Goal: Task Accomplishment & Management: Complete application form

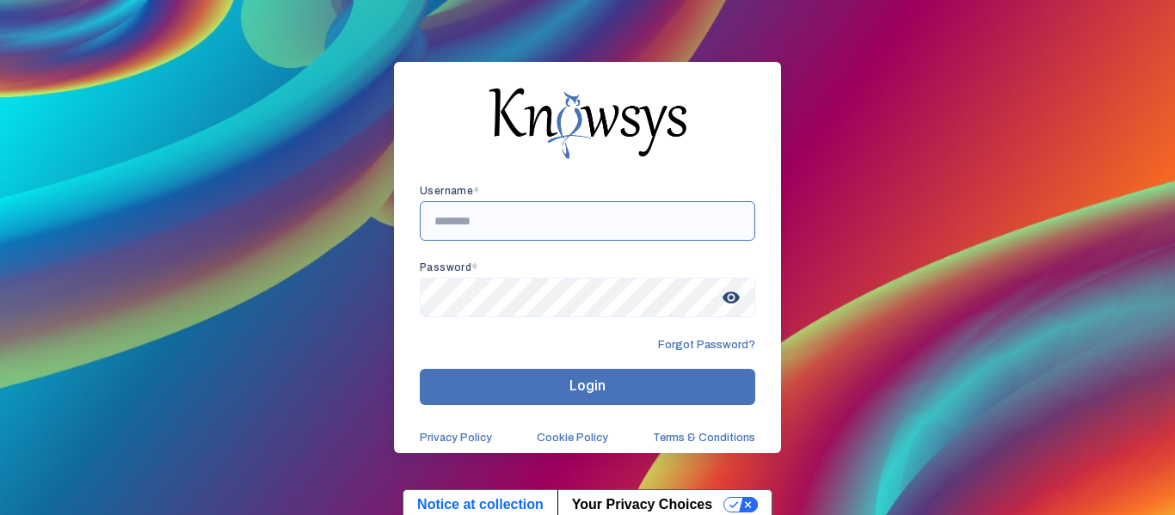
click at [496, 206] on input "text" at bounding box center [588, 221] width 336 height 40
type input "**********"
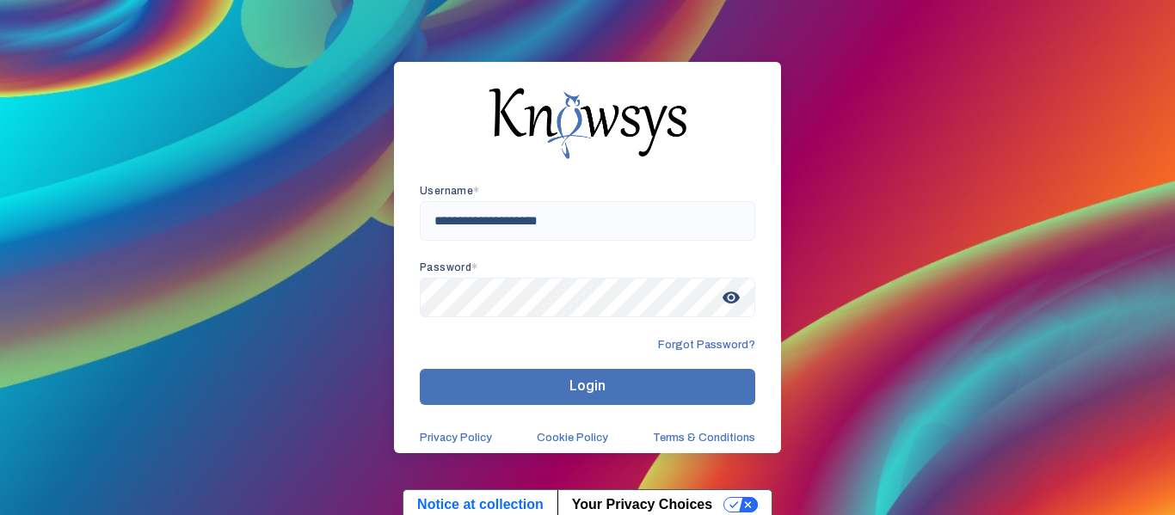
click at [731, 299] on span "visibility" at bounding box center [731, 297] width 31 height 31
click at [462, 387] on button "Login" at bounding box center [588, 387] width 336 height 36
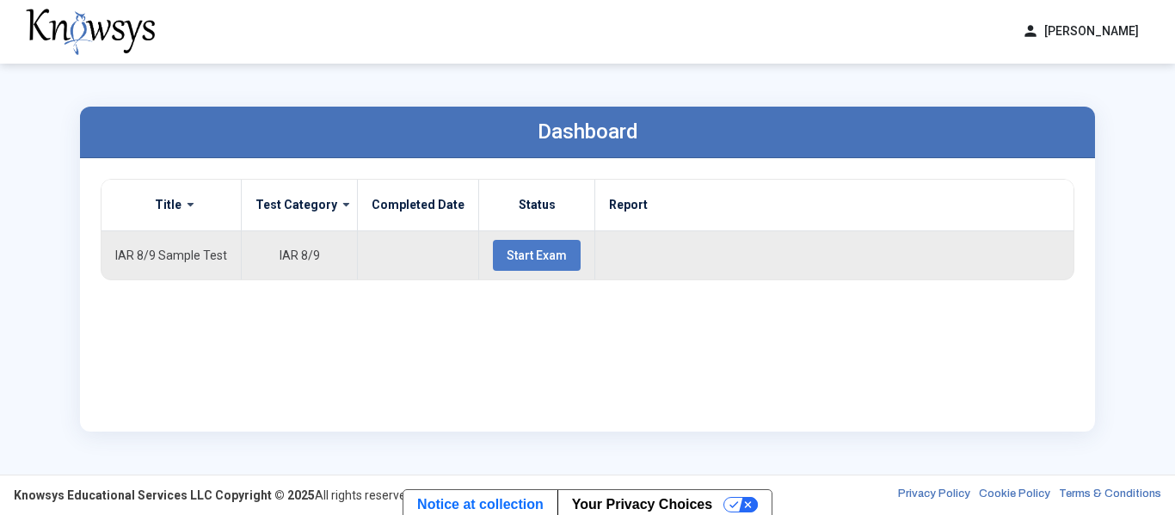
click at [496, 262] on button "Start Exam" at bounding box center [537, 255] width 88 height 31
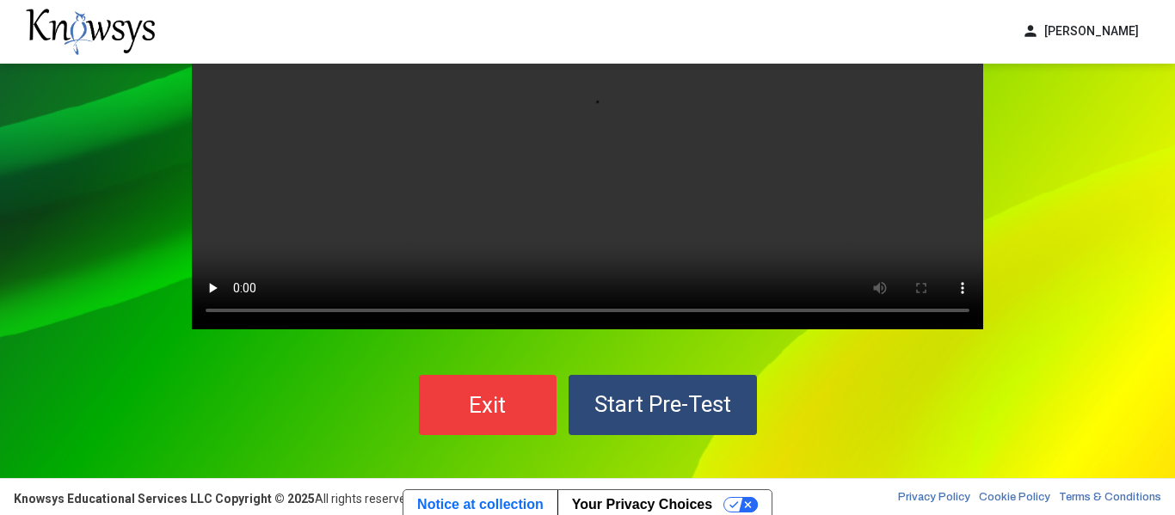
scroll to position [159, 0]
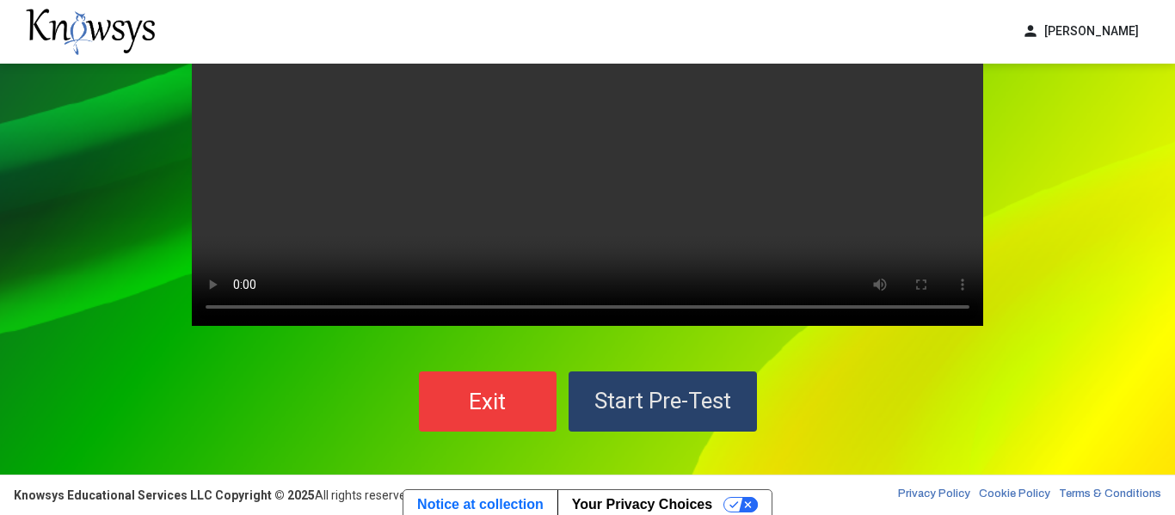
click at [644, 383] on button "Start Pre-Test" at bounding box center [663, 402] width 188 height 60
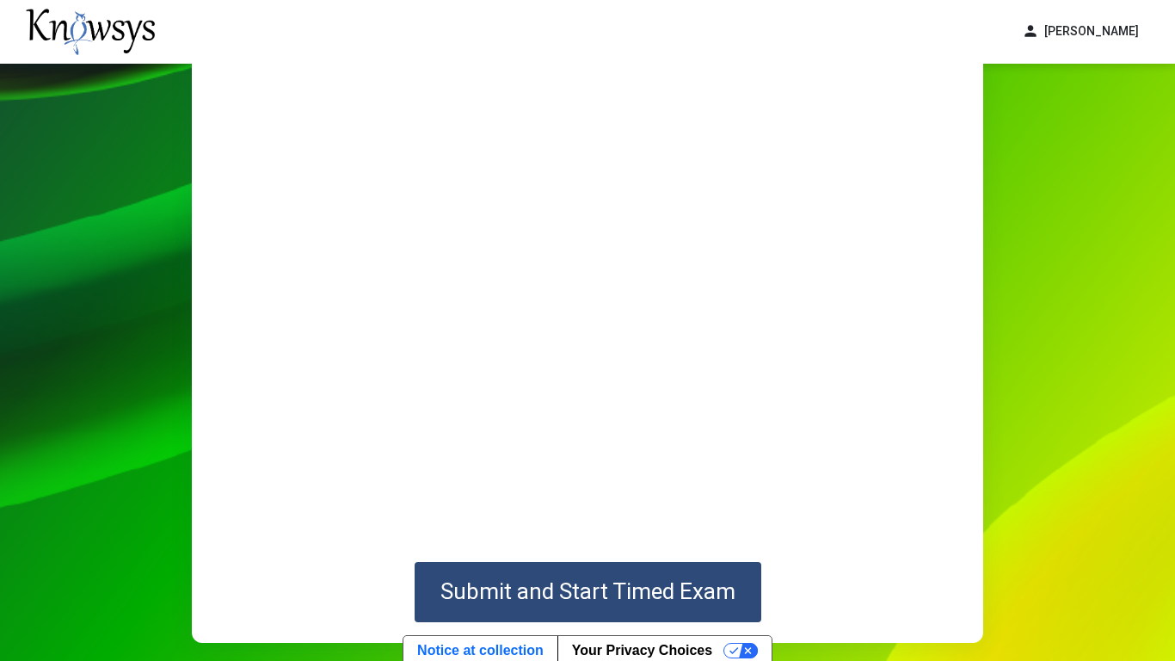
scroll to position [99, 0]
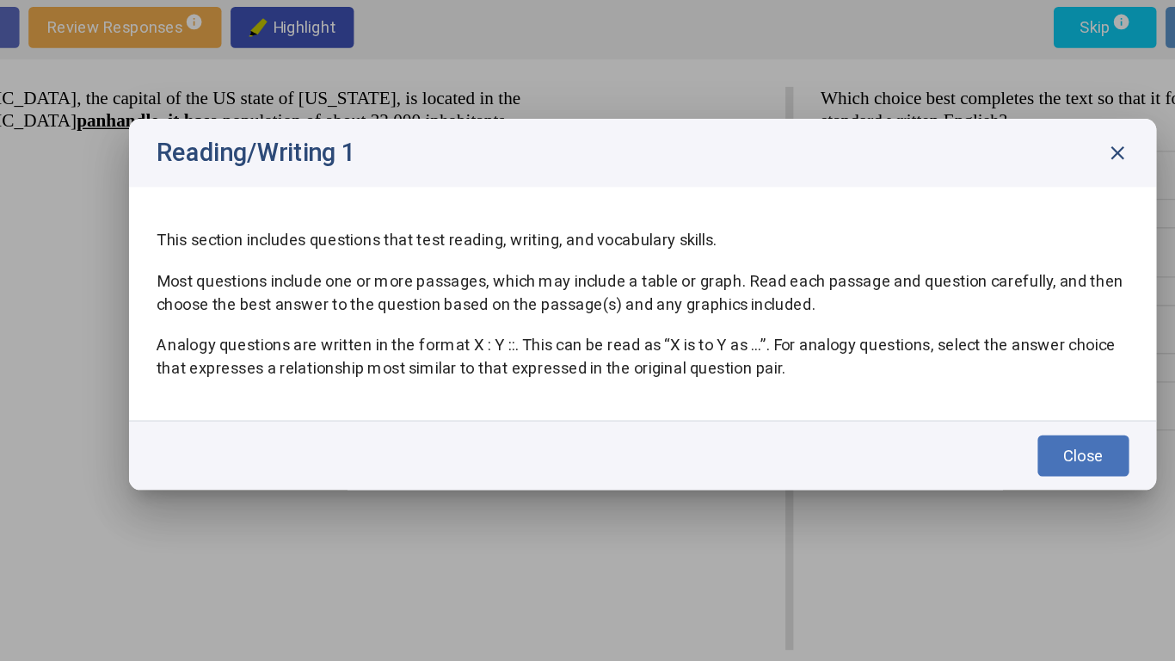
click at [914, 435] on button "Close" at bounding box center [919, 444] width 69 height 31
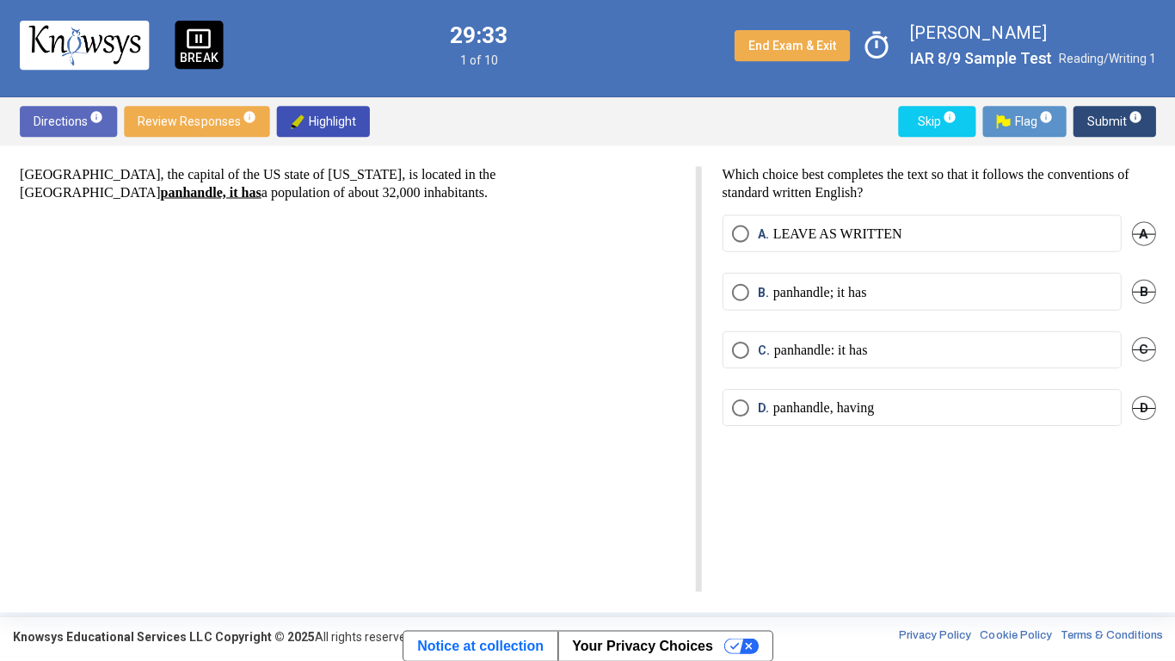
scroll to position [5, 0]
click at [780, 404] on p "panhandle, having" at bounding box center [823, 407] width 101 height 17
click at [1093, 116] on span "Submit info" at bounding box center [1113, 122] width 55 height 31
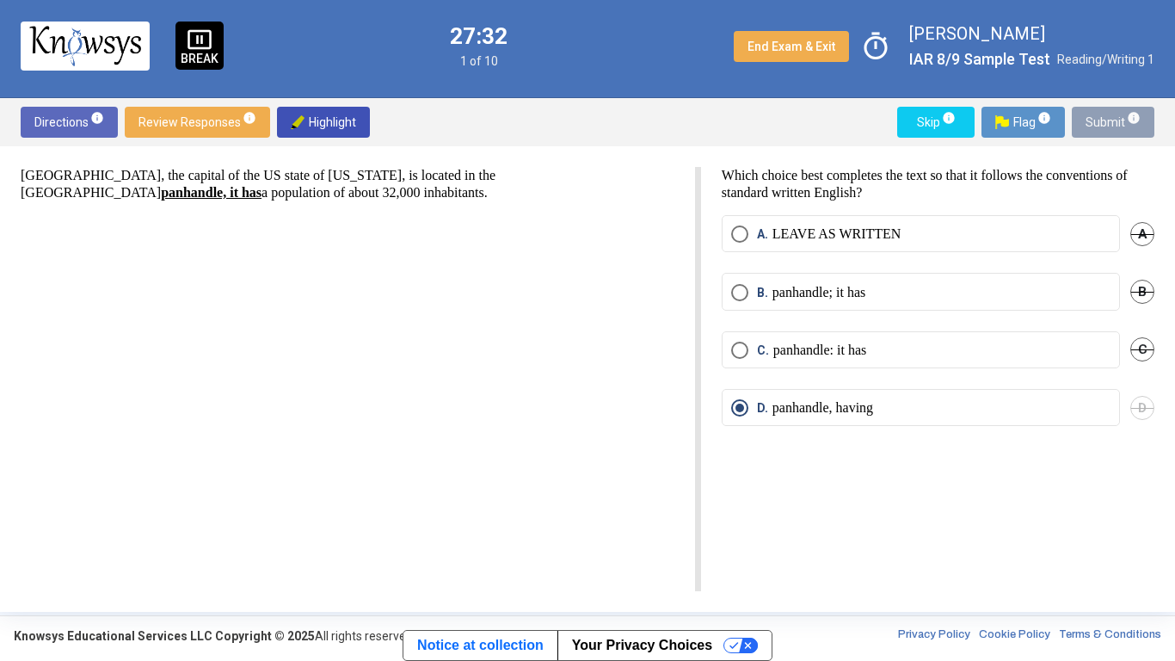
scroll to position [0, 0]
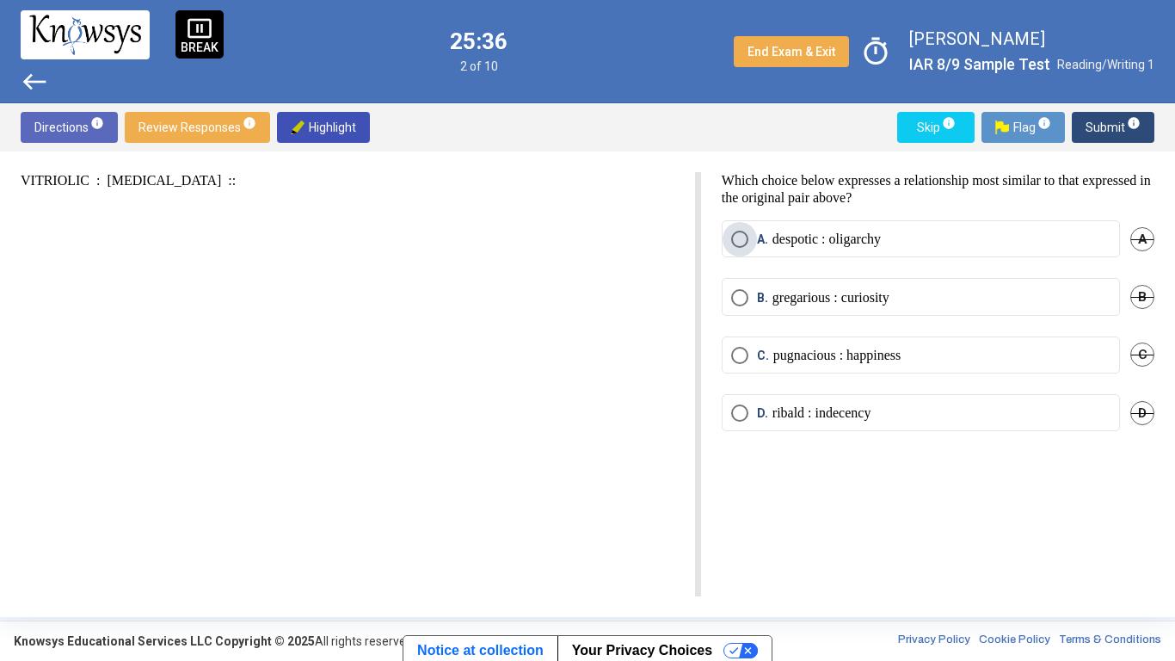
click at [814, 234] on p "despotic : oligarchy" at bounding box center [827, 239] width 108 height 17
click at [1107, 126] on span "Submit info" at bounding box center [1113, 127] width 55 height 31
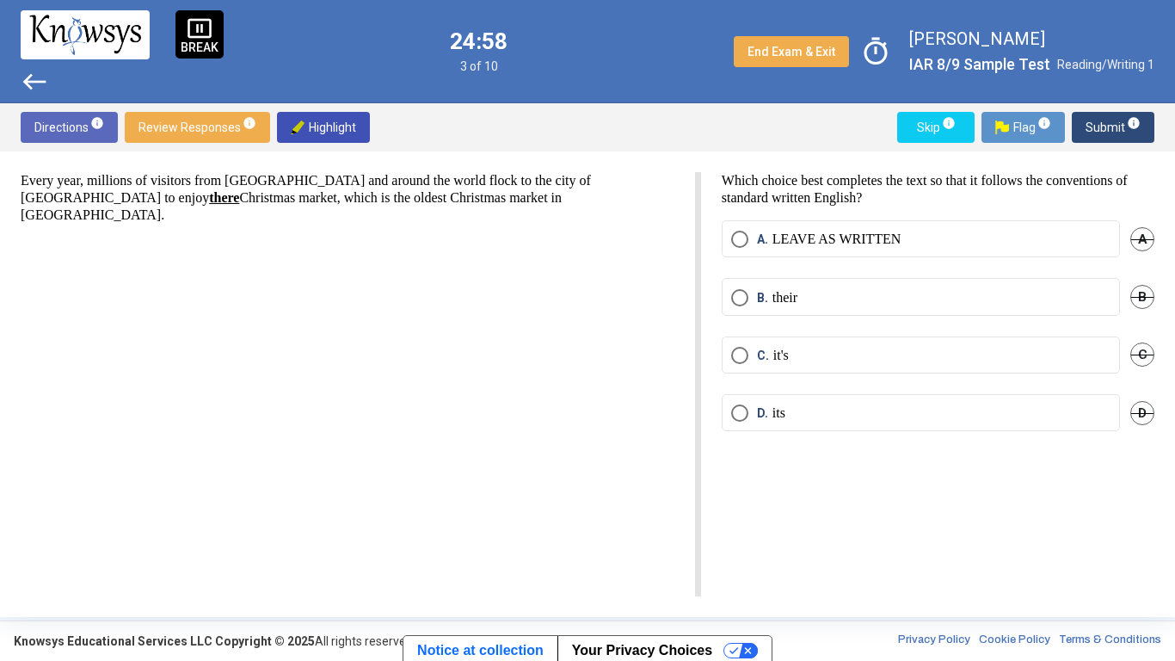
click at [209, 202] on strong "there" at bounding box center [224, 197] width 30 height 15
click at [769, 292] on span "B." at bounding box center [764, 297] width 15 height 17
click at [1107, 132] on span "Submit info" at bounding box center [1113, 127] width 55 height 31
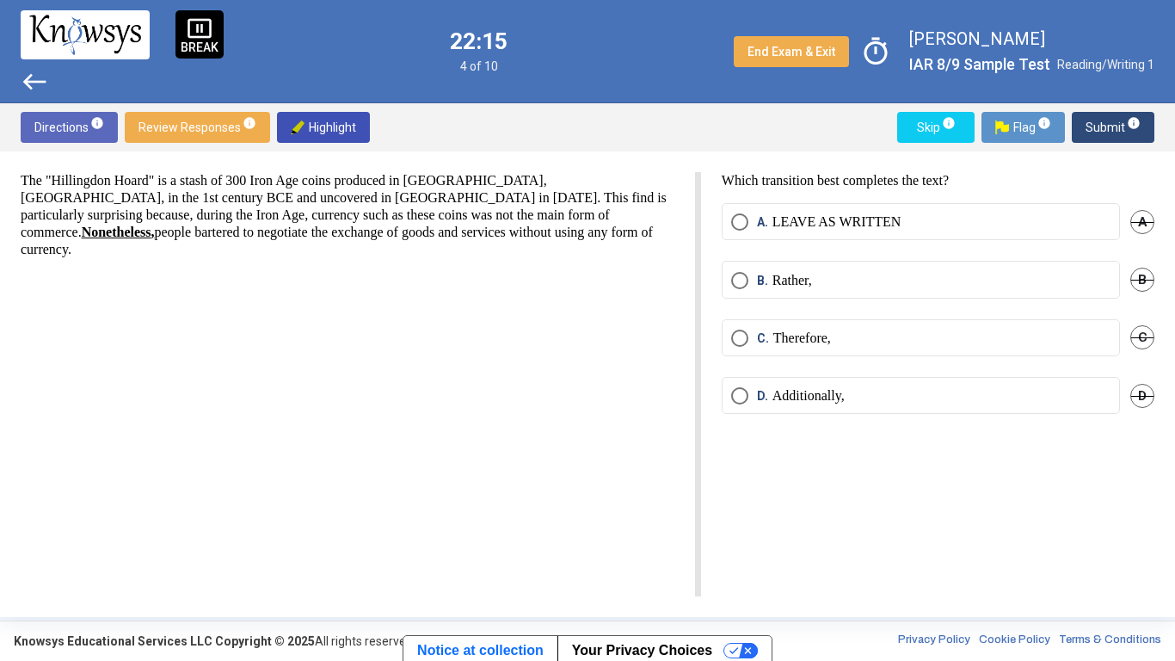
click at [764, 53] on span "End Exam & Exit" at bounding box center [792, 52] width 88 height 14
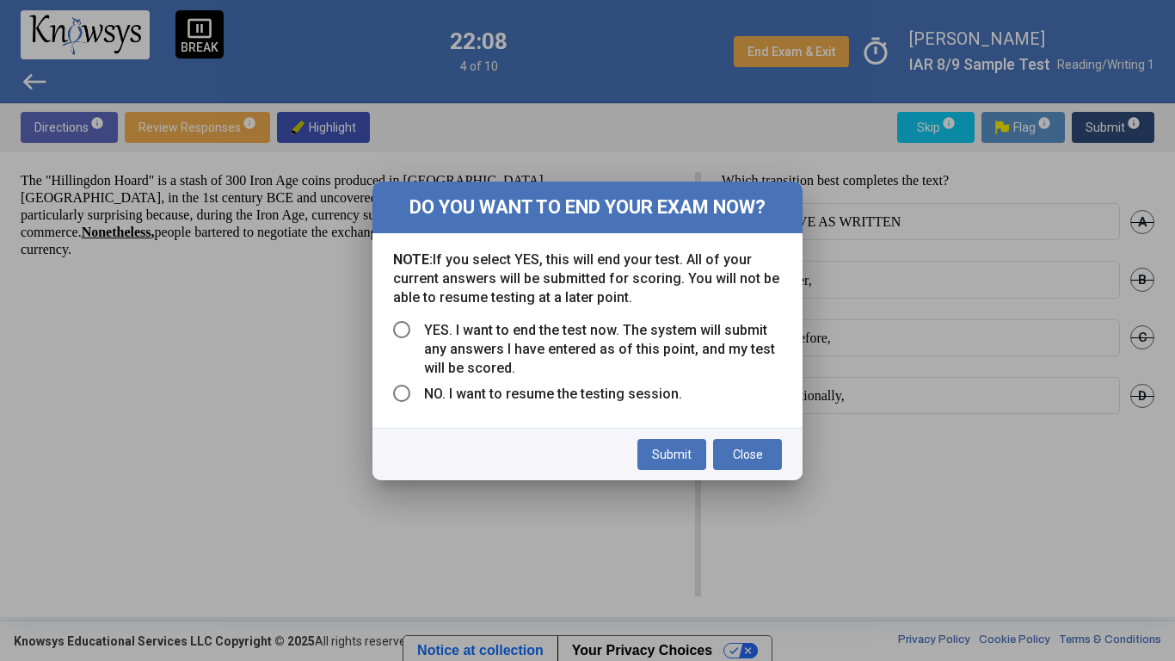
click at [396, 333] on span "Select an option" at bounding box center [401, 329] width 17 height 17
click at [655, 448] on span "Submit" at bounding box center [672, 454] width 40 height 14
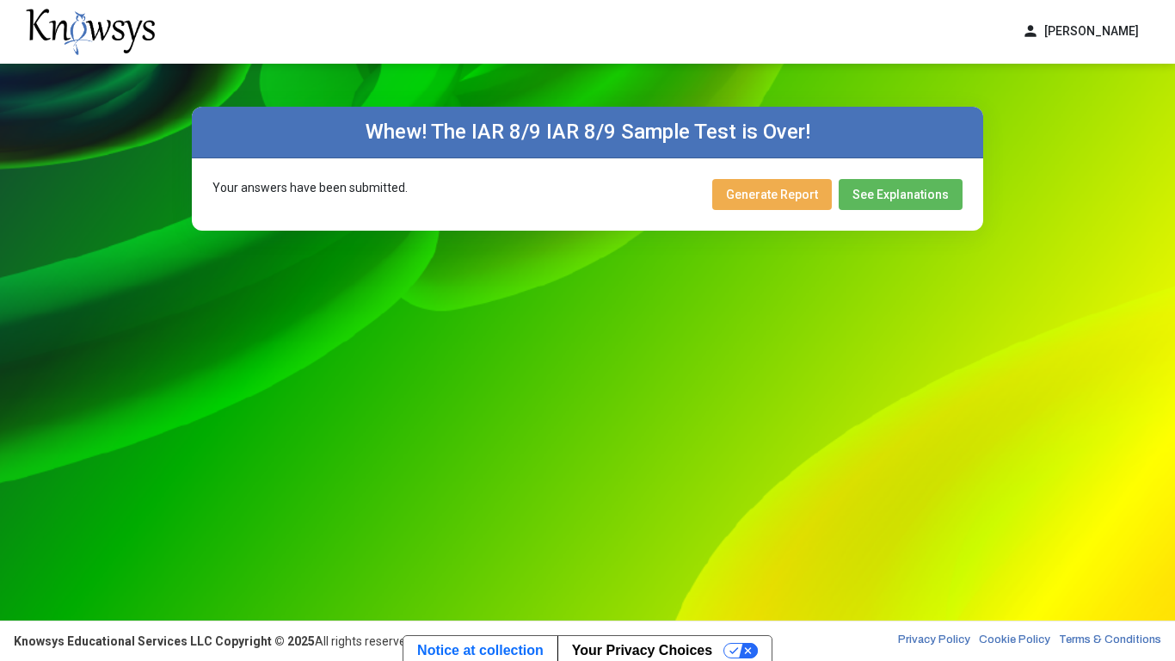
click at [824, 185] on button "Generate Report" at bounding box center [772, 194] width 120 height 31
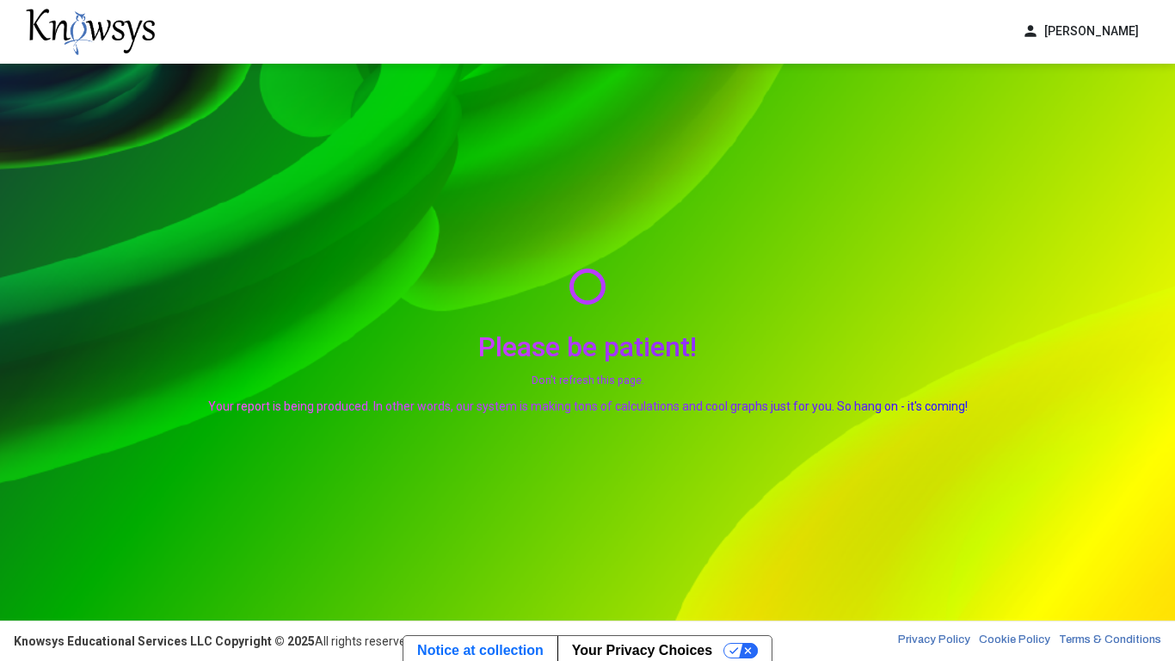
click at [824, 185] on div "Please be patient! Don't refresh this page. Your report is being produced. In o…" at bounding box center [587, 342] width 1175 height 557
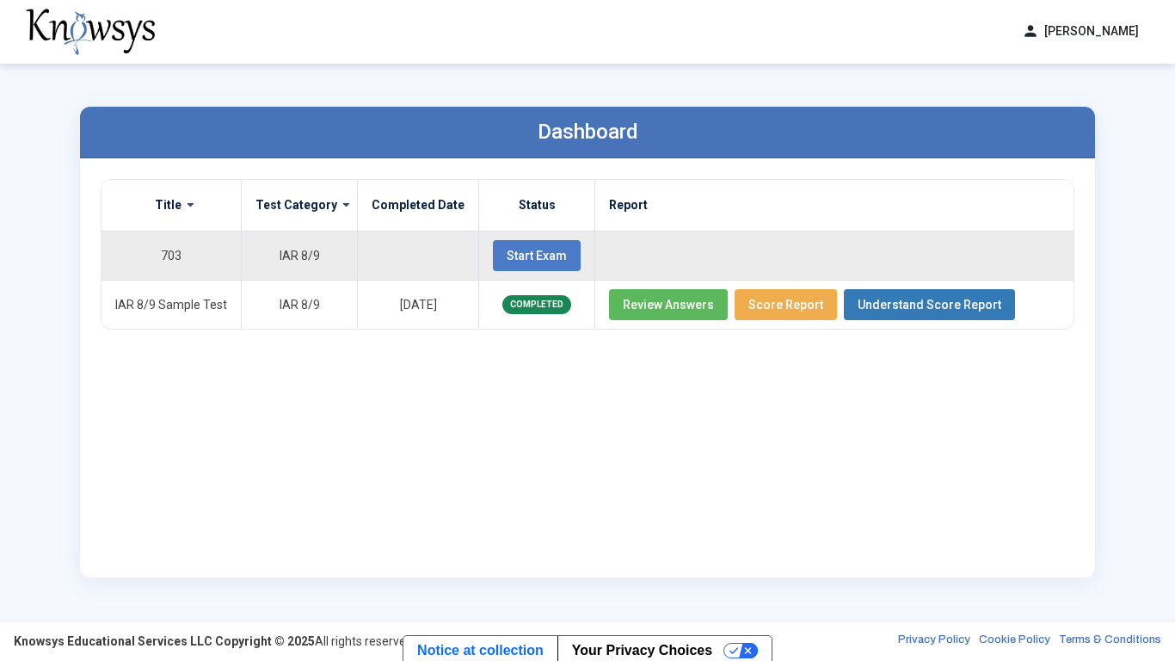
click at [528, 250] on span "Start Exam" at bounding box center [537, 256] width 60 height 14
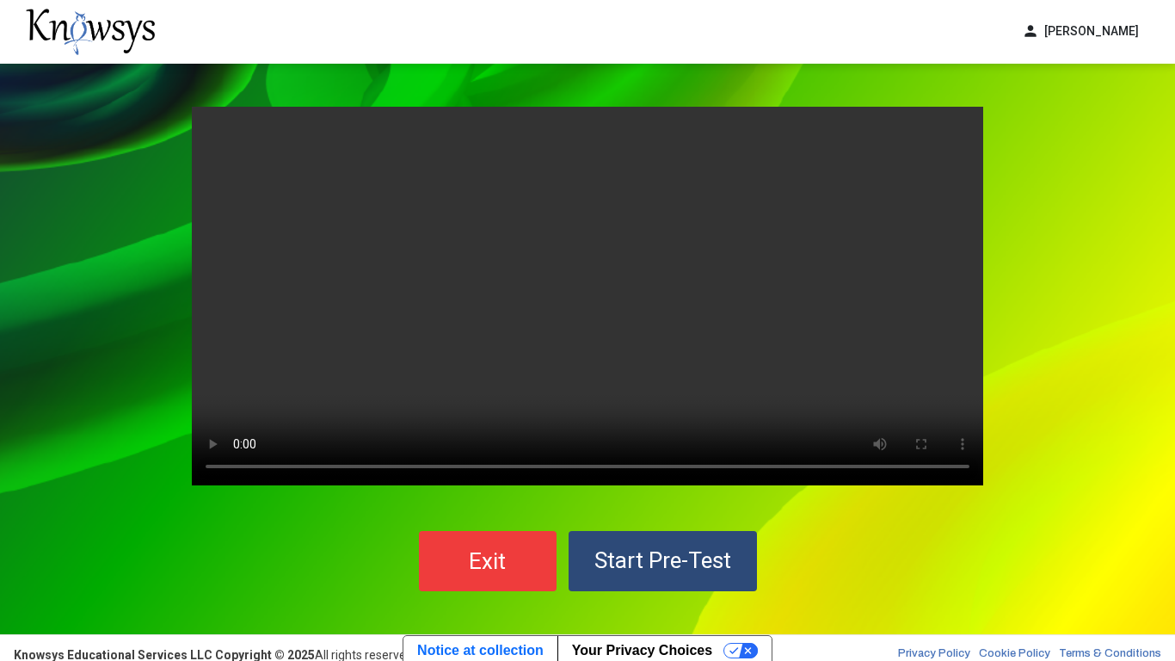
click at [687, 515] on button "Start Pre-Test" at bounding box center [663, 561] width 188 height 60
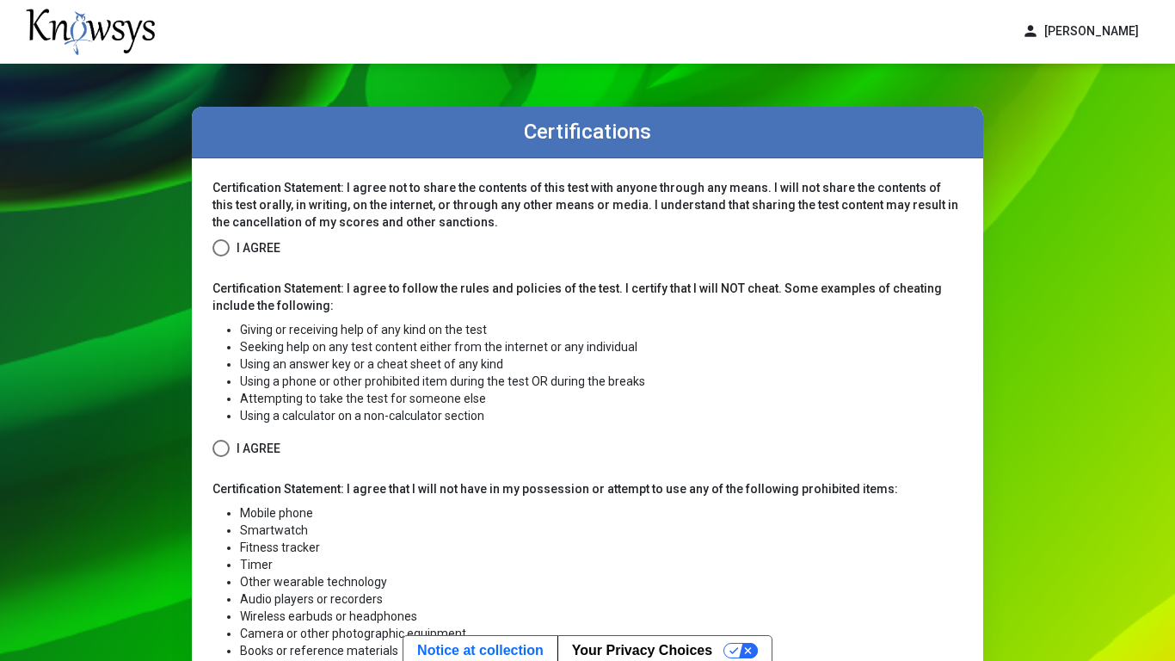
click at [225, 246] on span at bounding box center [221, 247] width 17 height 17
click at [215, 447] on span at bounding box center [221, 448] width 17 height 17
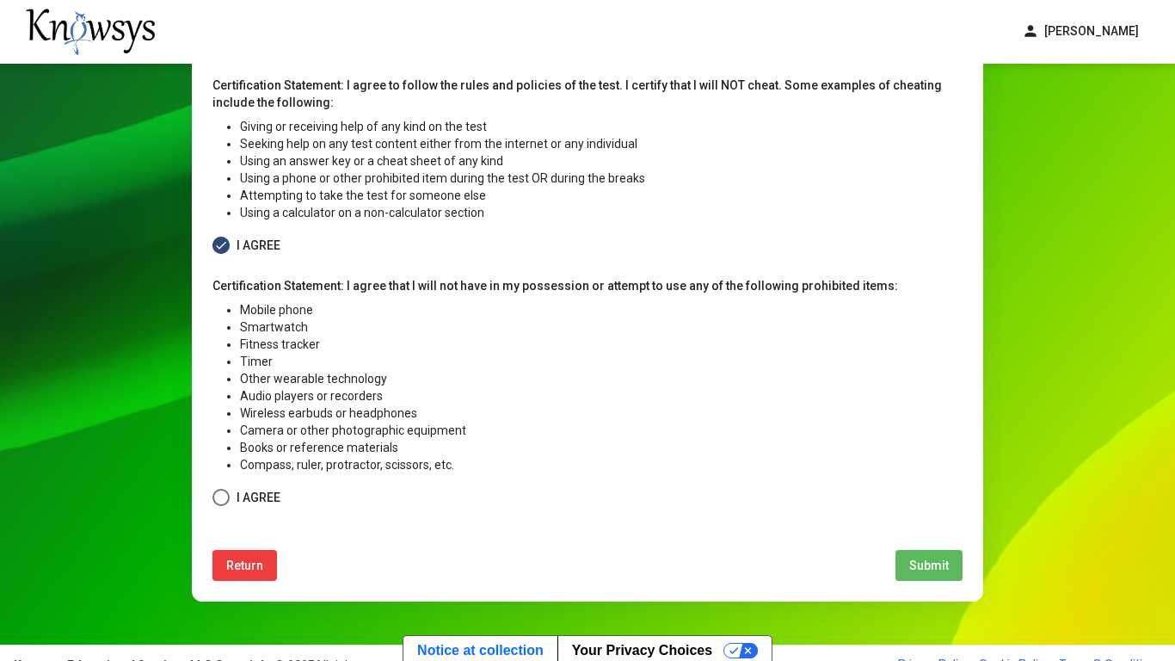
scroll to position [227, 0]
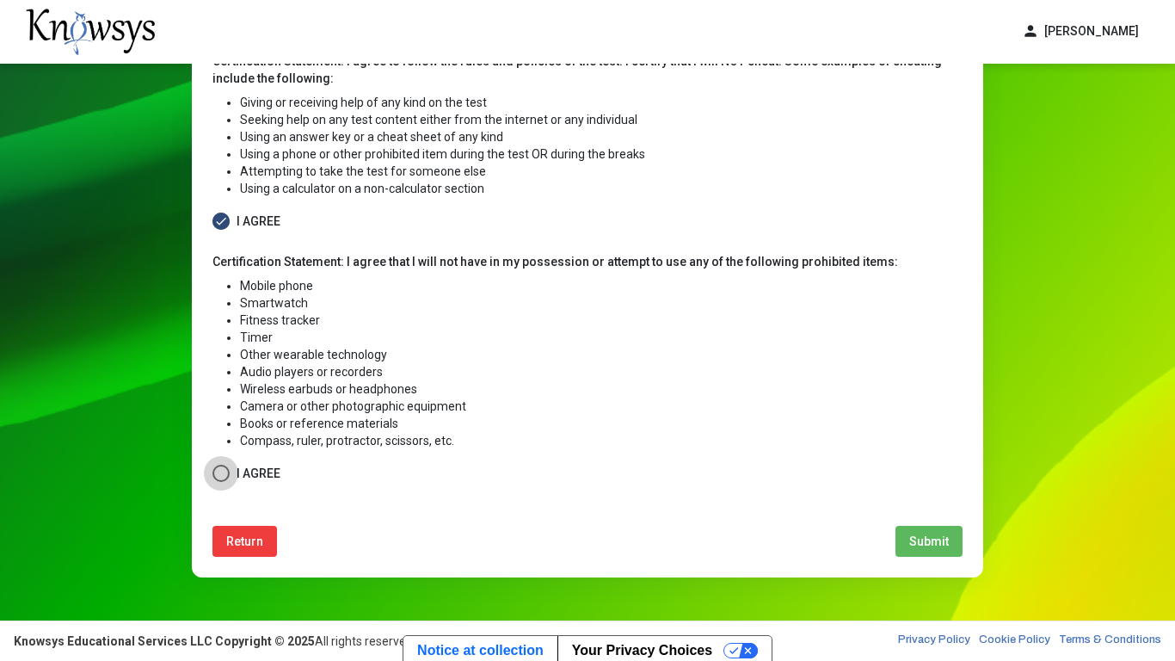
click at [225, 476] on span at bounding box center [221, 473] width 17 height 17
click at [917, 515] on span "Submit" at bounding box center [929, 541] width 40 height 14
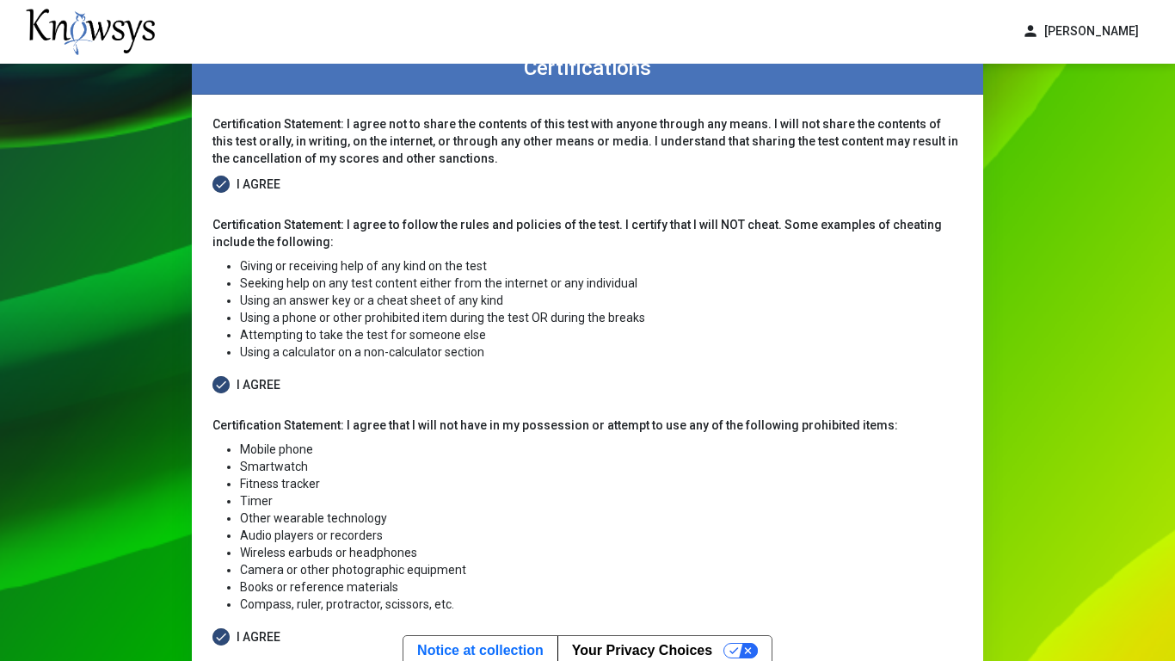
select select
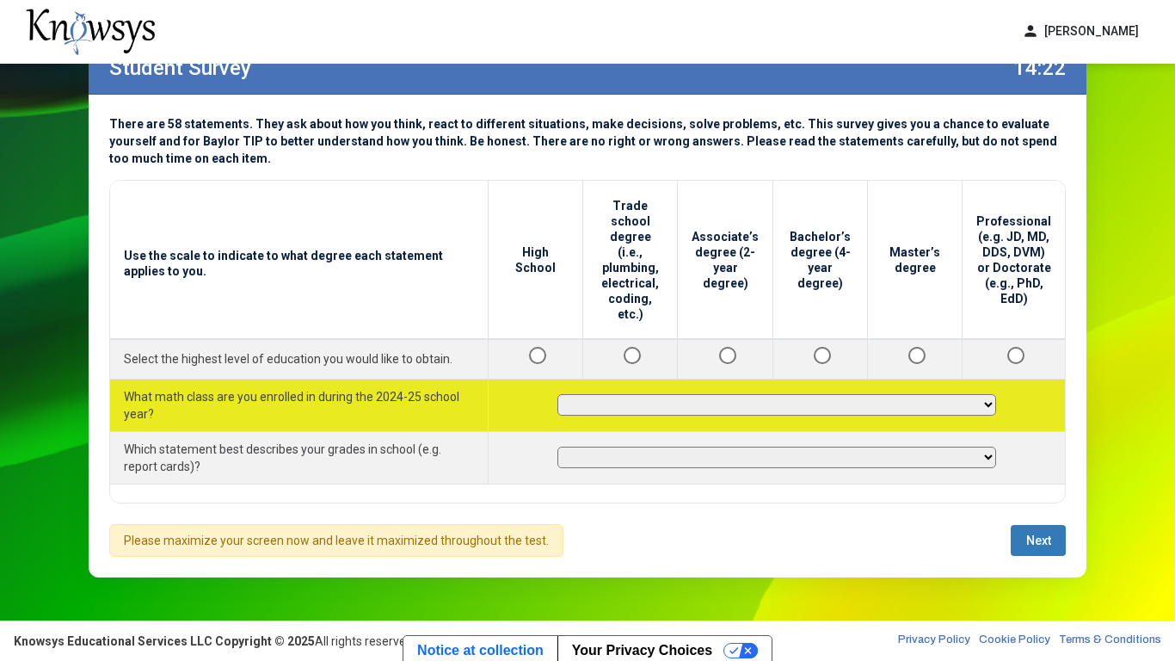
click at [603, 394] on select "**********" at bounding box center [777, 405] width 439 height 22
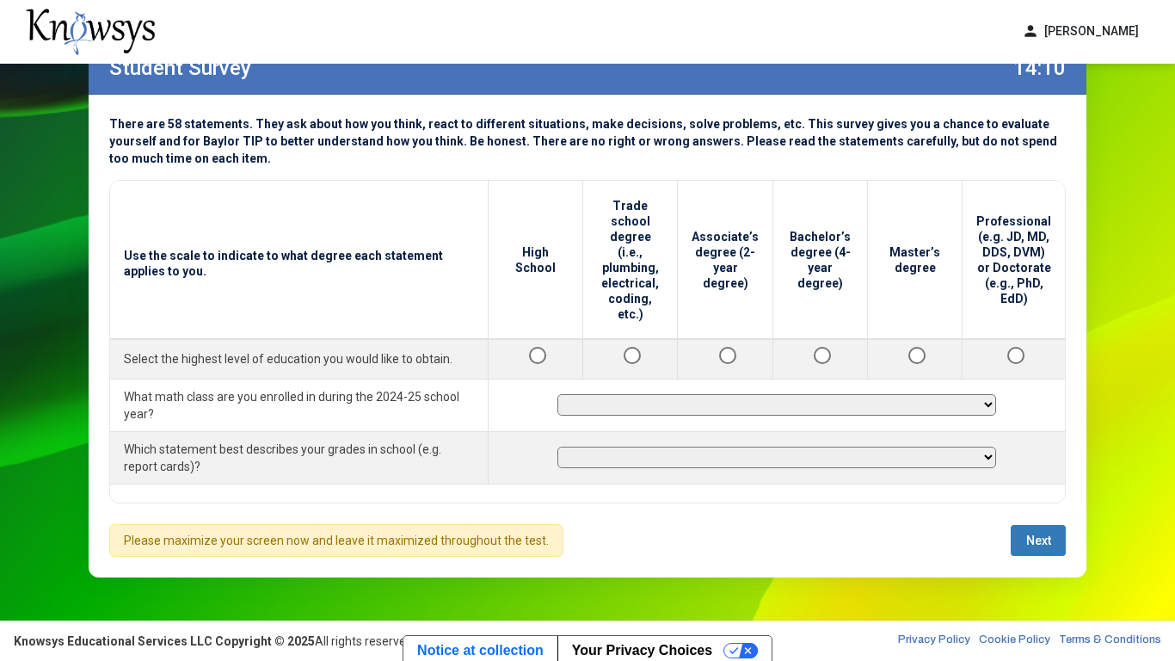
select select "**********"
click at [564, 394] on select "**********" at bounding box center [777, 405] width 439 height 22
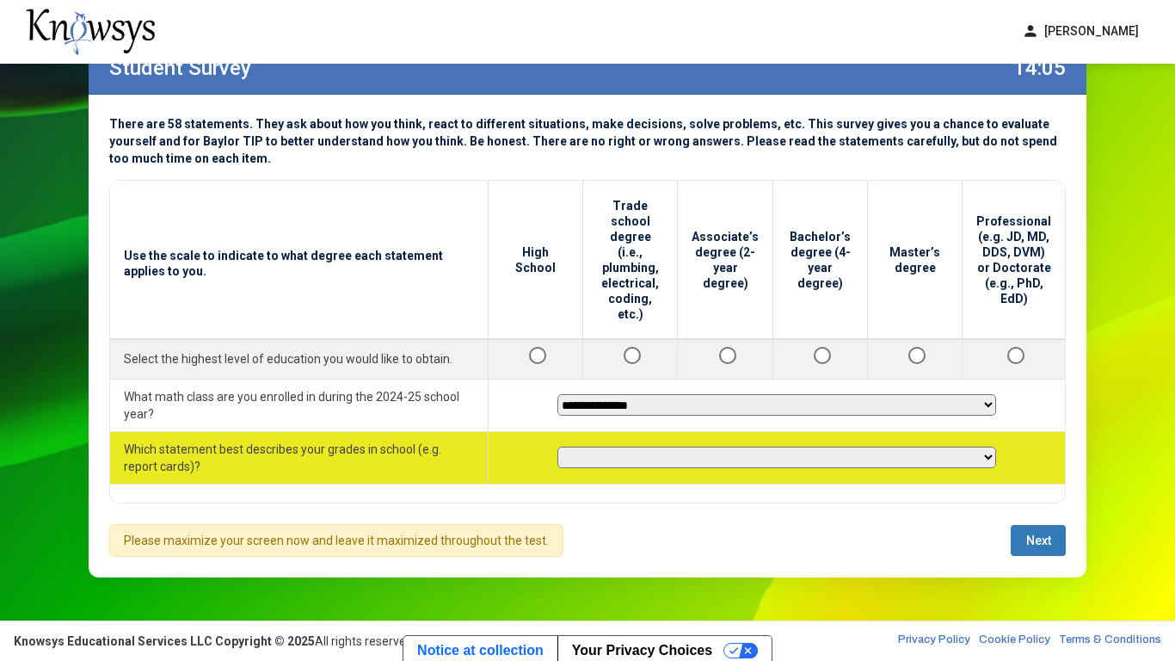
click at [595, 447] on select "**********" at bounding box center [777, 458] width 439 height 22
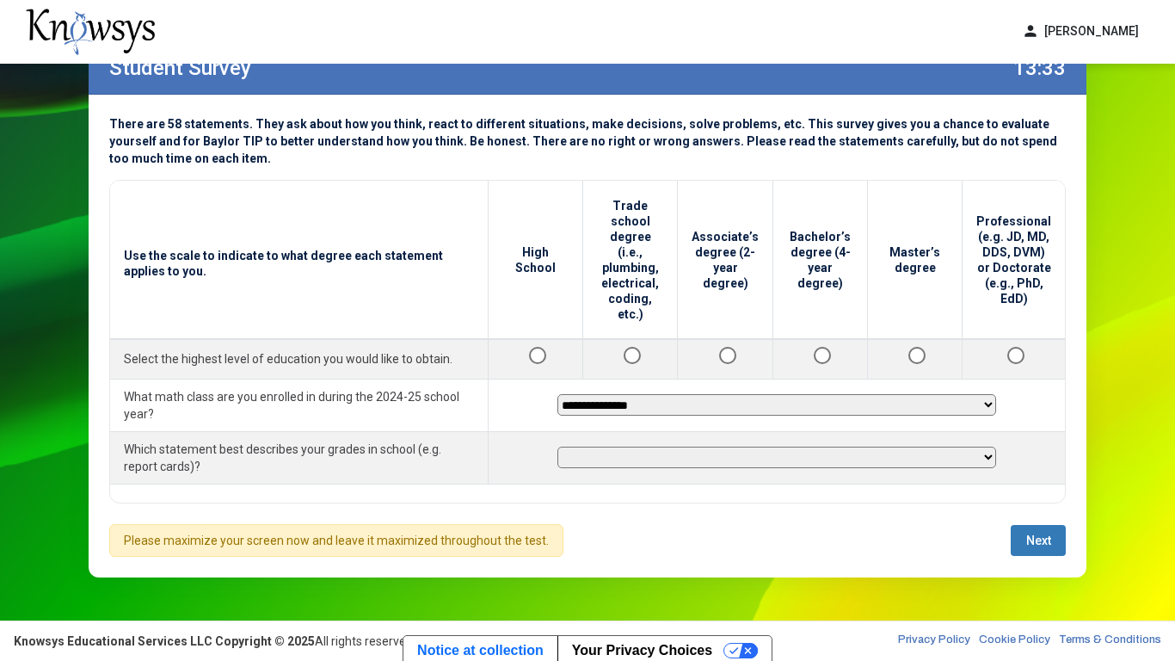
select select "********"
click at [564, 447] on select "**********" at bounding box center [777, 458] width 439 height 22
click at [1031, 515] on span "Next" at bounding box center [1039, 540] width 25 height 14
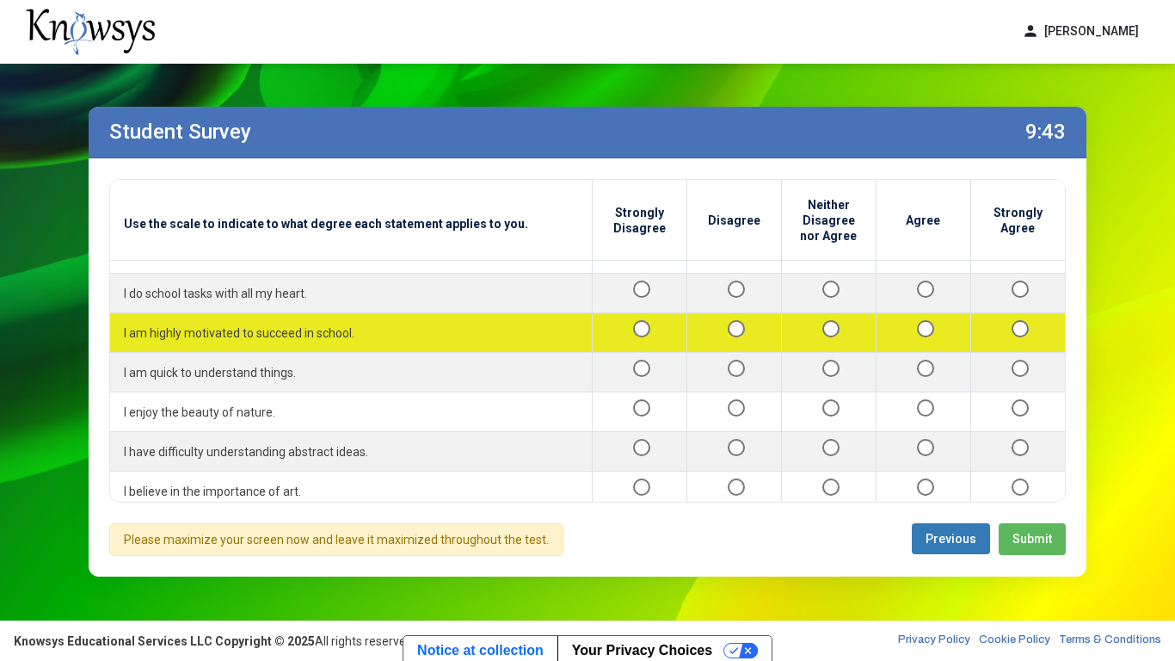
scroll to position [1025, 0]
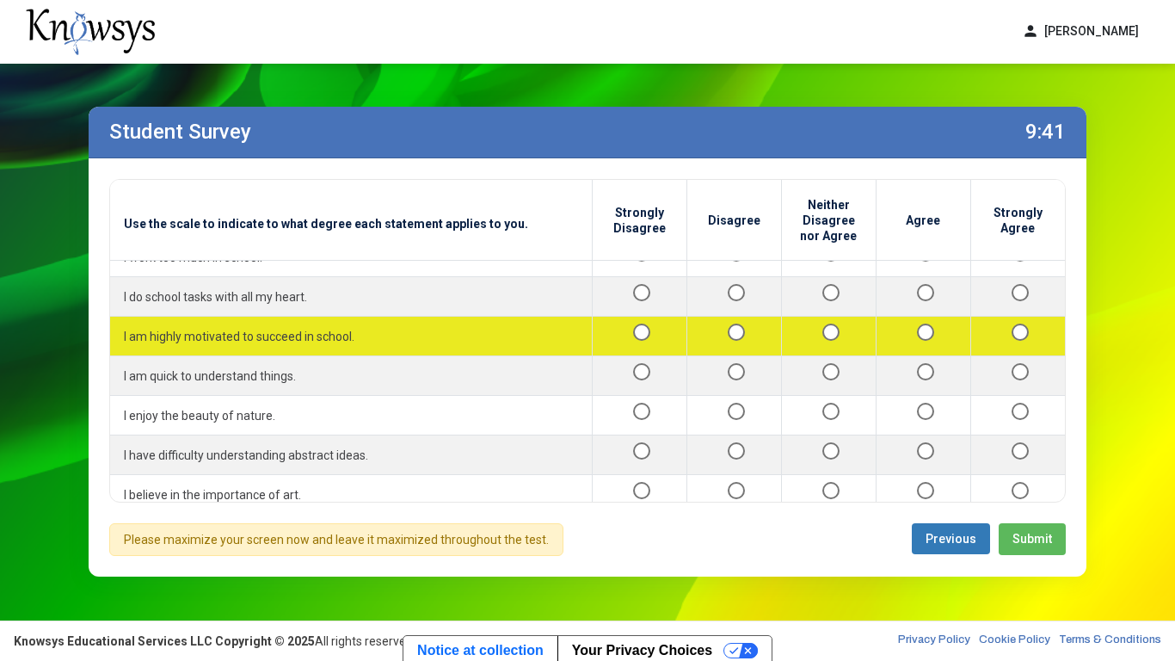
click at [1017, 380] on div at bounding box center [1018, 376] width 67 height 22
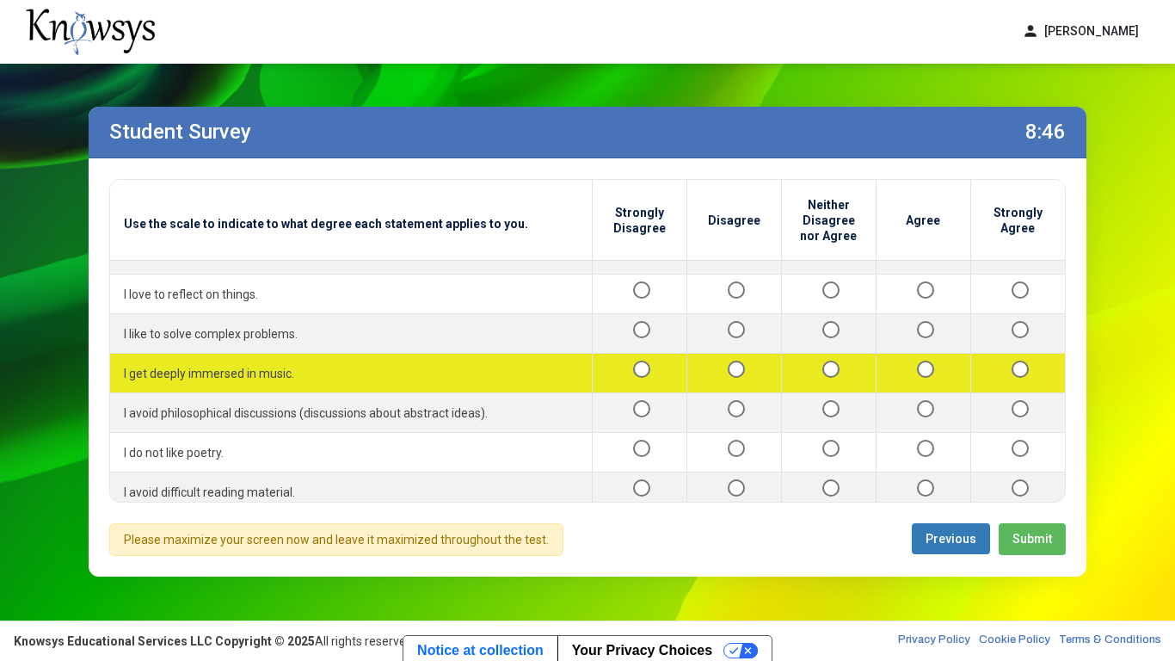
scroll to position [1309, 0]
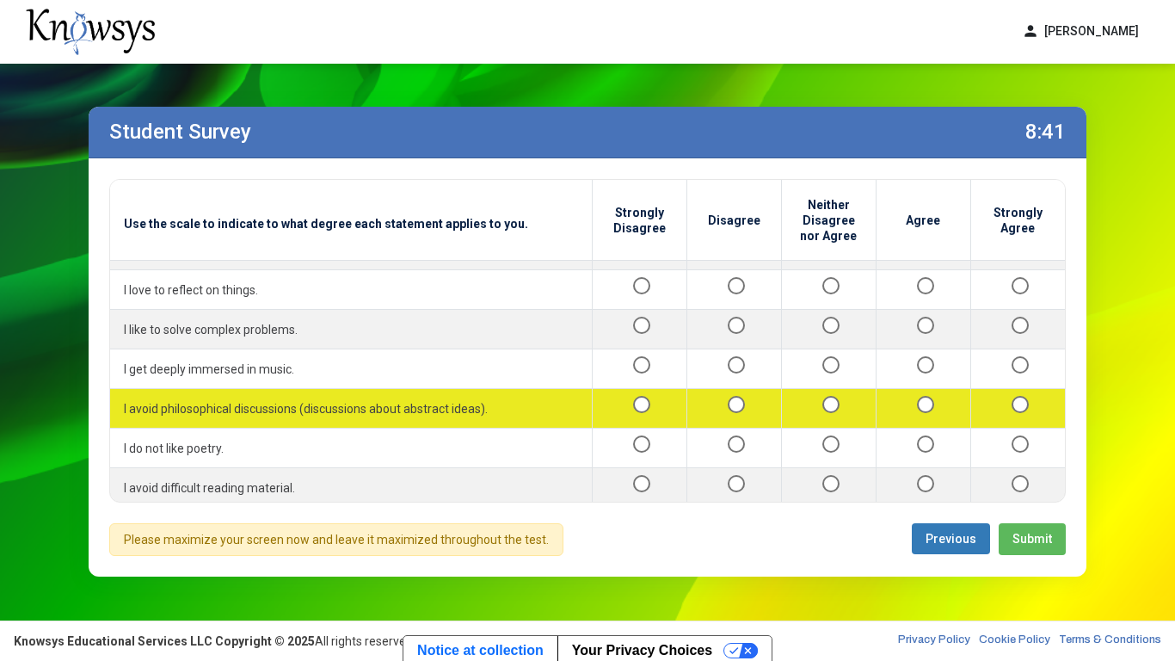
click at [928, 414] on div at bounding box center [924, 409] width 66 height 22
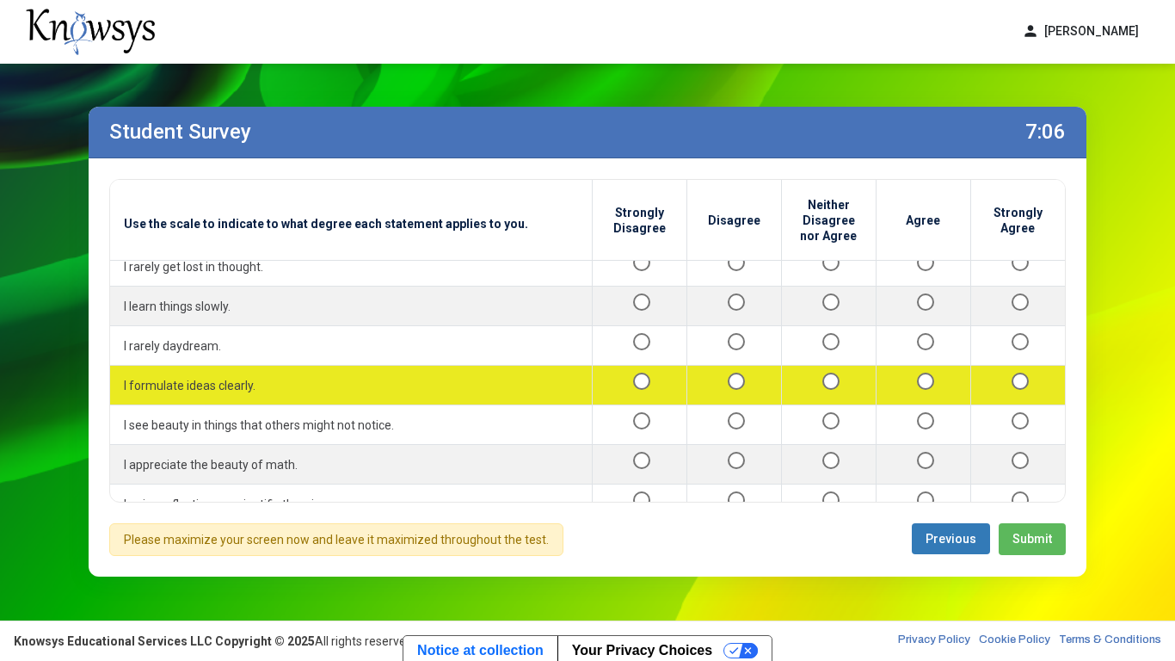
scroll to position [1718, 0]
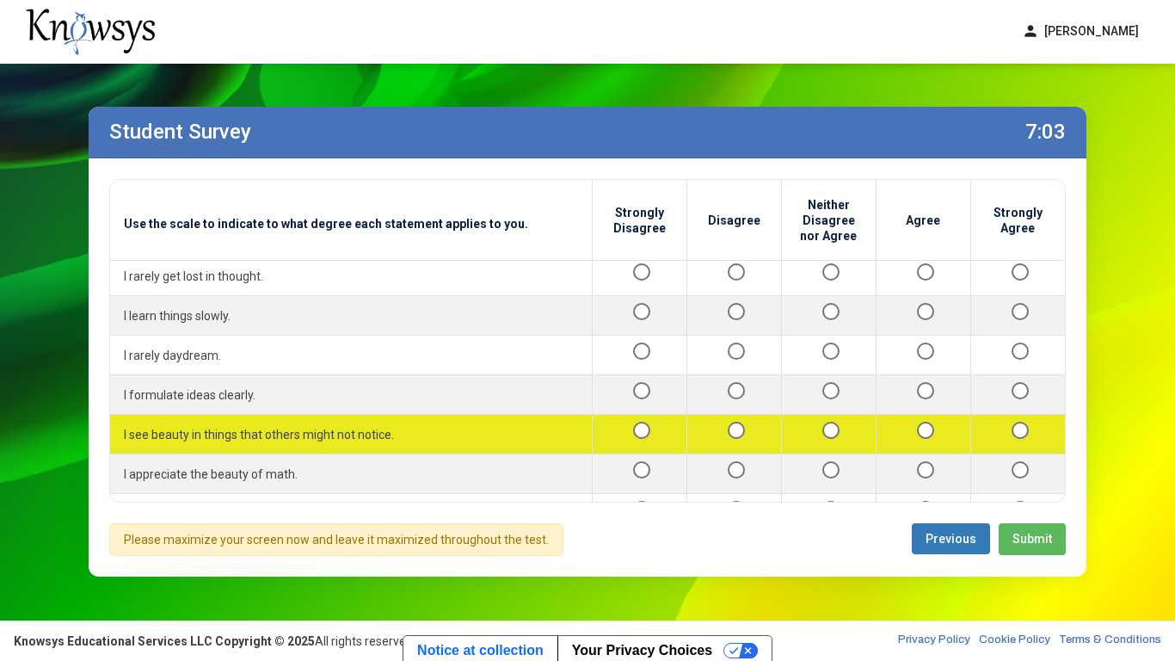
click at [1025, 421] on td at bounding box center [1018, 435] width 95 height 40
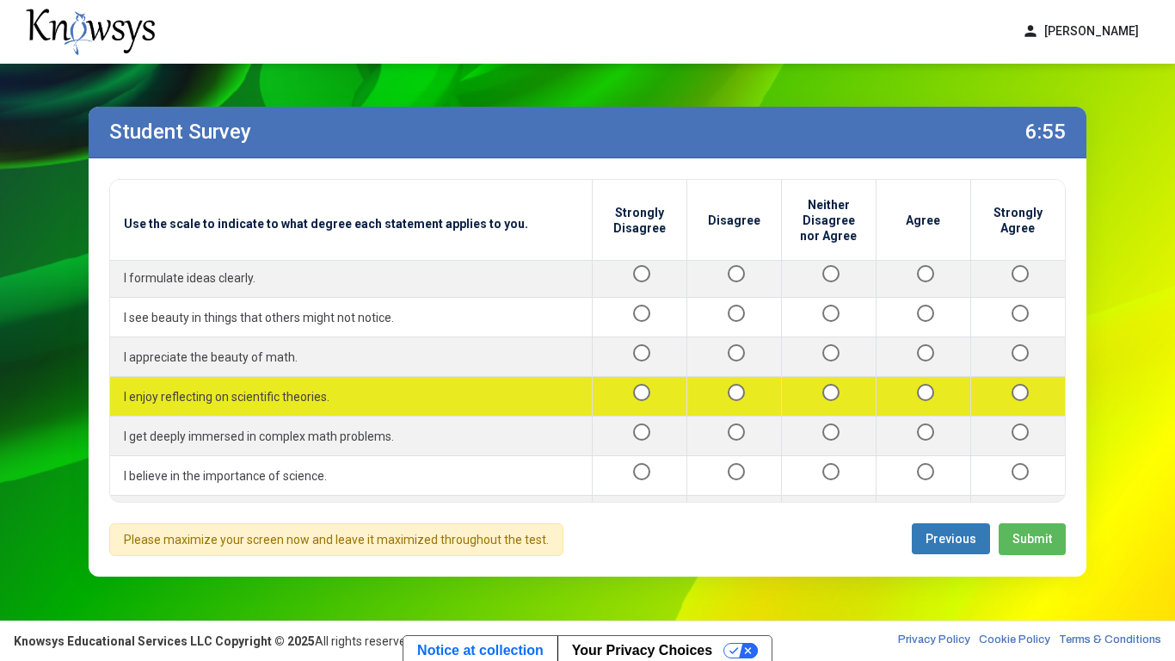
scroll to position [1830, 0]
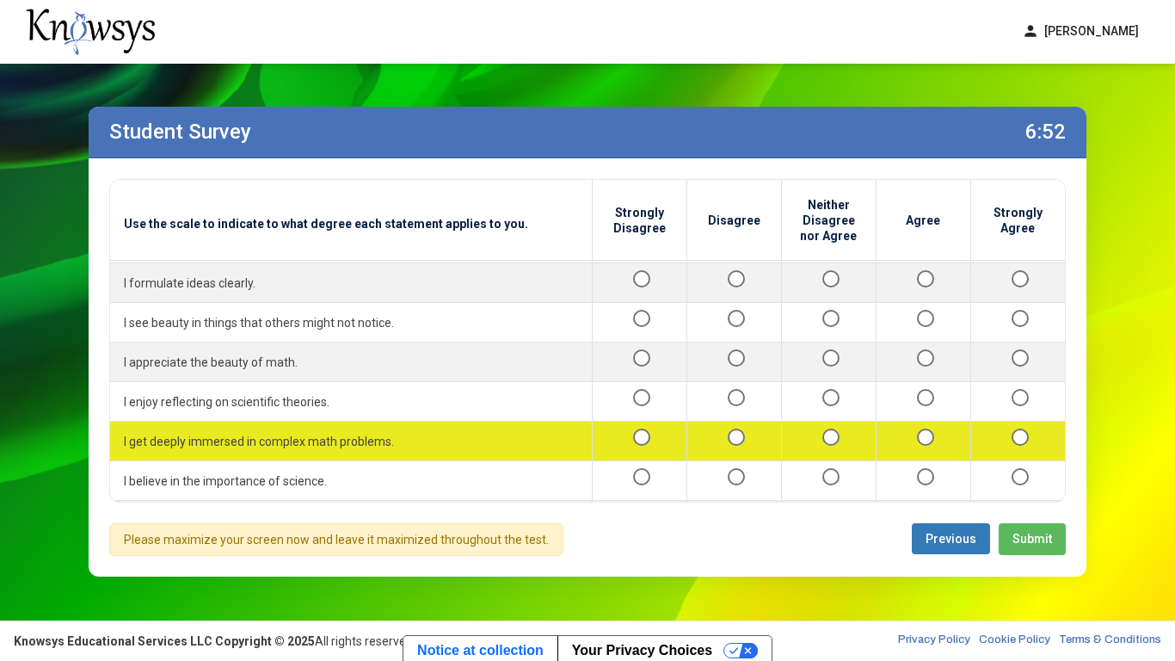
click at [1020, 447] on div at bounding box center [1018, 441] width 67 height 22
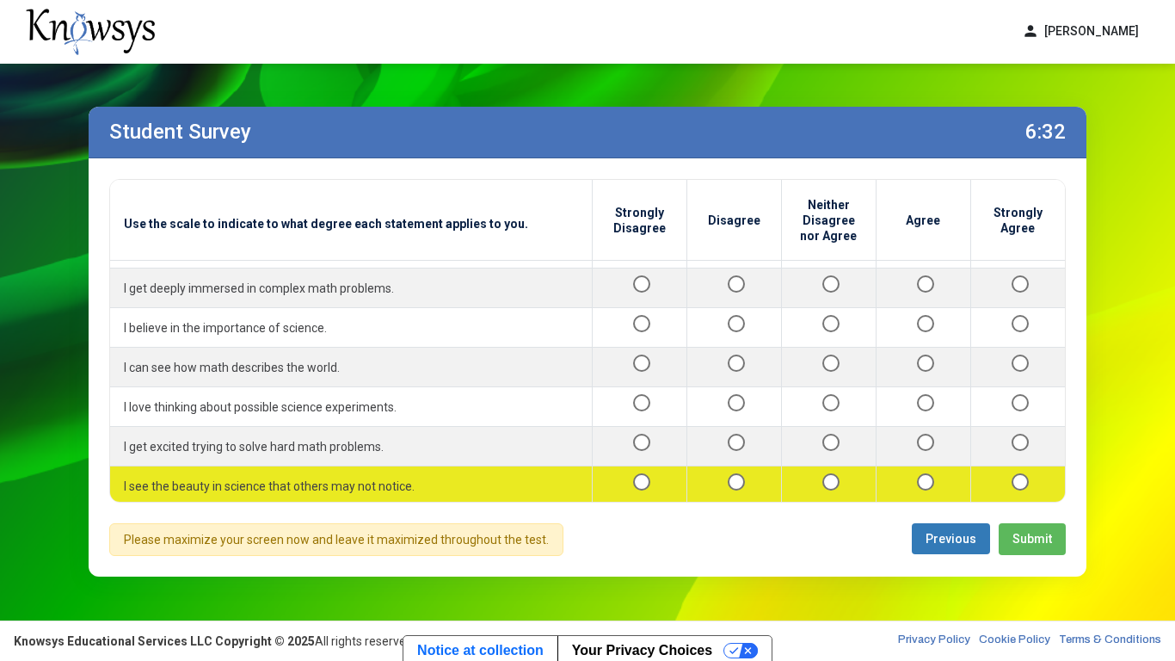
scroll to position [1987, 0]
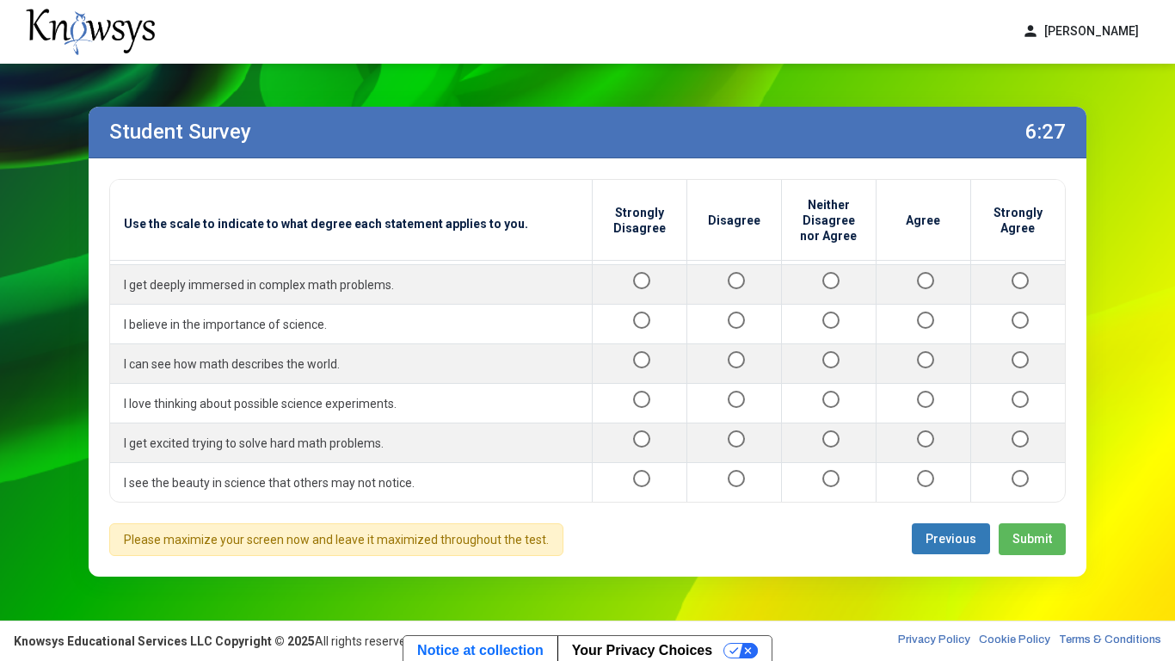
click at [1022, 515] on span "Submit" at bounding box center [1033, 539] width 40 height 14
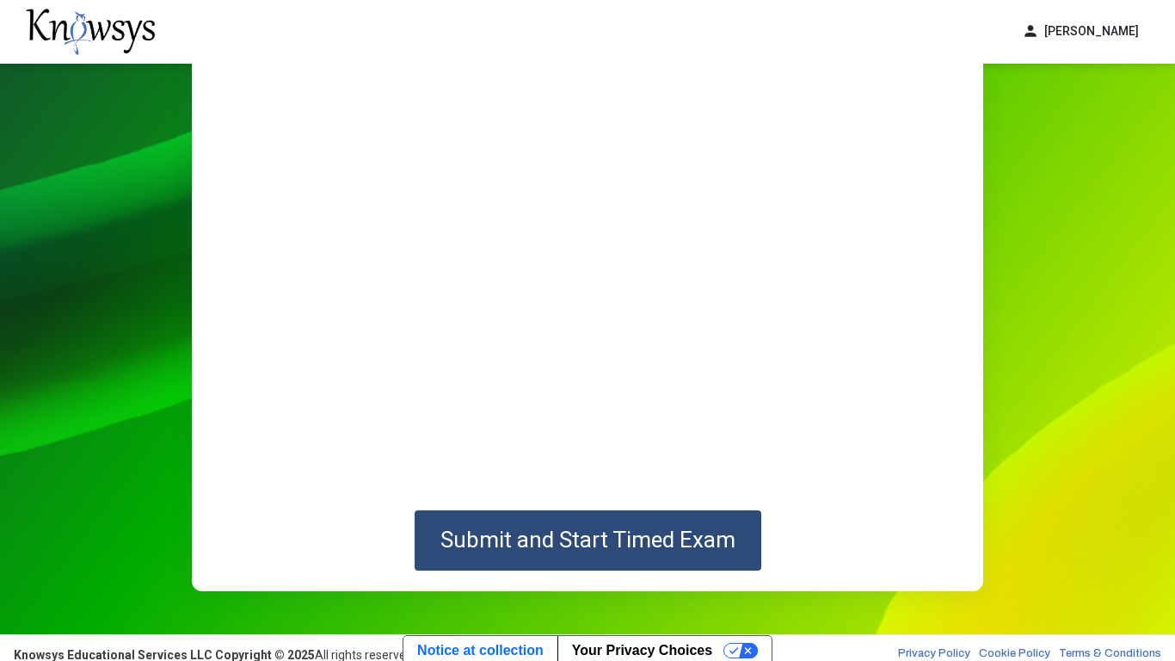
scroll to position [165, 0]
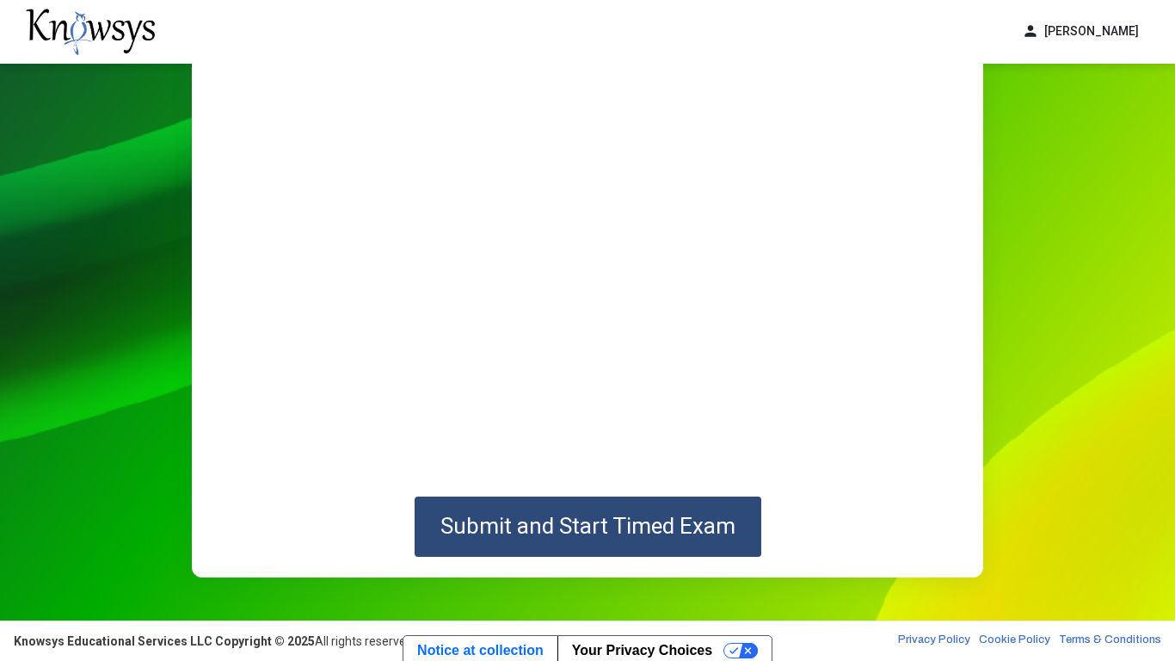
click at [636, 515] on span "Submit and Start Timed Exam" at bounding box center [588, 526] width 295 height 26
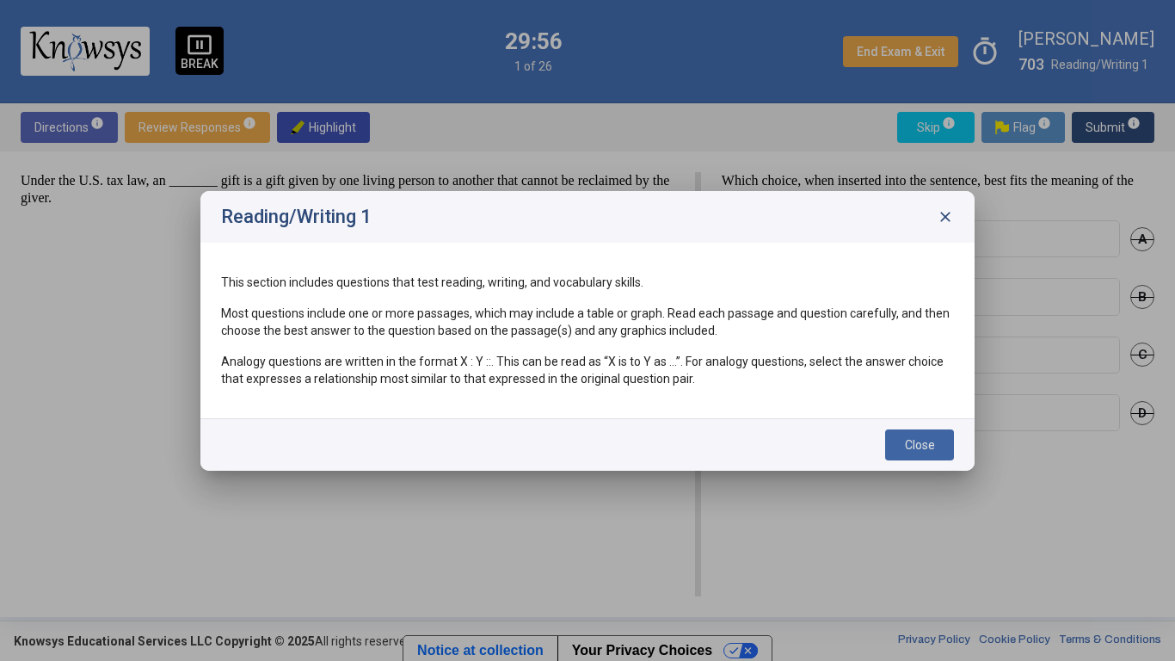
click at [902, 442] on button "Close" at bounding box center [919, 444] width 69 height 31
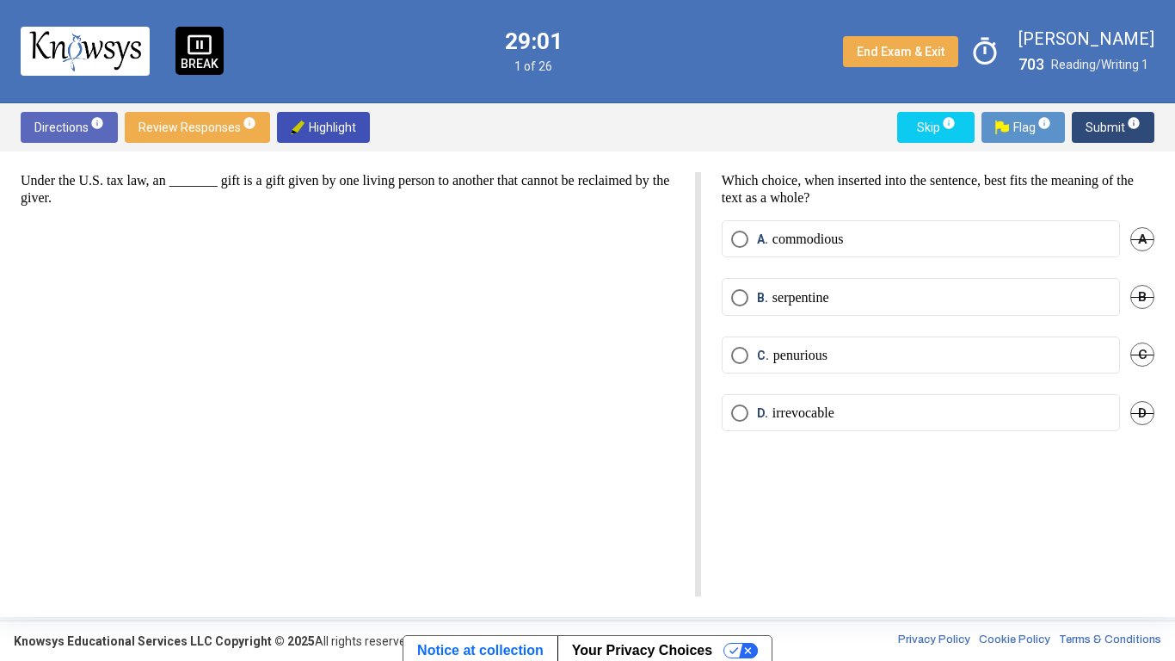
click at [872, 405] on label "D. irrevocable" at bounding box center [920, 412] width 379 height 17
click at [1094, 129] on span "Submit info" at bounding box center [1113, 127] width 55 height 31
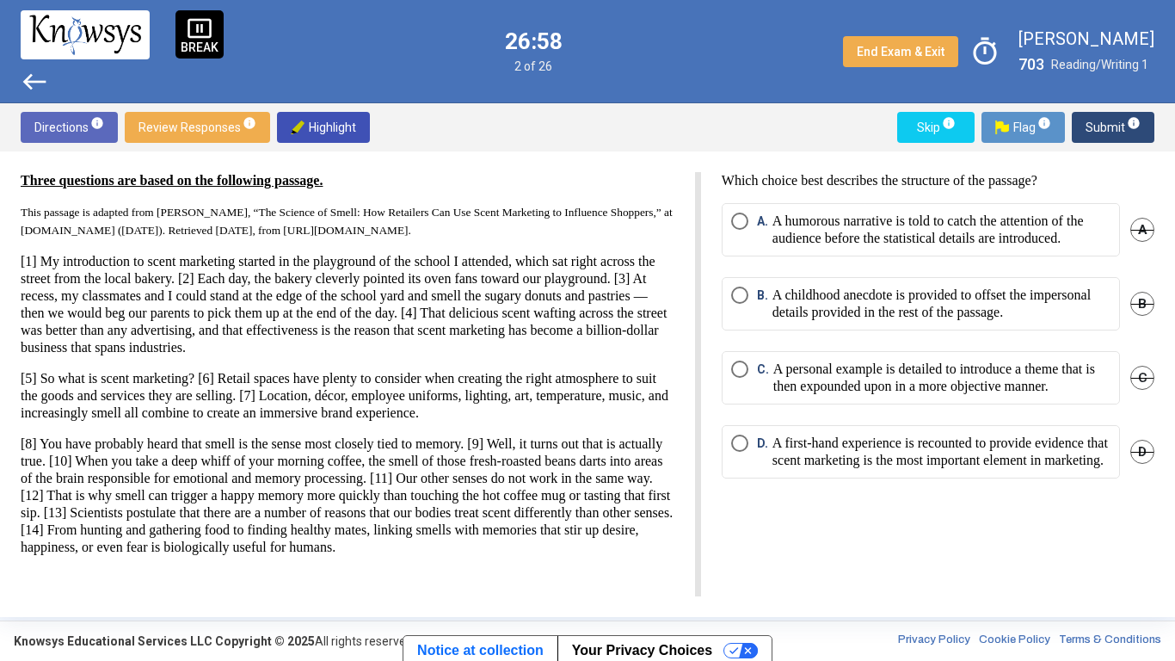
scroll to position [26, 0]
click at [797, 321] on p "A childhood anecdote is provided to offset the impersonal details provided in t…" at bounding box center [942, 304] width 338 height 34
click at [1101, 121] on span "Submit info" at bounding box center [1113, 127] width 55 height 31
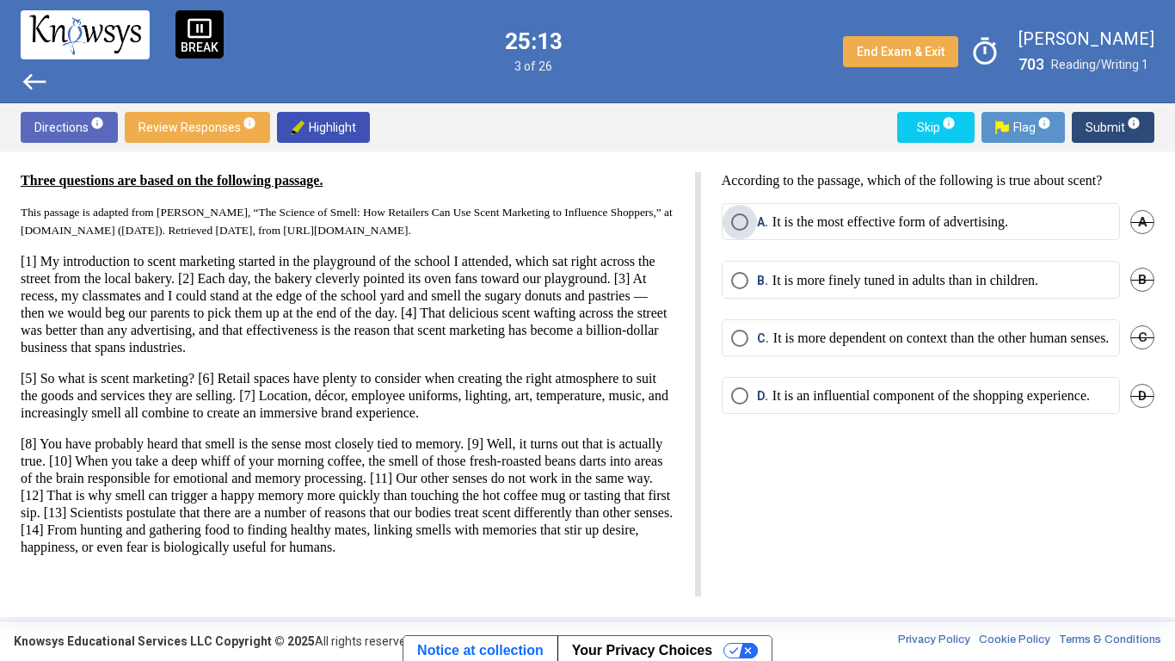
click at [868, 217] on p "It is the most effective form of advertising." at bounding box center [891, 221] width 236 height 17
click at [1101, 118] on span "Submit info" at bounding box center [1113, 127] width 55 height 31
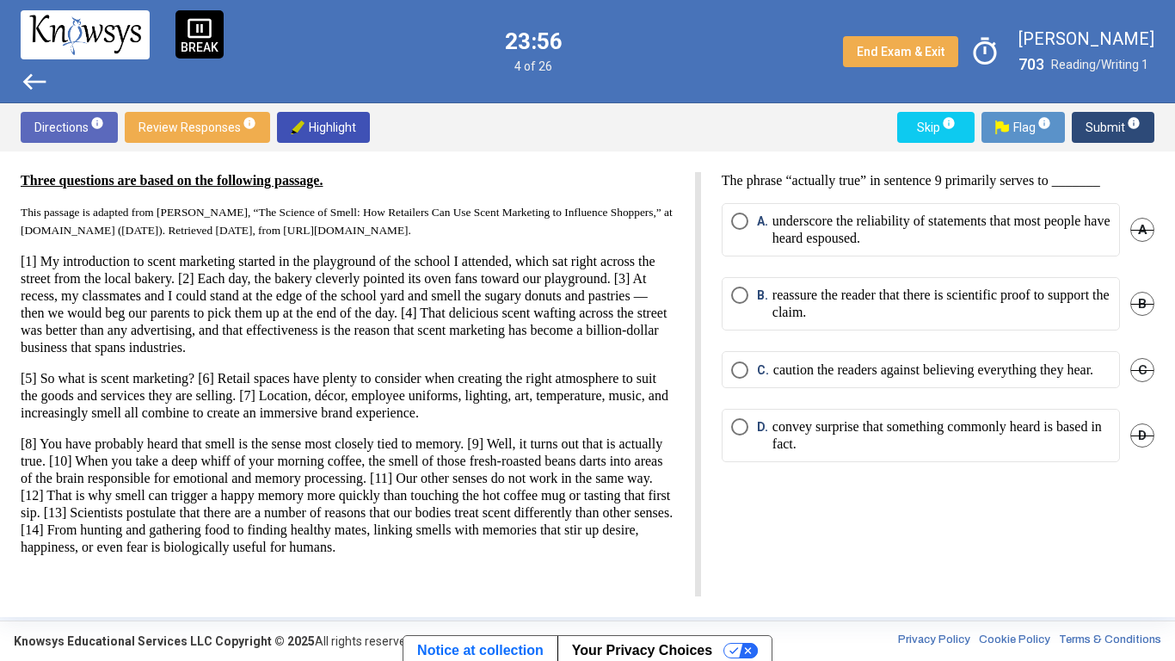
click at [797, 453] on p "convey surprise that something commonly heard is based in fact." at bounding box center [942, 435] width 338 height 34
click at [1117, 131] on span "Submit info" at bounding box center [1113, 127] width 55 height 31
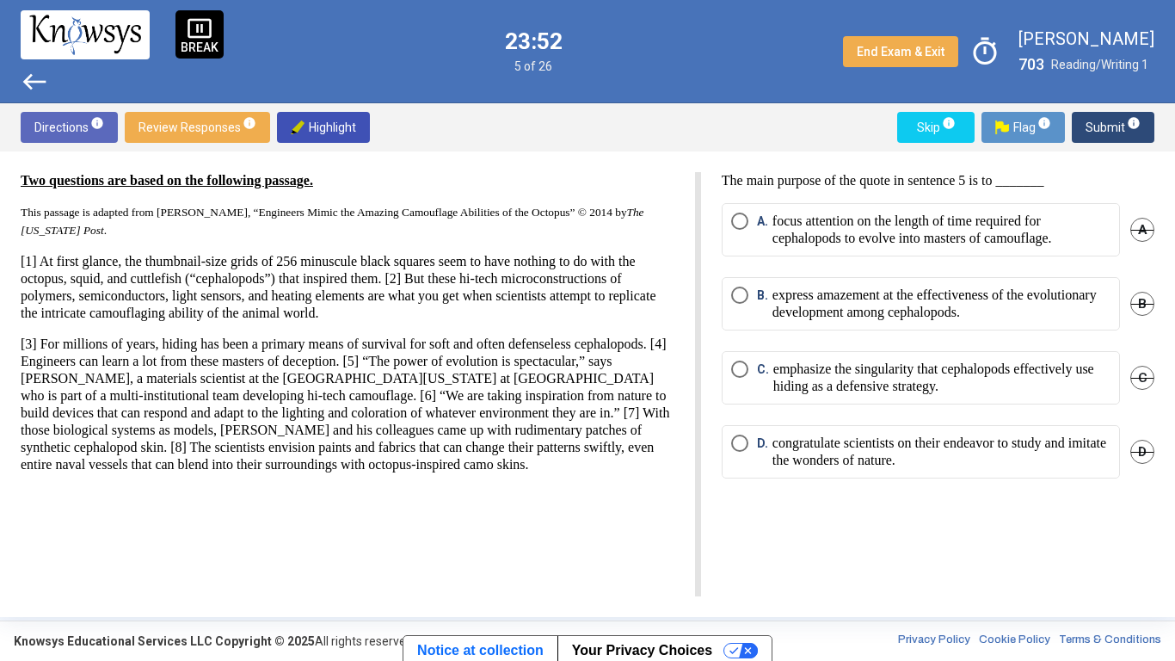
scroll to position [0, 0]
click at [806, 392] on p "emphasize the singularity that cephalopods effectively use hiding as a defensiv…" at bounding box center [942, 378] width 337 height 34
click at [1105, 131] on span "Submit info" at bounding box center [1113, 127] width 55 height 31
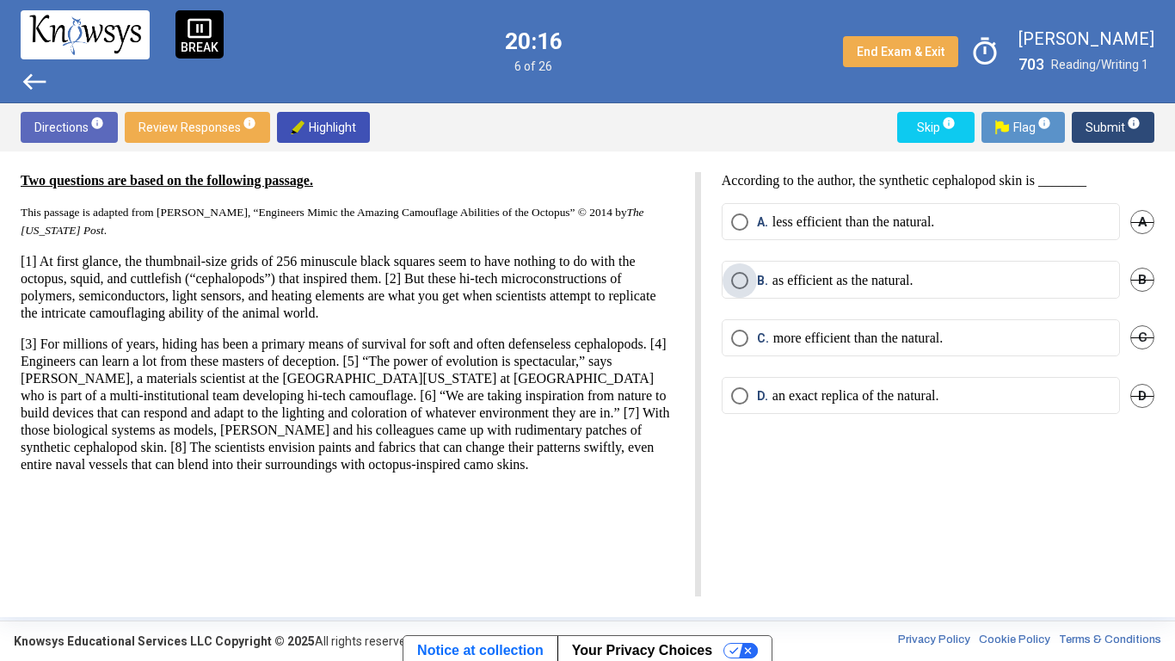
click at [872, 282] on p "as efficient as the natural." at bounding box center [843, 280] width 141 height 17
click at [1094, 126] on span "Submit info" at bounding box center [1113, 127] width 55 height 31
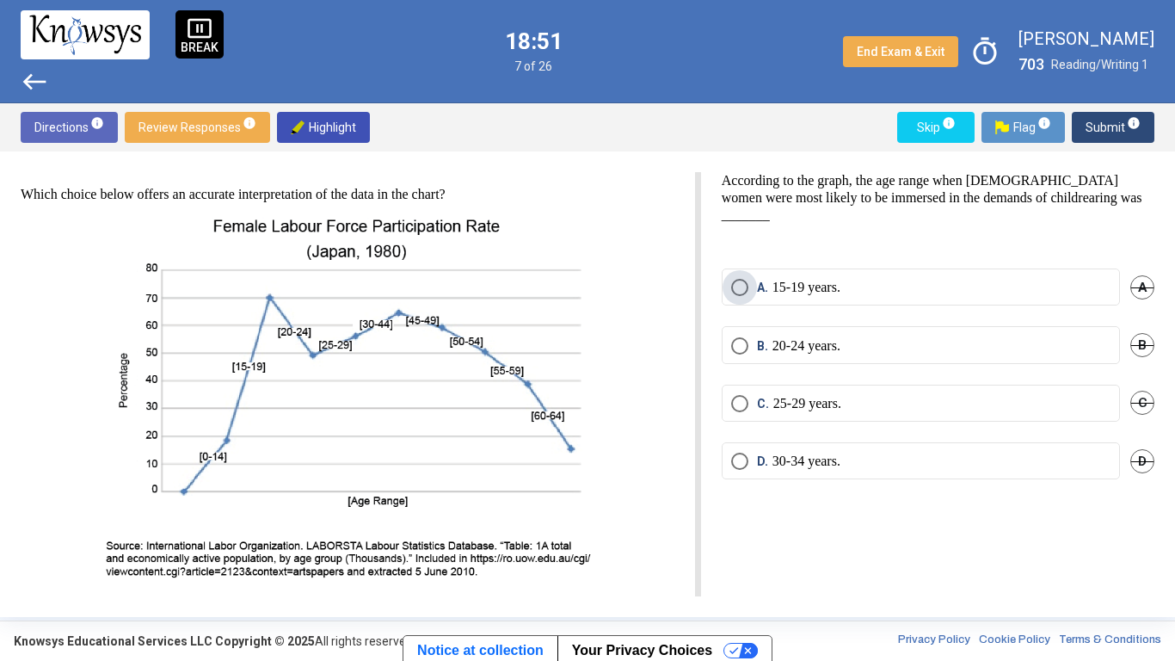
click at [815, 284] on p "15-19 years." at bounding box center [807, 287] width 68 height 17
click at [1112, 131] on span "Submit info" at bounding box center [1113, 127] width 55 height 31
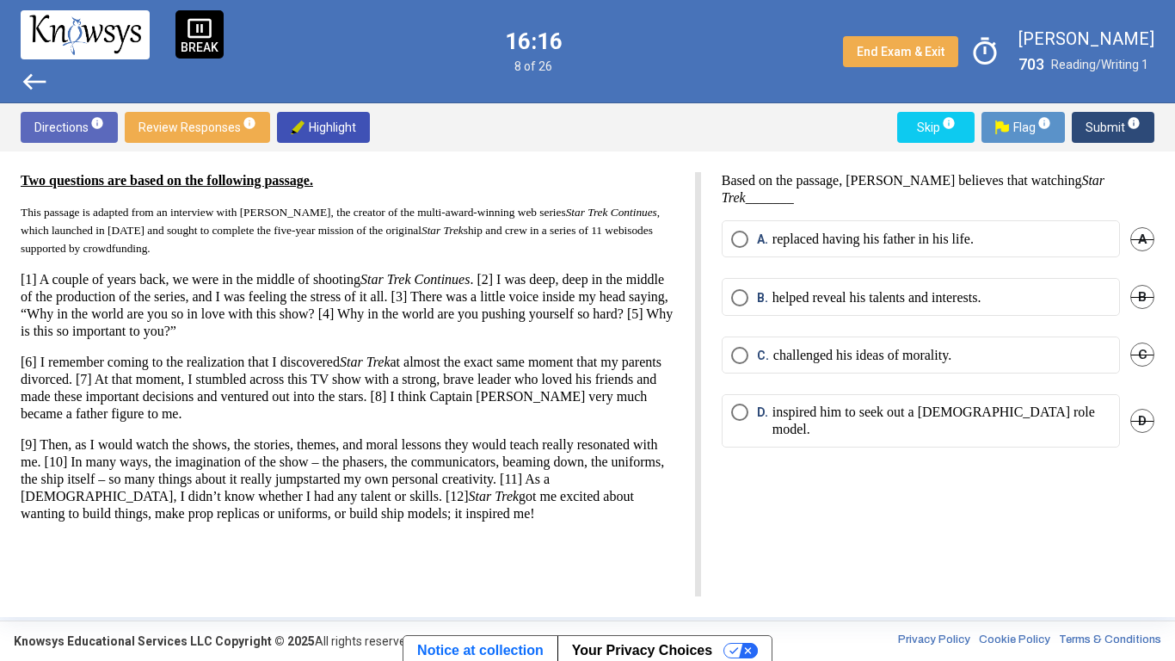
click at [854, 287] on mat-radio-button "B. helped reveal his talents and interests." at bounding box center [921, 296] width 398 height 37
click at [906, 302] on p "helped reveal his talents and interests." at bounding box center [877, 297] width 209 height 17
click at [1107, 126] on span "Submit info" at bounding box center [1113, 127] width 55 height 31
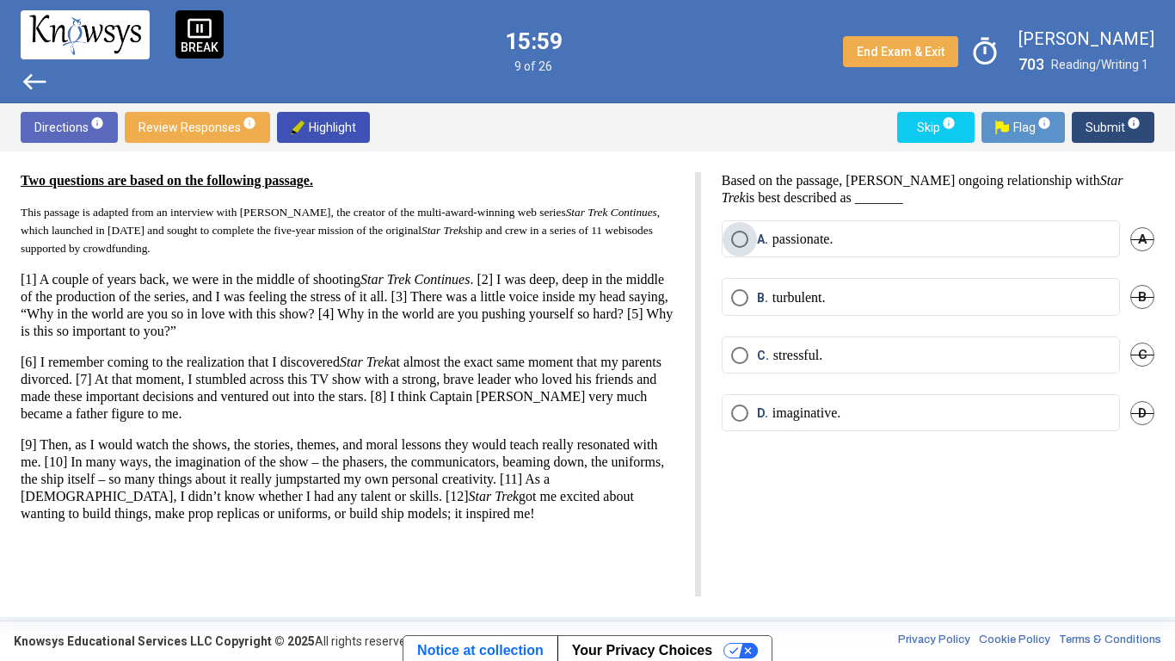
click at [811, 241] on p "passionate." at bounding box center [803, 239] width 61 height 17
click at [1028, 120] on span "Flag info" at bounding box center [1024, 127] width 56 height 31
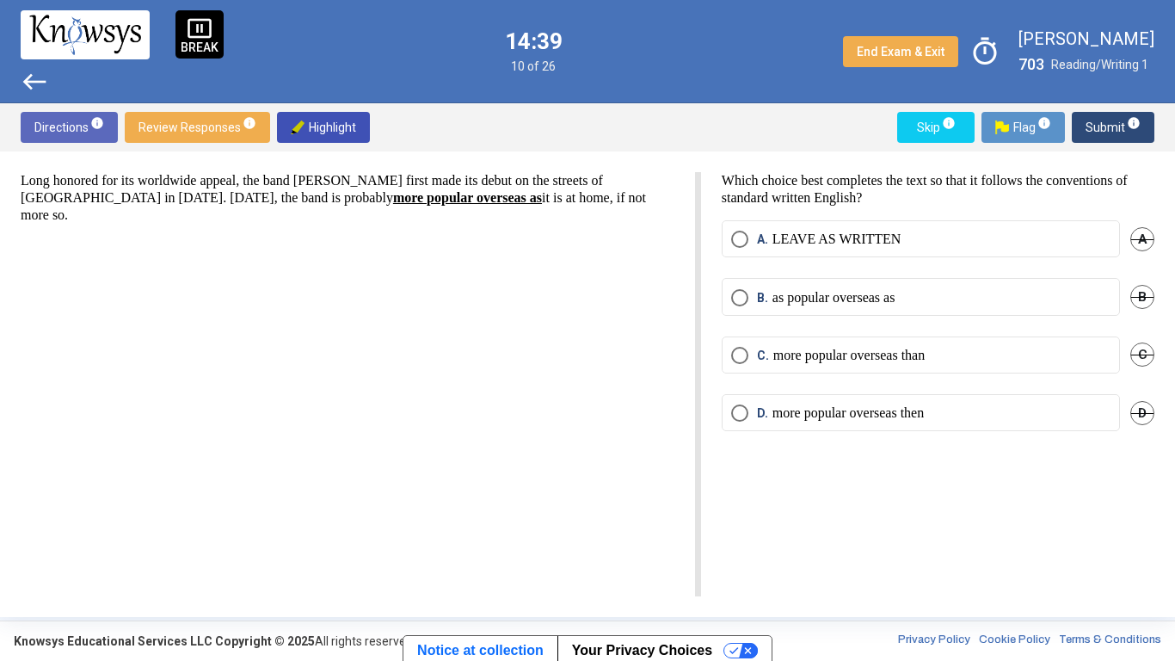
click at [173, 120] on span "Review Responses info" at bounding box center [198, 127] width 118 height 31
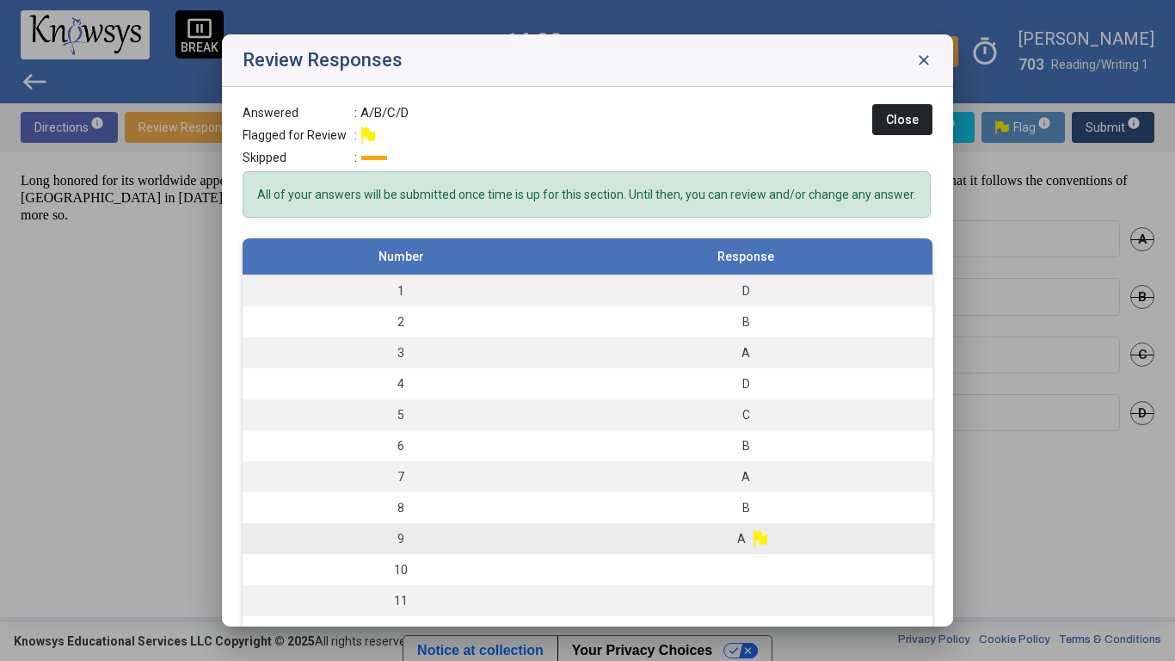
click at [738, 515] on span "A" at bounding box center [741, 538] width 9 height 17
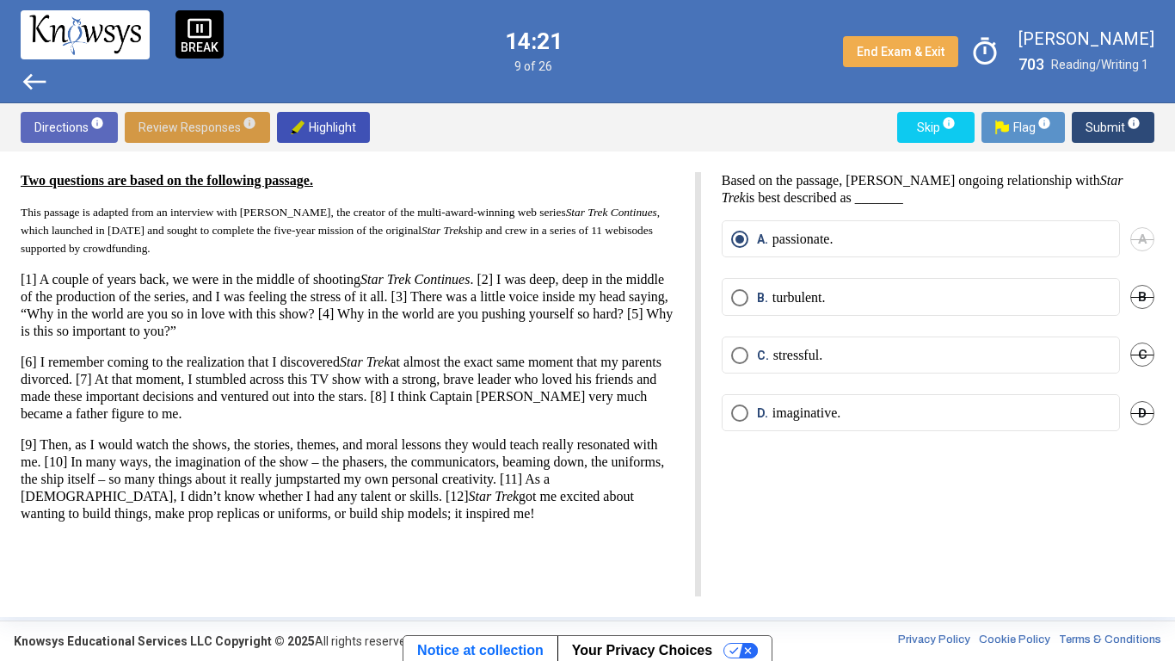
click at [1027, 130] on span "Flag info" at bounding box center [1024, 127] width 56 height 31
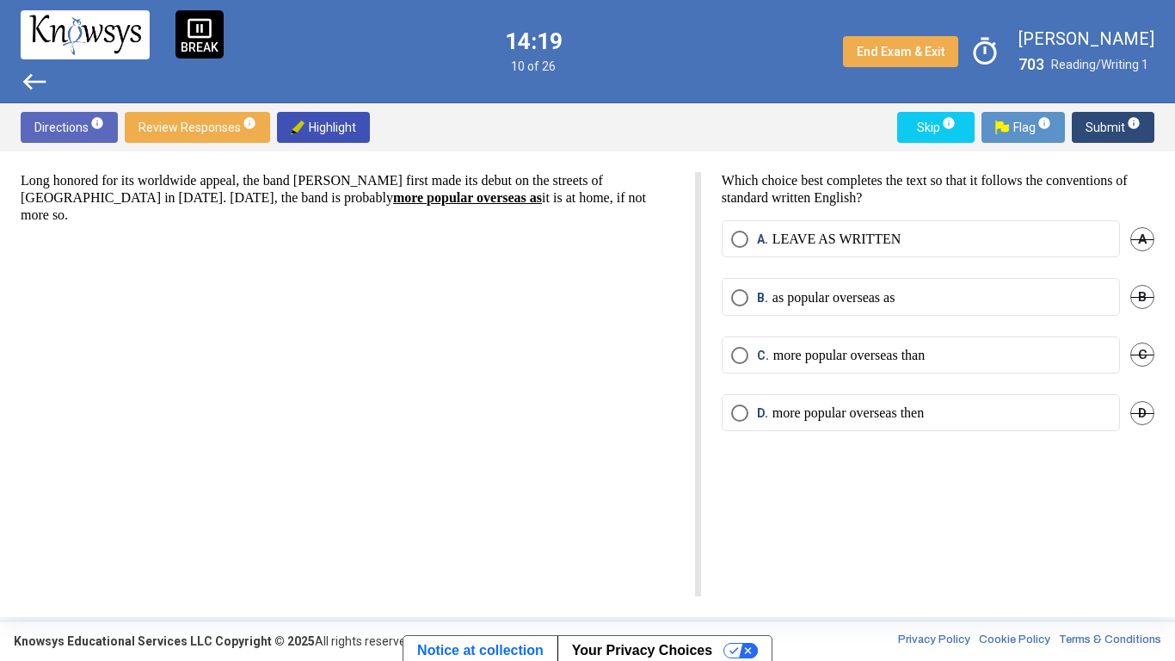
click at [173, 126] on span "Review Responses info" at bounding box center [198, 127] width 118 height 31
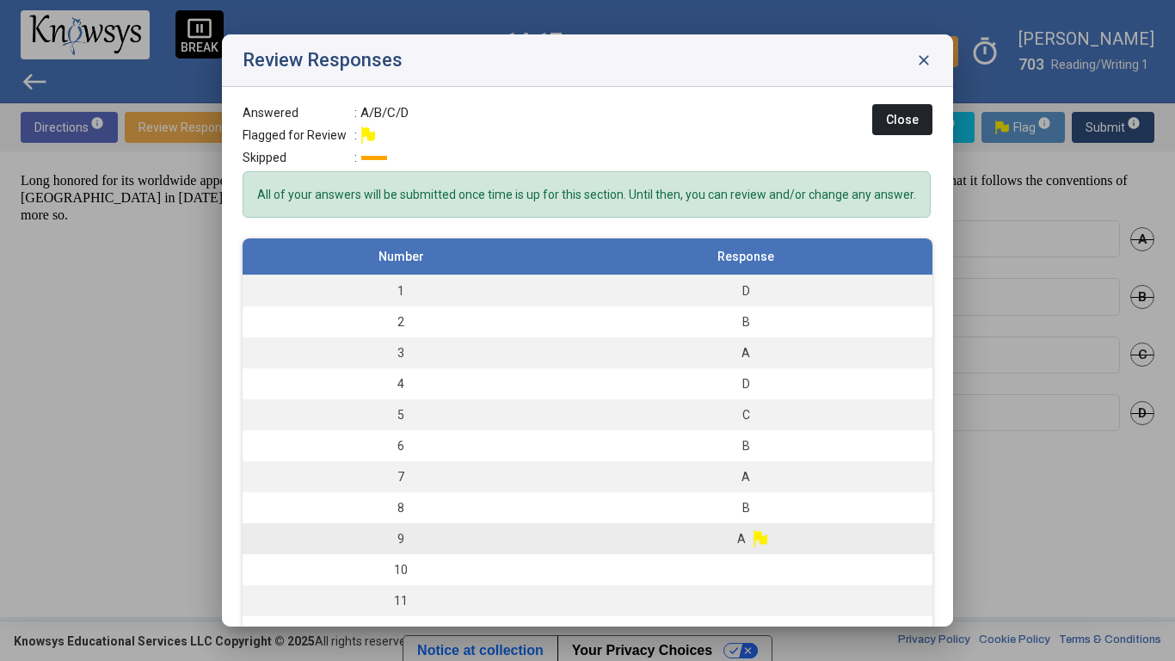
click at [756, 515] on img at bounding box center [761, 538] width 14 height 17
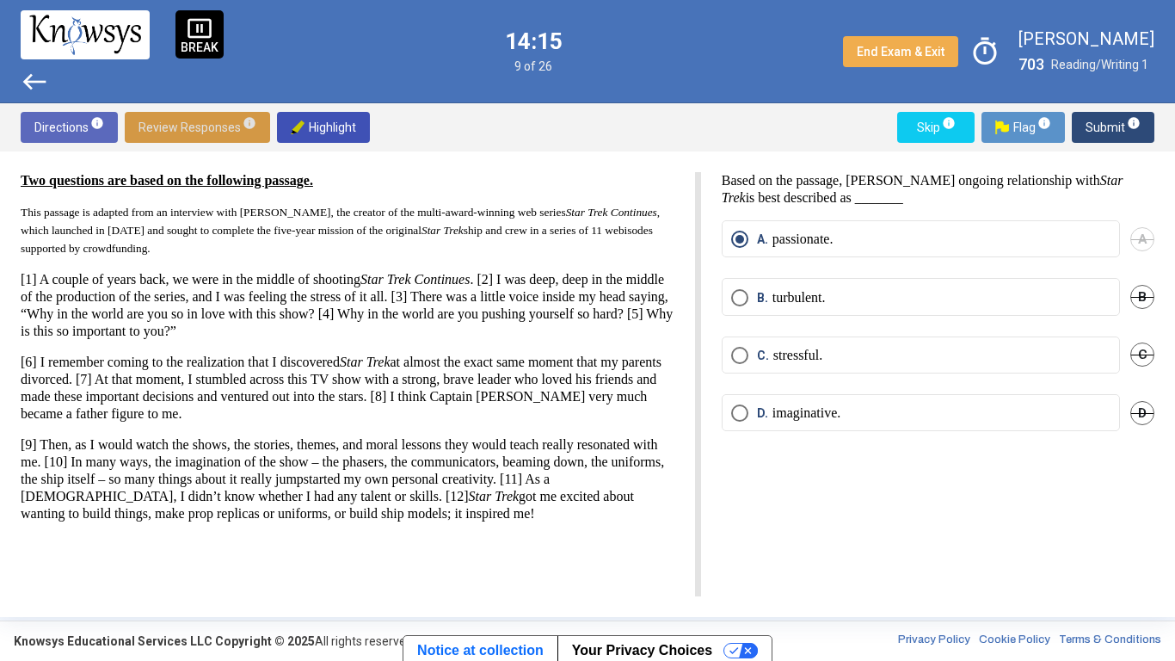
click at [217, 133] on span "Review Responses info" at bounding box center [198, 127] width 118 height 31
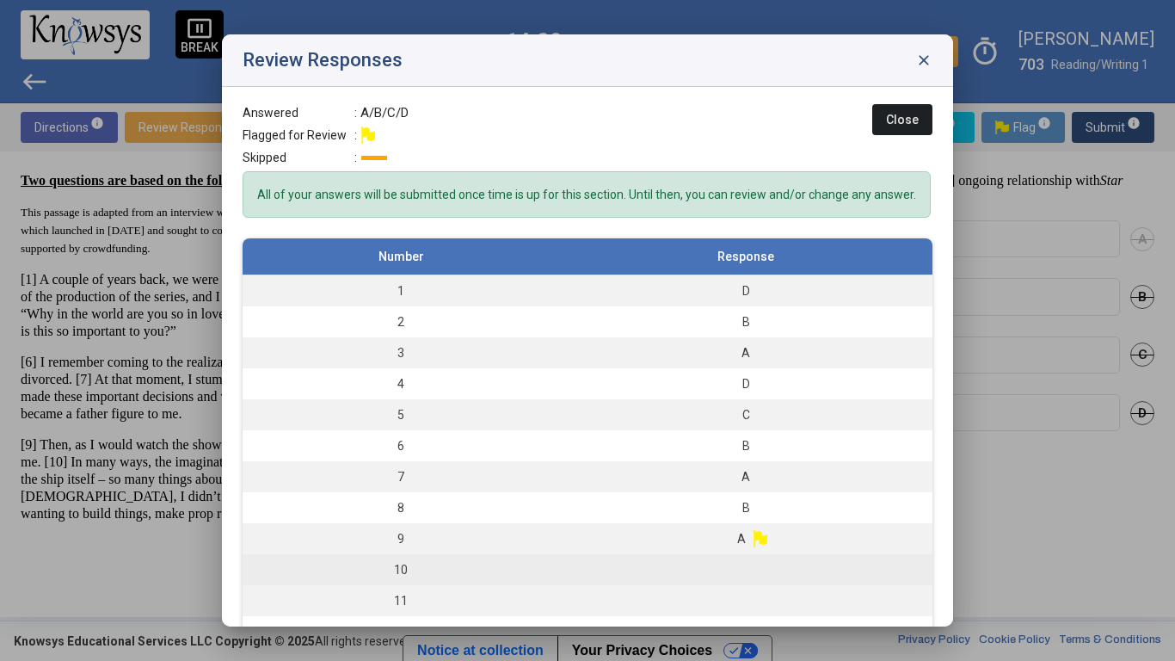
click at [450, 515] on td "10" at bounding box center [401, 569] width 317 height 31
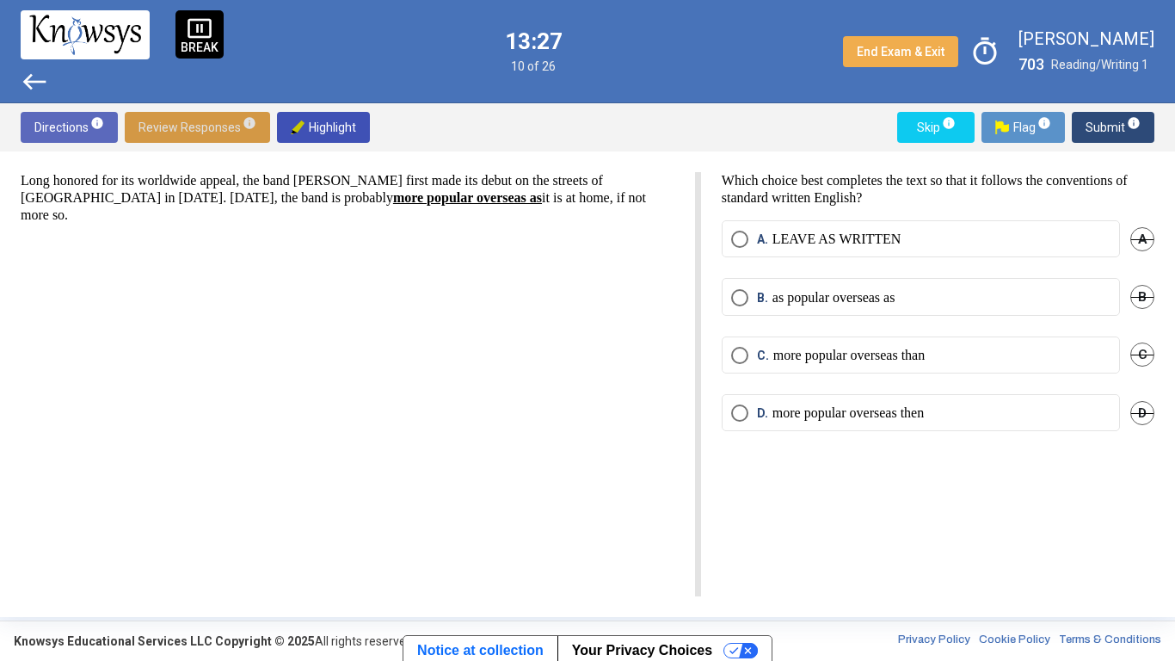
click at [836, 357] on p "more popular overseas than" at bounding box center [849, 355] width 151 height 17
click at [1118, 128] on span "Submit info" at bounding box center [1113, 127] width 55 height 31
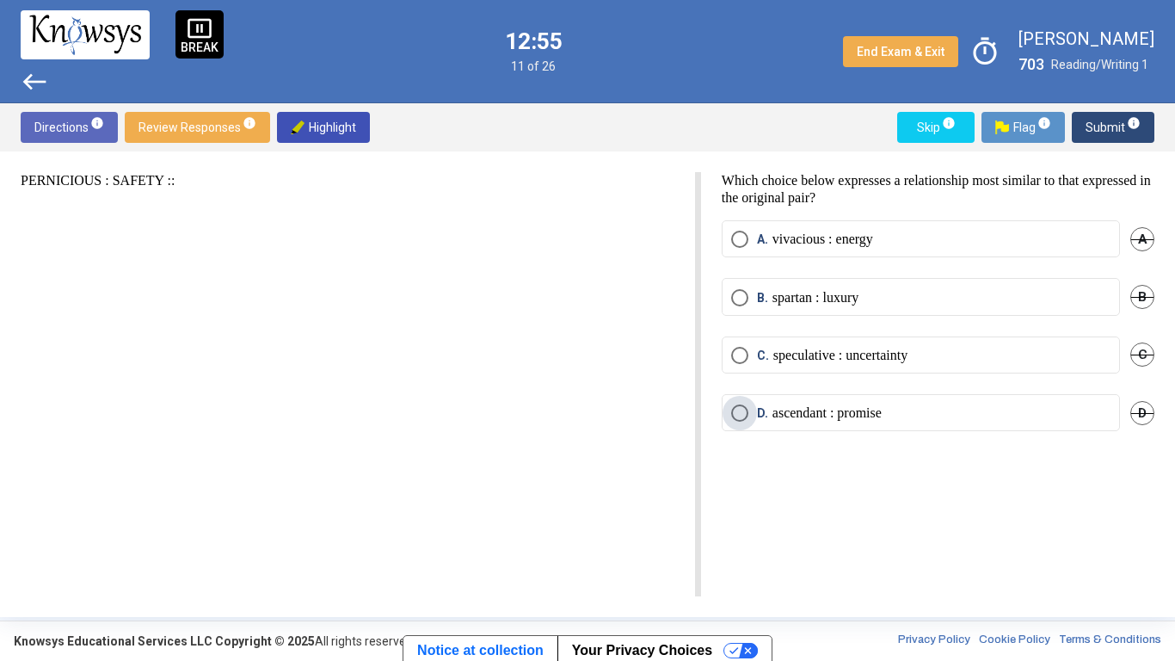
click at [805, 412] on p "ascendant : promise" at bounding box center [827, 412] width 109 height 17
click at [1100, 123] on span "Submit info" at bounding box center [1113, 127] width 55 height 31
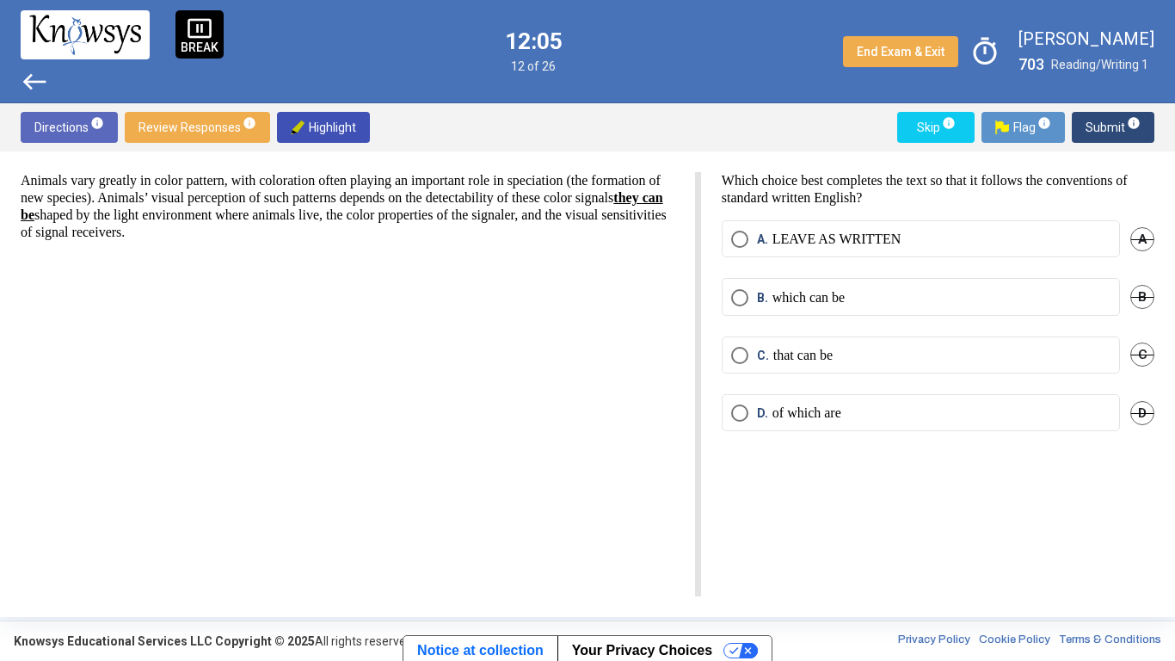
click at [823, 363] on p "that can be" at bounding box center [803, 355] width 59 height 17
click at [1109, 129] on span "Submit info" at bounding box center [1113, 127] width 55 height 31
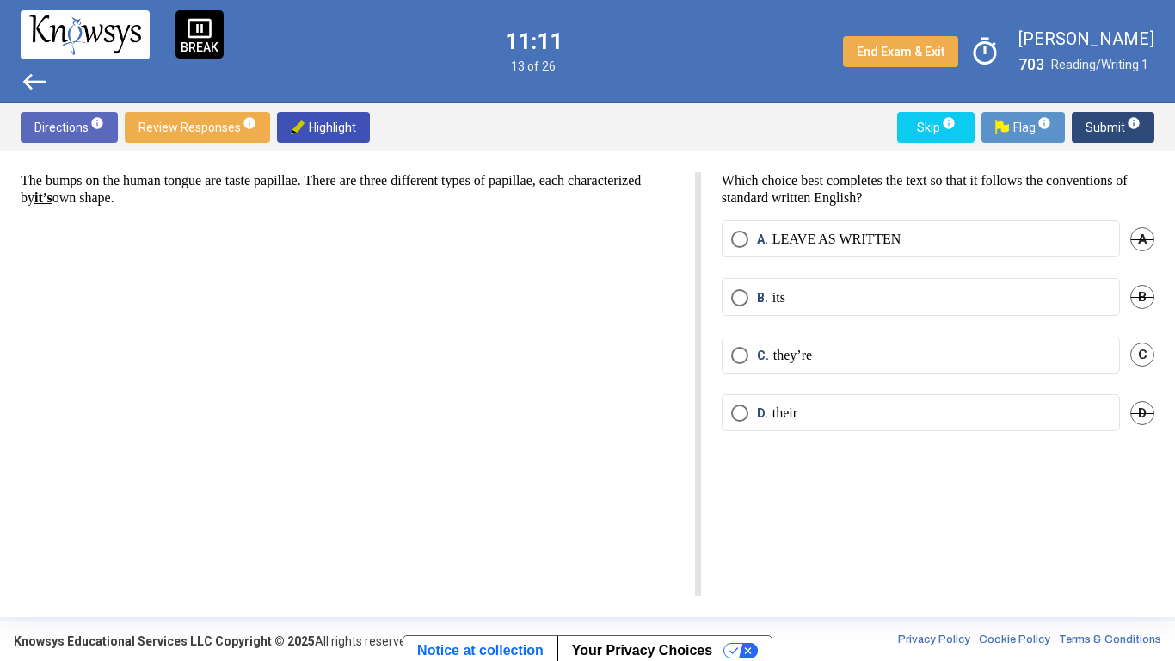
click at [806, 244] on p "LEAVE AS WRITTEN" at bounding box center [837, 239] width 129 height 17
click at [1101, 127] on span "Submit info" at bounding box center [1113, 127] width 55 height 31
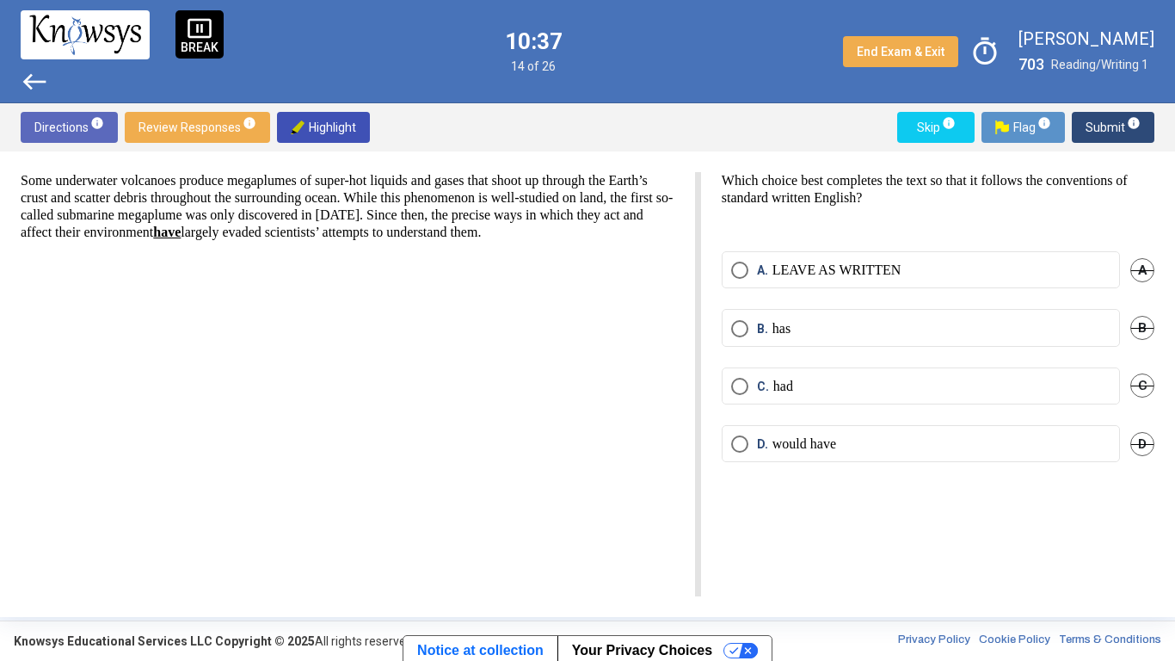
click at [842, 320] on label "B. has" at bounding box center [920, 328] width 379 height 17
click at [1124, 122] on span "Submit info" at bounding box center [1113, 127] width 55 height 31
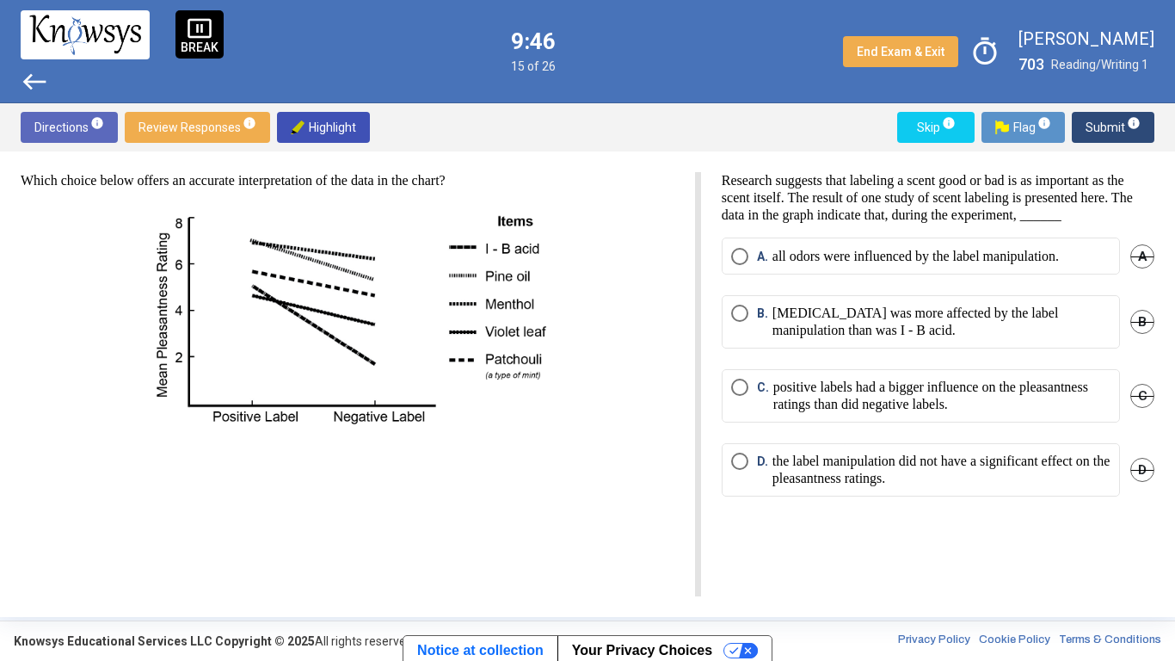
click at [823, 413] on p "positive labels had a bigger influence on the pleasantness ratings than did neg…" at bounding box center [942, 396] width 337 height 34
click at [1094, 127] on span "Submit info" at bounding box center [1113, 127] width 55 height 31
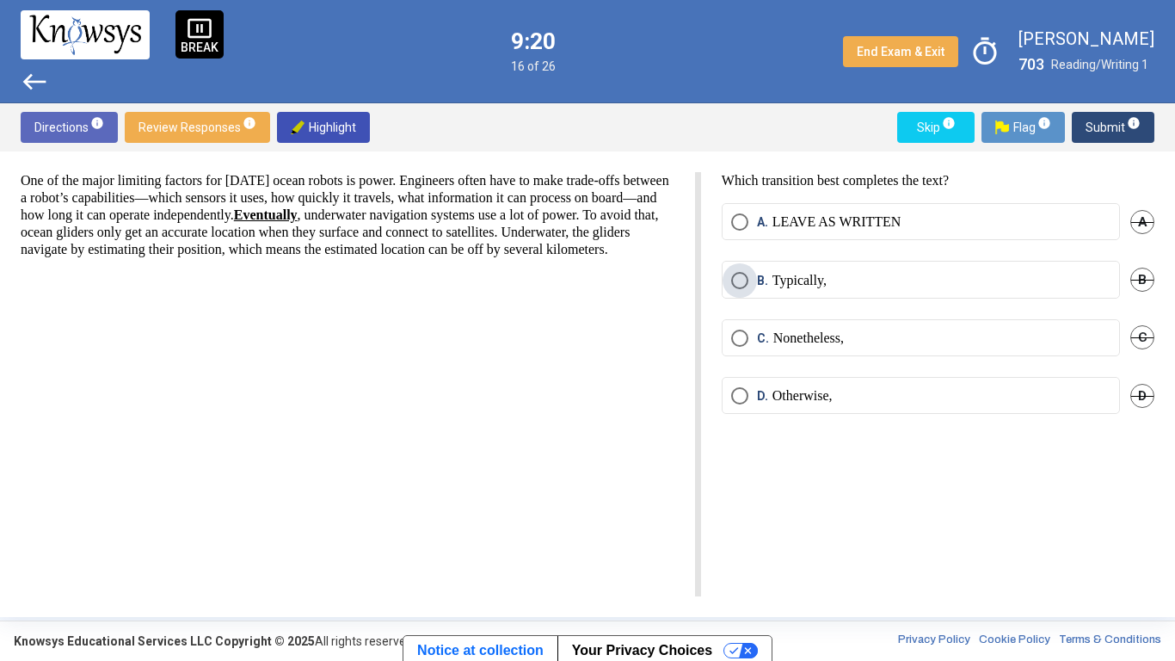
click at [811, 287] on p "Typically," at bounding box center [800, 280] width 54 height 17
click at [1098, 133] on span "Submit info" at bounding box center [1113, 127] width 55 height 31
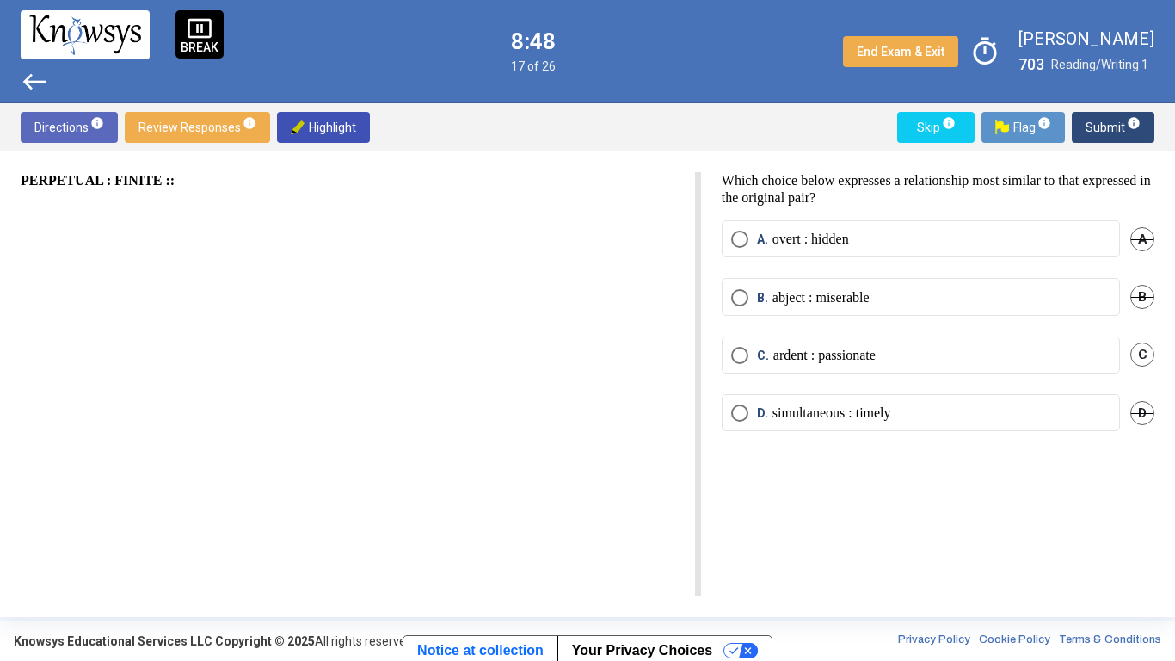
click at [861, 354] on p "ardent : passionate" at bounding box center [825, 355] width 102 height 17
click at [1112, 128] on span "Submit info" at bounding box center [1113, 127] width 55 height 31
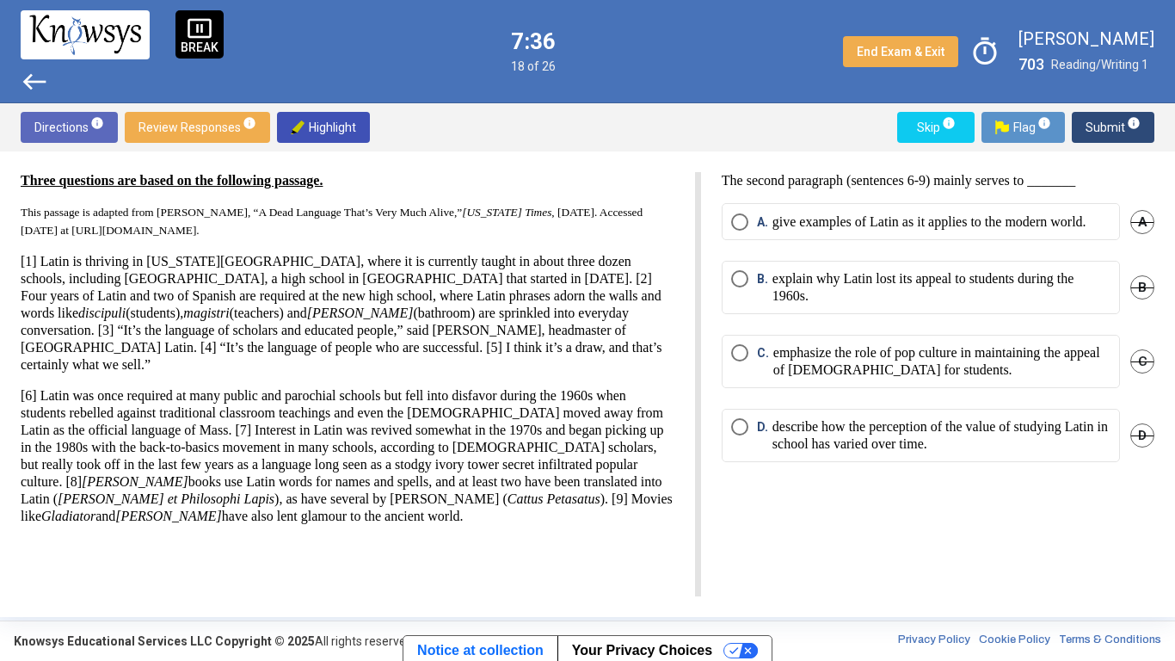
click at [875, 453] on p "describe how the perception of the value of studying Latin in school has varied…" at bounding box center [942, 435] width 338 height 34
click at [1102, 127] on span "Submit info" at bounding box center [1113, 127] width 55 height 31
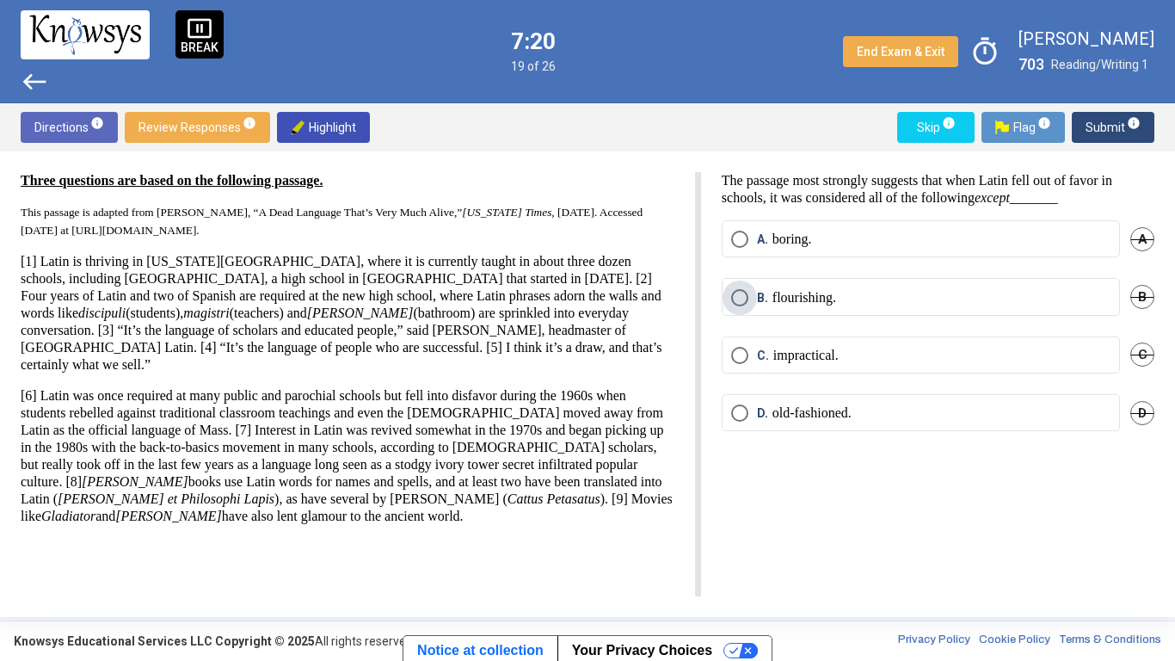
click at [805, 299] on p "flourishing." at bounding box center [805, 297] width 64 height 17
click at [1100, 126] on span "Submit info" at bounding box center [1113, 127] width 55 height 31
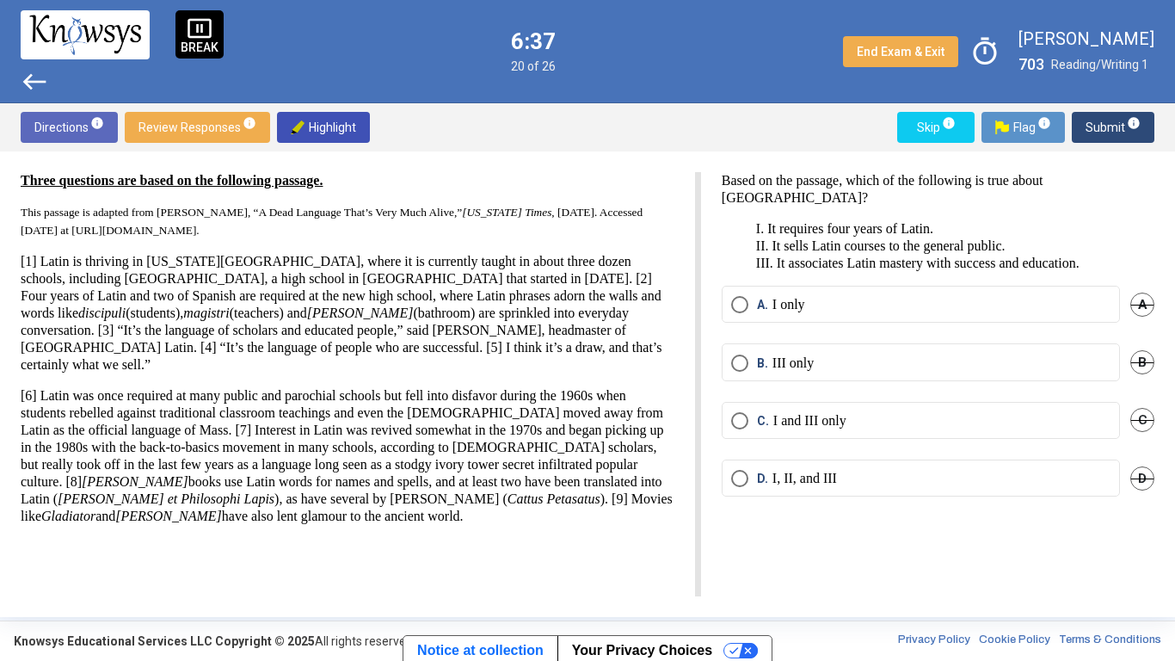
click at [814, 487] on p "I, II, and III" at bounding box center [805, 478] width 65 height 17
click at [1099, 125] on span "Submit info" at bounding box center [1113, 127] width 55 height 31
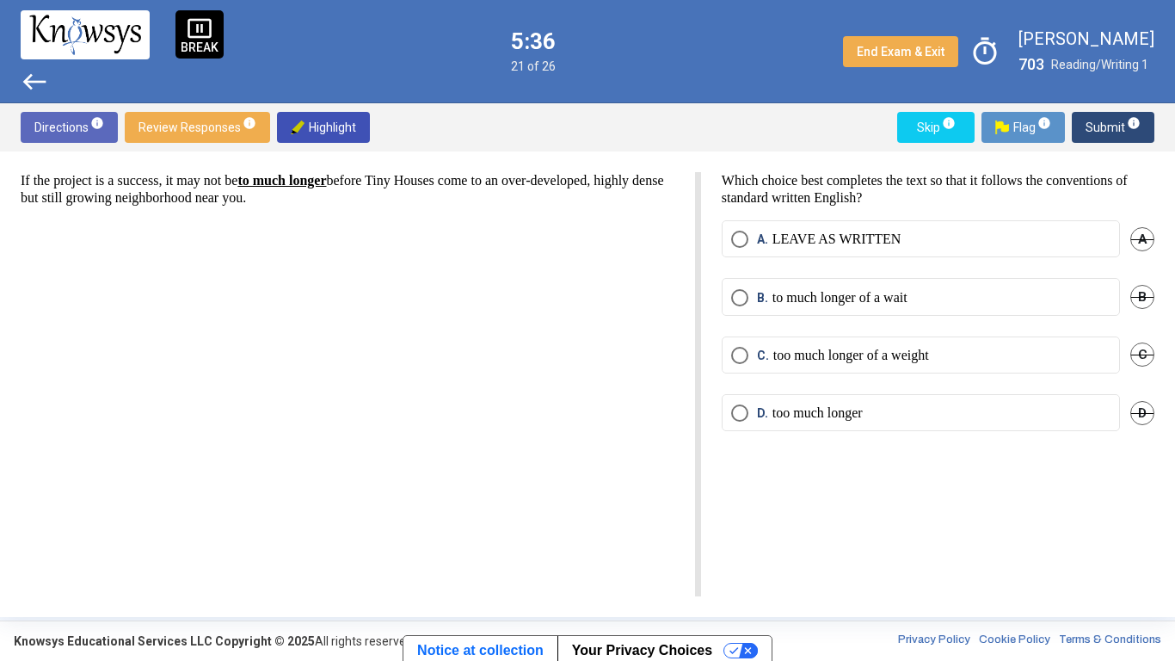
click at [787, 418] on p "too much longer" at bounding box center [818, 412] width 90 height 17
click at [1119, 126] on span "Submit info" at bounding box center [1113, 127] width 55 height 31
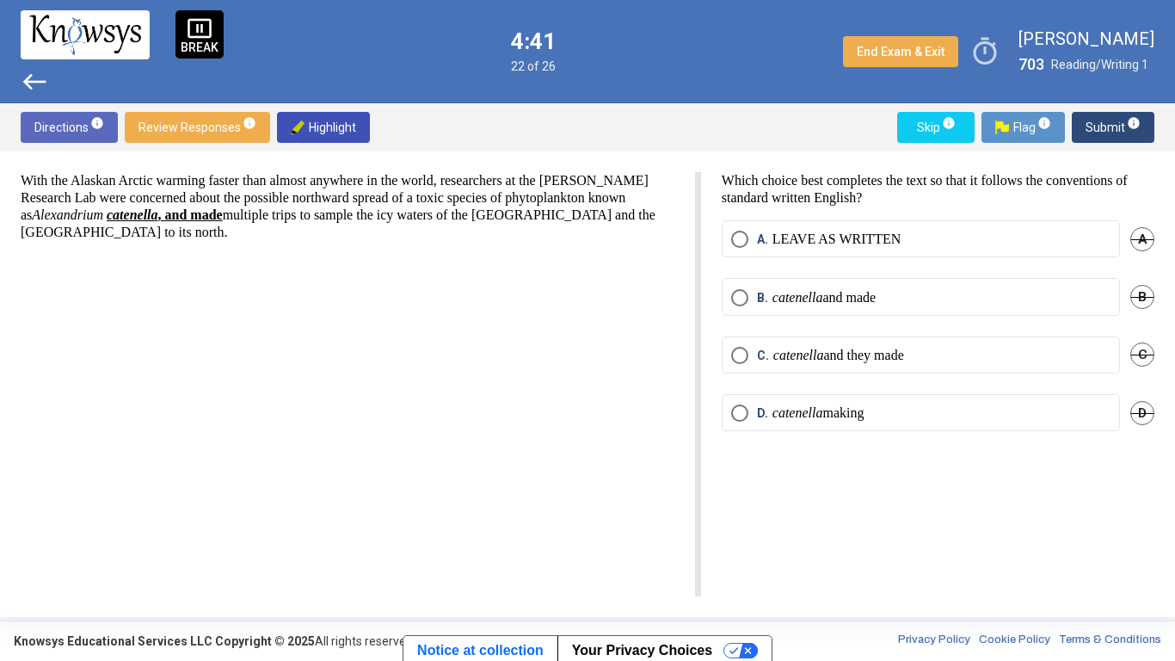
click at [843, 416] on p "catenella making" at bounding box center [819, 412] width 92 height 17
click at [1103, 126] on span "Submit info" at bounding box center [1113, 127] width 55 height 31
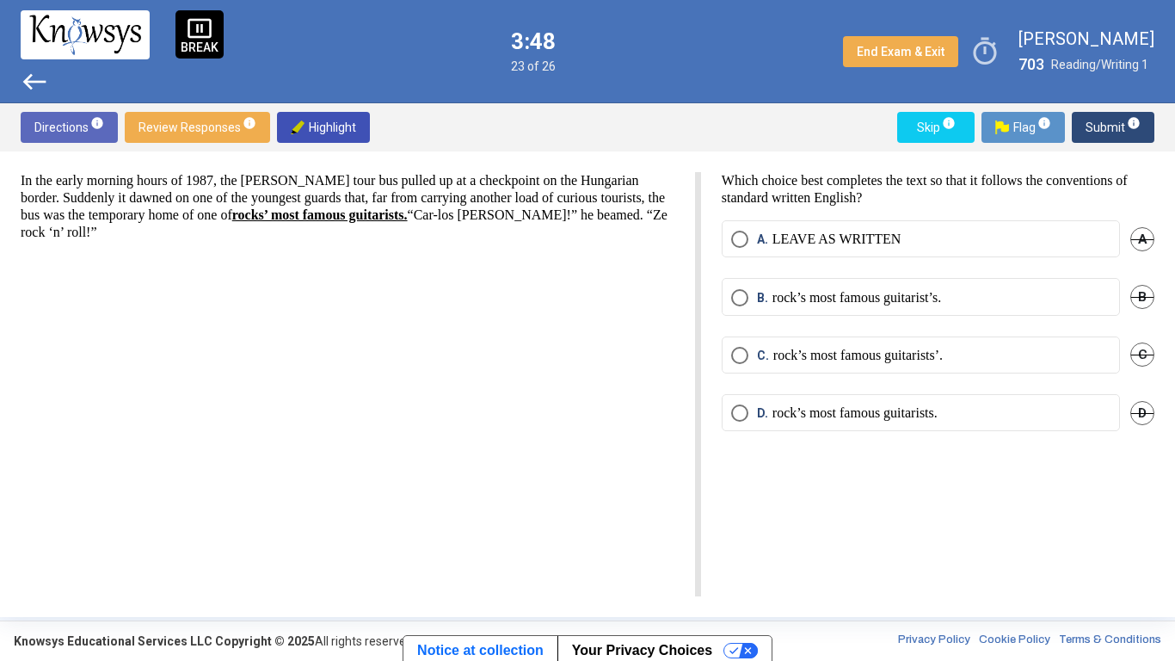
click at [991, 415] on label "D. rock’s most famous guitarists." at bounding box center [920, 412] width 379 height 17
click at [1113, 124] on span "Submit info" at bounding box center [1113, 127] width 55 height 31
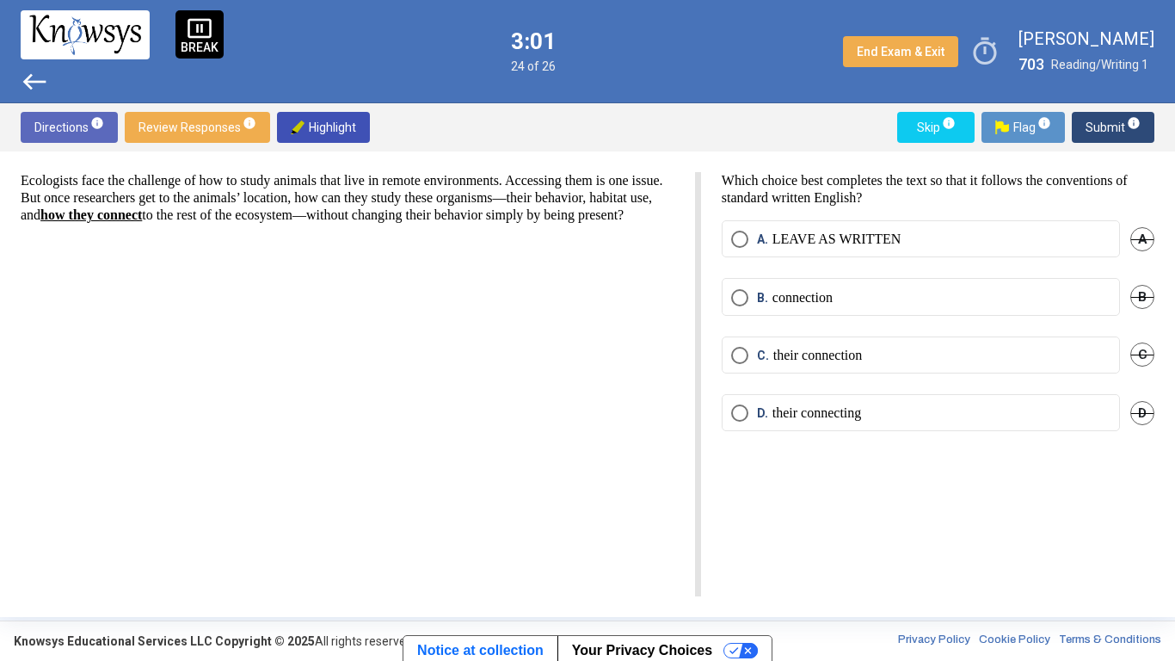
click at [901, 351] on label "C. their connection" at bounding box center [920, 355] width 379 height 17
click at [1096, 133] on span "Submit info" at bounding box center [1113, 127] width 55 height 31
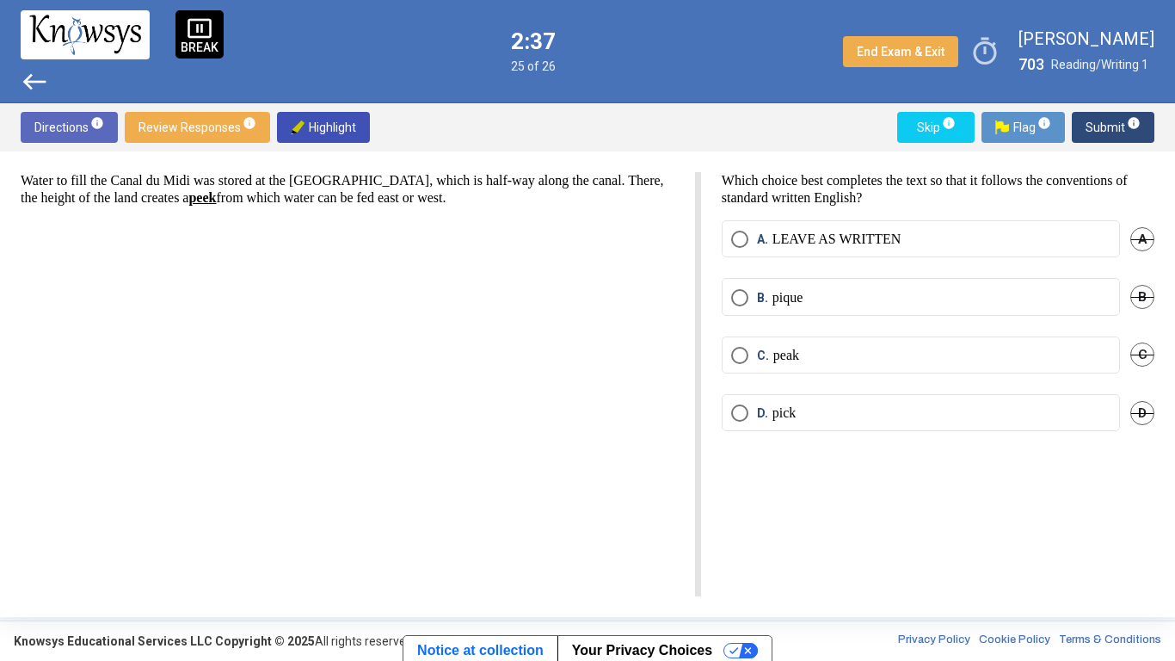
click at [876, 355] on label "C. peak" at bounding box center [920, 355] width 379 height 17
click at [1109, 130] on span "Submit info" at bounding box center [1113, 127] width 55 height 31
click at [780, 412] on p "allows" at bounding box center [791, 412] width 36 height 17
click at [1098, 131] on span "Submit info" at bounding box center [1113, 127] width 55 height 31
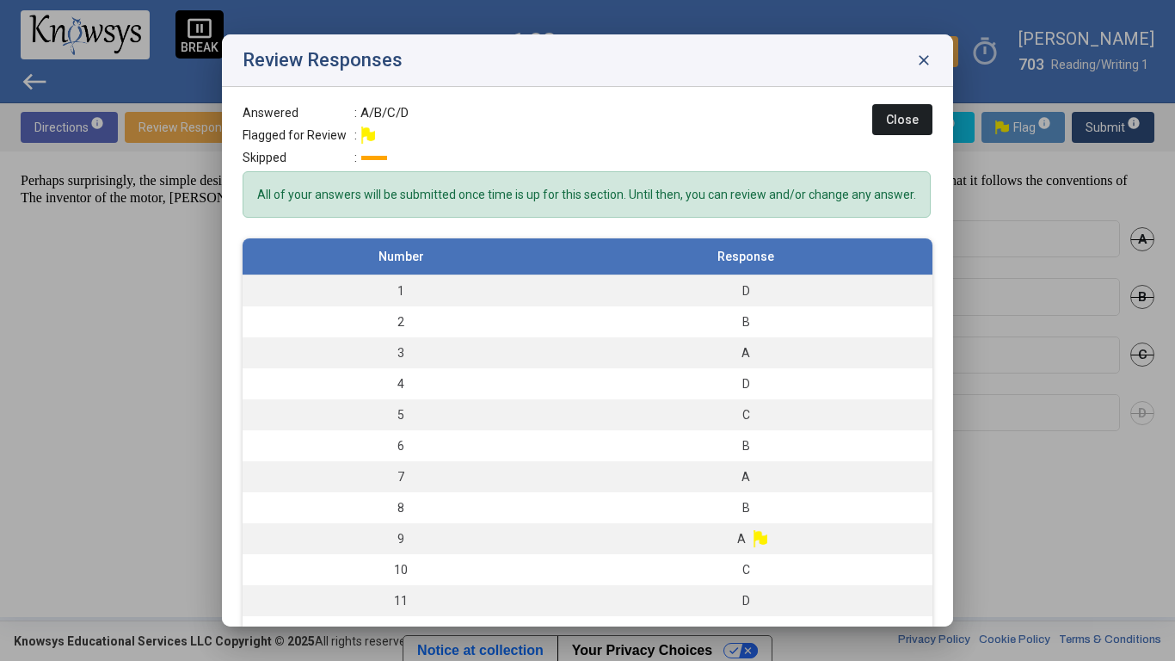
click at [890, 116] on span "Close" at bounding box center [902, 120] width 33 height 14
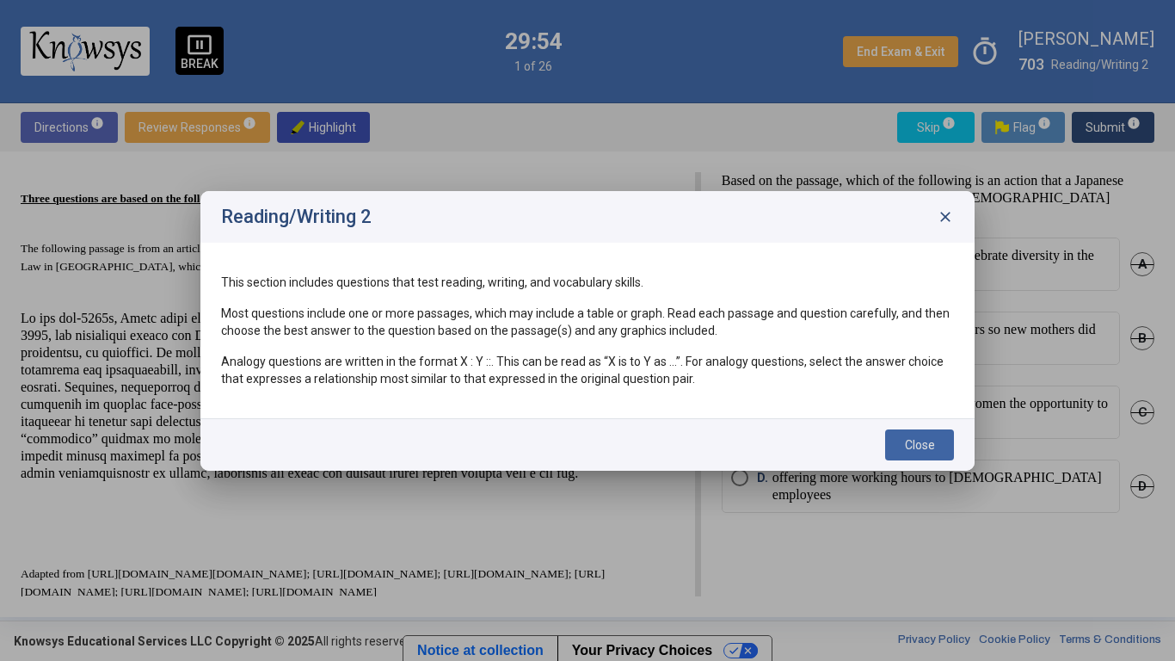
click at [892, 433] on button "Close" at bounding box center [919, 444] width 69 height 31
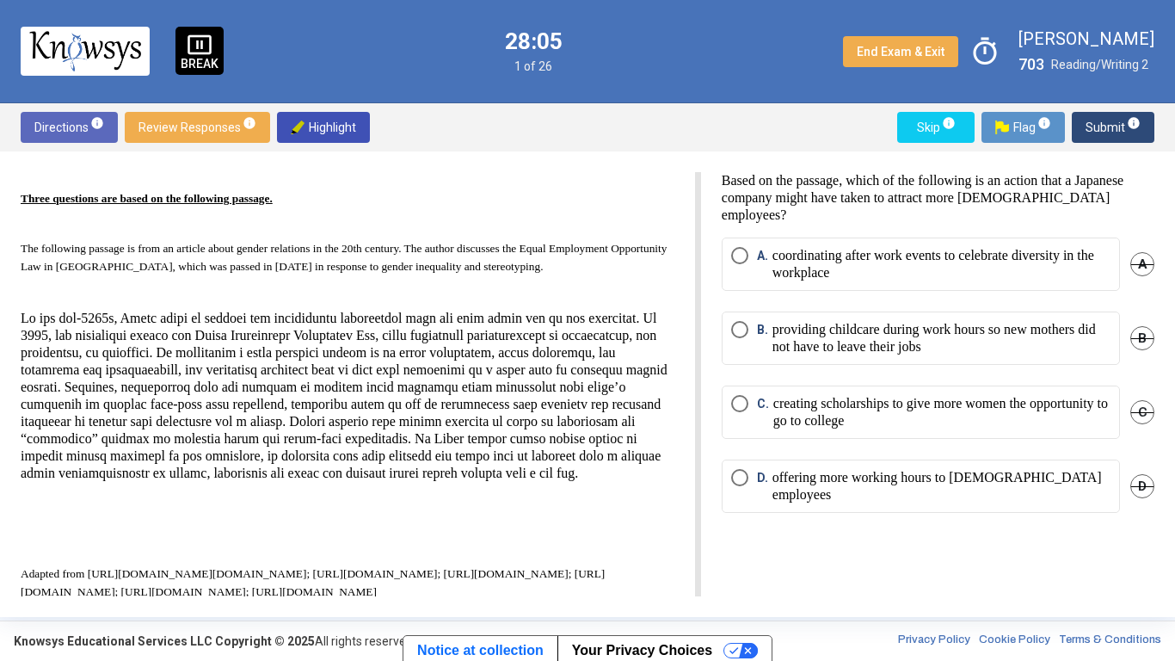
click at [754, 336] on span "B. providing childcare during work hours so new mothers did not have to leave t…" at bounding box center [930, 338] width 362 height 34
click at [1094, 122] on span "Submit info" at bounding box center [1113, 127] width 55 height 31
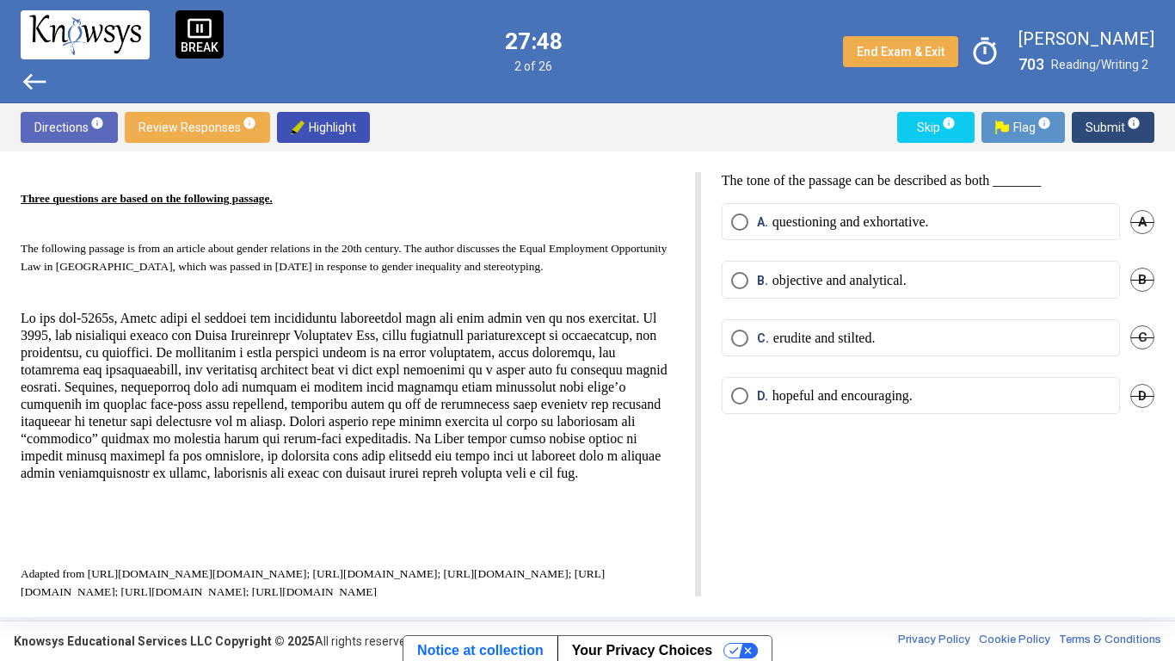
click at [823, 275] on p "objective and analytical." at bounding box center [840, 280] width 134 height 17
click at [1105, 134] on span "Submit info" at bounding box center [1113, 127] width 55 height 31
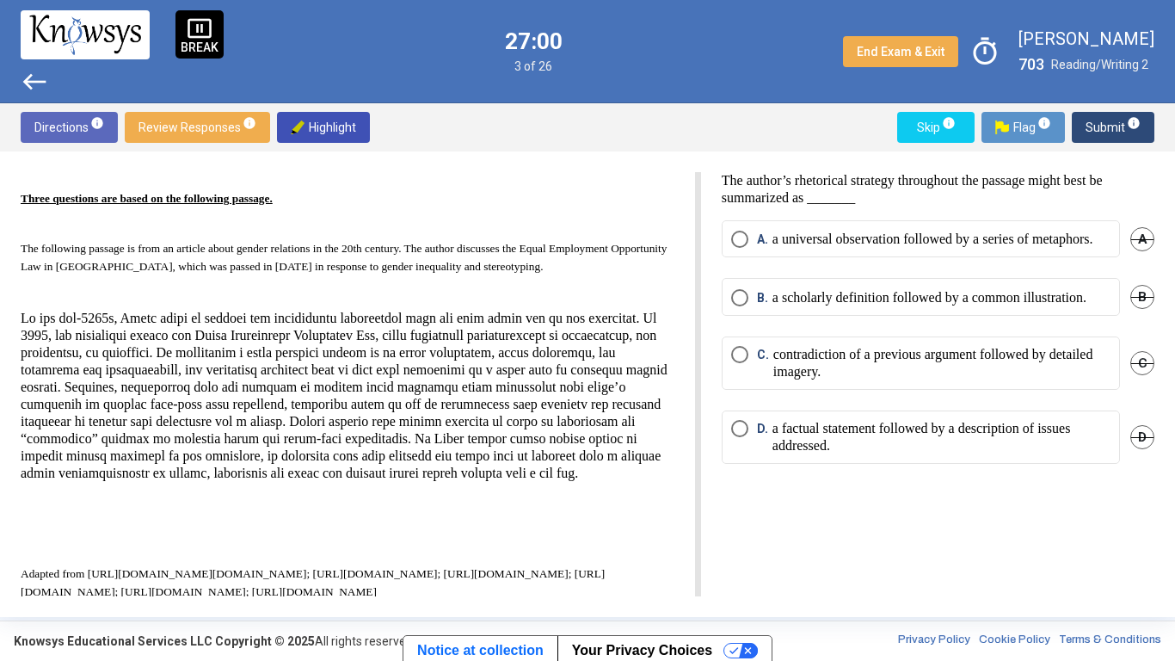
click at [835, 454] on p "a factual statement followed by a description of issues addressed." at bounding box center [942, 437] width 338 height 34
click at [1125, 123] on sup "info" at bounding box center [1132, 123] width 15 height 14
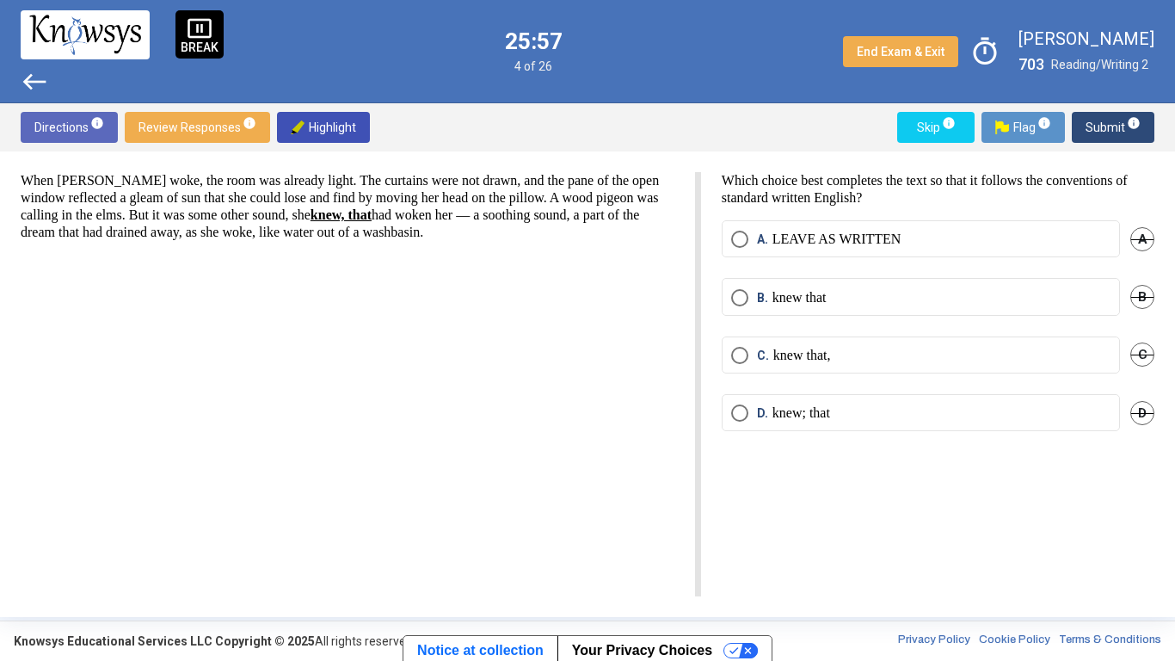
click at [793, 294] on p "knew that" at bounding box center [800, 297] width 54 height 17
click at [1111, 116] on span "Submit info" at bounding box center [1113, 127] width 55 height 31
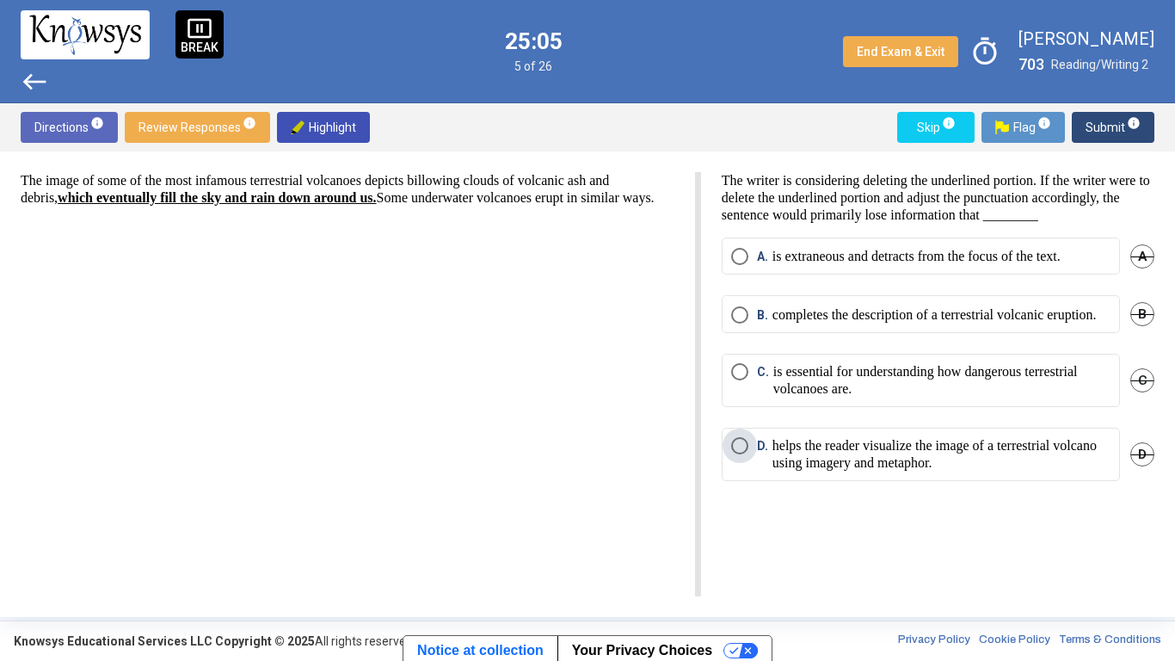
click at [910, 472] on p "helps the reader visualize the image of a terrestrial volcano using imagery and…" at bounding box center [942, 454] width 338 height 34
click at [1092, 140] on span "Submit info" at bounding box center [1113, 127] width 55 height 31
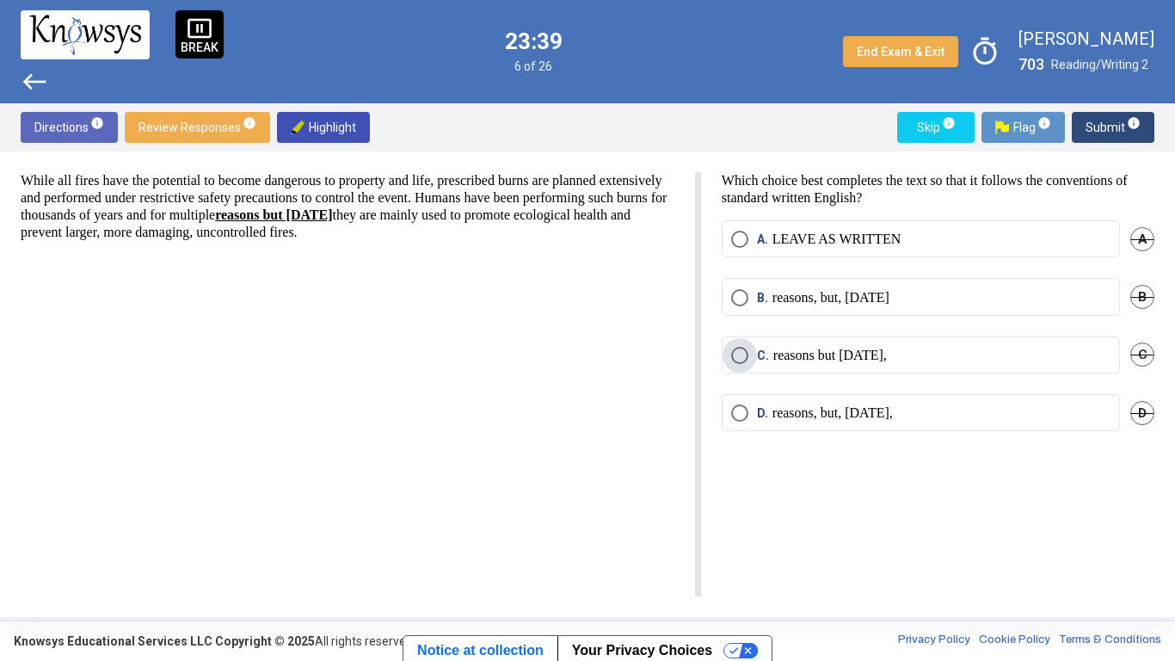
click at [819, 360] on p "reasons but [DATE]," at bounding box center [831, 355] width 114 height 17
click at [1113, 128] on span "Submit info" at bounding box center [1113, 127] width 55 height 31
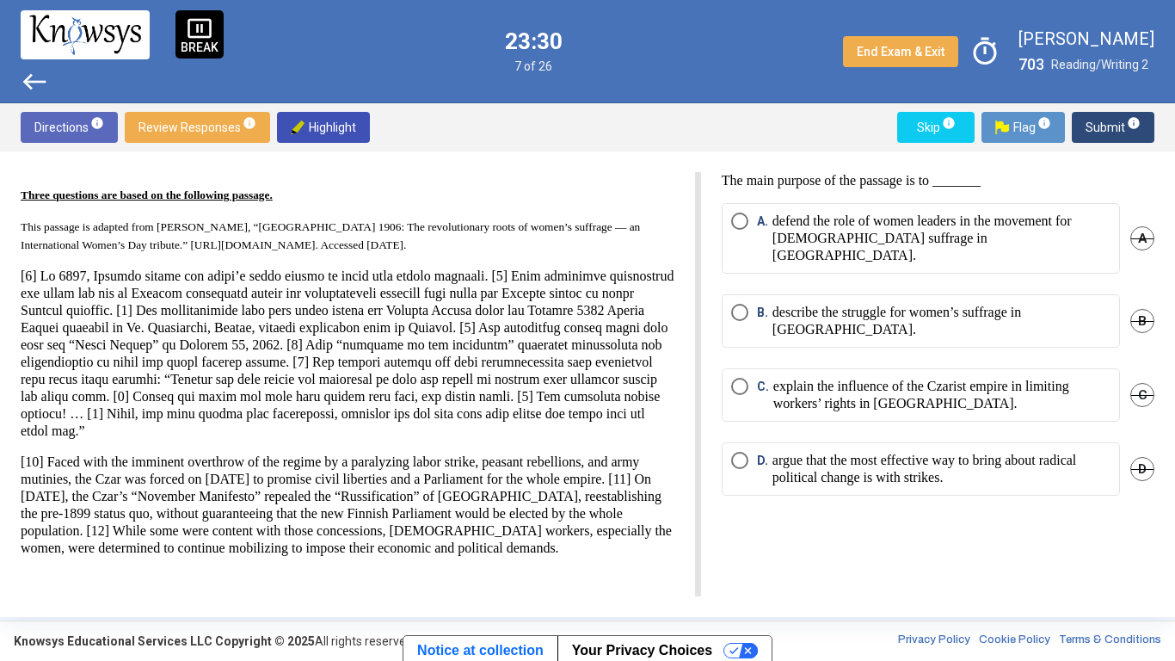
scroll to position [27, 0]
click at [870, 235] on p "defend the role of women leaders in the movement for [DEMOGRAPHIC_DATA] suffrag…" at bounding box center [942, 239] width 338 height 52
click at [900, 378] on p "explain the influence of the Czarist empire in limiting workers’ rights in [GEO…" at bounding box center [942, 395] width 337 height 34
click at [875, 304] on p "describe the struggle for women’s suffrage in [GEOGRAPHIC_DATA]." at bounding box center [942, 321] width 338 height 34
click at [1094, 120] on span "Submit info" at bounding box center [1113, 127] width 55 height 31
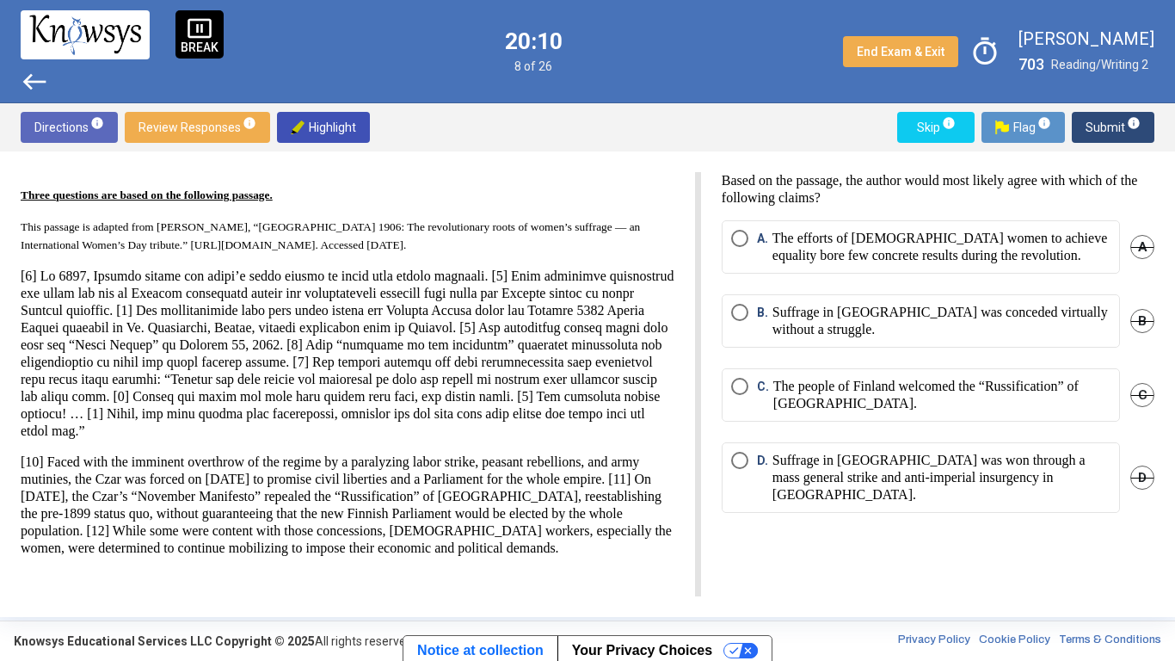
click at [860, 246] on p "The efforts of [DEMOGRAPHIC_DATA] women to achieve equality bore few concrete r…" at bounding box center [942, 247] width 338 height 34
click at [1112, 133] on span "Submit info" at bounding box center [1113, 127] width 55 height 31
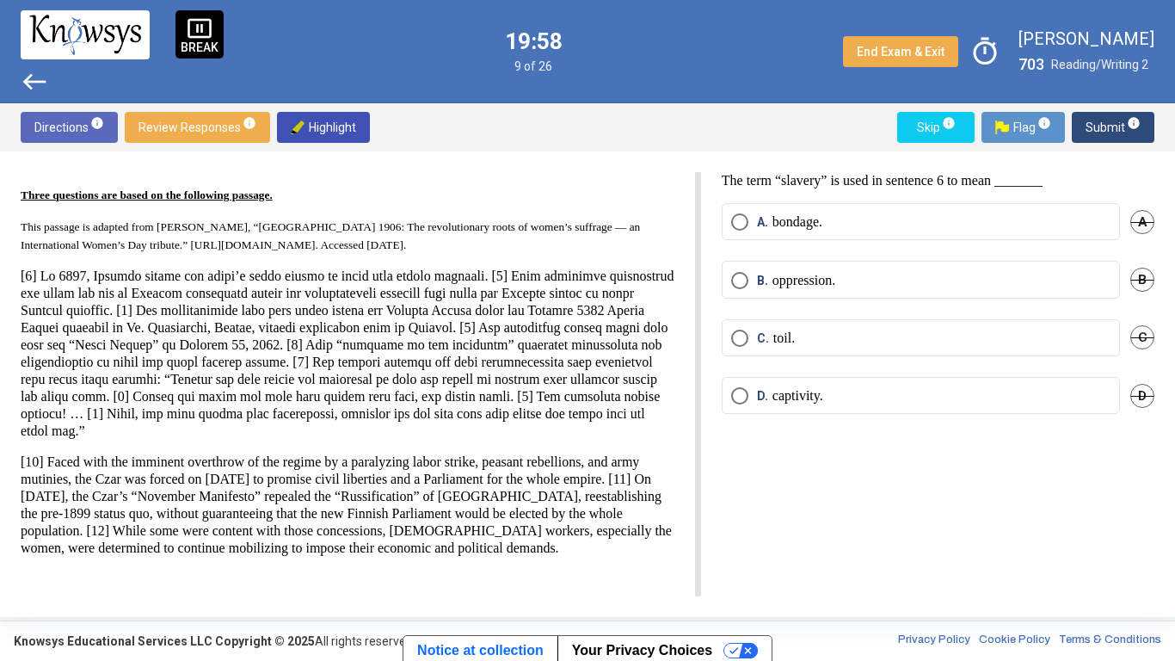
click at [813, 404] on p "captivity." at bounding box center [798, 395] width 51 height 17
click at [1112, 120] on span "Submit info" at bounding box center [1113, 127] width 55 height 31
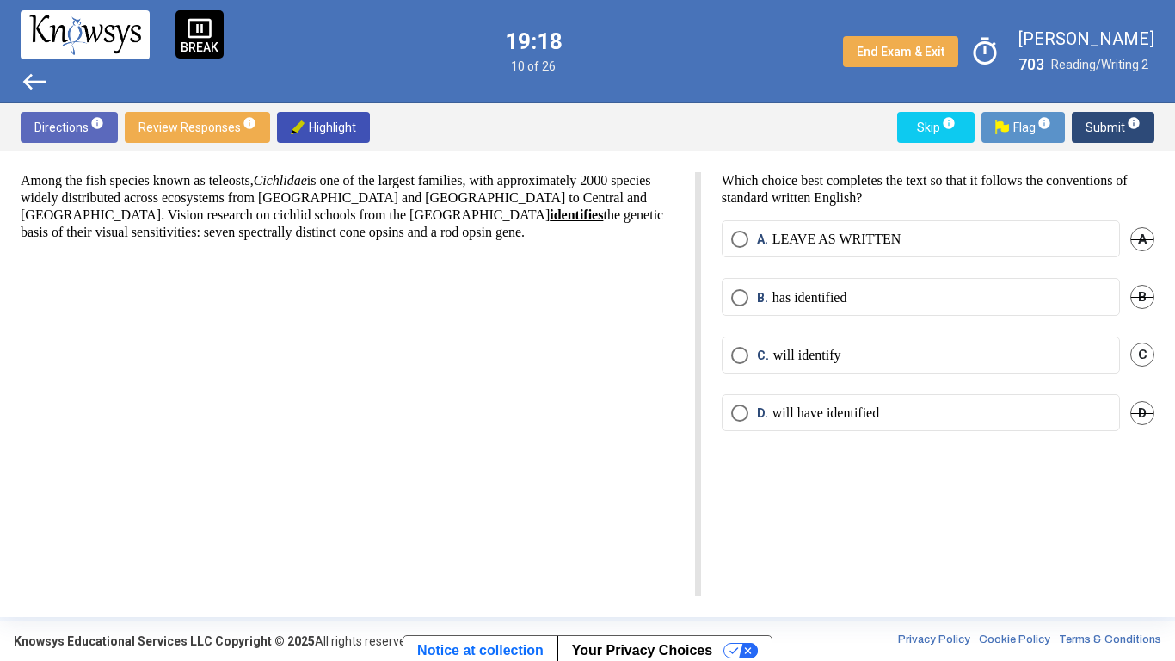
click at [860, 306] on mat-radio-button "B. has identified" at bounding box center [921, 296] width 398 height 37
click at [863, 298] on label "B. has identified" at bounding box center [920, 297] width 379 height 17
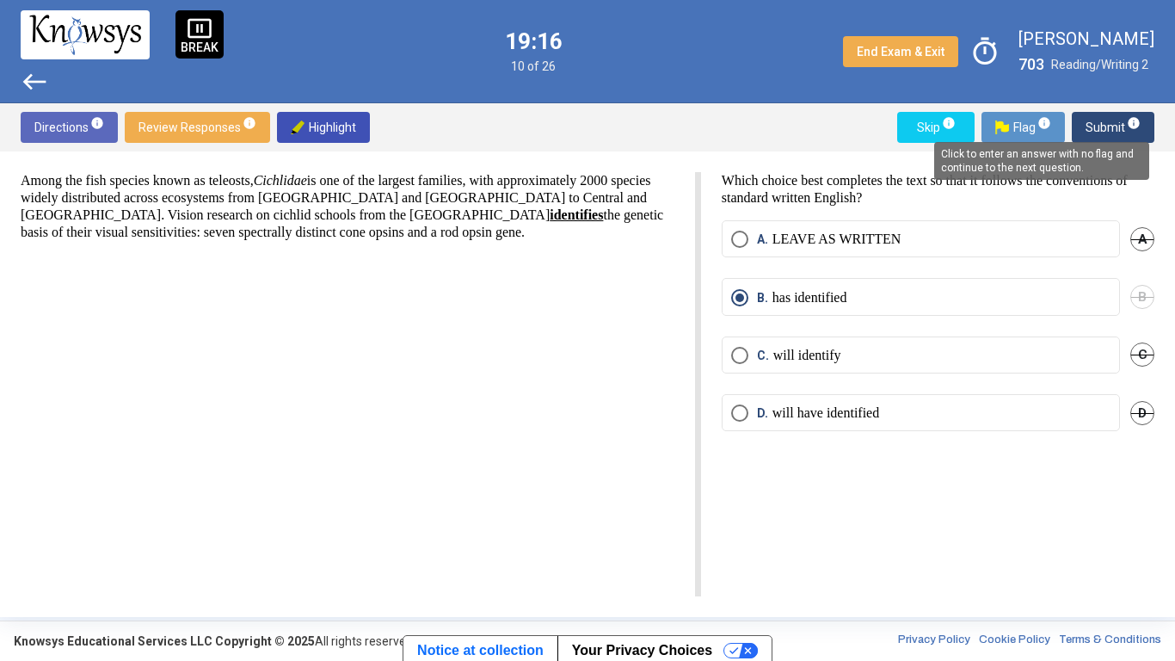
click at [1130, 124] on span "info" at bounding box center [1134, 123] width 14 height 14
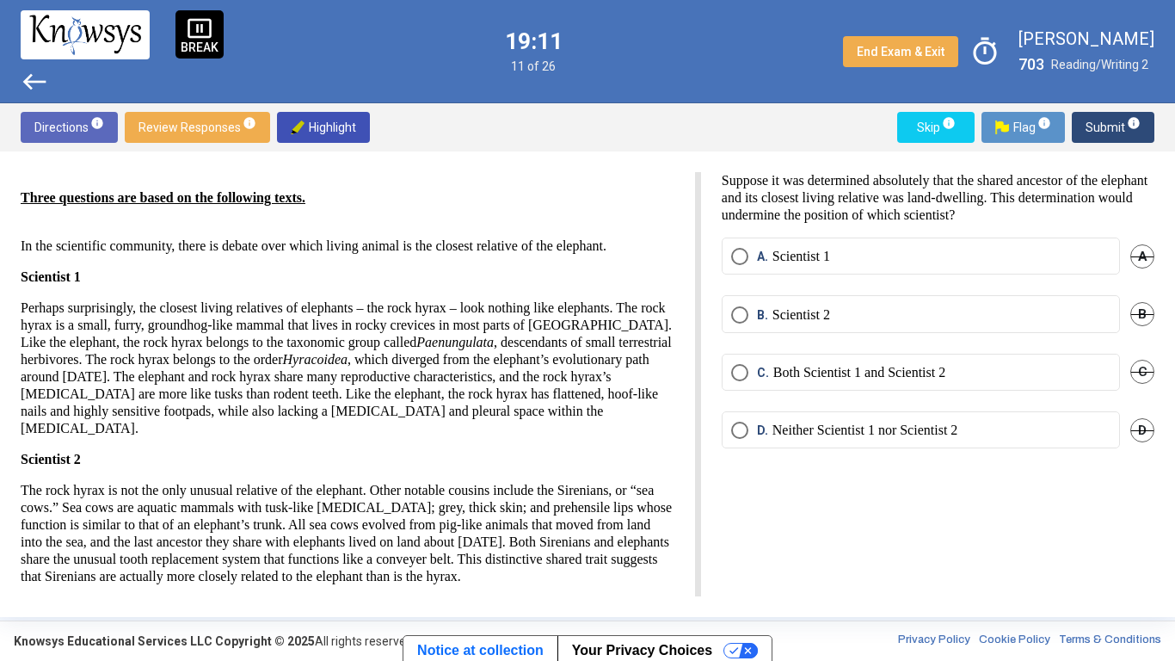
scroll to position [123, 0]
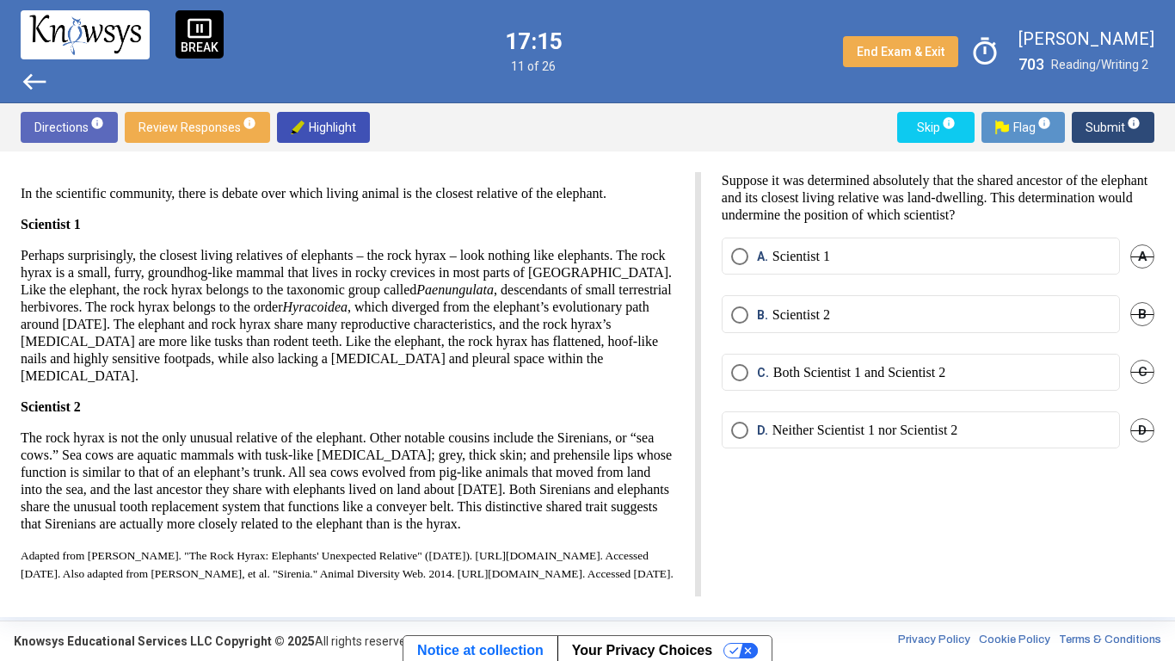
click at [757, 258] on span "A." at bounding box center [764, 256] width 15 height 17
click at [1098, 128] on span "Submit info" at bounding box center [1113, 127] width 55 height 31
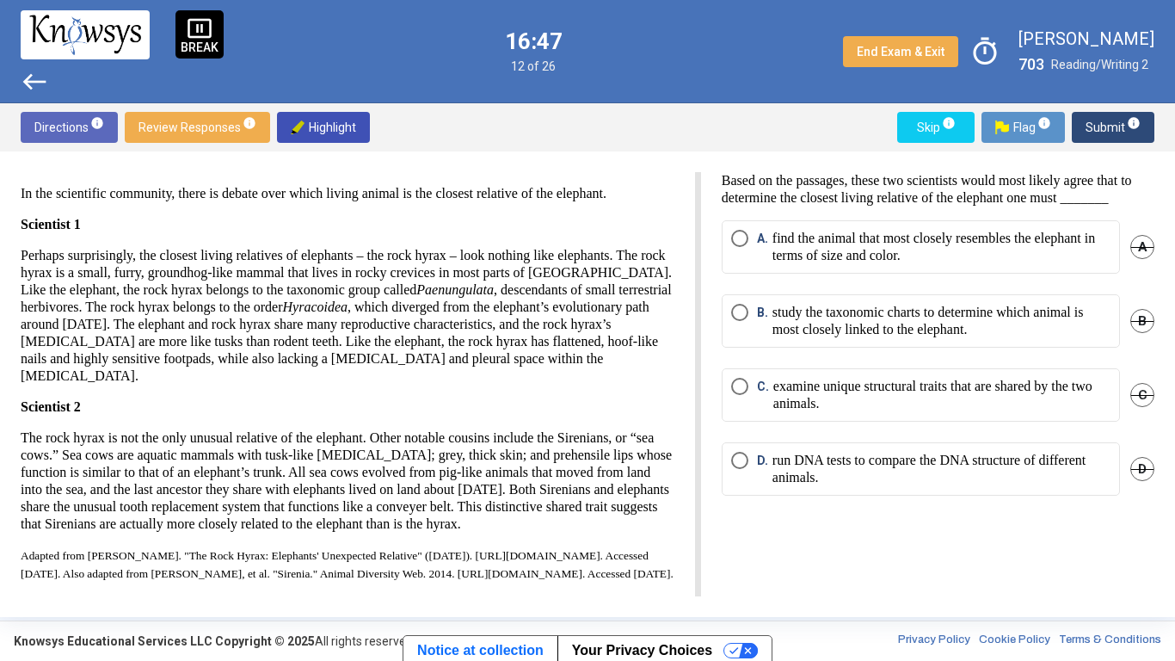
click at [884, 484] on p "run DNA tests to compare the DNA structure of different animals." at bounding box center [942, 469] width 338 height 34
click at [1108, 118] on span "Submit info" at bounding box center [1113, 127] width 55 height 31
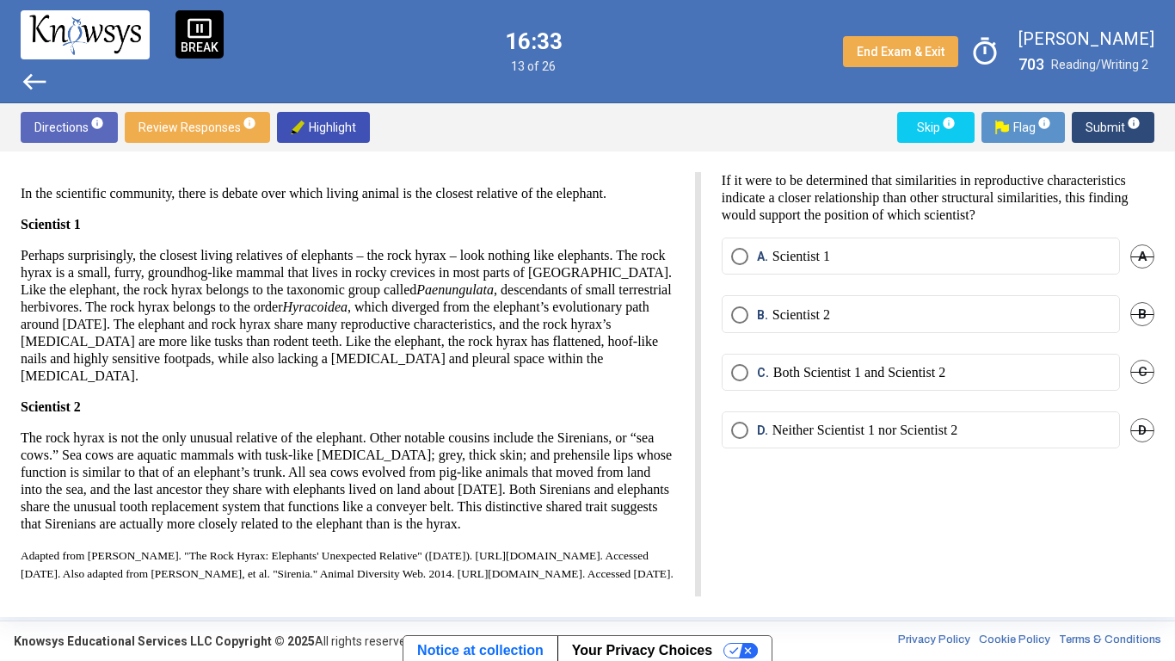
click at [872, 306] on label "B. Scientist 2" at bounding box center [920, 314] width 379 height 17
click at [1099, 126] on span "Submit info" at bounding box center [1113, 127] width 55 height 31
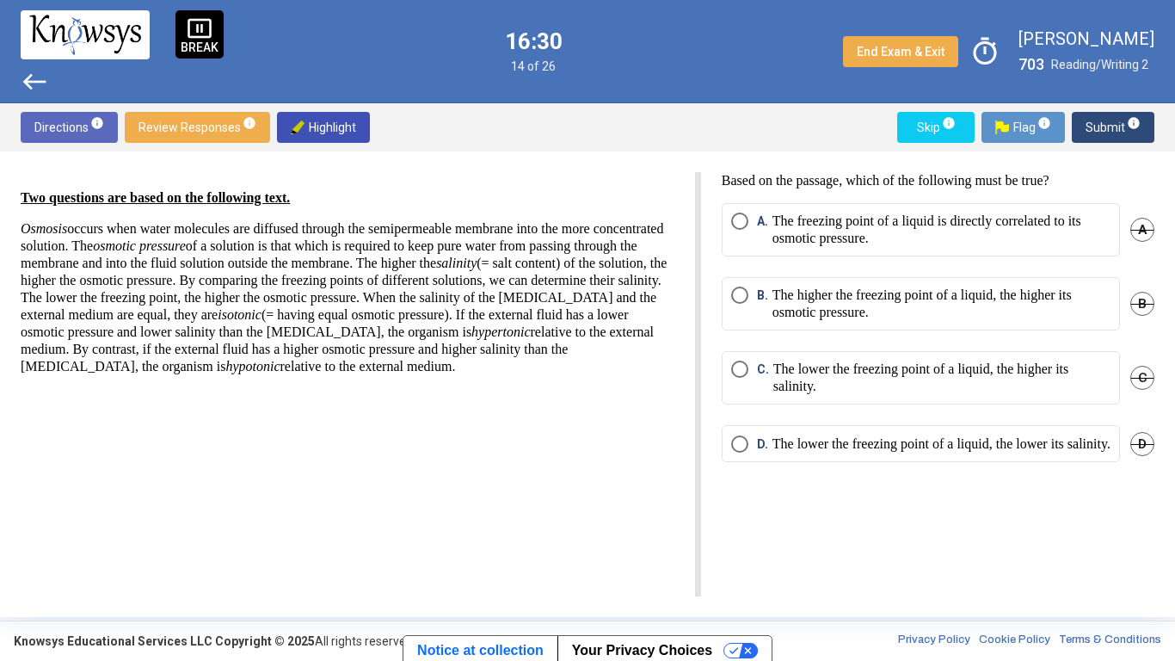
scroll to position [0, 0]
click at [874, 227] on p "The freezing point of a liquid is directly correlated to its osmotic pressure." at bounding box center [942, 230] width 338 height 34
click at [1096, 118] on span "Submit info" at bounding box center [1113, 127] width 55 height 31
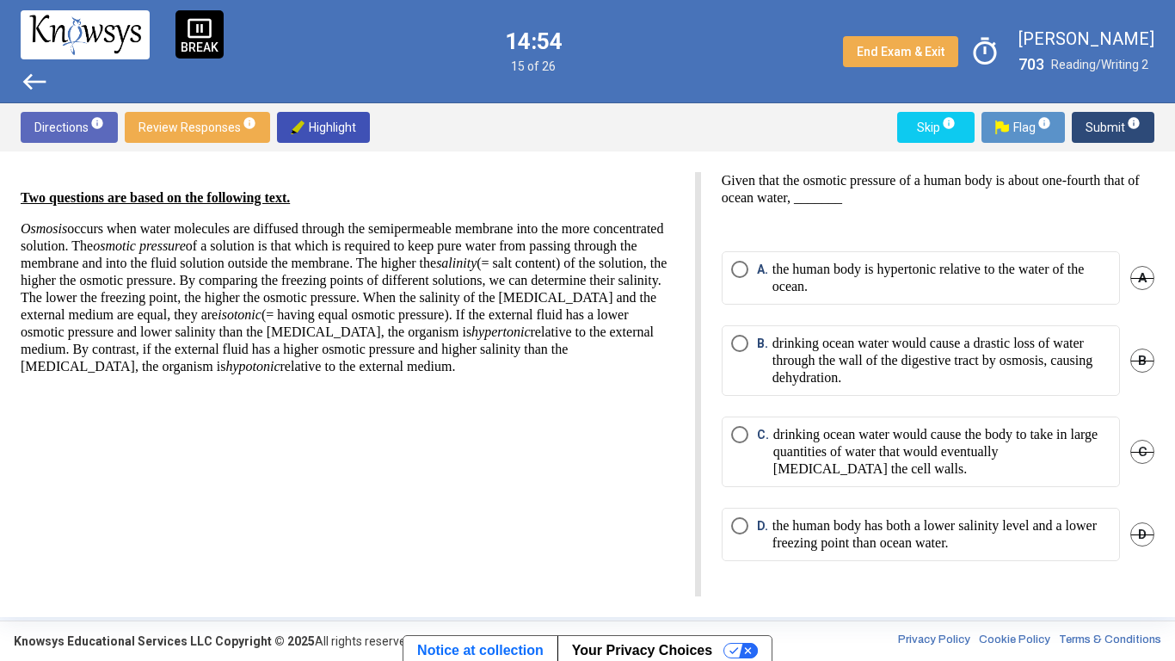
click at [908, 515] on p "the human body has both a lower salinity level and a lower freezing point than …" at bounding box center [942, 534] width 338 height 34
click at [1092, 127] on span "Submit info" at bounding box center [1113, 127] width 55 height 31
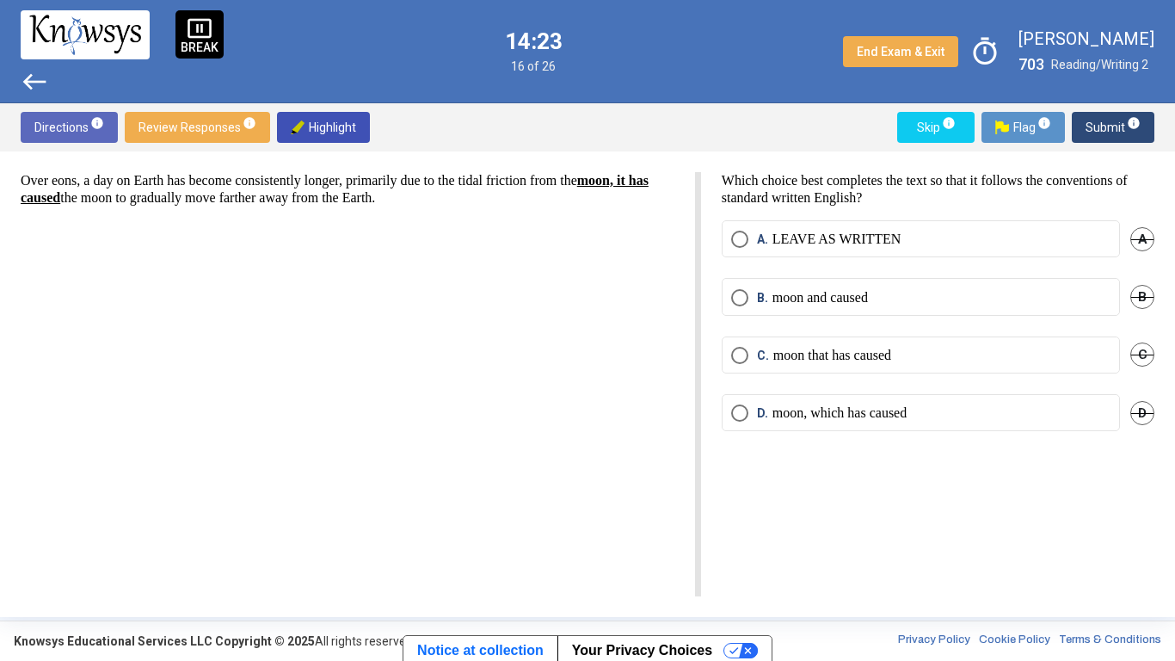
click at [837, 410] on p "moon, which has caused" at bounding box center [840, 412] width 134 height 17
click at [1099, 128] on span "Submit info" at bounding box center [1113, 127] width 55 height 31
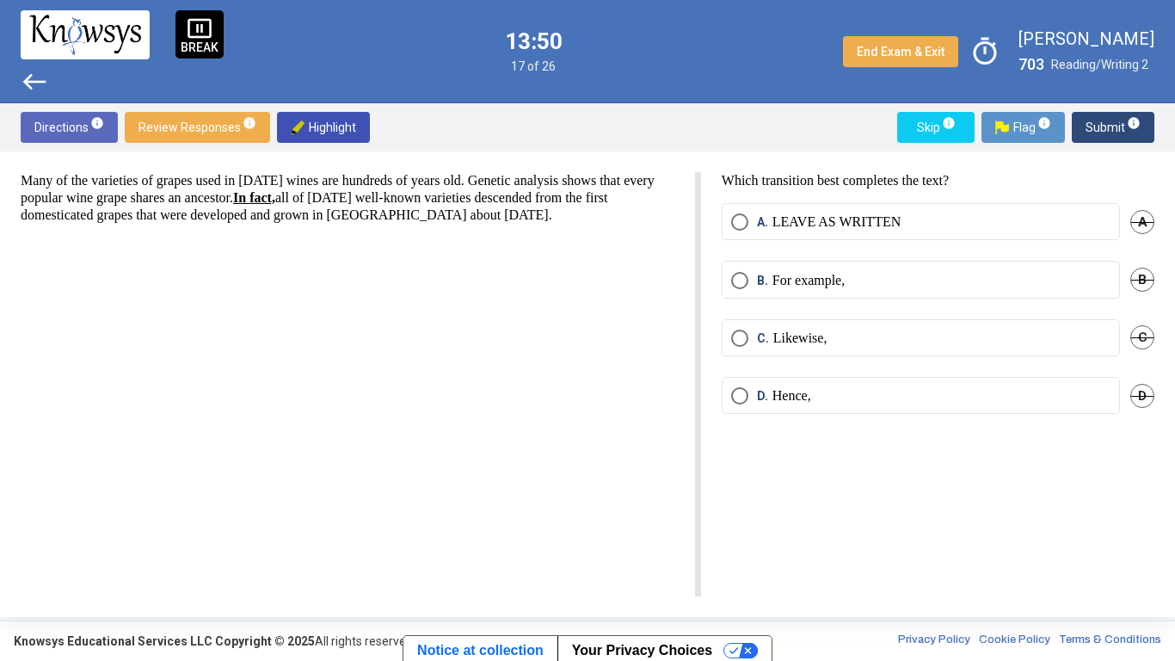
click at [813, 330] on p "Likewise," at bounding box center [801, 338] width 54 height 17
click at [1107, 126] on span "Submit info" at bounding box center [1113, 127] width 55 height 31
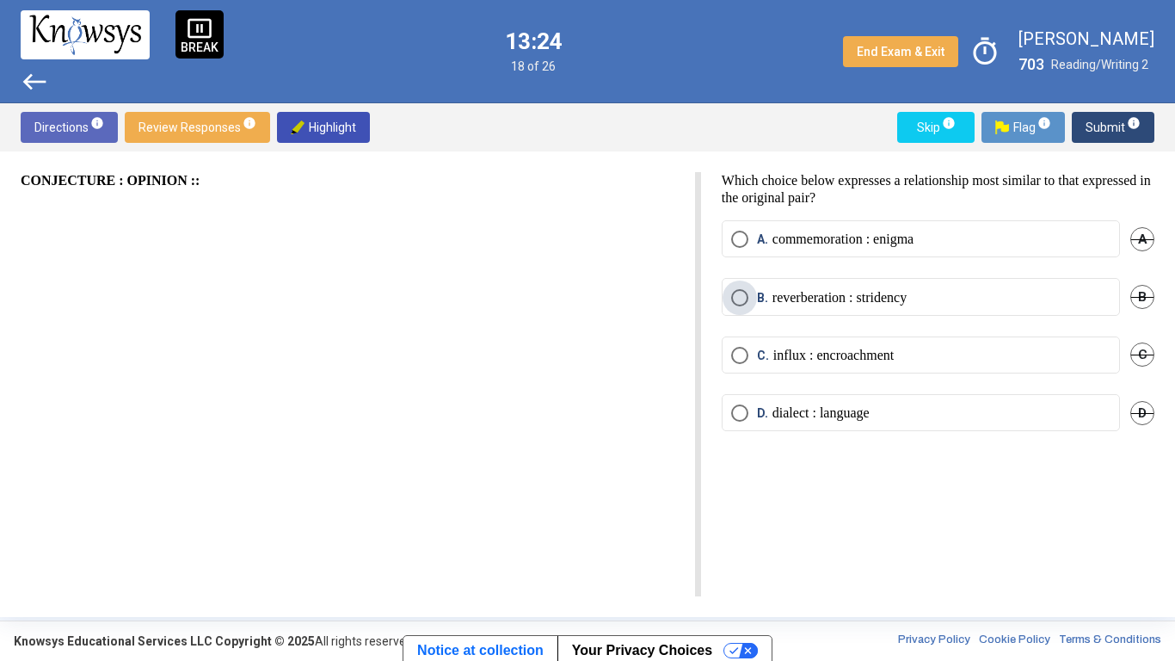
click at [804, 298] on p "reverberation : stridency" at bounding box center [840, 297] width 134 height 17
click at [909, 515] on div "Which choice below expresses a relationship most similar to that expressed in t…" at bounding box center [927, 384] width 453 height 424
click at [955, 349] on label "C. influx : encroachment" at bounding box center [920, 355] width 379 height 17
click at [1125, 122] on sup "info" at bounding box center [1132, 123] width 15 height 14
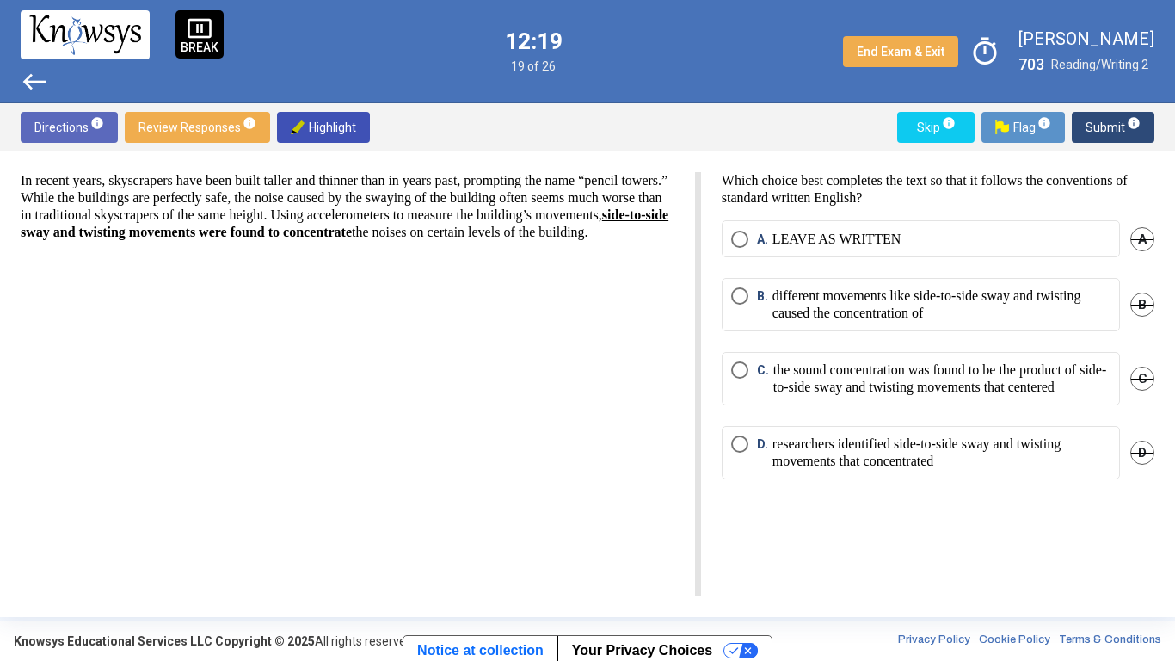
click at [817, 367] on p "the sound concentration was found to be the product of side-to-side sway and tw…" at bounding box center [942, 378] width 337 height 34
click at [749, 386] on span "C. the sound concentration was found to be the product of side-to-side sway and…" at bounding box center [930, 378] width 362 height 34
click at [785, 305] on p "different movements like side-to-side sway and twisting caused the concentratio…" at bounding box center [942, 304] width 338 height 34
click at [1090, 131] on span "Submit info" at bounding box center [1113, 127] width 55 height 31
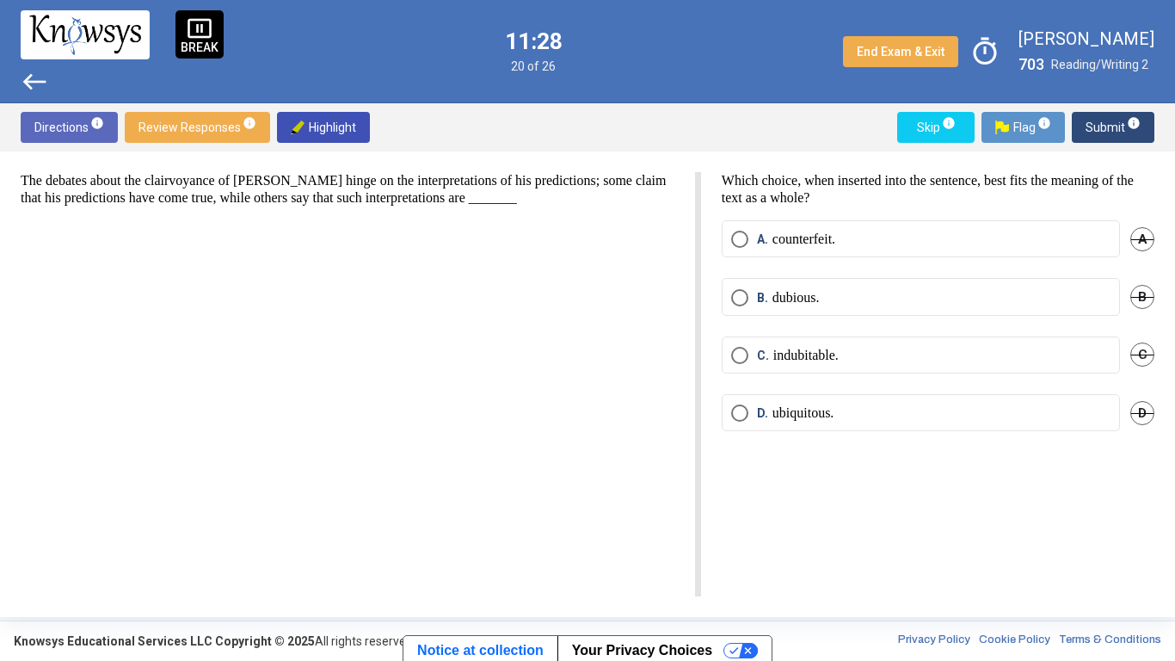
click at [794, 348] on p "indubitable." at bounding box center [806, 355] width 65 height 17
click at [1118, 126] on span "Submit info" at bounding box center [1113, 127] width 55 height 31
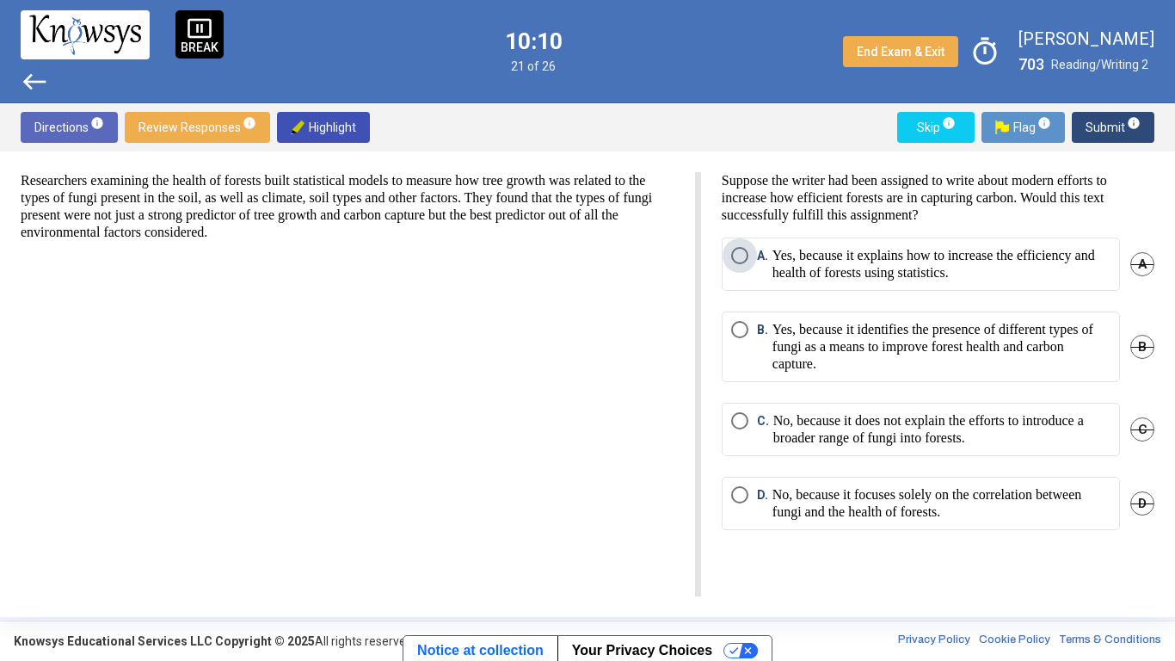
click at [862, 279] on p "Yes, because it explains how to increase the efficiency and health of forests u…" at bounding box center [942, 264] width 338 height 34
click at [1095, 119] on span "Submit info" at bounding box center [1113, 127] width 55 height 31
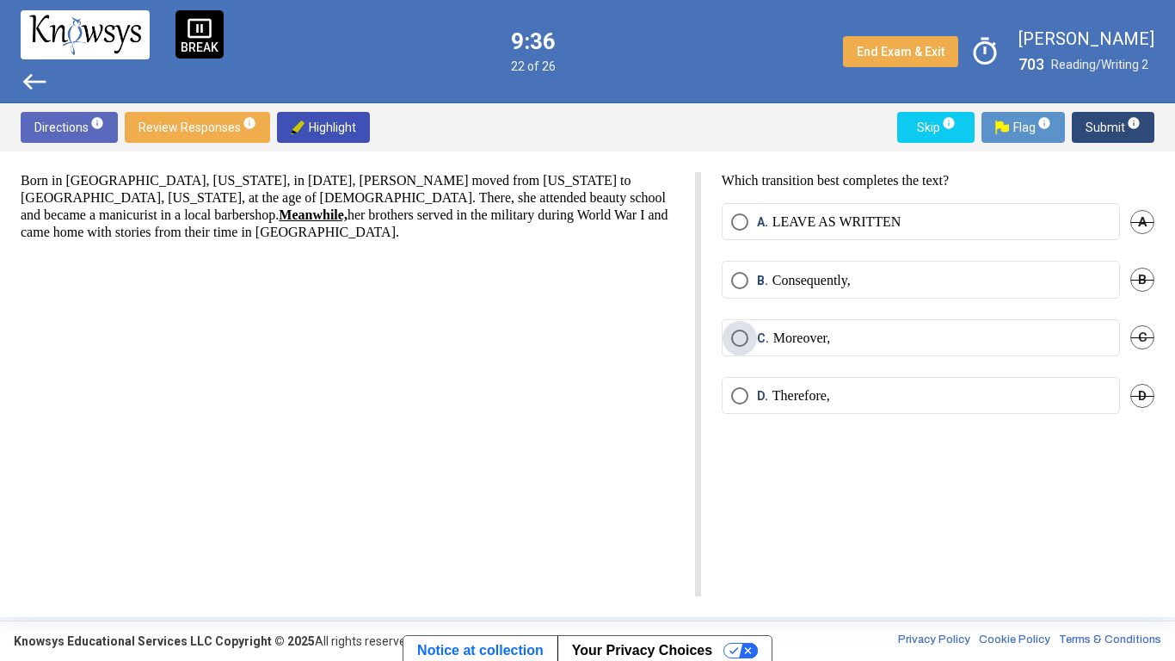
click at [906, 341] on label "C. Moreover," at bounding box center [920, 338] width 379 height 17
click at [795, 330] on p "Moreover," at bounding box center [802, 338] width 57 height 17
click at [774, 218] on p "LEAVE AS WRITTEN" at bounding box center [837, 221] width 129 height 17
click at [1107, 126] on span "Submit info" at bounding box center [1113, 127] width 55 height 31
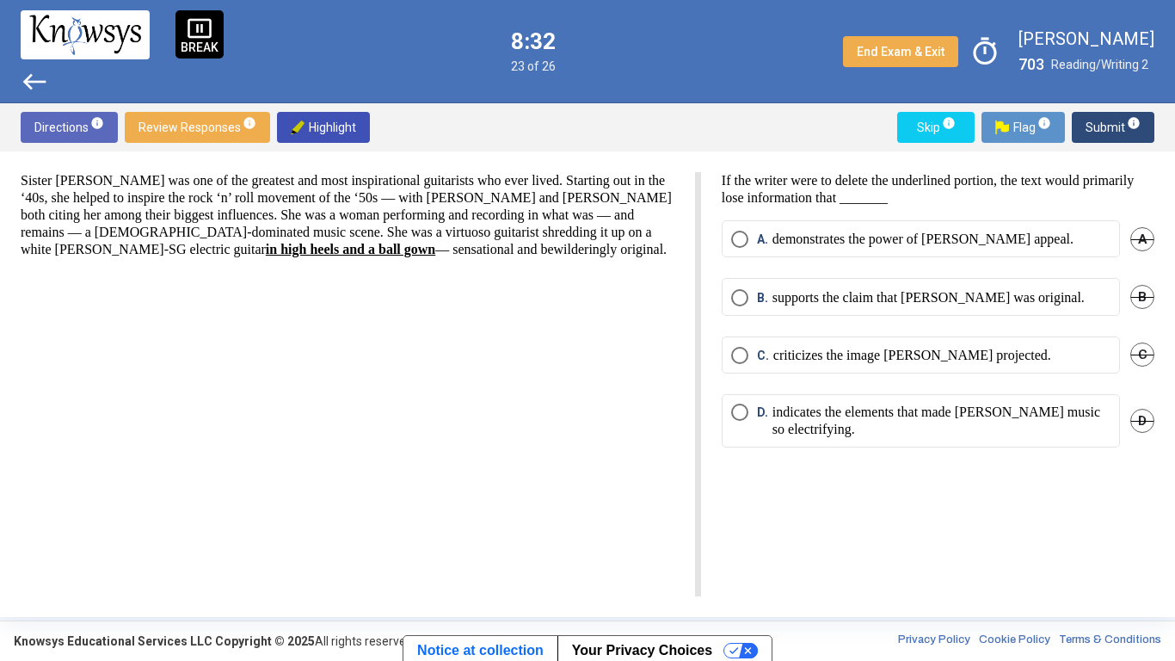
click at [883, 345] on mat-radio-button "C. criticizes the image [PERSON_NAME] projected." at bounding box center [921, 354] width 398 height 37
click at [876, 354] on p "criticizes the image [PERSON_NAME] projected." at bounding box center [913, 355] width 278 height 17
click at [1102, 117] on span "Submit info" at bounding box center [1113, 127] width 55 height 31
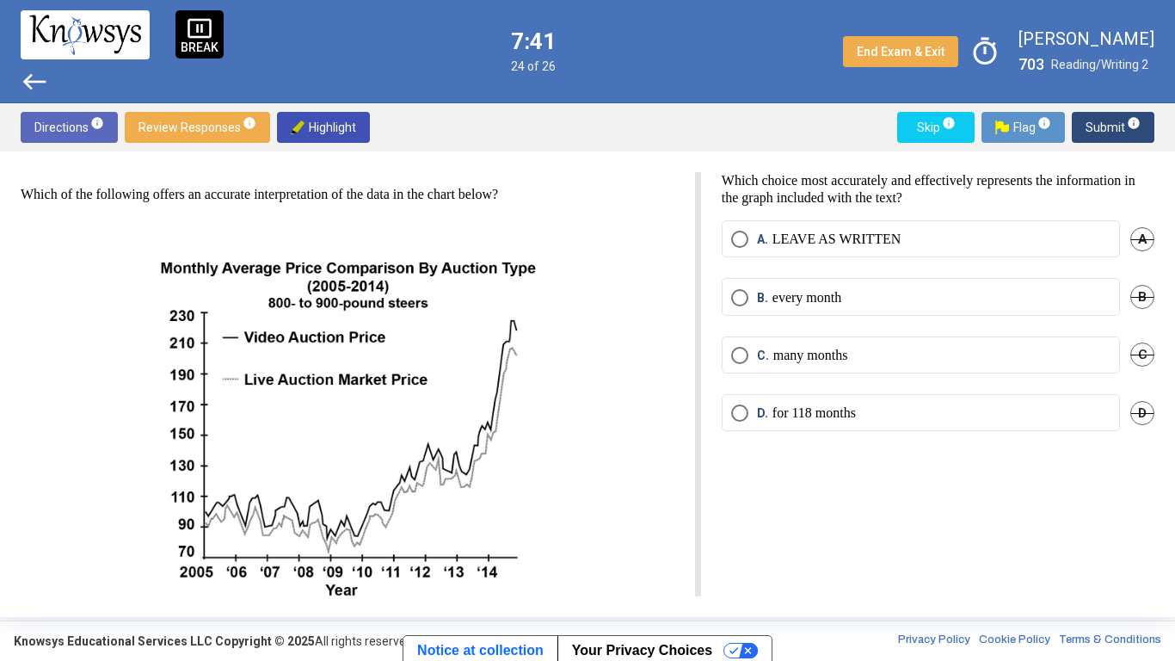
scroll to position [89, 0]
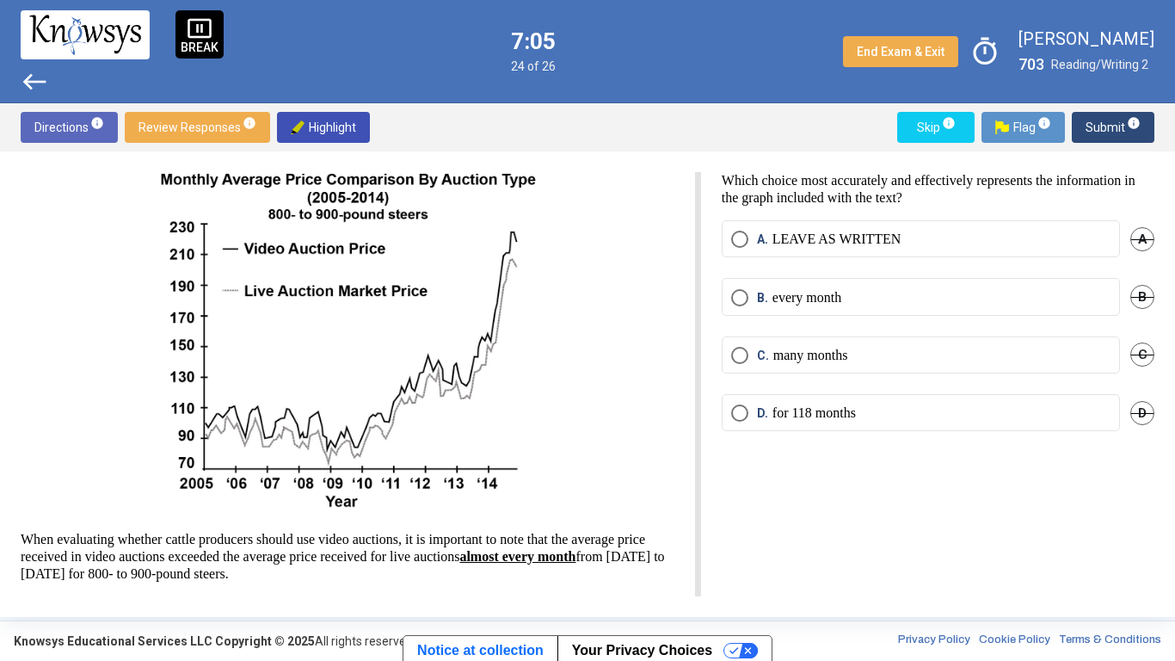
click at [801, 292] on p "every month" at bounding box center [807, 297] width 69 height 17
click at [1115, 126] on span "Submit info" at bounding box center [1113, 127] width 55 height 31
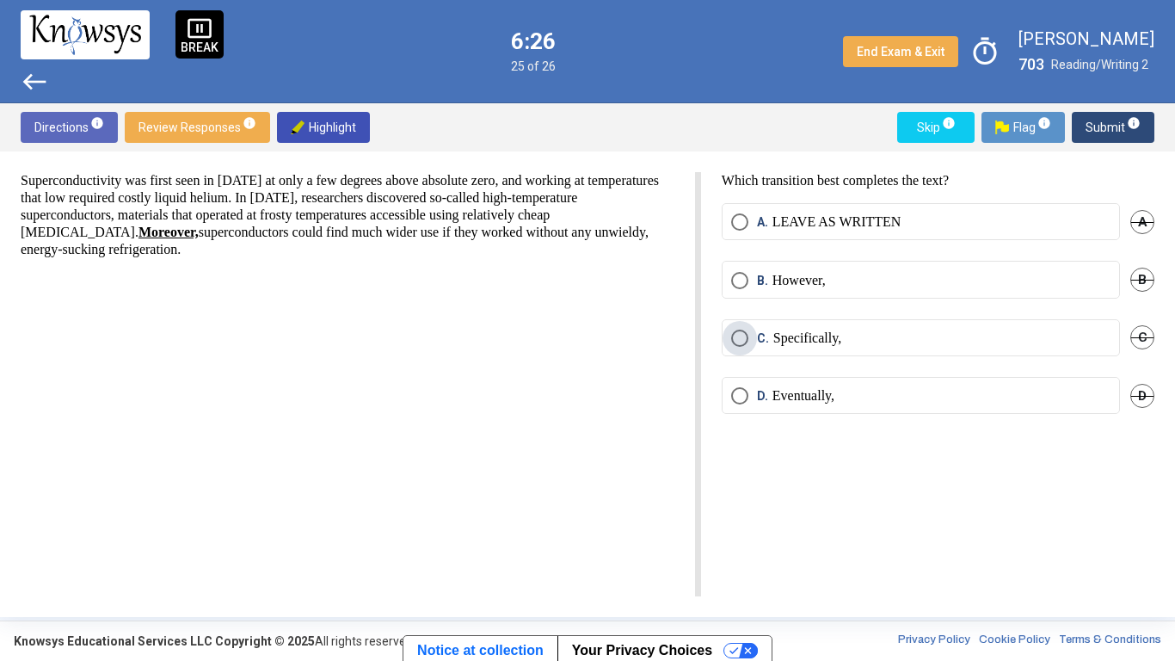
click at [925, 333] on label "C. Specifically," at bounding box center [920, 338] width 379 height 17
click at [1097, 135] on span "Submit info" at bounding box center [1113, 127] width 55 height 31
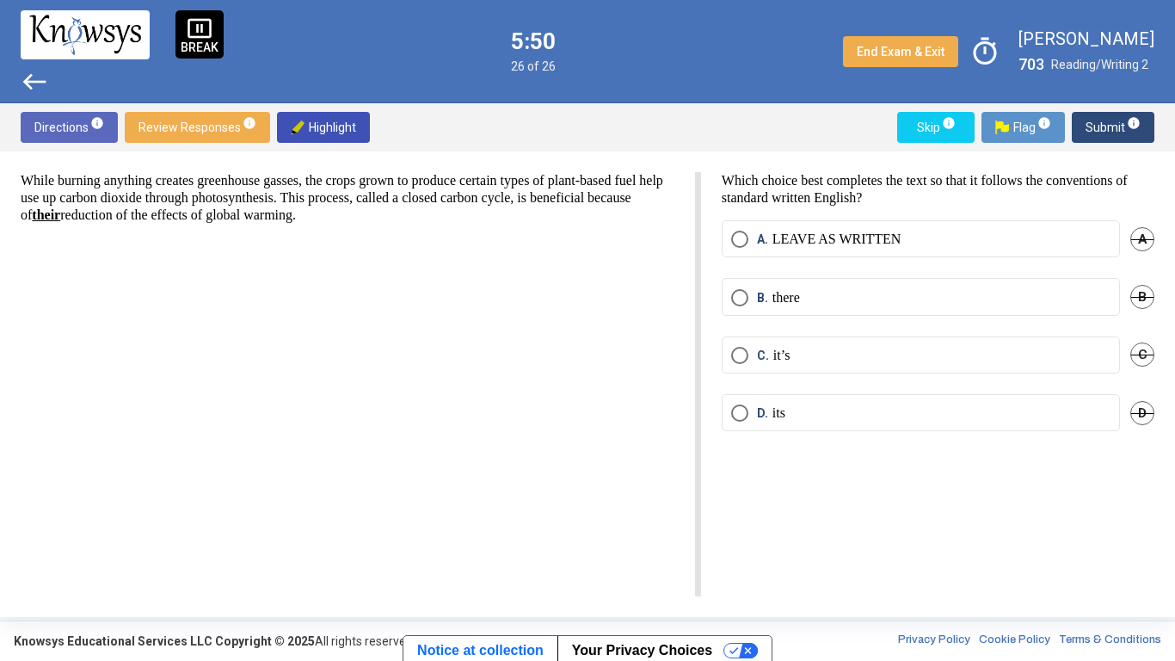
click at [935, 362] on label "C. it’s" at bounding box center [920, 355] width 379 height 17
click at [1118, 141] on span "Submit info" at bounding box center [1113, 127] width 55 height 31
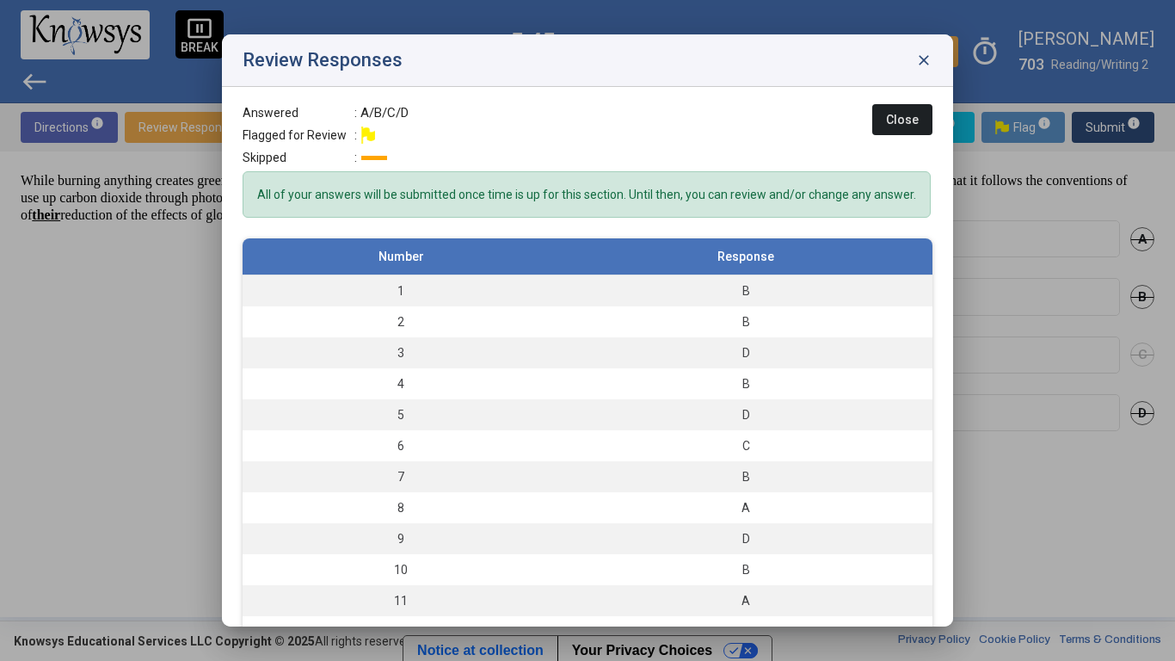
click at [929, 62] on span "close" at bounding box center [924, 60] width 17 height 17
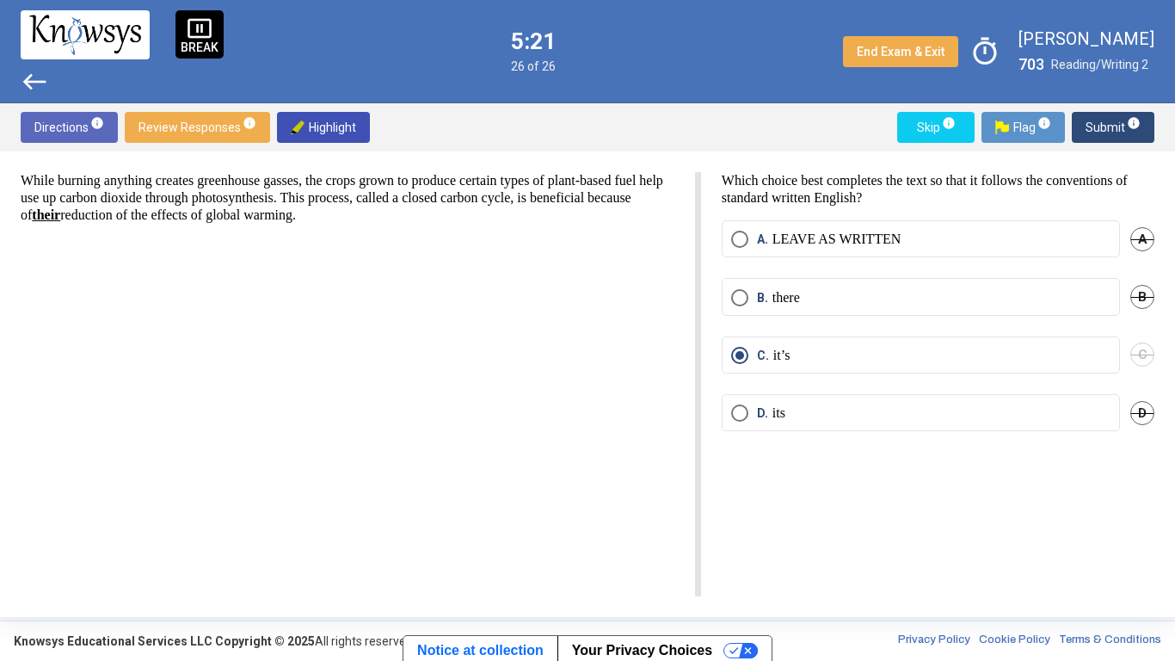
click at [199, 28] on span "pause_presentation" at bounding box center [200, 28] width 26 height 26
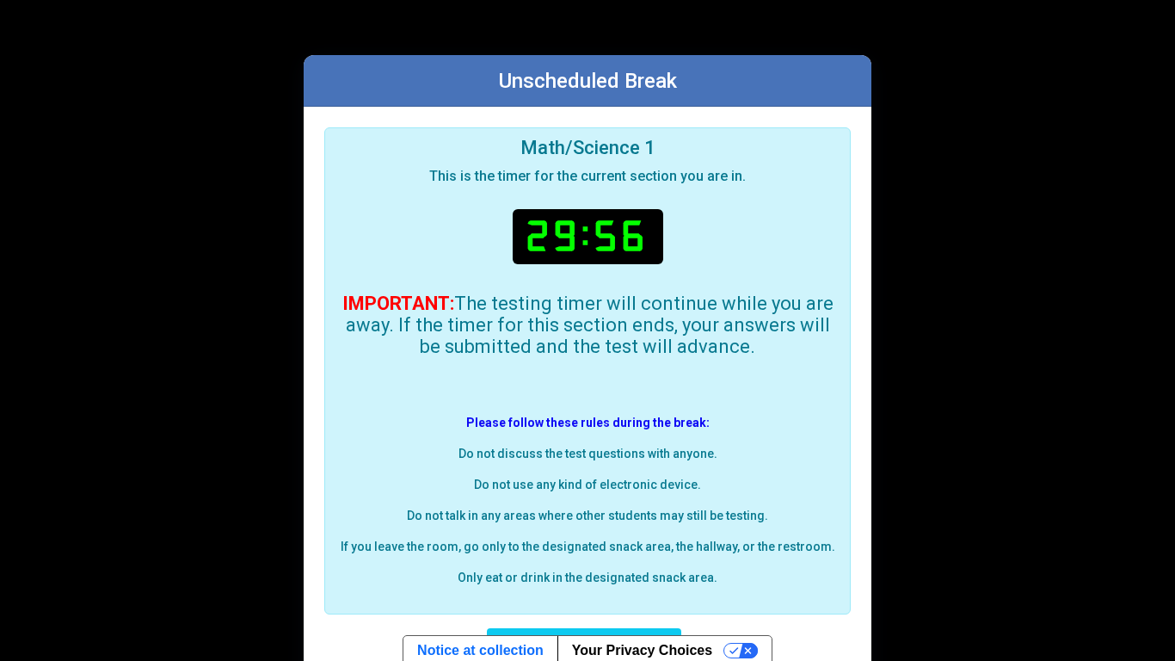
click at [624, 105] on div "Unscheduled Break" at bounding box center [588, 81] width 568 height 52
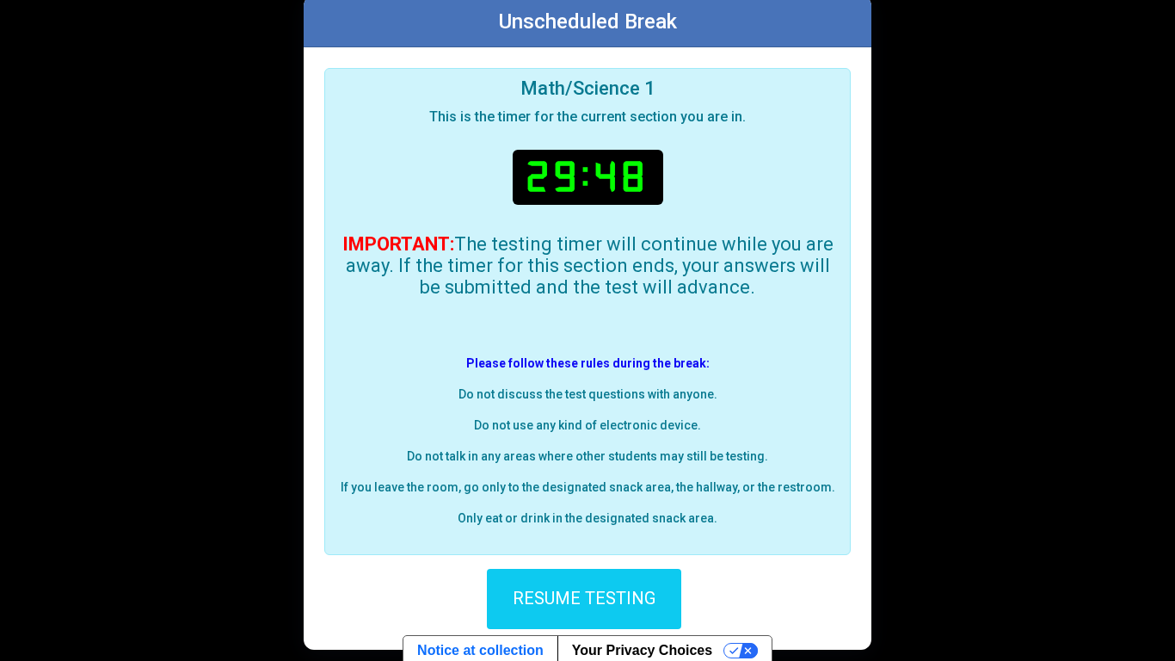
scroll to position [56, 0]
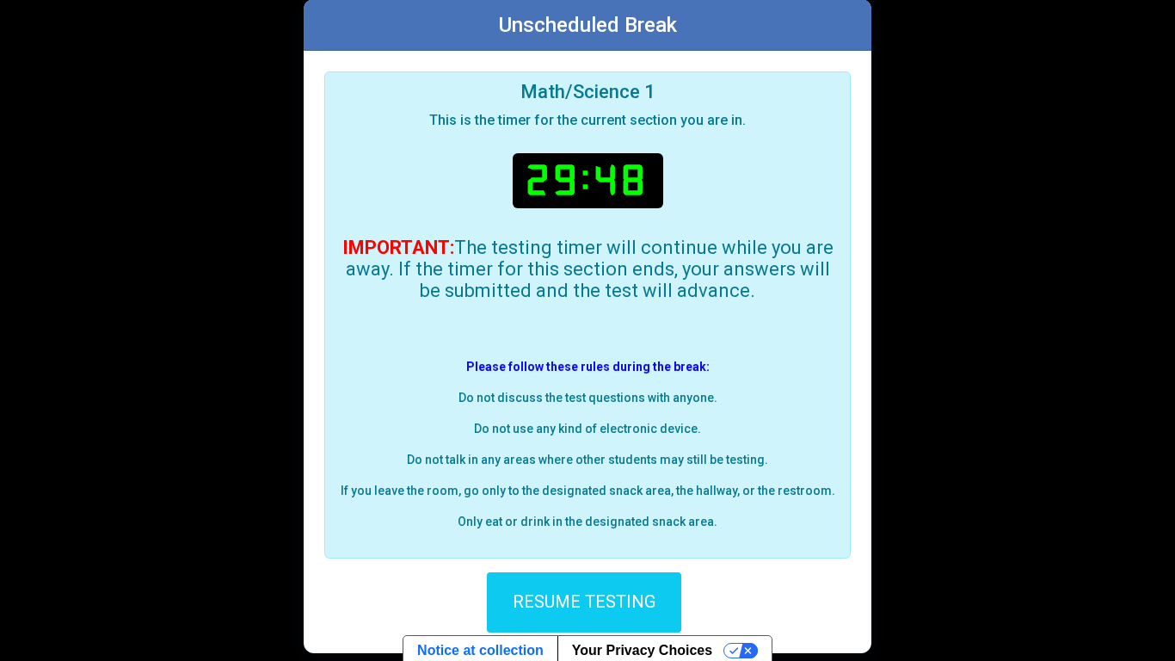
click at [568, 515] on span "RESUME TESTING" at bounding box center [584, 600] width 143 height 21
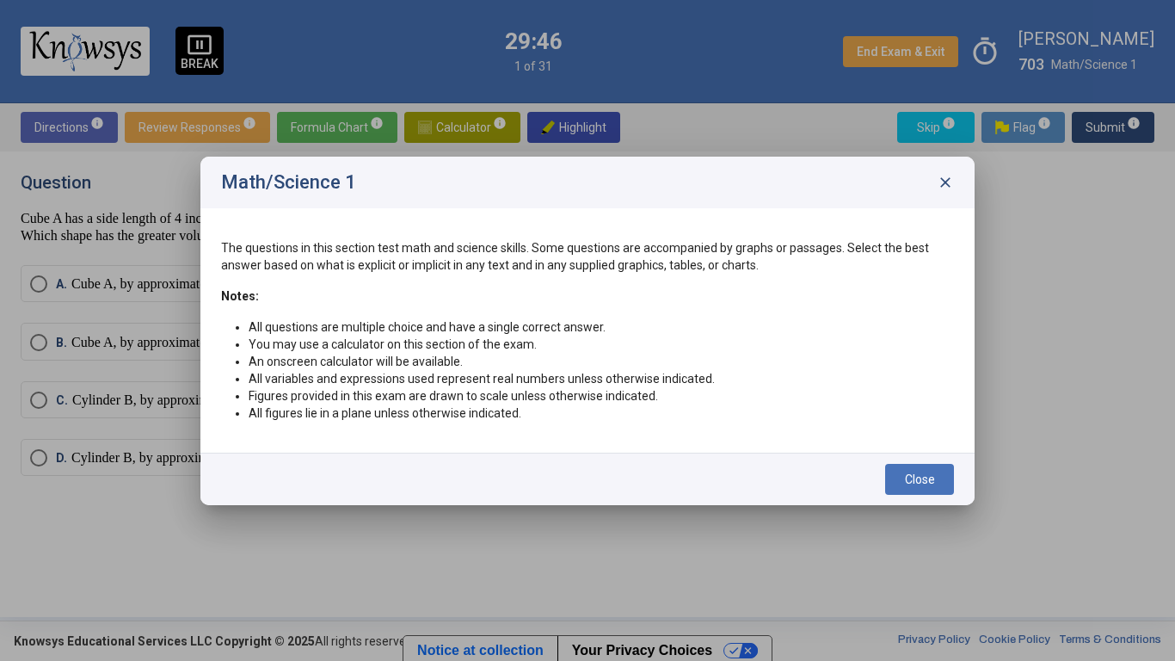
scroll to position [0, 0]
click at [905, 474] on span "Close" at bounding box center [920, 479] width 30 height 14
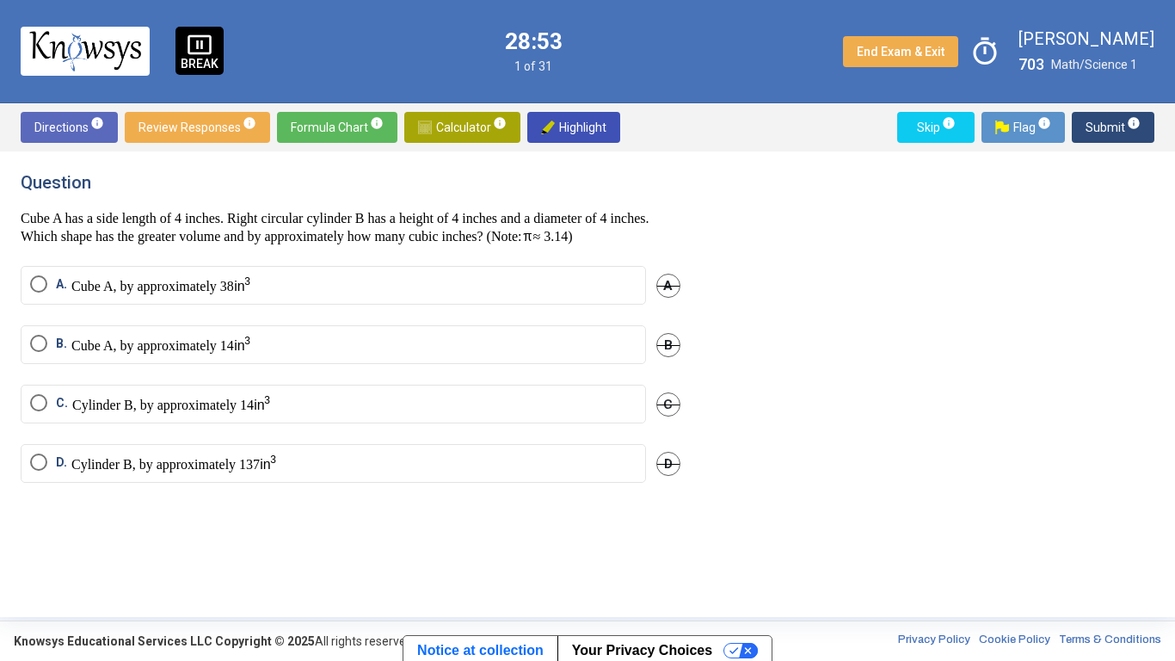
click at [194, 473] on p "Cylinder B, by approximately 137" at bounding box center [174, 463] width 206 height 20
click at [1089, 132] on span "Submit info" at bounding box center [1113, 127] width 55 height 31
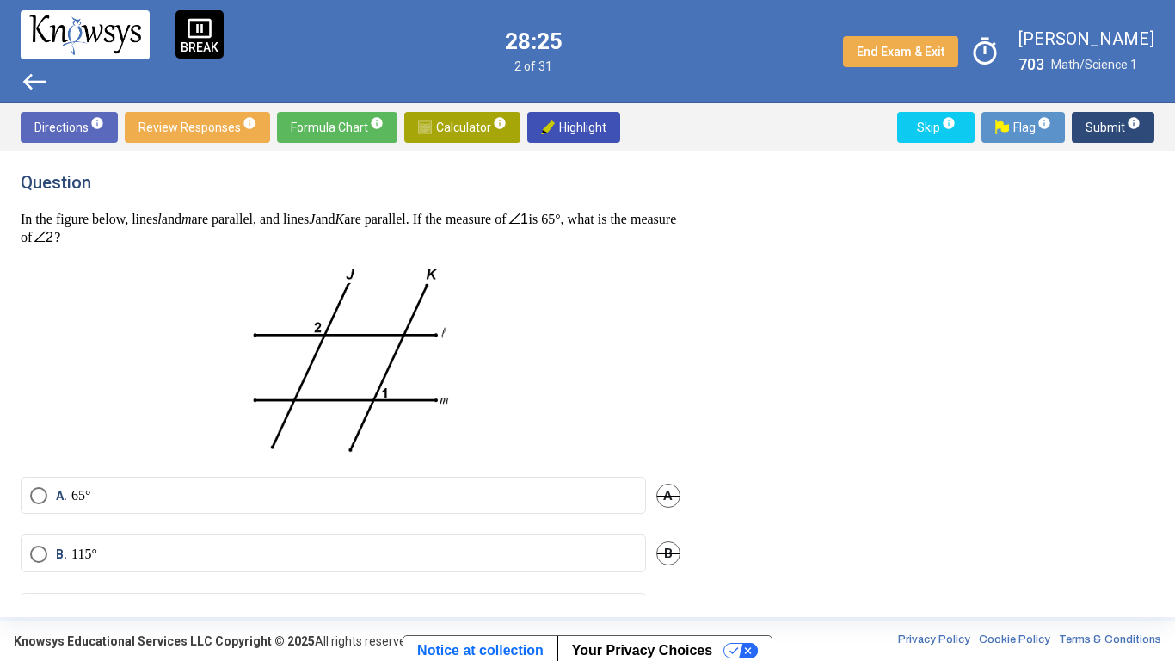
click at [139, 515] on mat-radio-button "B. 115°" at bounding box center [334, 552] width 626 height 37
click at [151, 515] on label "B. 115°" at bounding box center [333, 554] width 607 height 17
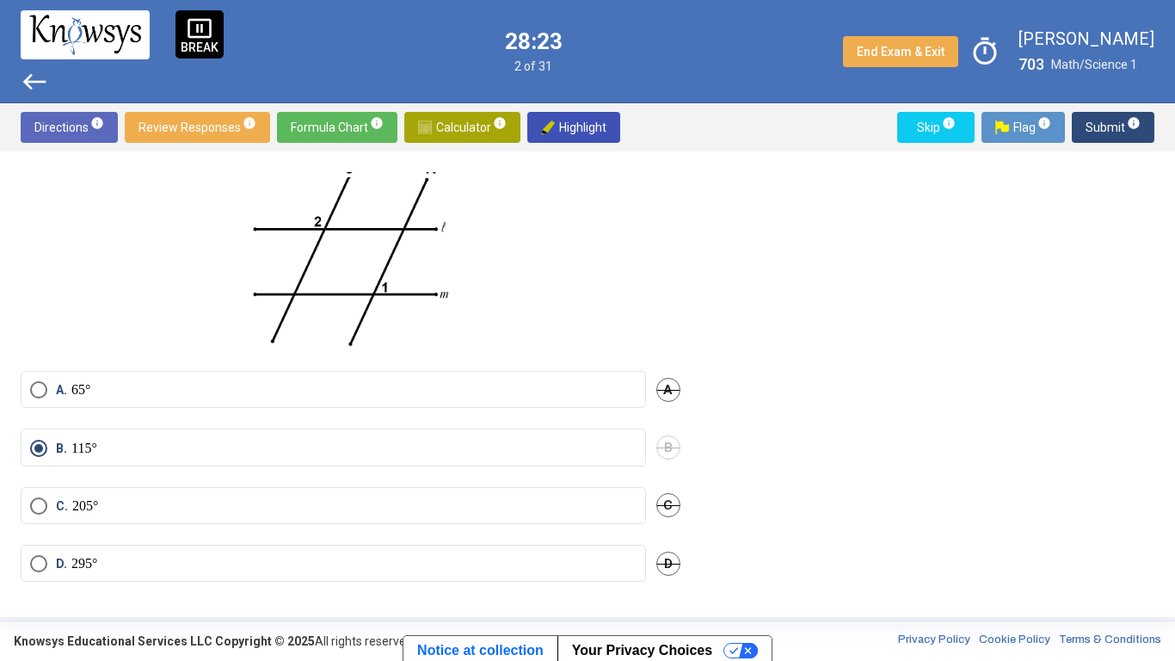
scroll to position [110, 0]
click at [1101, 125] on span "Submit info" at bounding box center [1113, 127] width 55 height 31
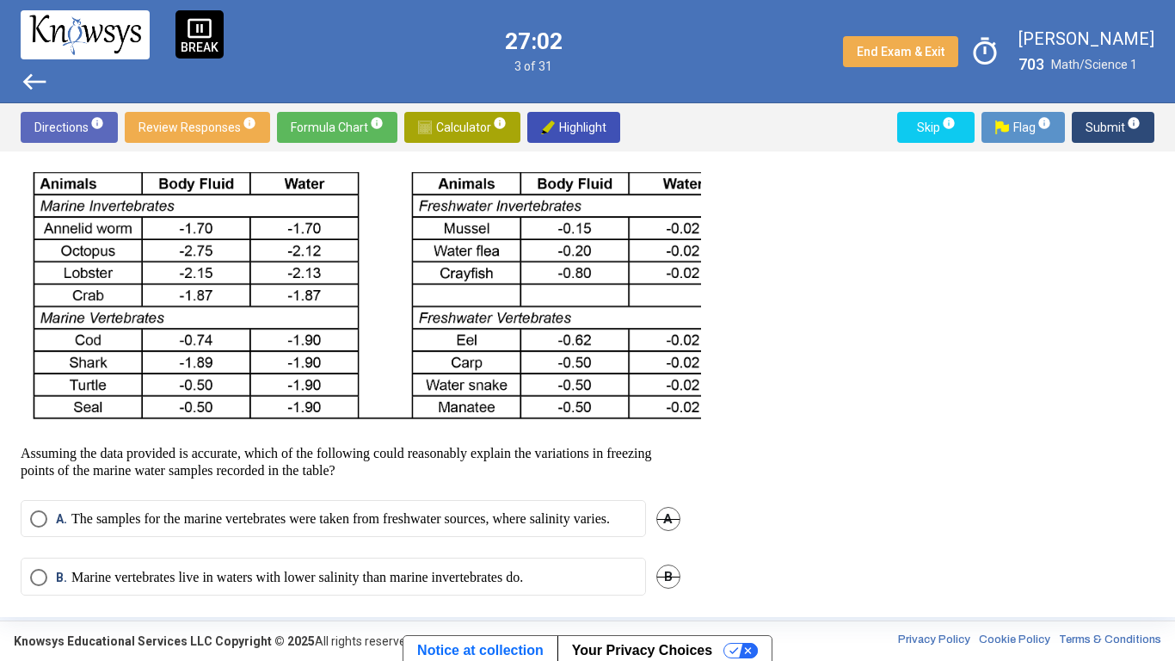
scroll to position [462, 0]
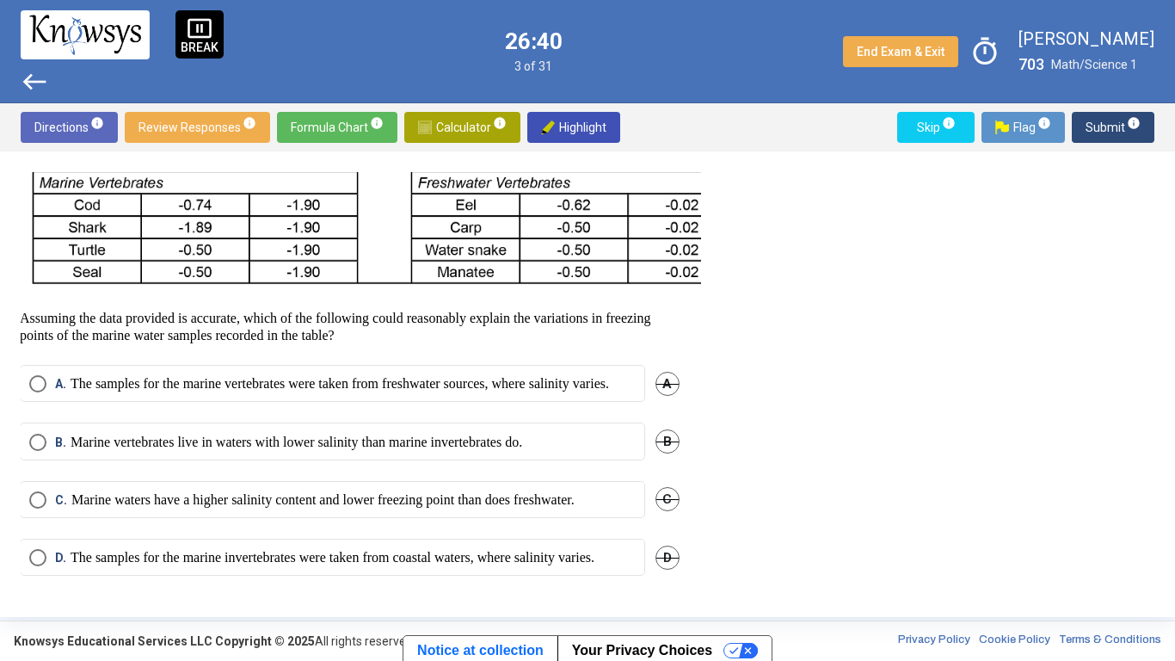
click at [199, 434] on p "Marine vertebrates live in waters with lower salinity than marine invertebrates…" at bounding box center [297, 442] width 452 height 17
click at [1091, 121] on span "Submit info" at bounding box center [1113, 127] width 55 height 31
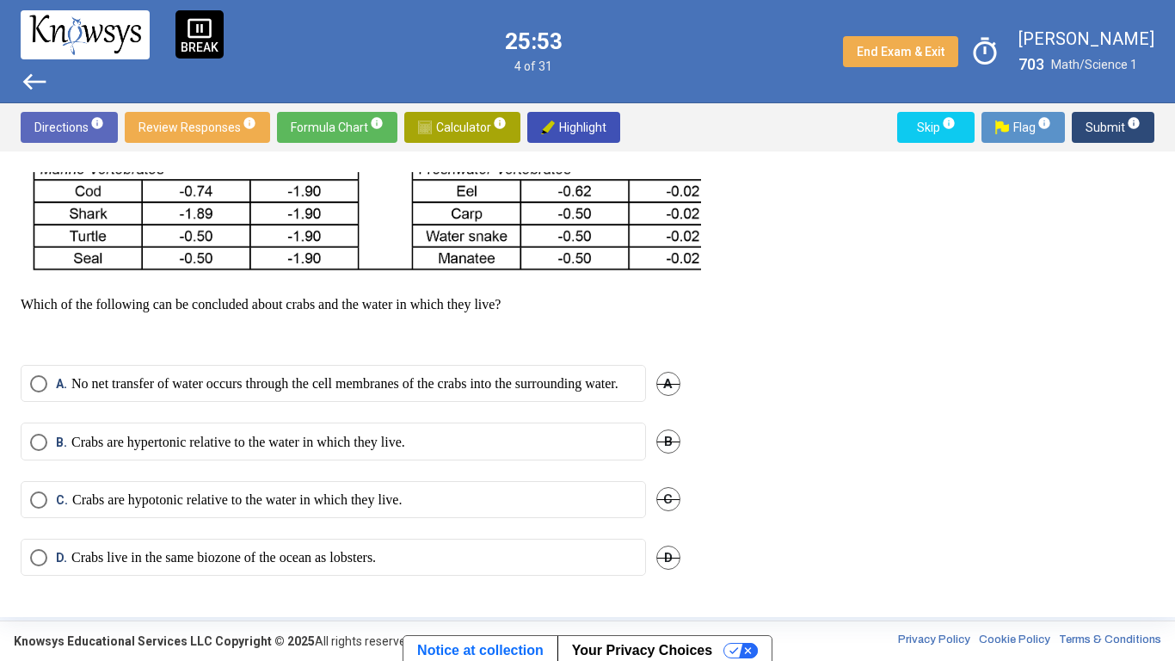
click at [180, 499] on p "Crabs are hypotonic relative to the water in which they live." at bounding box center [237, 499] width 330 height 17
click at [336, 460] on div "B. Crabs are hypertonic relative to the water in which they live. B" at bounding box center [351, 451] width 660 height 58
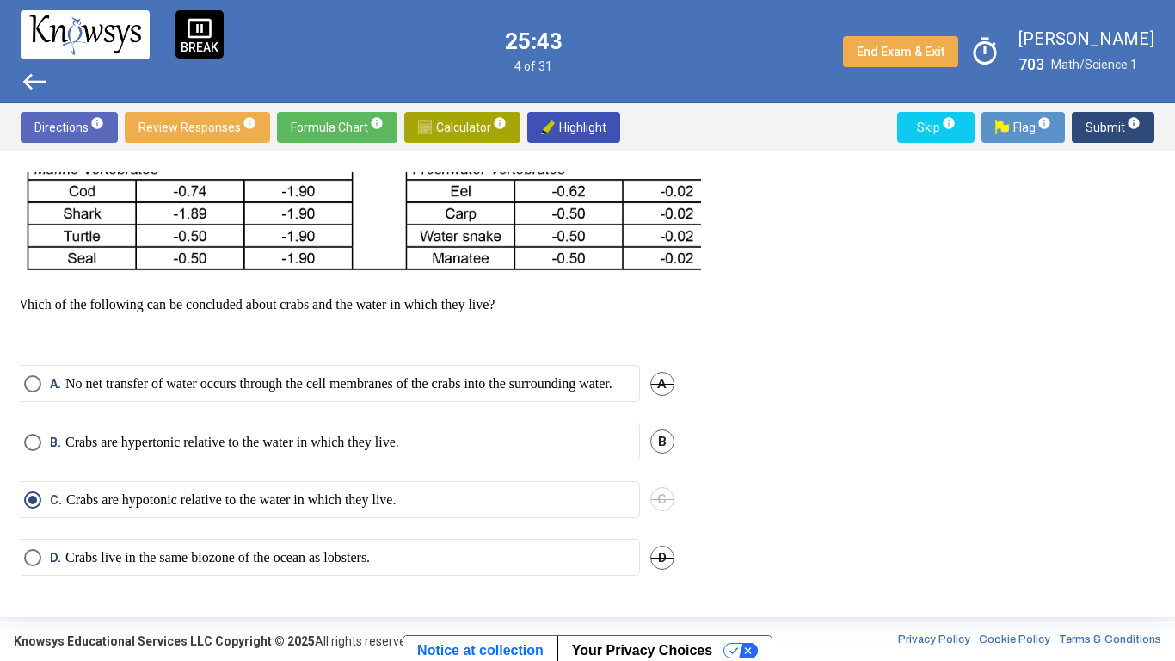
scroll to position [664, 0]
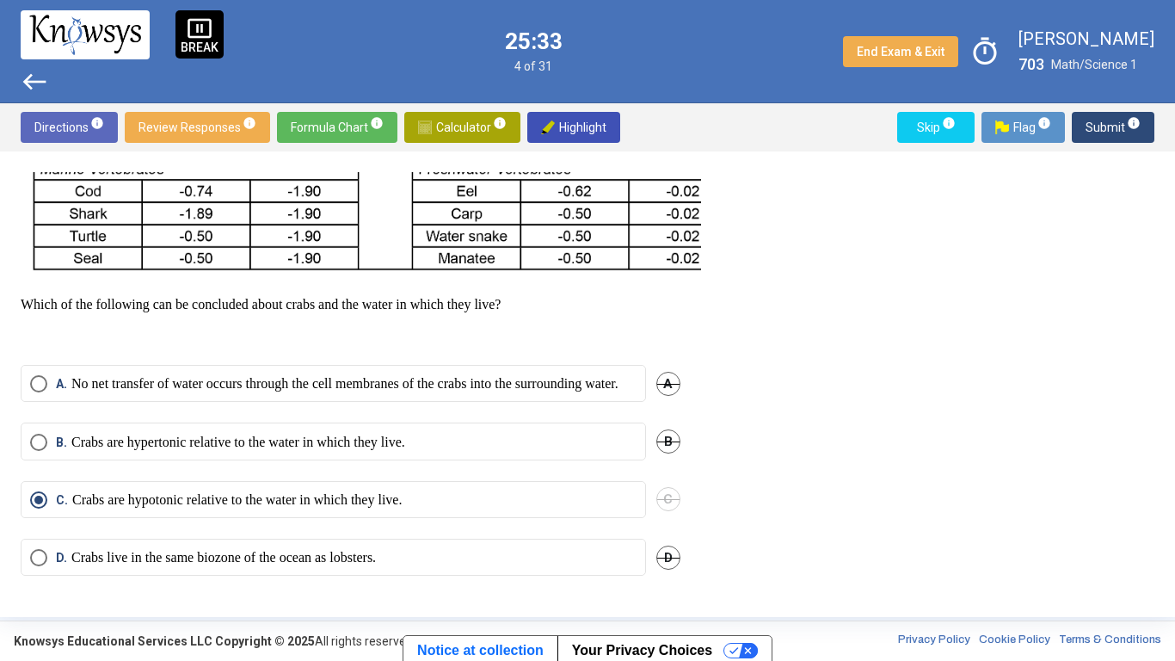
click at [1110, 127] on span "Submit info" at bounding box center [1113, 127] width 55 height 31
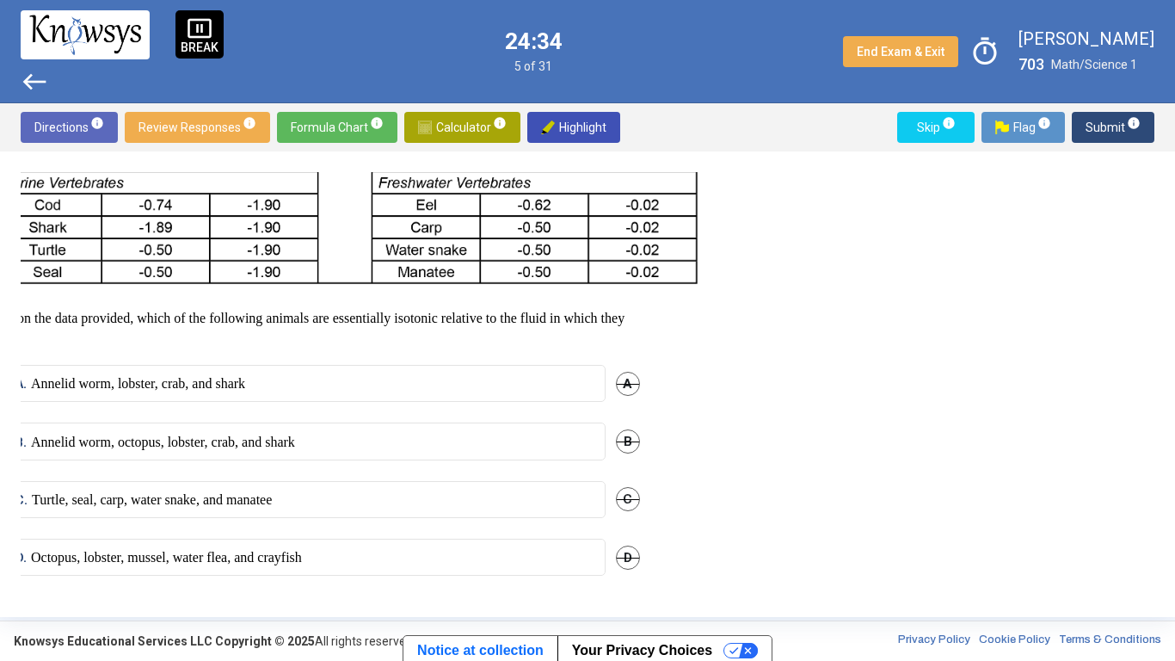
scroll to position [634, 36]
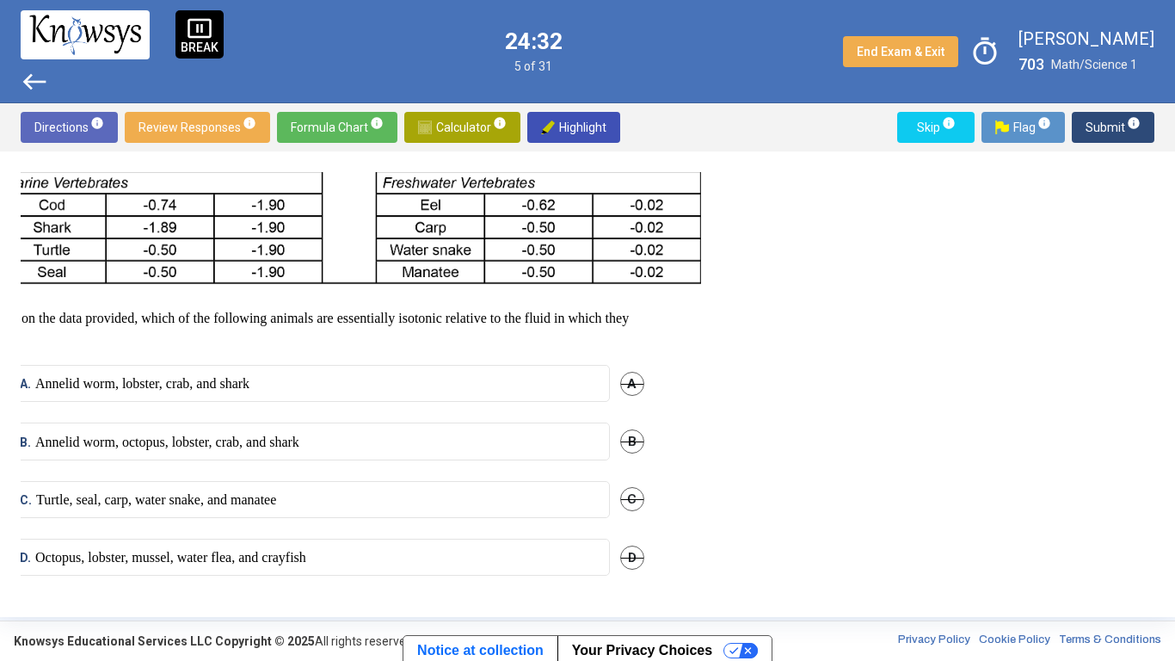
click at [419, 515] on label "D. Octopus, lobster, mussel, water flea, and crayfish" at bounding box center [297, 557] width 607 height 17
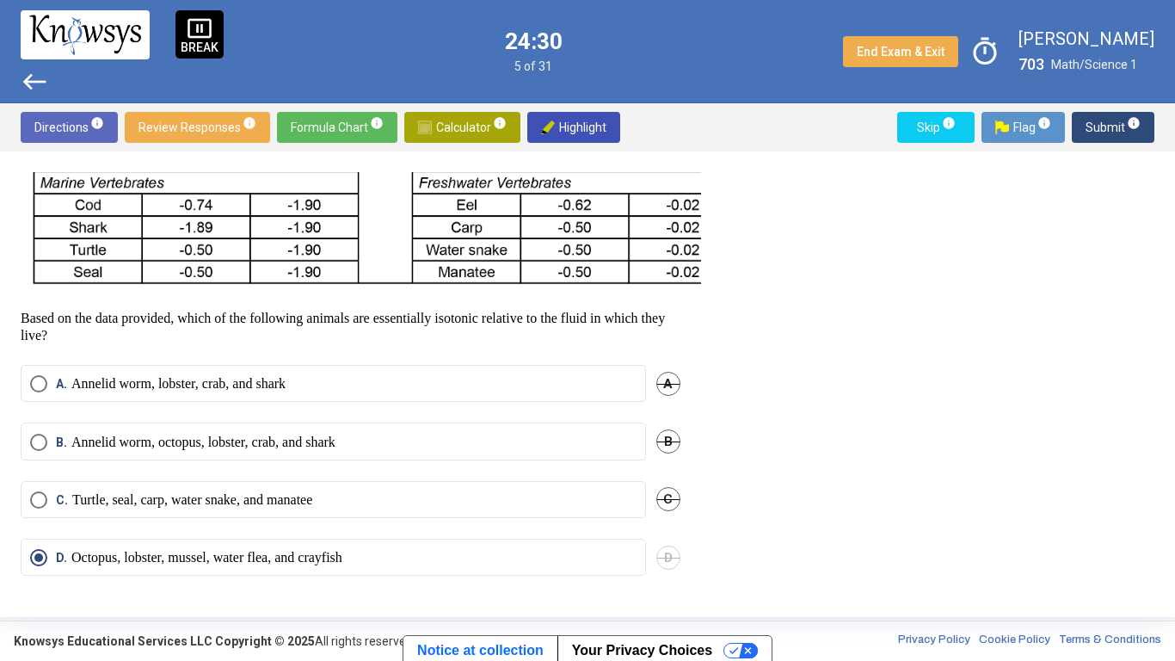
click at [1088, 128] on span "Submit info" at bounding box center [1113, 127] width 55 height 31
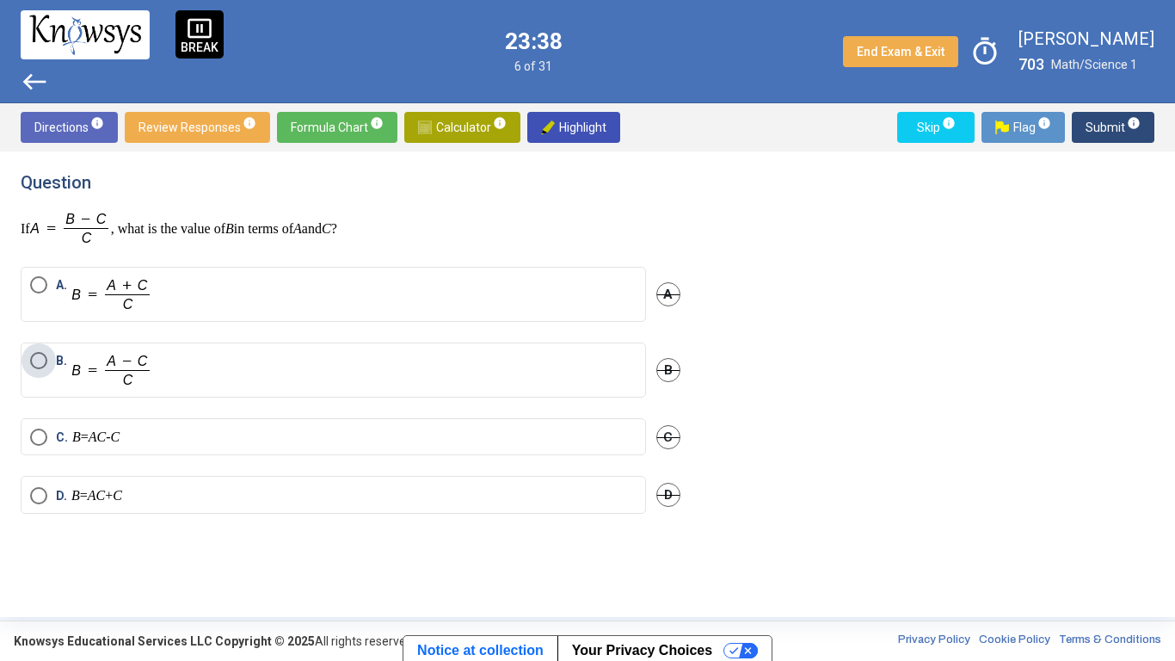
click at [190, 366] on label "B." at bounding box center [333, 370] width 607 height 36
click at [1105, 121] on span "Submit info" at bounding box center [1113, 127] width 55 height 31
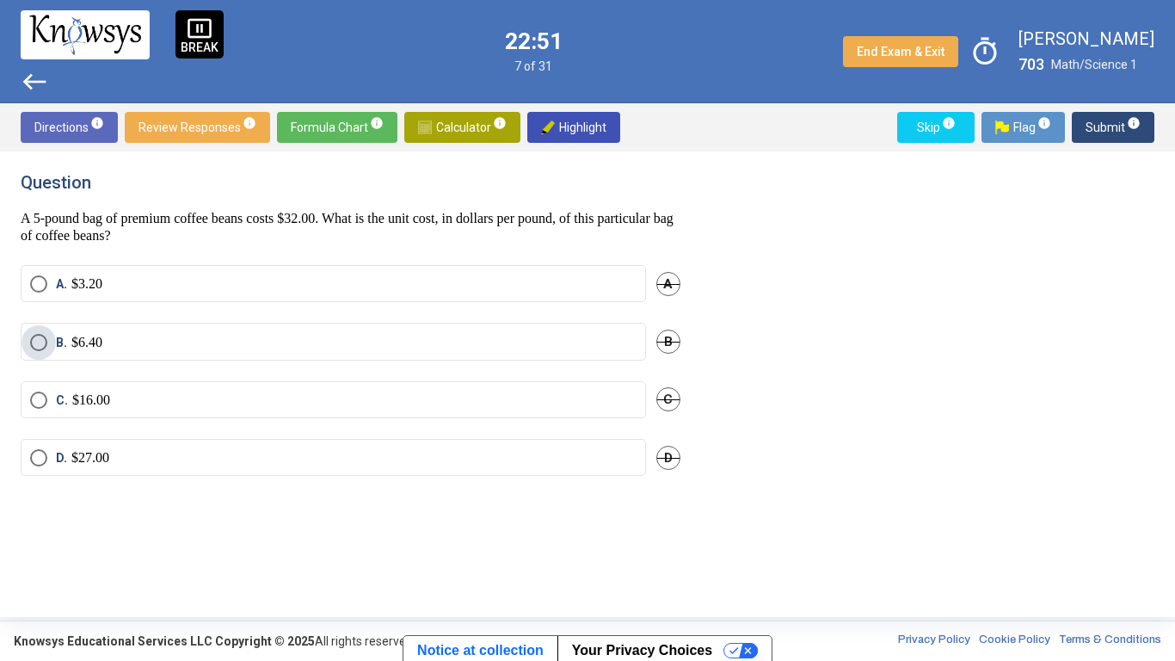
click at [122, 334] on label "B. $6.40" at bounding box center [333, 342] width 607 height 17
click at [1113, 122] on span "Submit info" at bounding box center [1113, 127] width 55 height 31
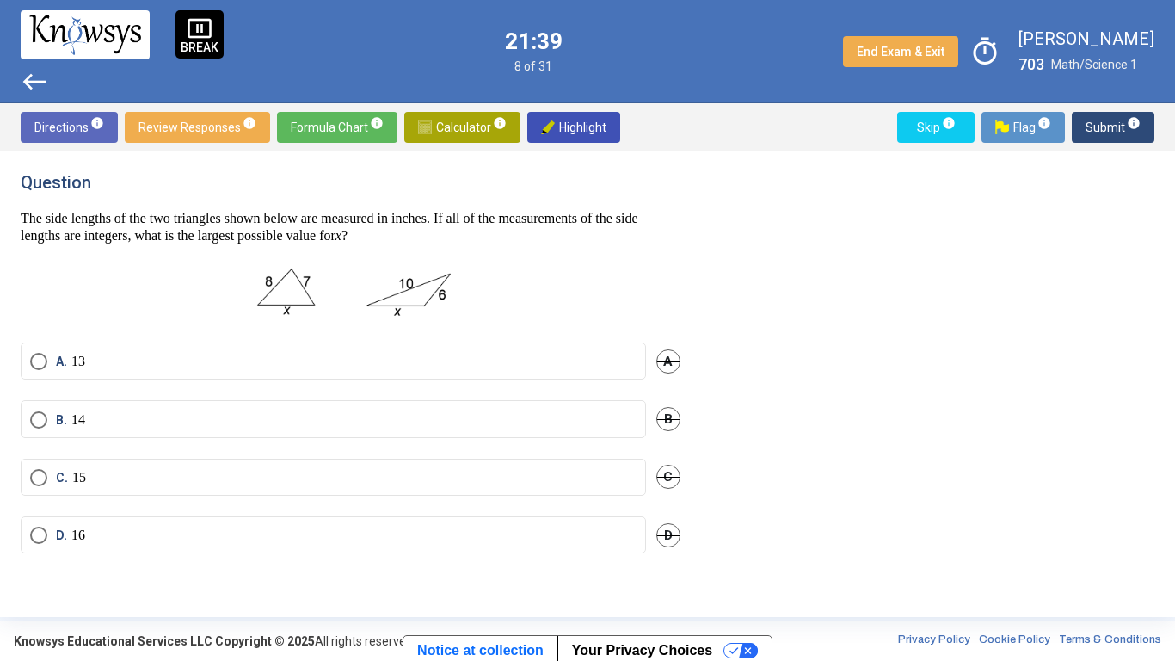
click at [103, 478] on label "C. 15" at bounding box center [333, 477] width 607 height 17
click at [1088, 133] on span "Submit info" at bounding box center [1113, 127] width 55 height 31
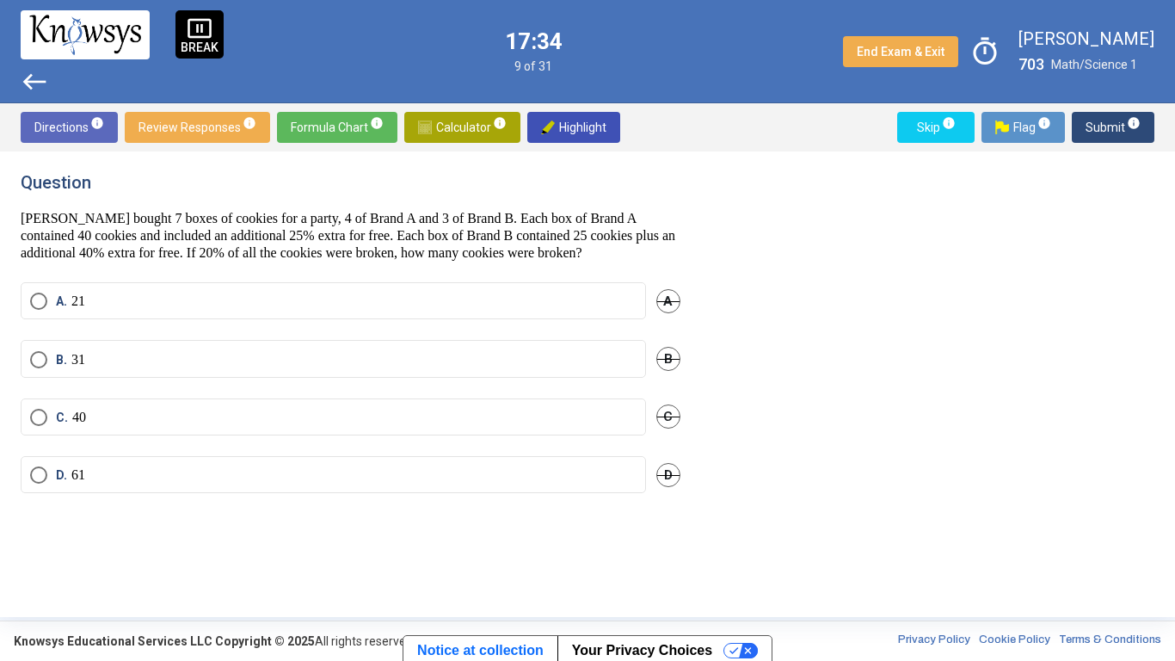
click at [69, 469] on span "D." at bounding box center [63, 474] width 15 height 17
click at [1100, 128] on span "Submit info" at bounding box center [1113, 127] width 55 height 31
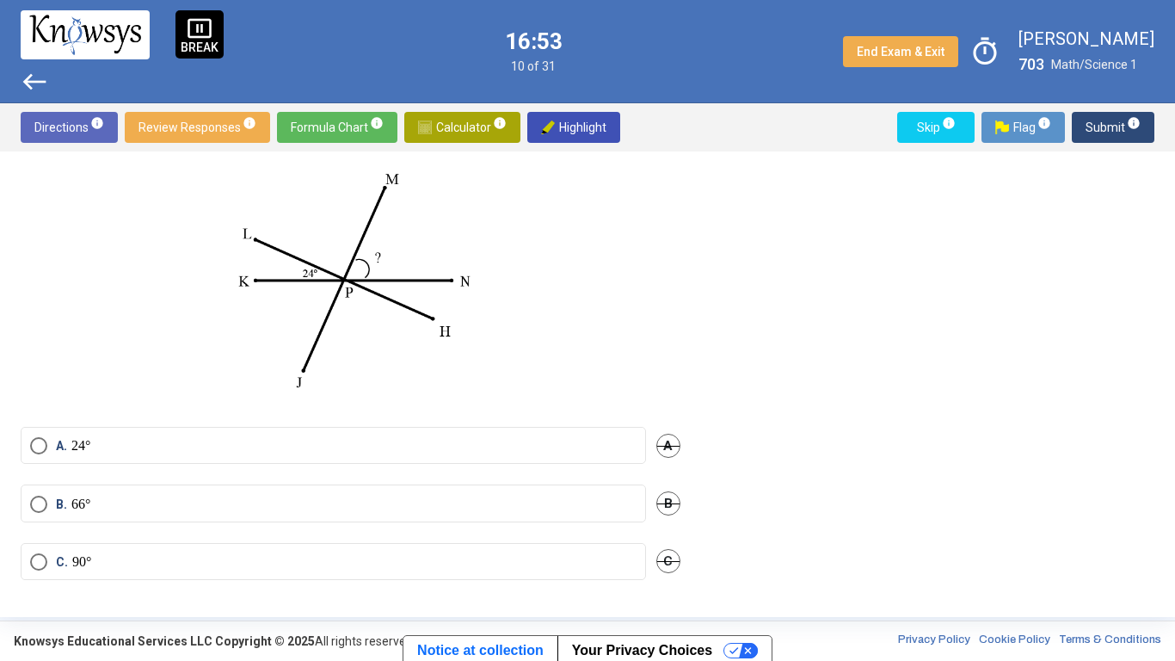
scroll to position [165, 0]
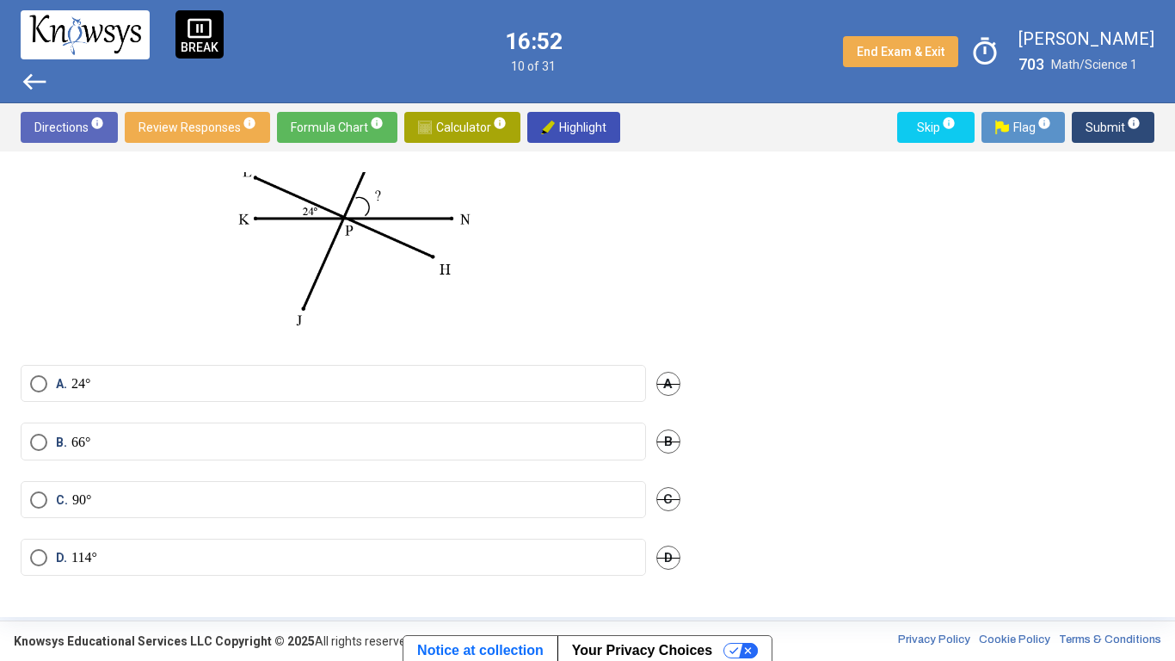
click at [218, 431] on mat-radio-button "B. 66°" at bounding box center [334, 440] width 626 height 37
click at [39, 442] on span "Select an option" at bounding box center [39, 442] width 0 height 0
click at [1116, 125] on span "Submit info" at bounding box center [1113, 127] width 55 height 31
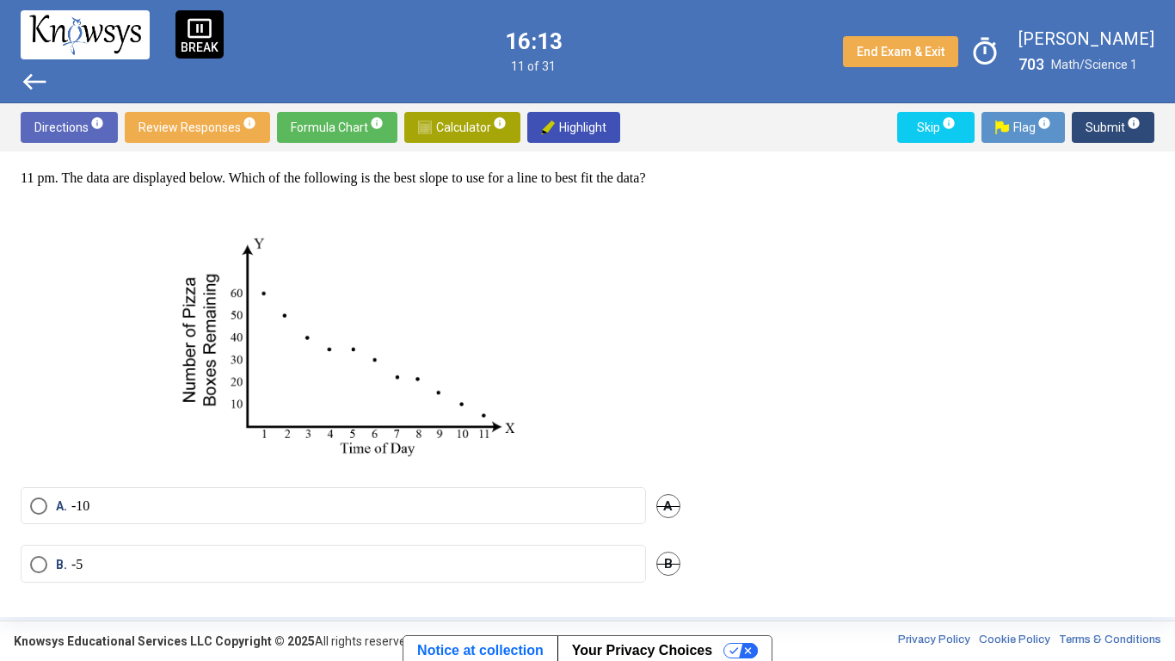
scroll to position [52, 0]
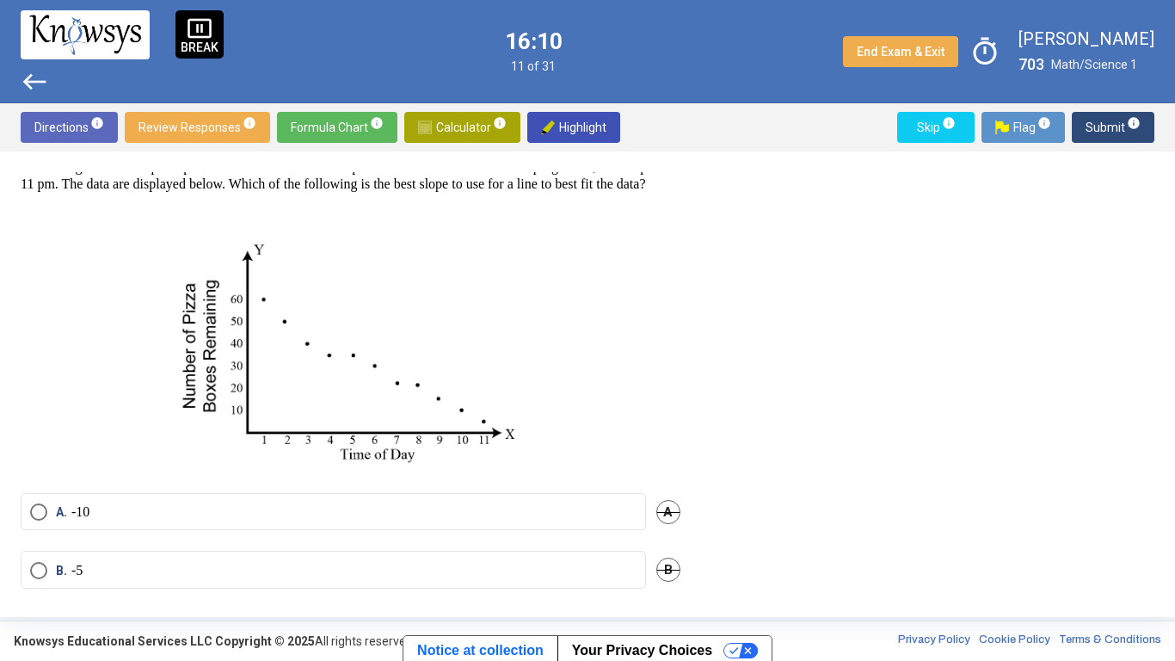
click at [89, 515] on mat-radio-button "B. -5" at bounding box center [334, 569] width 626 height 37
click at [83, 515] on p "-5" at bounding box center [76, 570] width 11 height 17
click at [1094, 132] on span "Submit info" at bounding box center [1113, 127] width 55 height 31
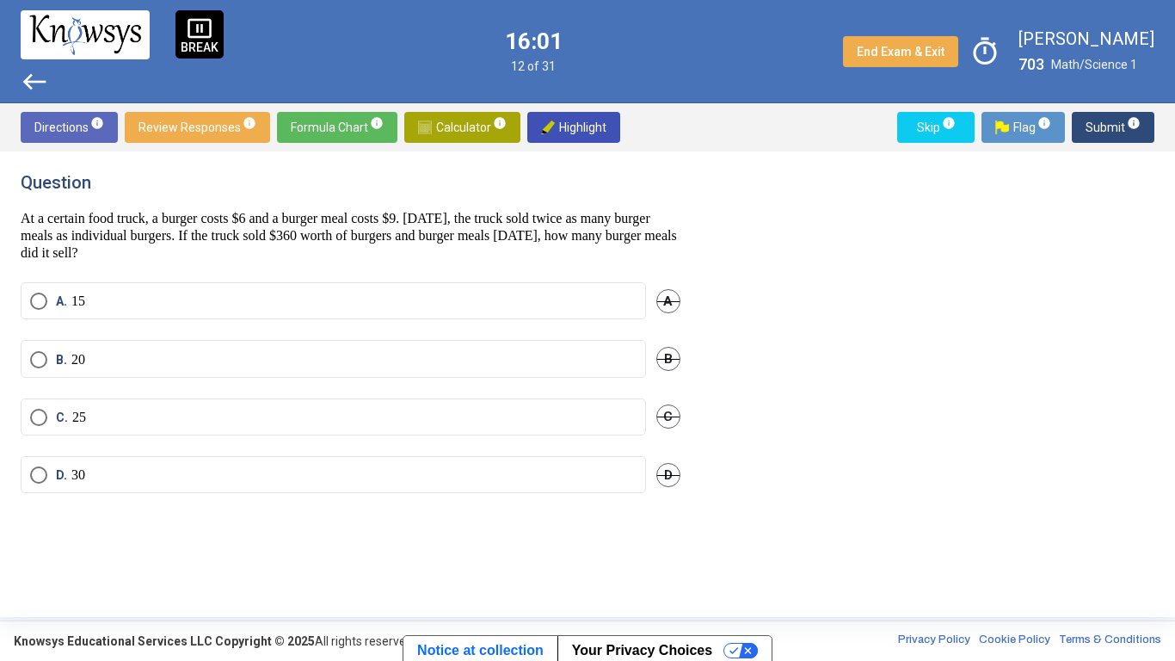
click at [1105, 126] on span "Submit info" at bounding box center [1113, 127] width 55 height 31
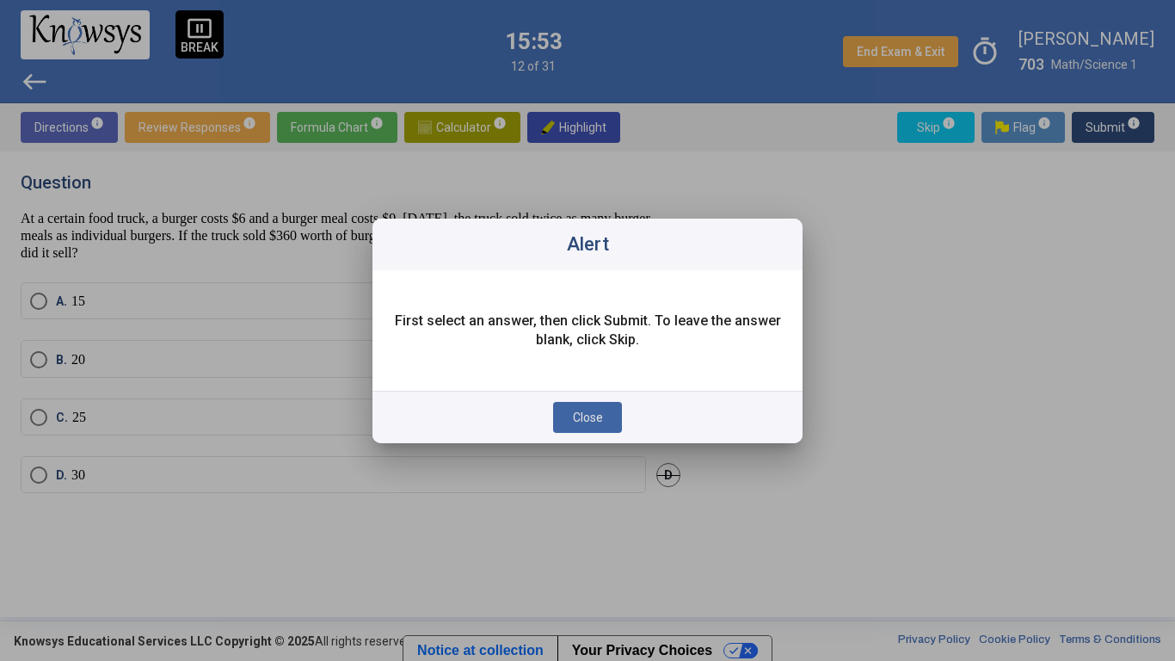
click at [579, 416] on span "Close" at bounding box center [588, 417] width 30 height 14
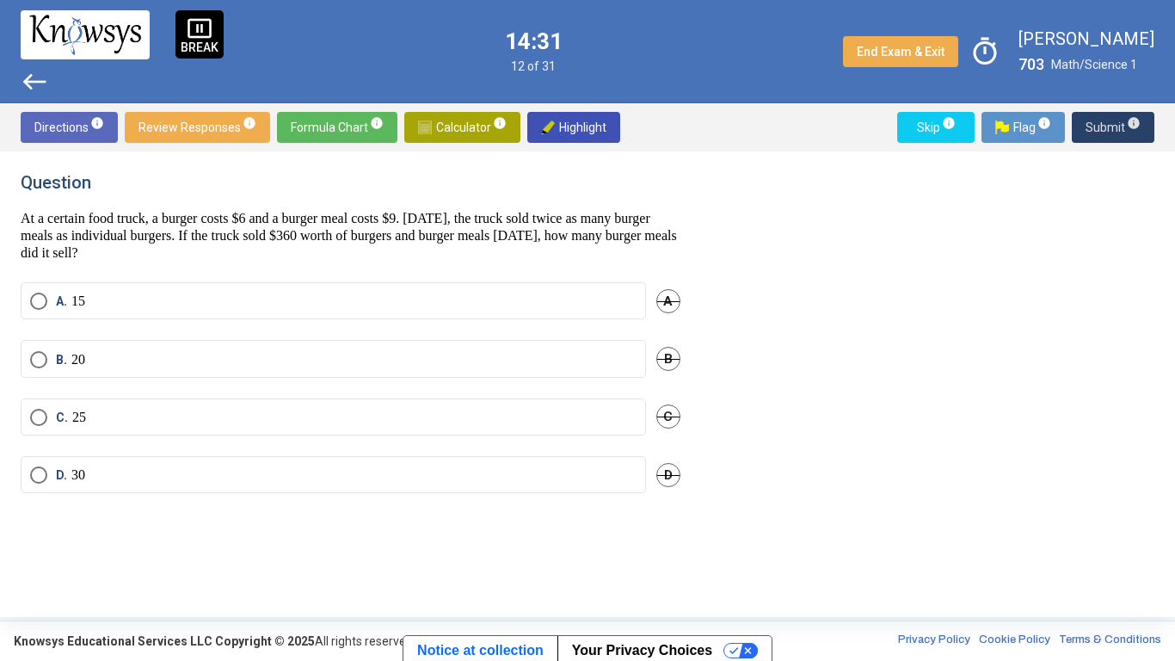
click at [236, 471] on label "D. 30" at bounding box center [333, 474] width 607 height 17
click at [1100, 120] on span "Submit info" at bounding box center [1113, 127] width 55 height 31
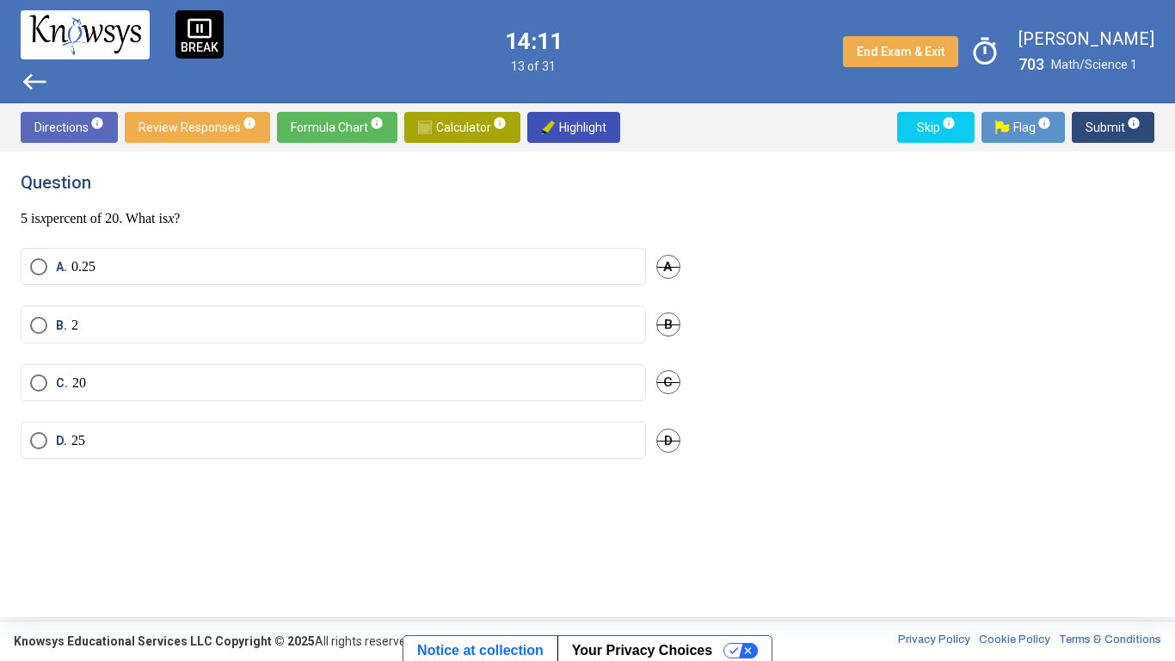
click at [105, 263] on label "A. 0.25" at bounding box center [333, 266] width 607 height 17
click at [1116, 120] on span "Submit info" at bounding box center [1113, 127] width 55 height 31
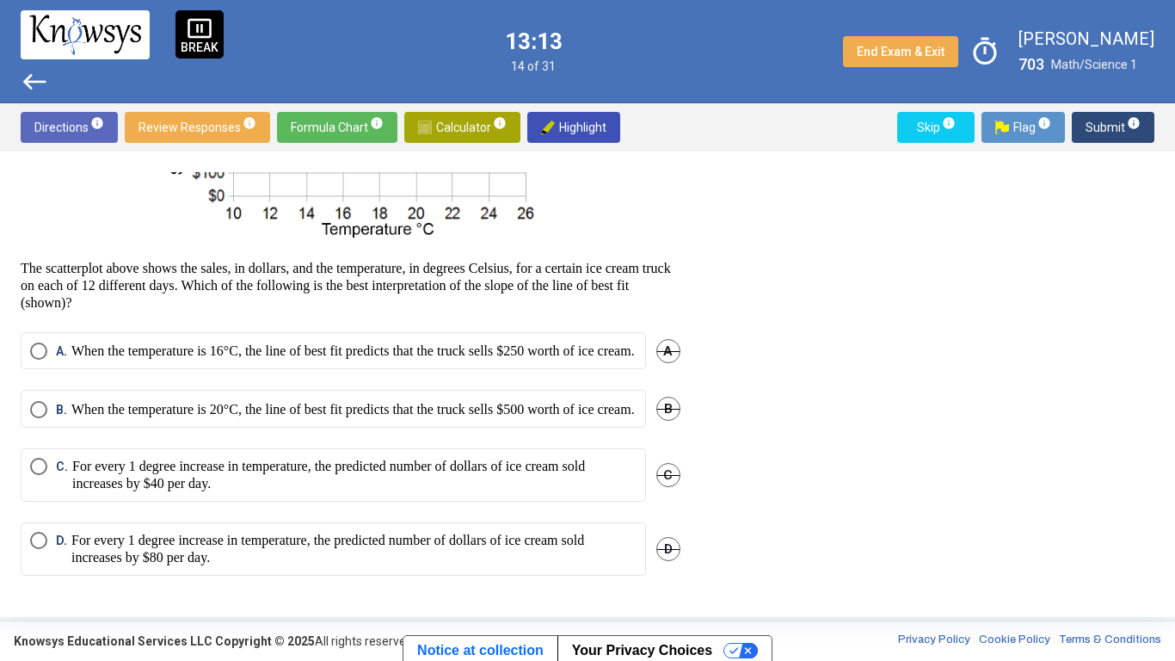
scroll to position [235, 0]
click at [228, 492] on p "For every 1 degree increase in temperature, the predicted number of dollars of …" at bounding box center [354, 475] width 564 height 34
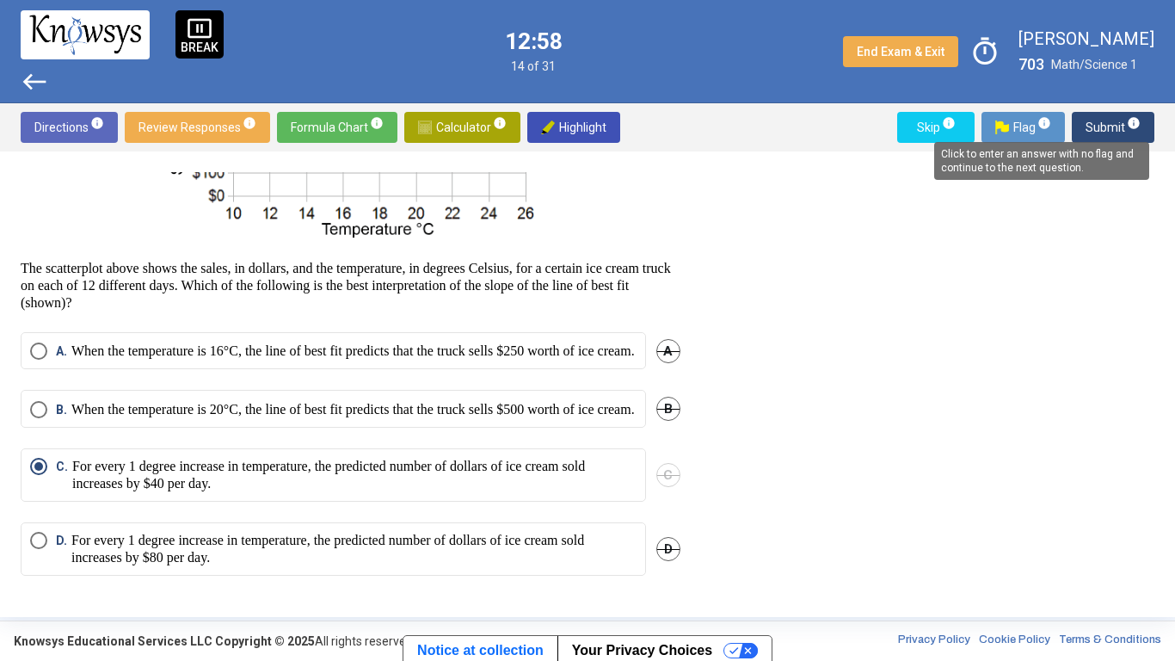
click at [1132, 123] on span "info" at bounding box center [1134, 123] width 14 height 14
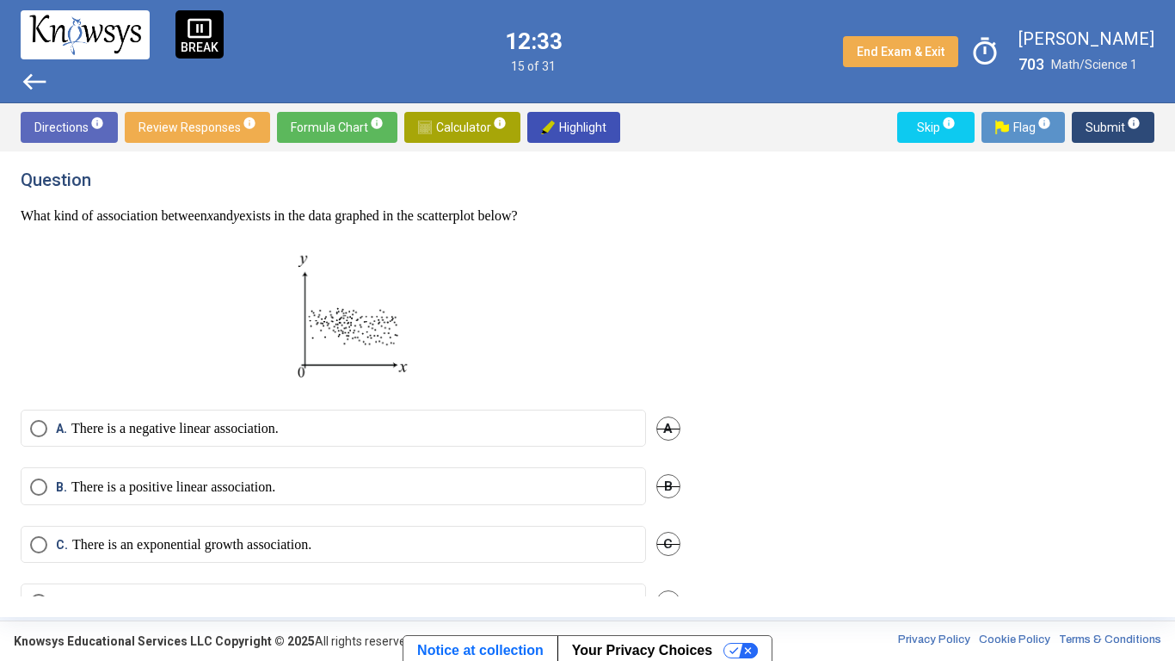
scroll to position [47, 0]
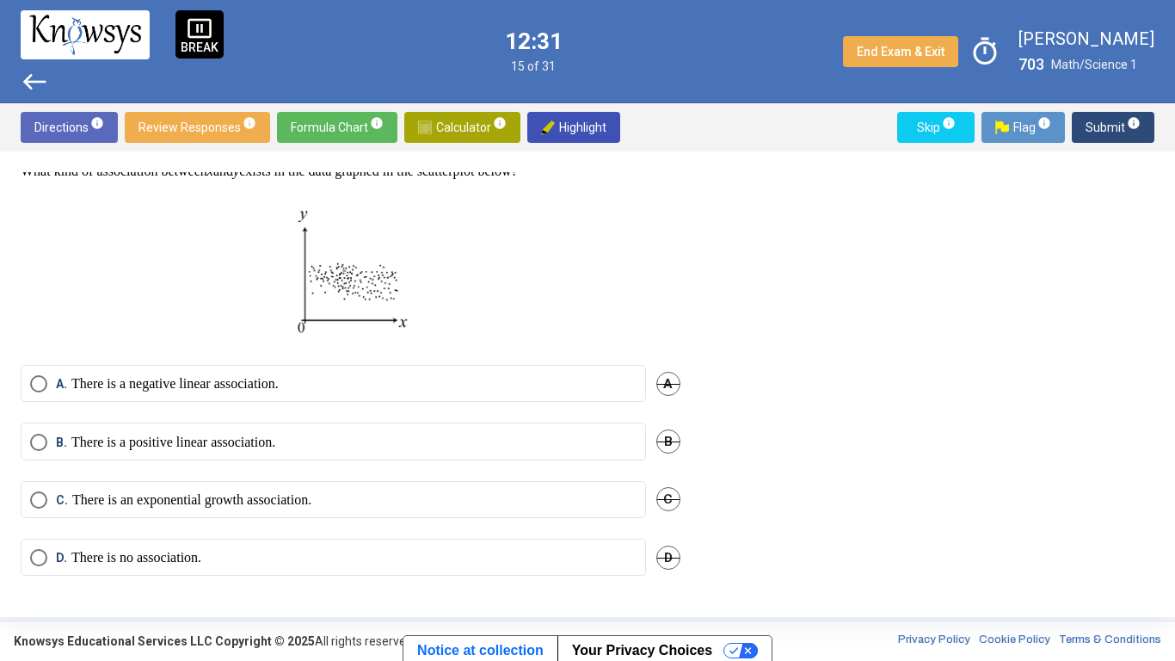
click at [172, 500] on p "There is an exponential growth association." at bounding box center [191, 499] width 239 height 17
click at [1119, 112] on span "Submit info" at bounding box center [1113, 127] width 55 height 31
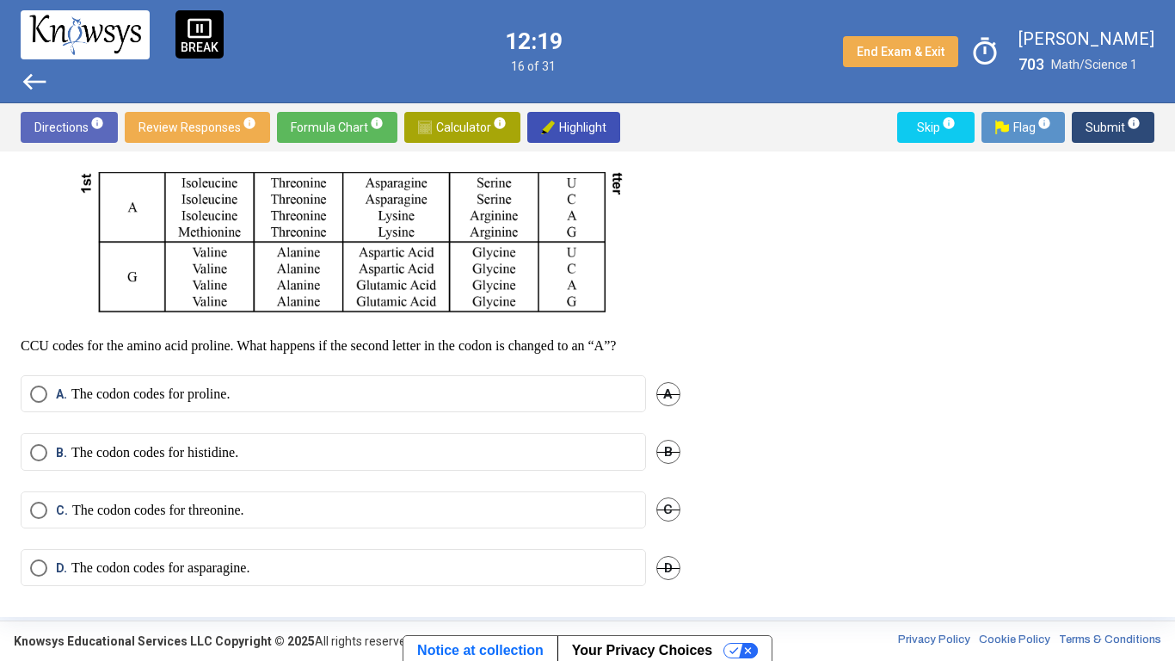
scroll to position [423, 0]
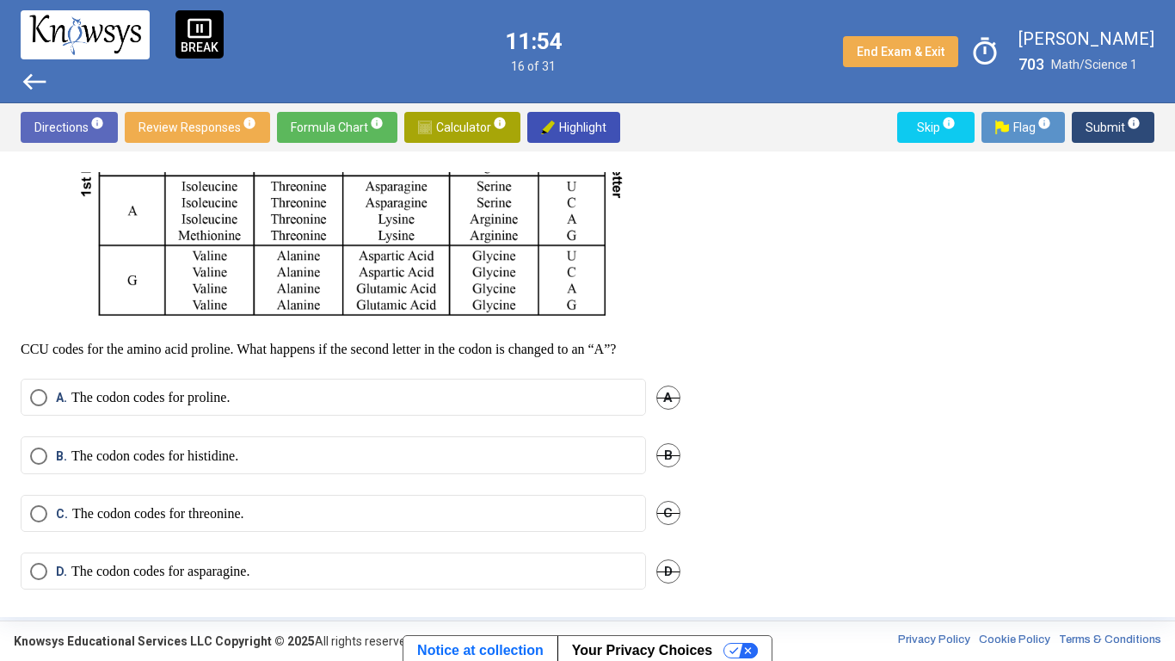
click at [250, 515] on p "The codon codes for asparagine." at bounding box center [160, 571] width 178 height 17
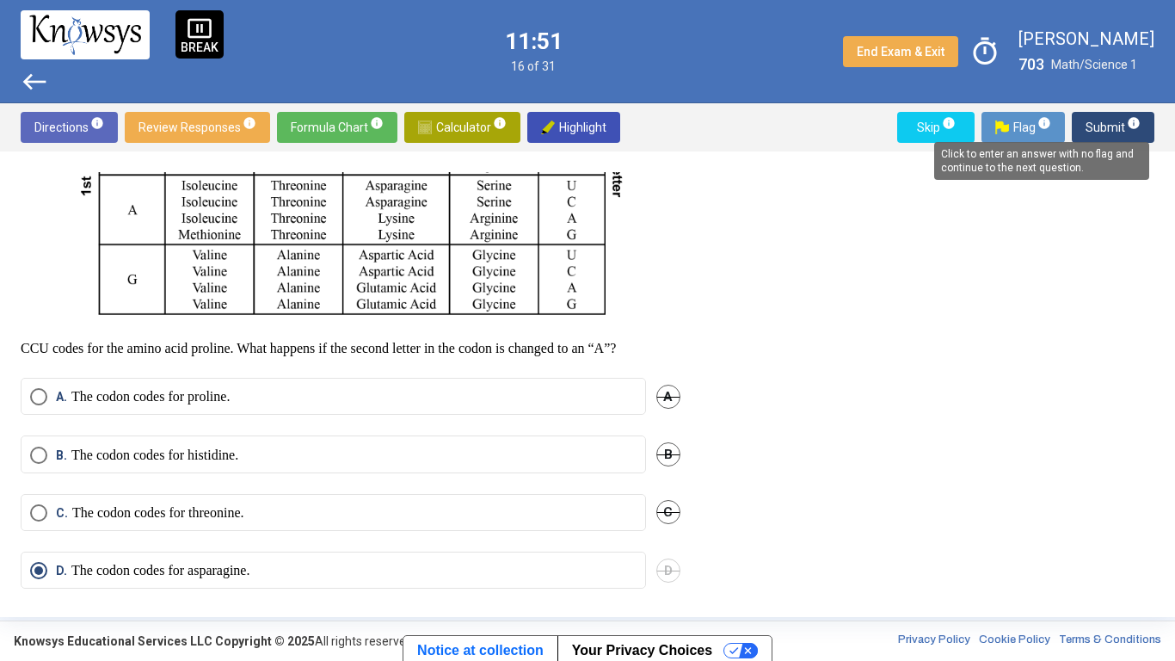
click at [1124, 130] on mat-tooltip-component "Click to enter an answer with no flag and continue to the next question." at bounding box center [1041, 161] width 239 height 62
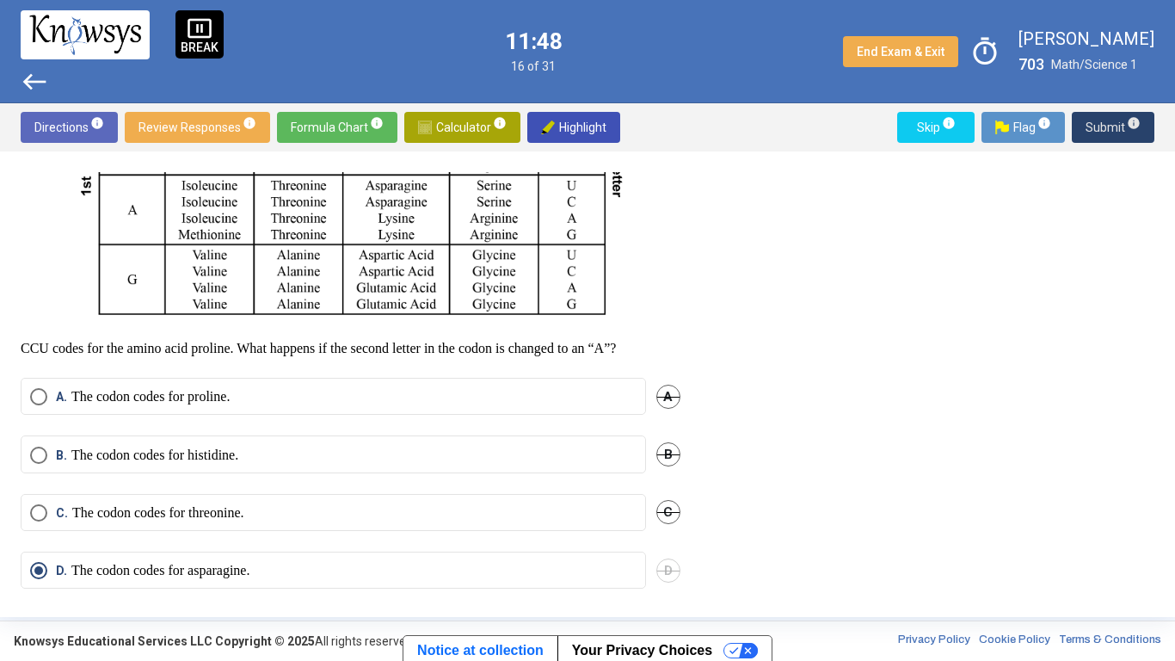
click at [1107, 125] on span "Submit info" at bounding box center [1113, 127] width 55 height 31
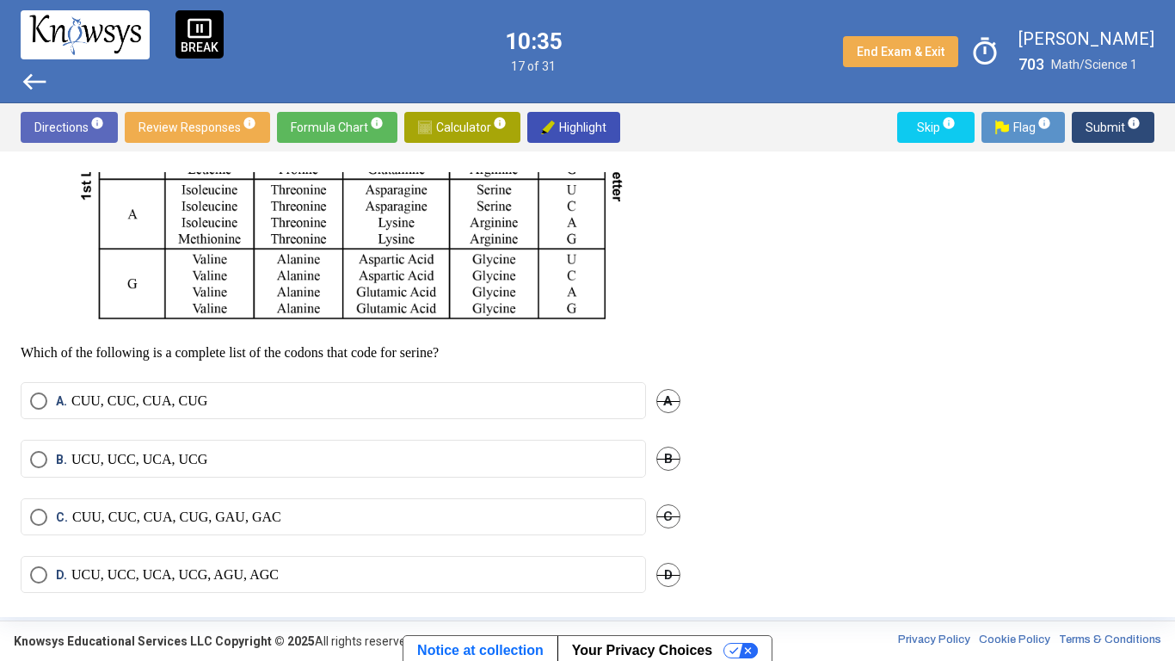
scroll to position [437, 0]
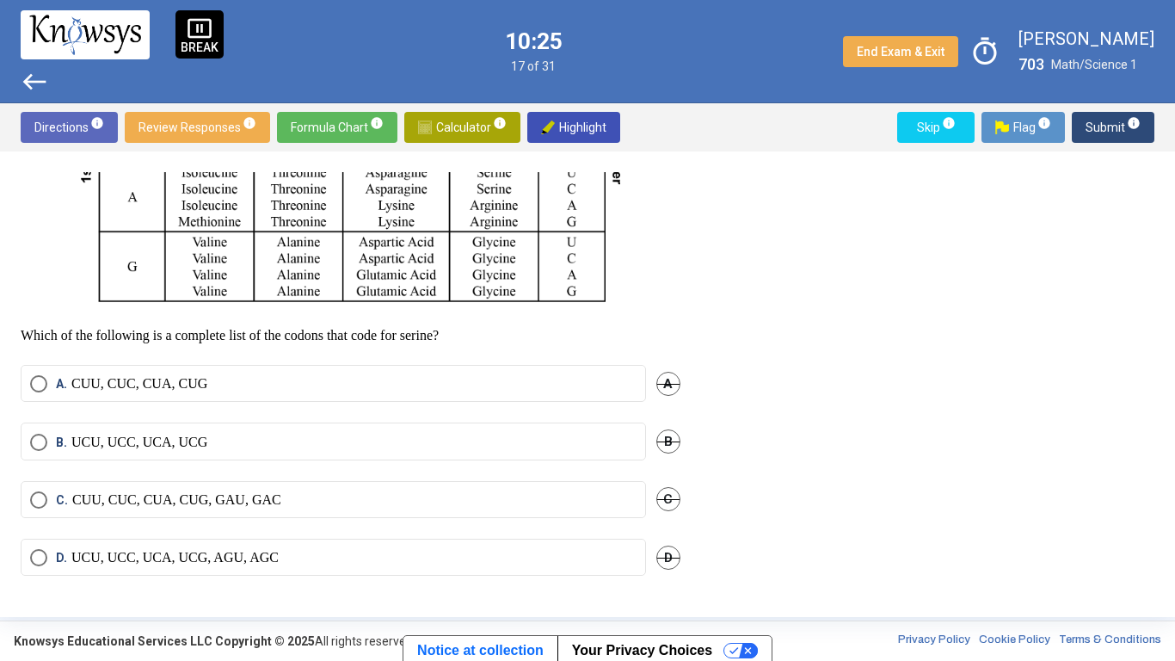
click at [83, 386] on p "CUU, CUC, CUA, CUG" at bounding box center [139, 383] width 136 height 17
click at [1123, 122] on span "Submit info" at bounding box center [1113, 127] width 55 height 31
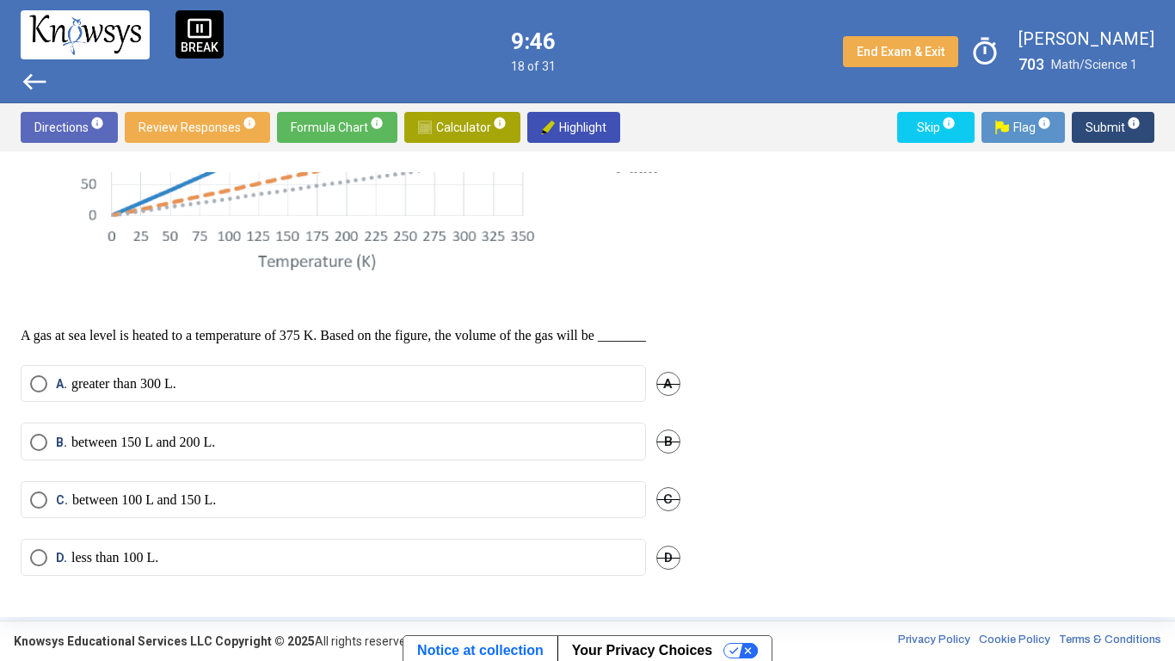
scroll to position [422, 0]
click at [290, 385] on label "A. greater than 300 L." at bounding box center [333, 383] width 607 height 17
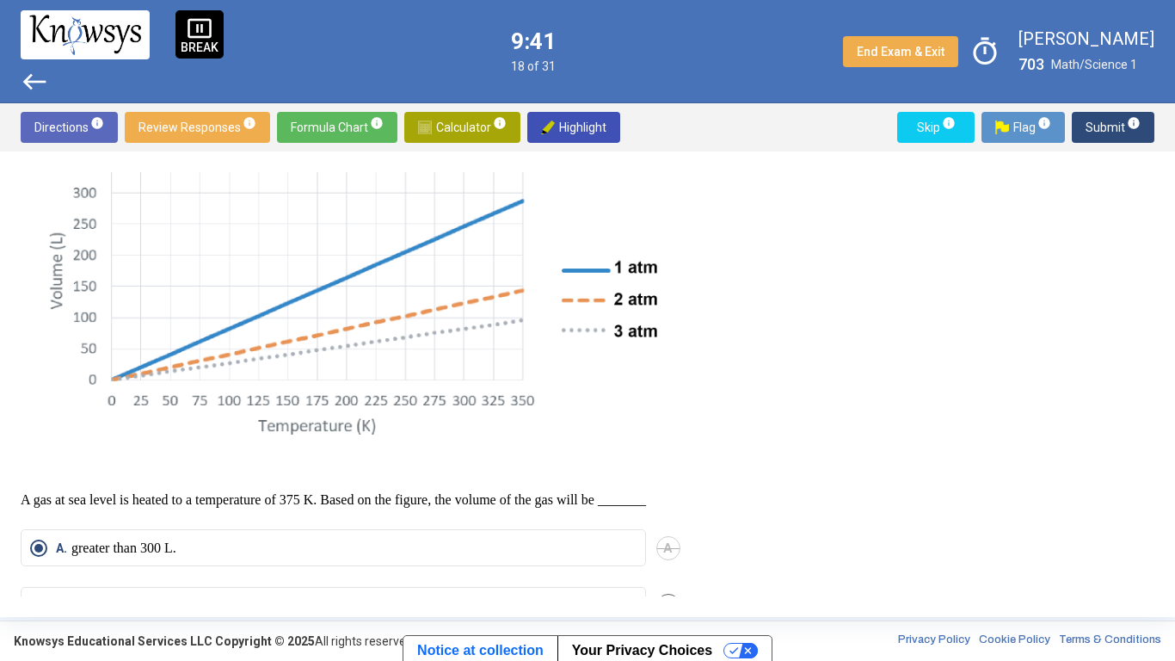
scroll to position [258, 0]
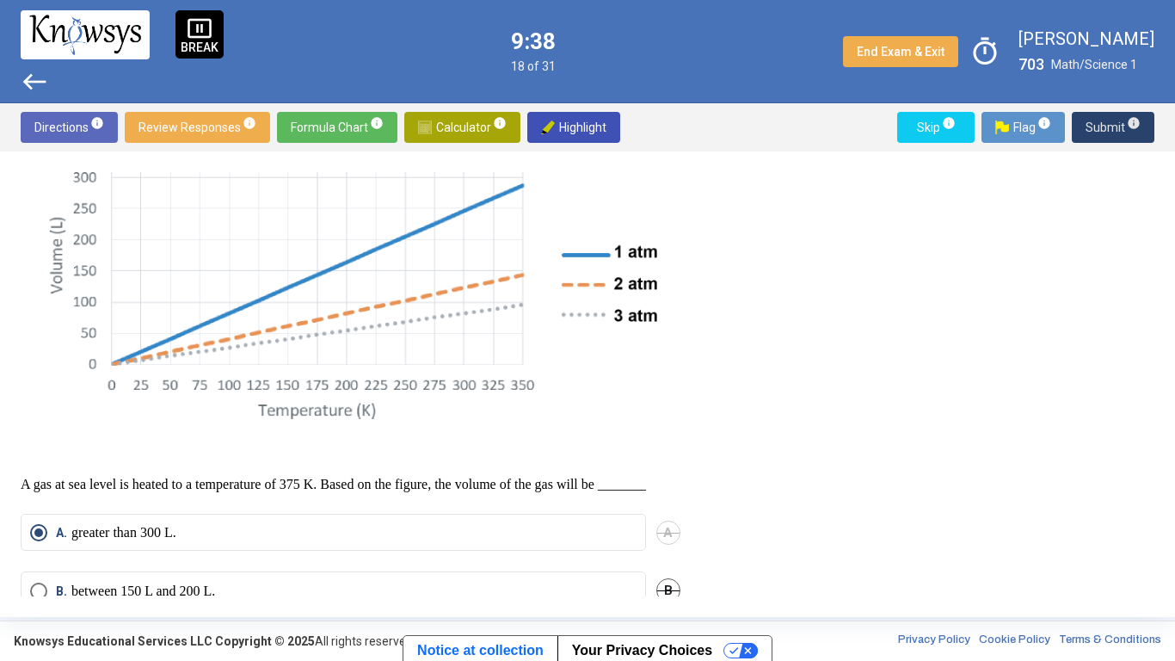
click at [1091, 129] on span "Submit info" at bounding box center [1113, 127] width 55 height 31
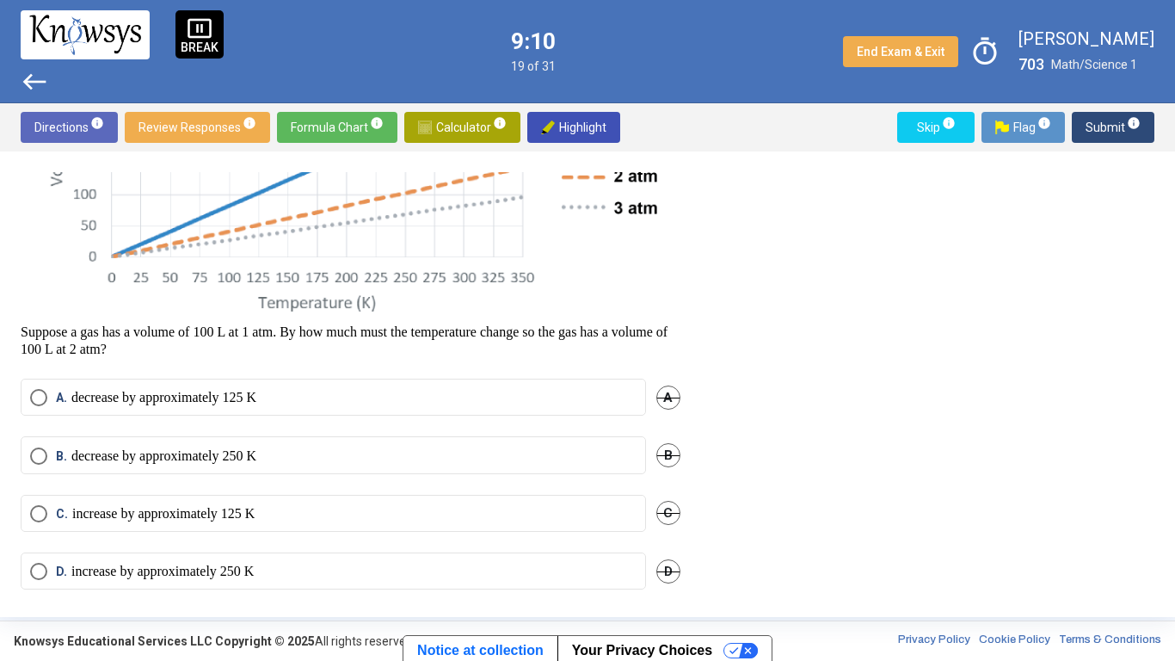
scroll to position [358, 0]
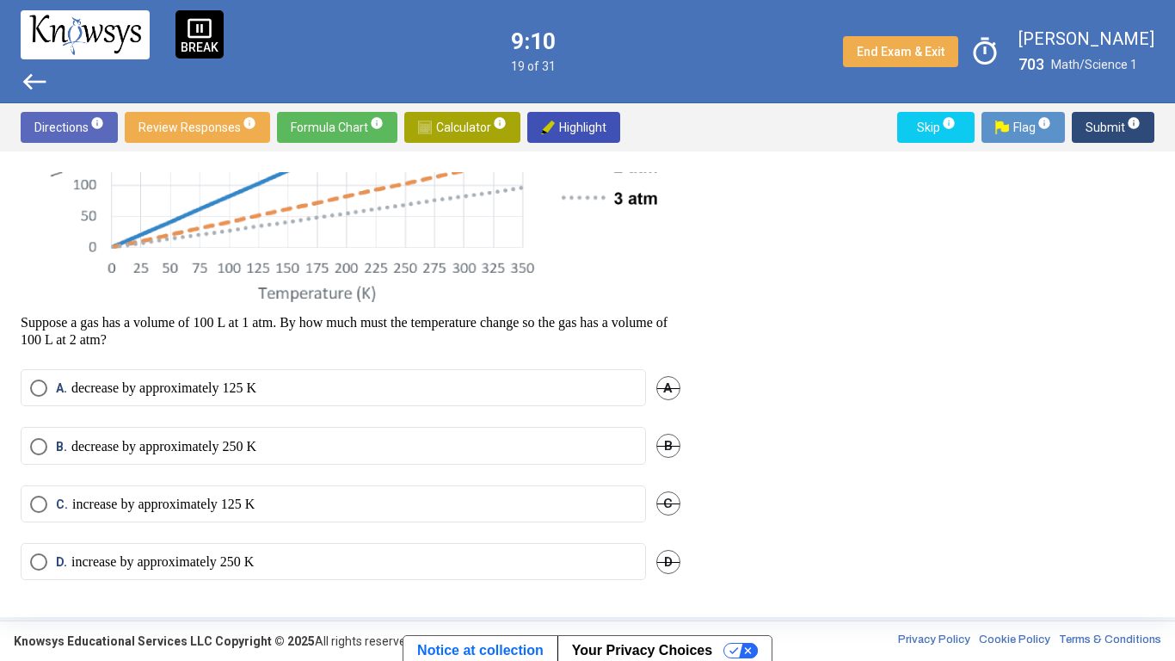
click at [173, 506] on p "increase by approximately 125 K" at bounding box center [163, 504] width 182 height 17
click at [1118, 123] on span "Submit info" at bounding box center [1113, 127] width 55 height 31
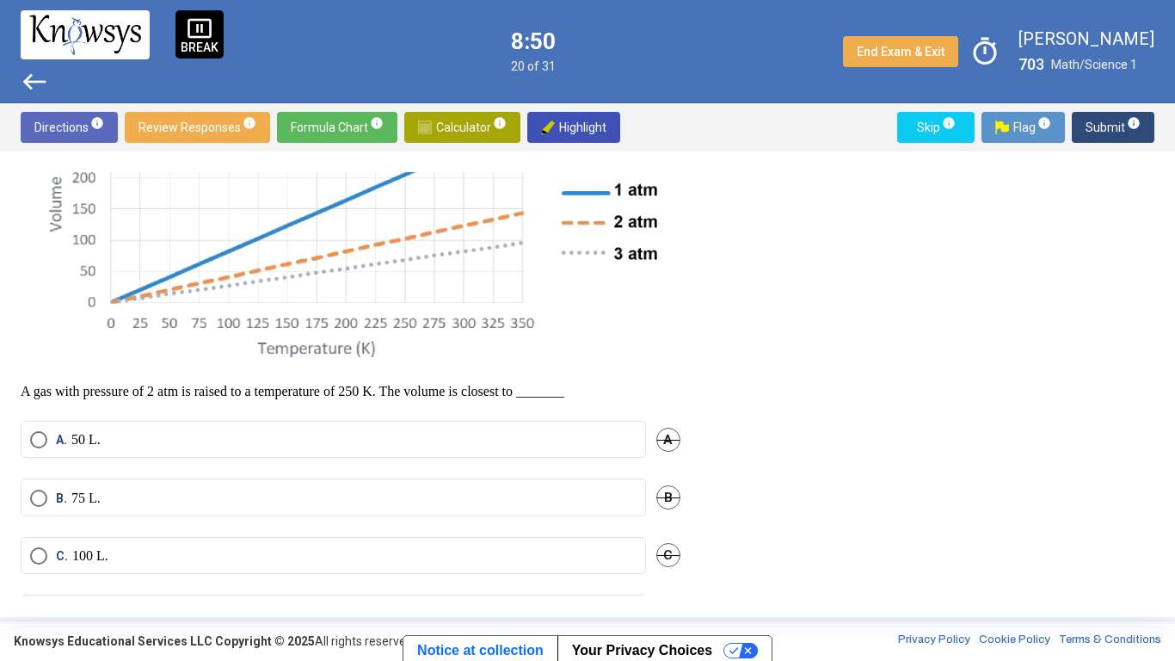
scroll to position [305, 0]
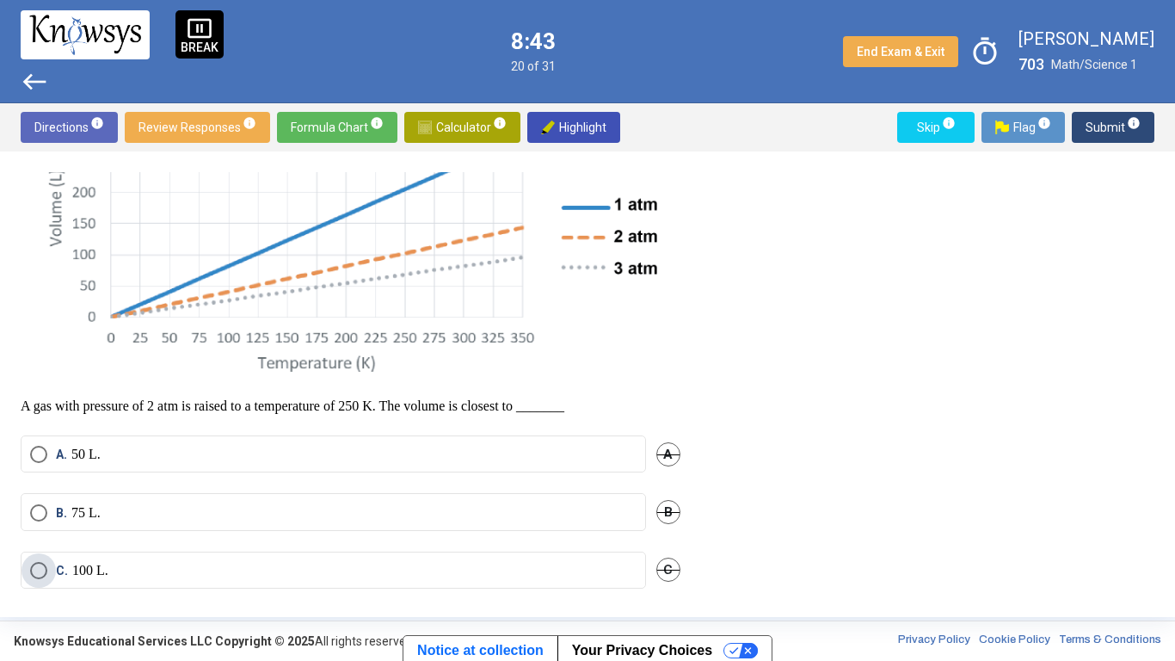
click at [131, 515] on label "C. 100 L." at bounding box center [333, 570] width 607 height 17
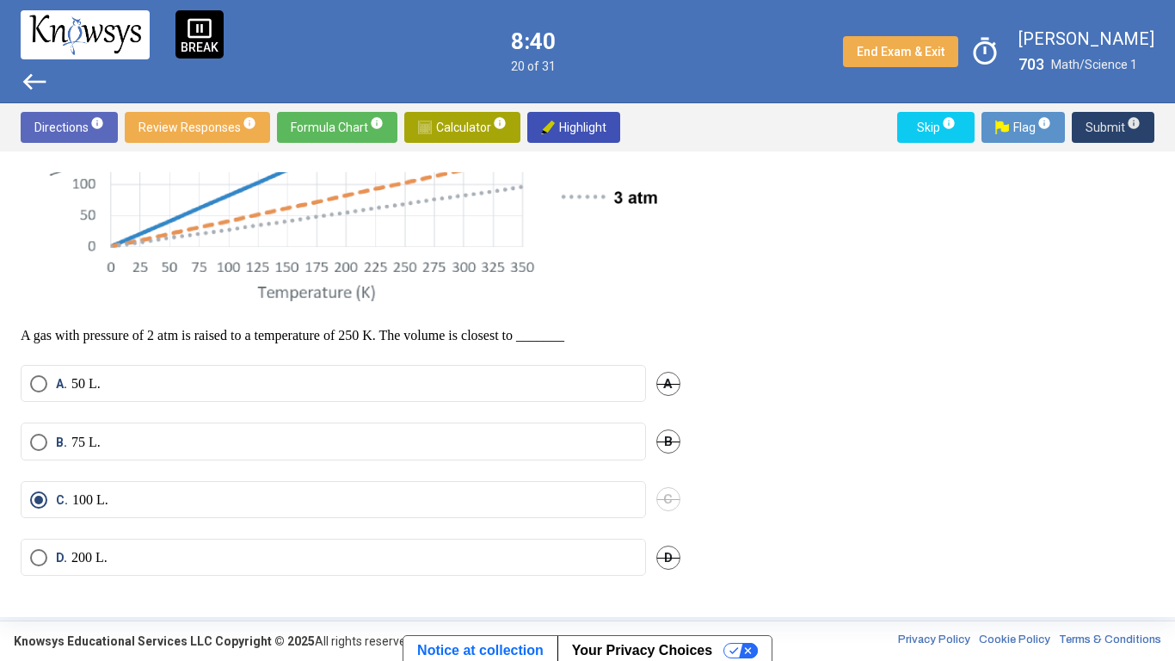
click at [1103, 130] on span "Submit info" at bounding box center [1113, 127] width 55 height 31
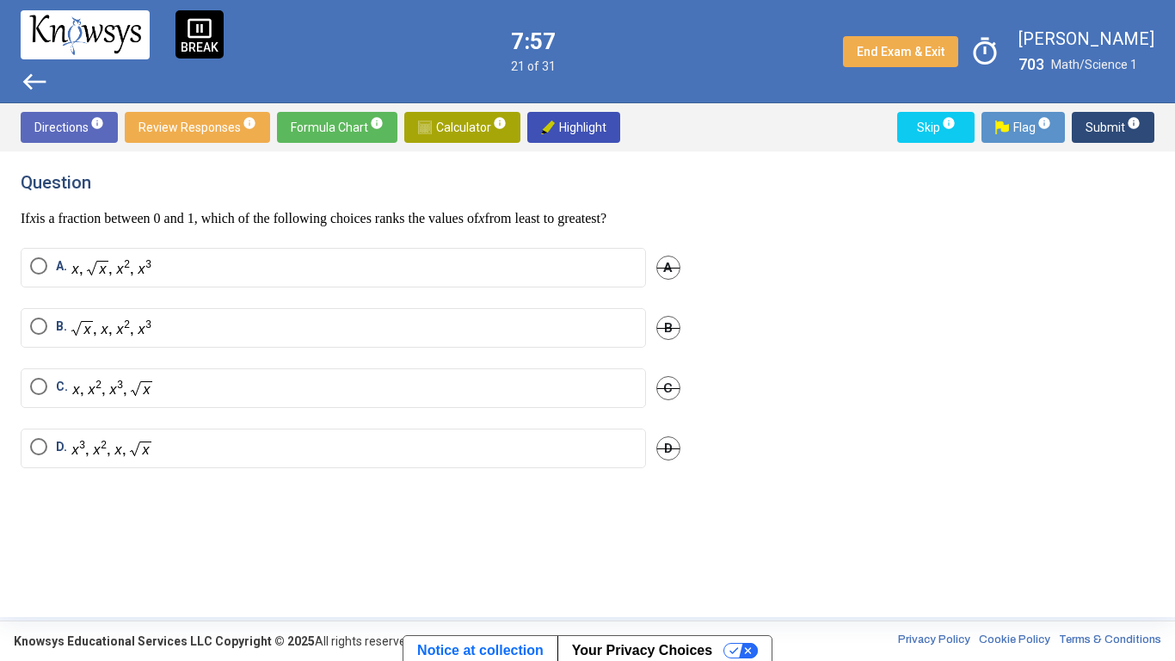
click at [100, 337] on img "Select an option" at bounding box center [111, 328] width 81 height 20
click at [1088, 120] on span "Submit info" at bounding box center [1113, 127] width 55 height 31
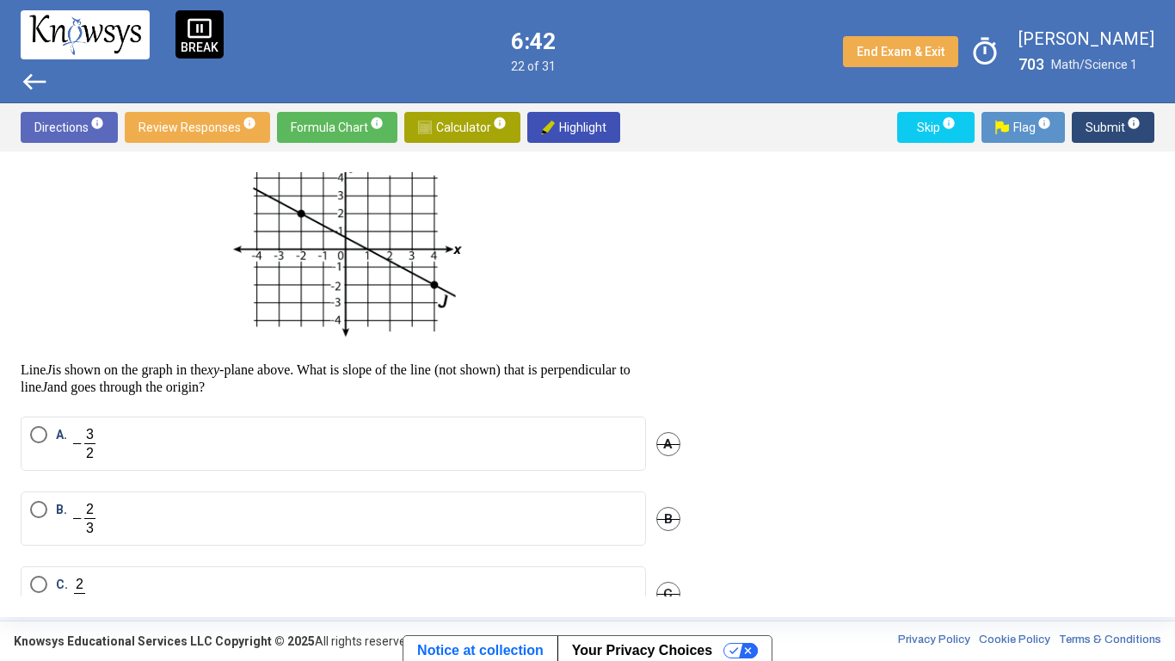
scroll to position [87, 0]
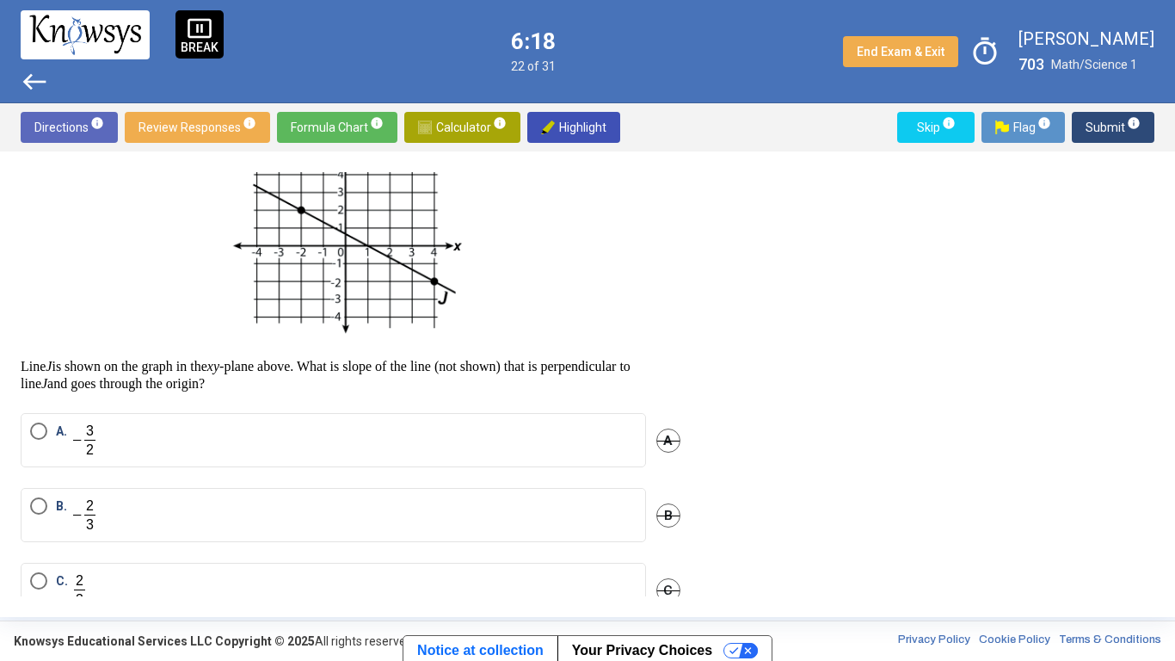
click at [127, 509] on label "B." at bounding box center [333, 514] width 607 height 35
click at [1116, 126] on span "Submit info" at bounding box center [1113, 127] width 55 height 31
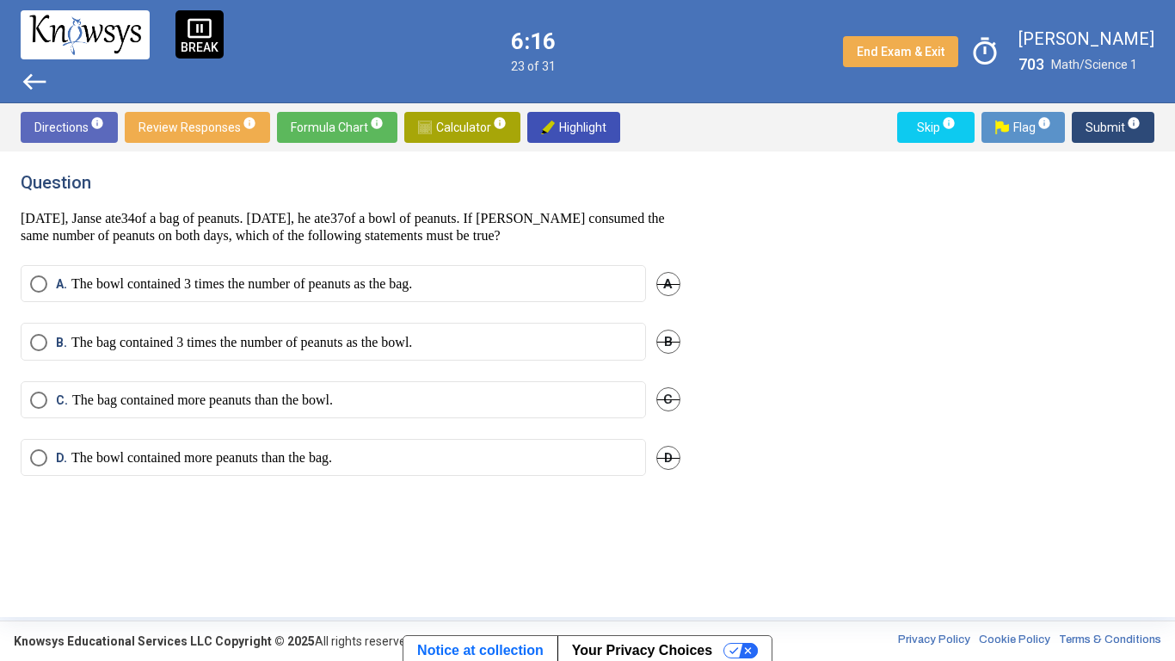
scroll to position [0, 0]
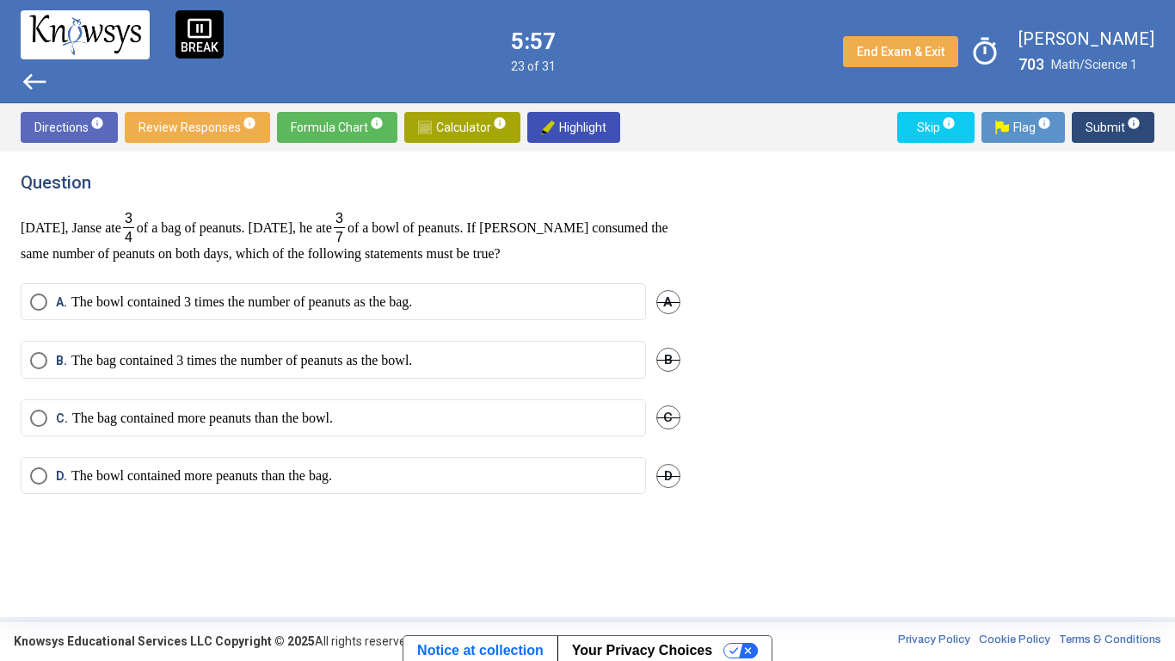
click at [127, 473] on p "The bowl contained more peanuts than the bag." at bounding box center [201, 475] width 261 height 17
click at [1118, 128] on span "Submit info" at bounding box center [1113, 127] width 55 height 31
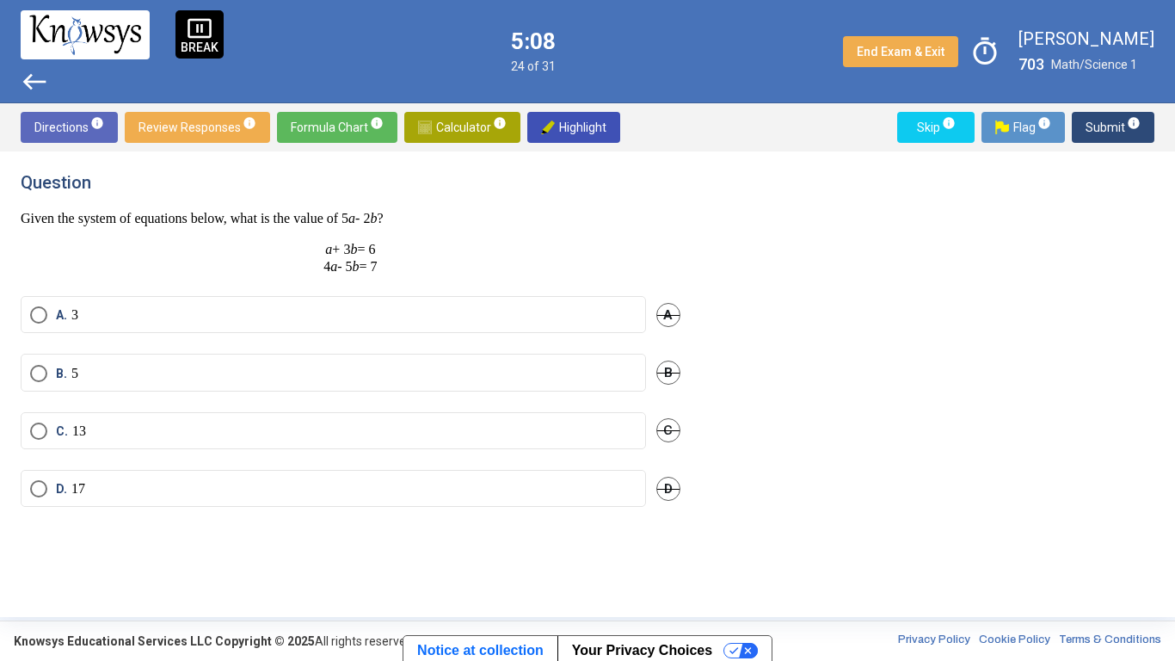
click at [95, 436] on label "C. 13" at bounding box center [333, 430] width 607 height 17
click at [1118, 140] on span "Submit info" at bounding box center [1113, 127] width 55 height 31
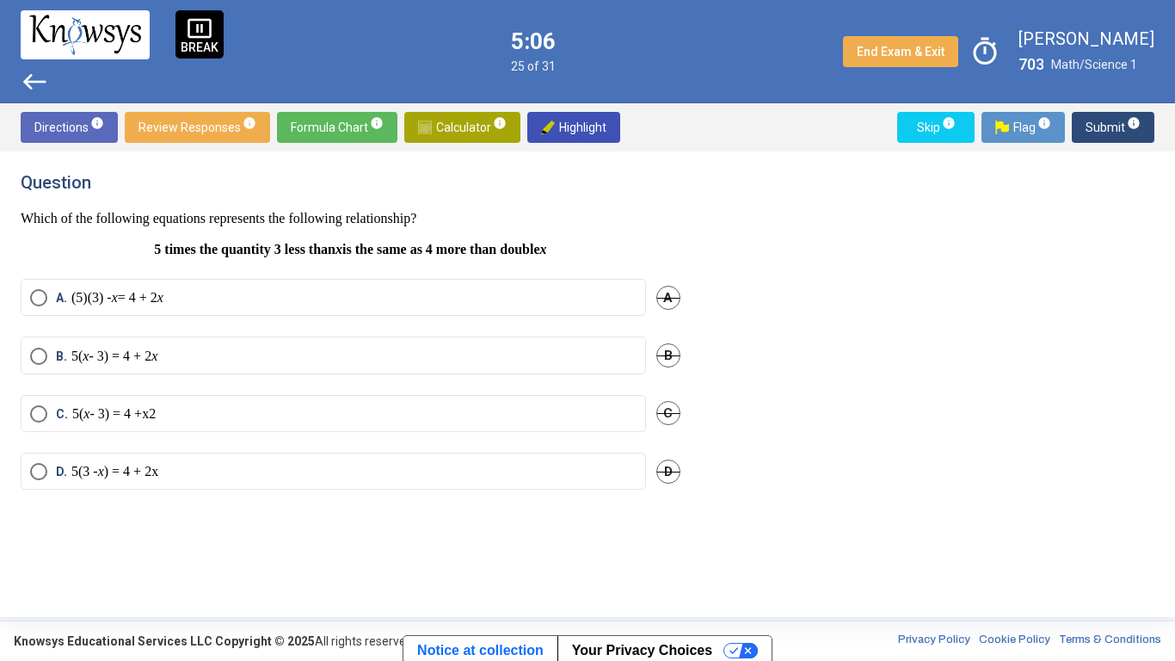
click at [1116, 142] on span "Submit info" at bounding box center [1113, 127] width 55 height 31
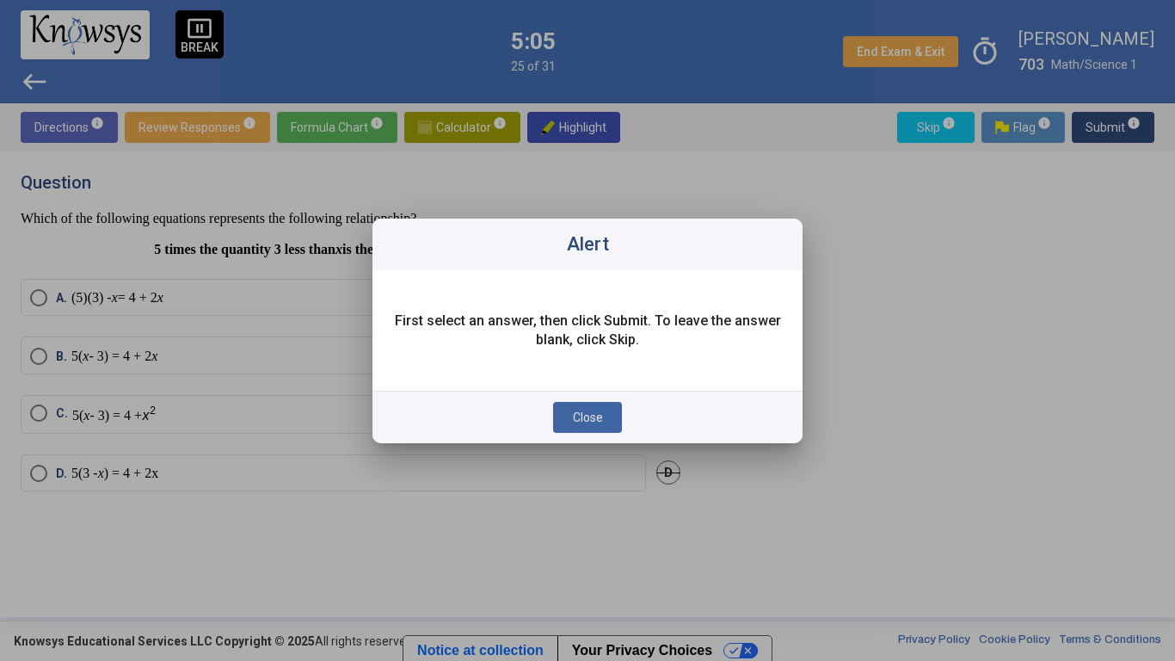
click at [578, 404] on button "Close" at bounding box center [587, 417] width 69 height 31
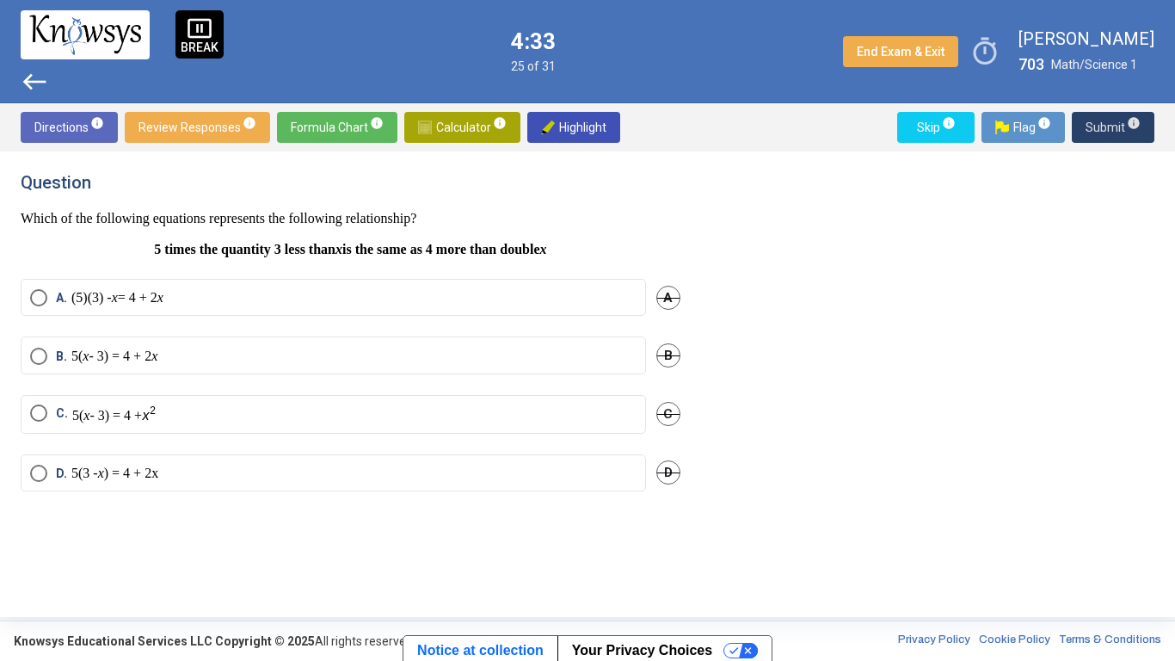
click at [257, 348] on label "B. 5( x - 3) = 4 + 2 x" at bounding box center [333, 356] width 607 height 17
click at [1112, 118] on span "Submit info" at bounding box center [1113, 127] width 55 height 31
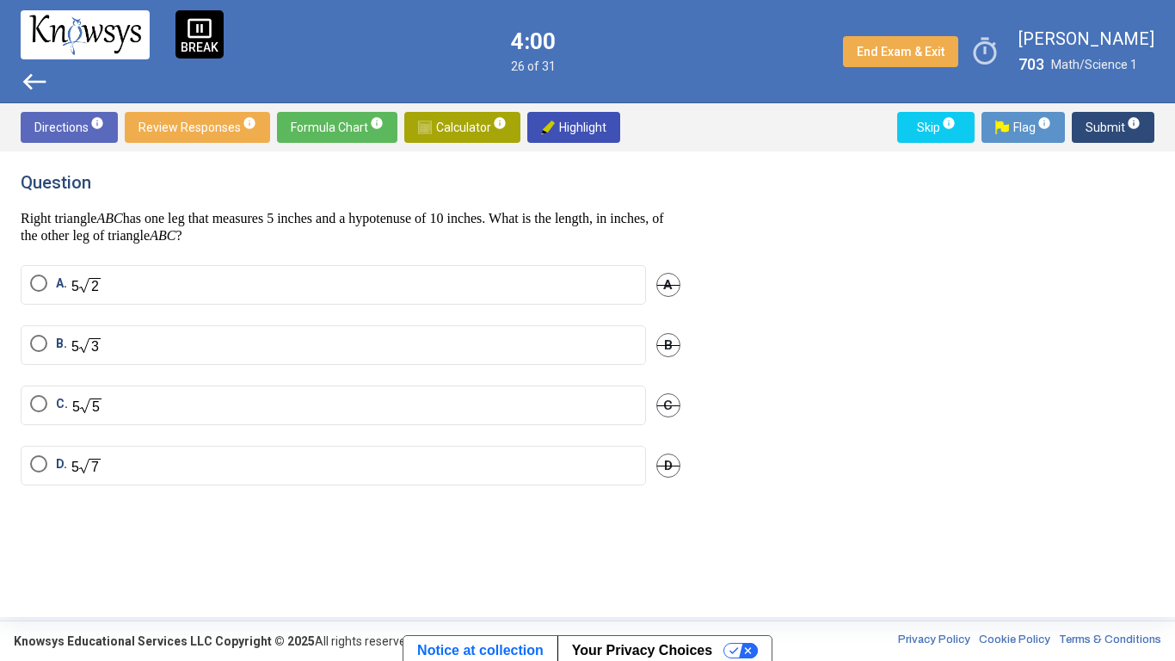
click at [242, 293] on label "A." at bounding box center [333, 284] width 607 height 21
click at [1094, 126] on span "Submit info" at bounding box center [1113, 127] width 55 height 31
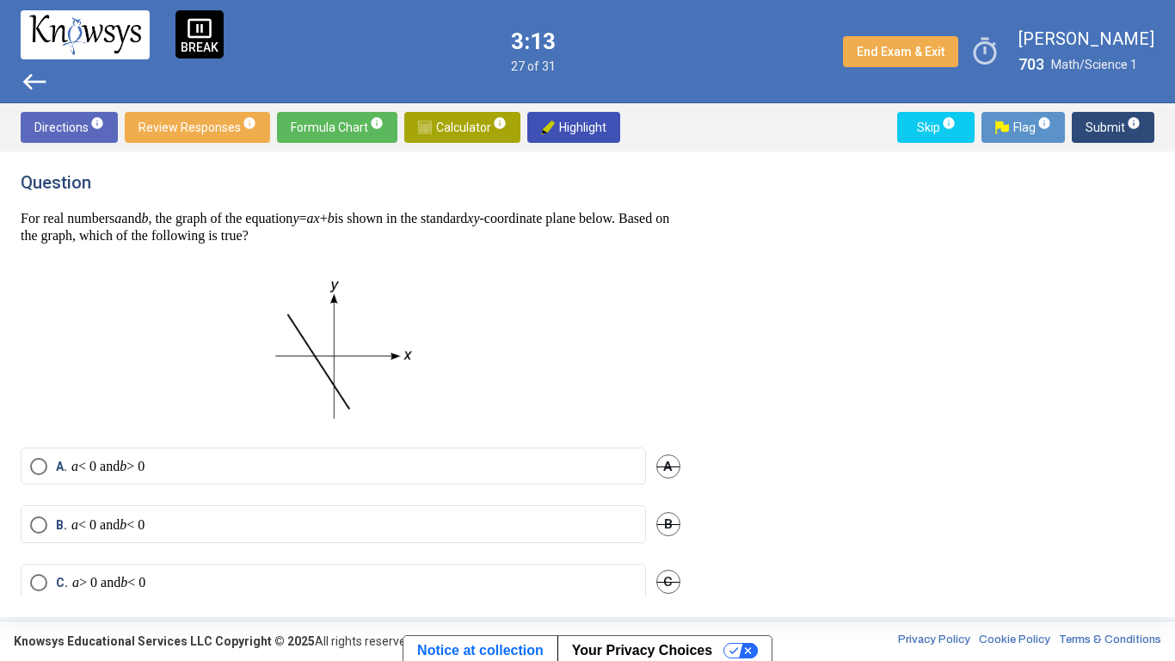
click at [144, 515] on p "a < 0 and b < 0" at bounding box center [107, 524] width 73 height 17
click at [111, 515] on p "a > 0 and b < 0" at bounding box center [108, 582] width 73 height 17
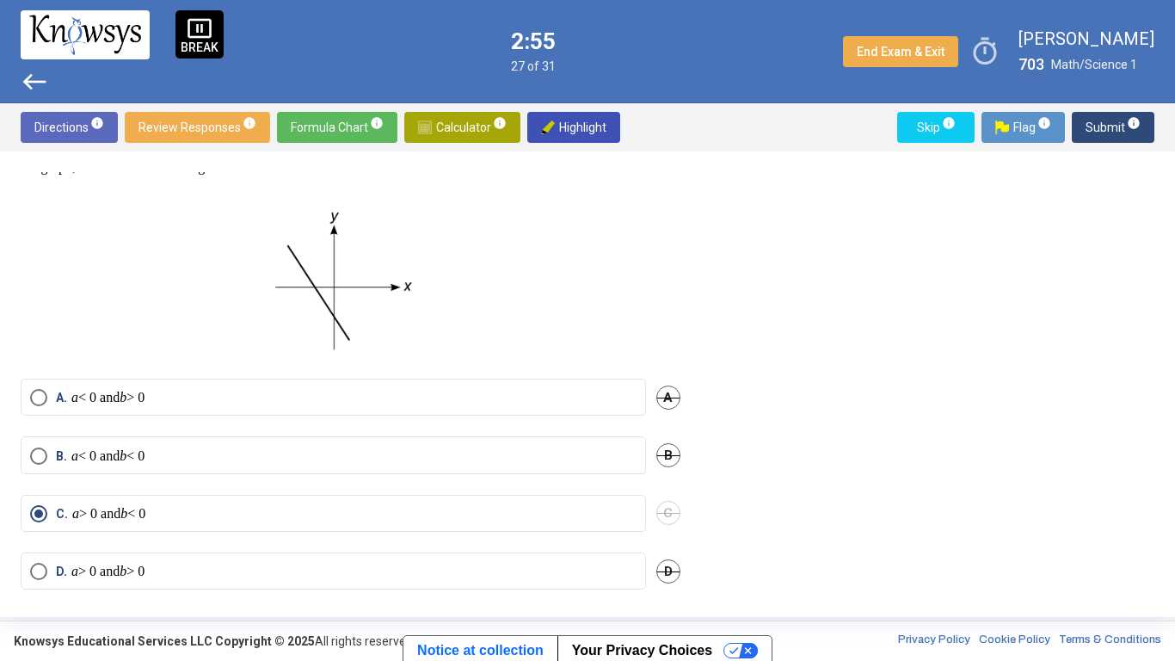
scroll to position [83, 0]
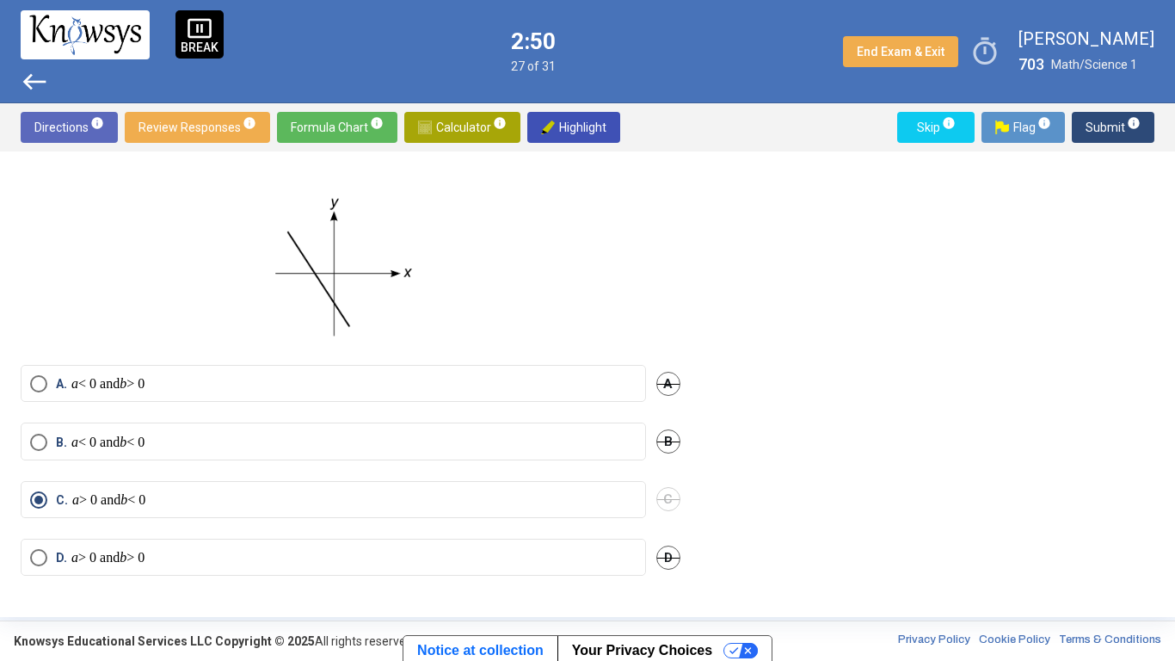
click at [1122, 125] on span "Submit info" at bounding box center [1113, 127] width 55 height 31
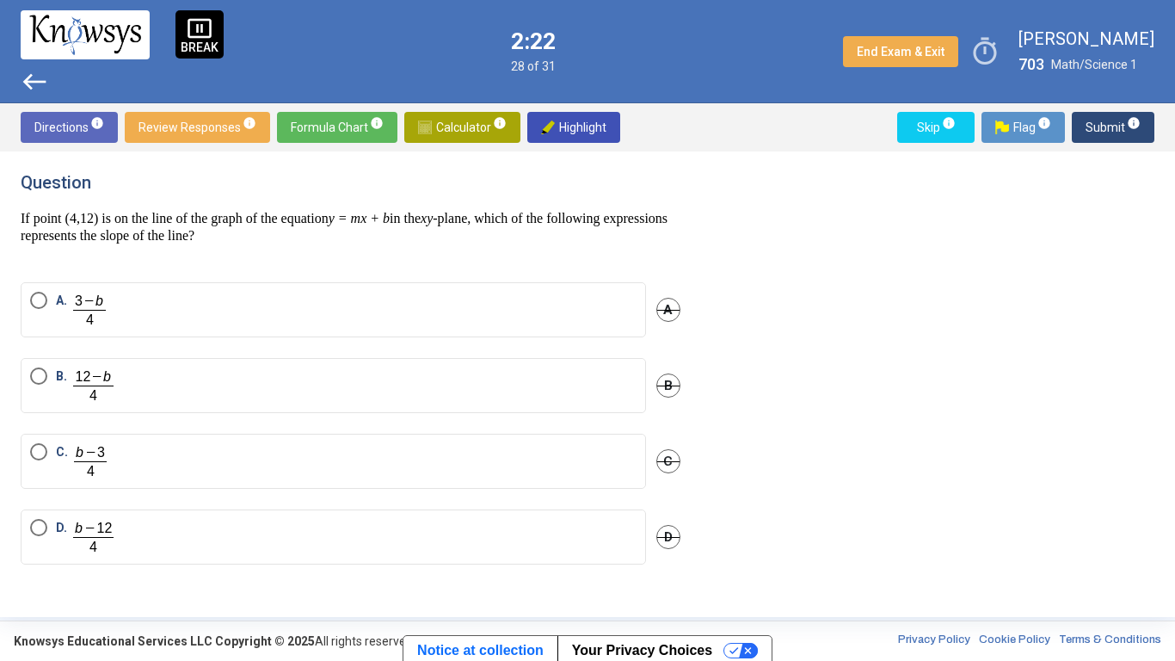
click at [98, 379] on img "Select an option" at bounding box center [93, 385] width 45 height 36
click at [1113, 127] on span "Submit info" at bounding box center [1113, 127] width 55 height 31
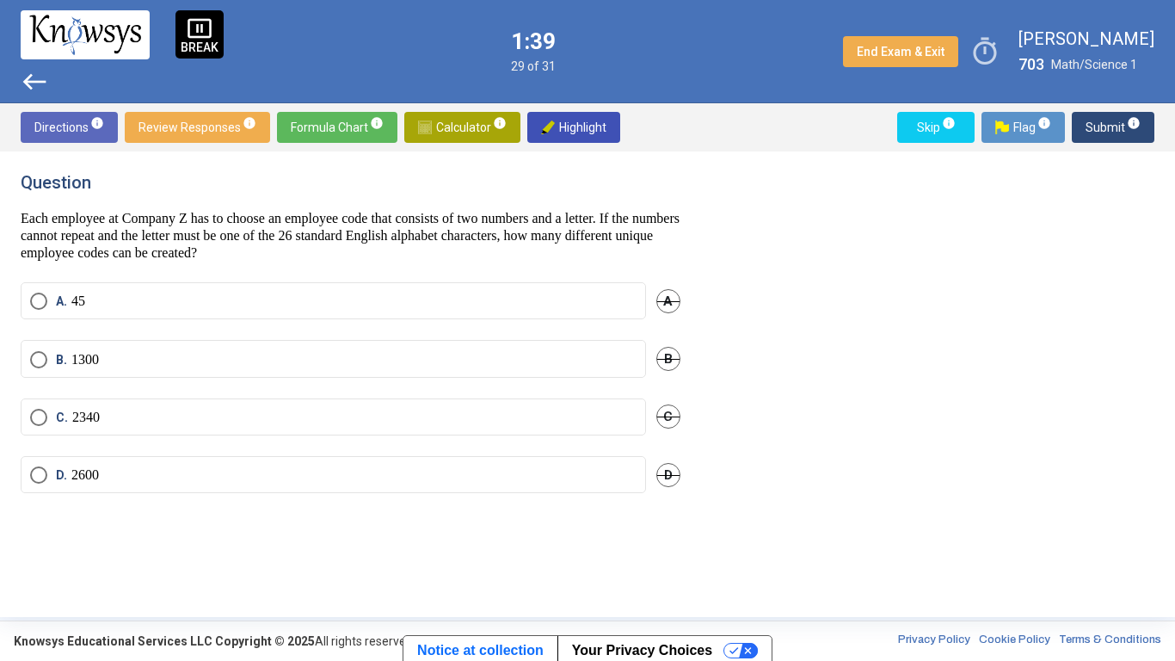
click at [122, 421] on label "C. 2340" at bounding box center [333, 417] width 607 height 17
click at [1096, 120] on span "Submit info" at bounding box center [1113, 127] width 55 height 31
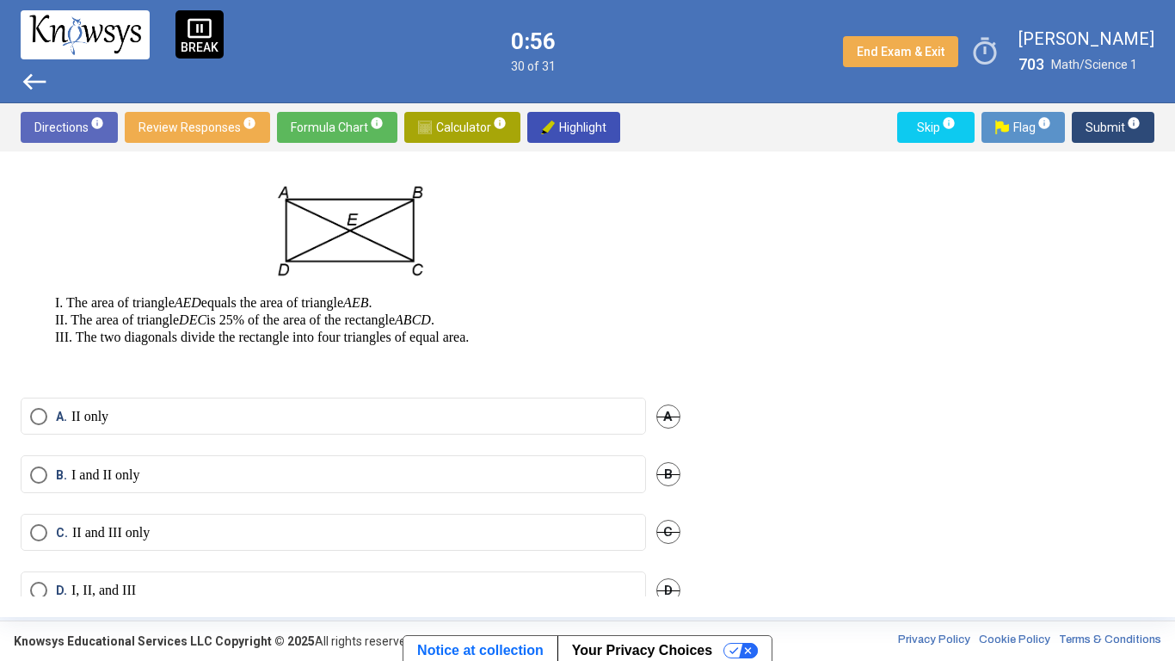
scroll to position [108, 0]
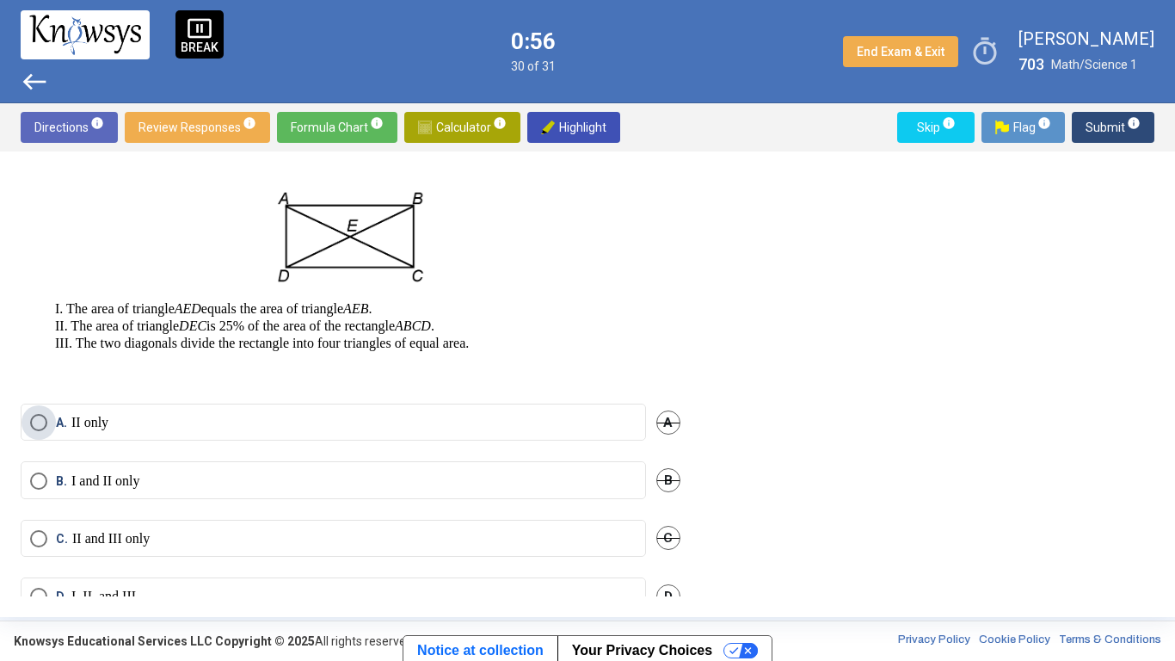
click at [112, 431] on label "A. II only" at bounding box center [333, 422] width 607 height 17
click at [1089, 128] on span "Submit info" at bounding box center [1113, 127] width 55 height 31
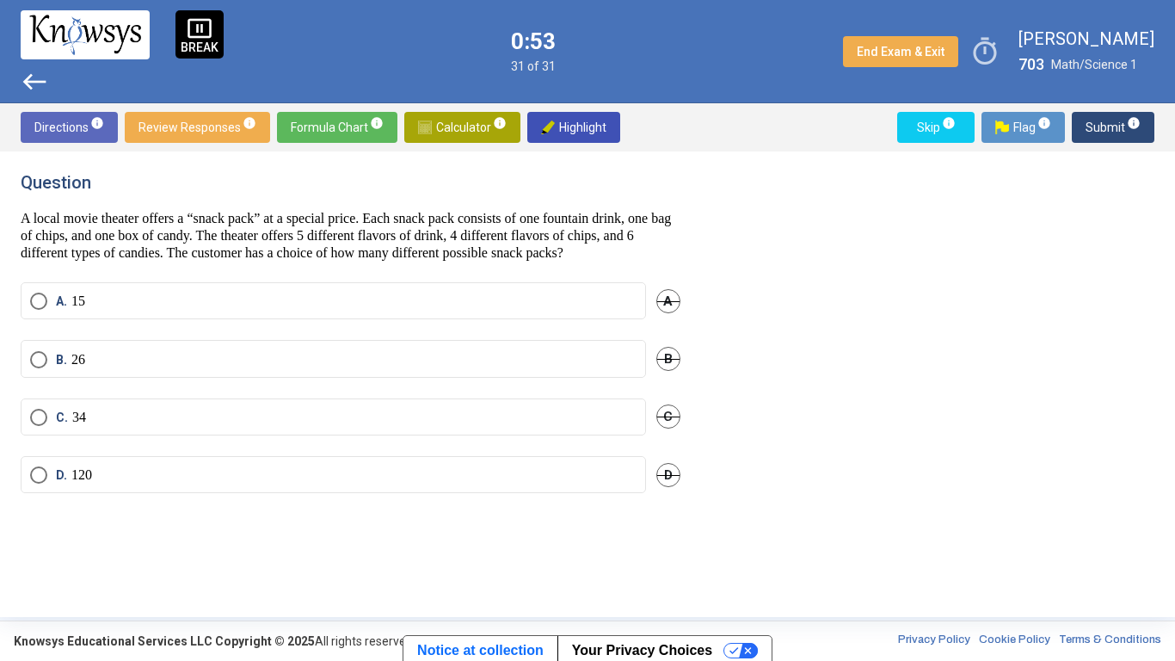
scroll to position [0, 0]
click at [95, 484] on label "D. 120" at bounding box center [333, 474] width 607 height 17
click at [1104, 121] on span "Submit info" at bounding box center [1113, 127] width 55 height 31
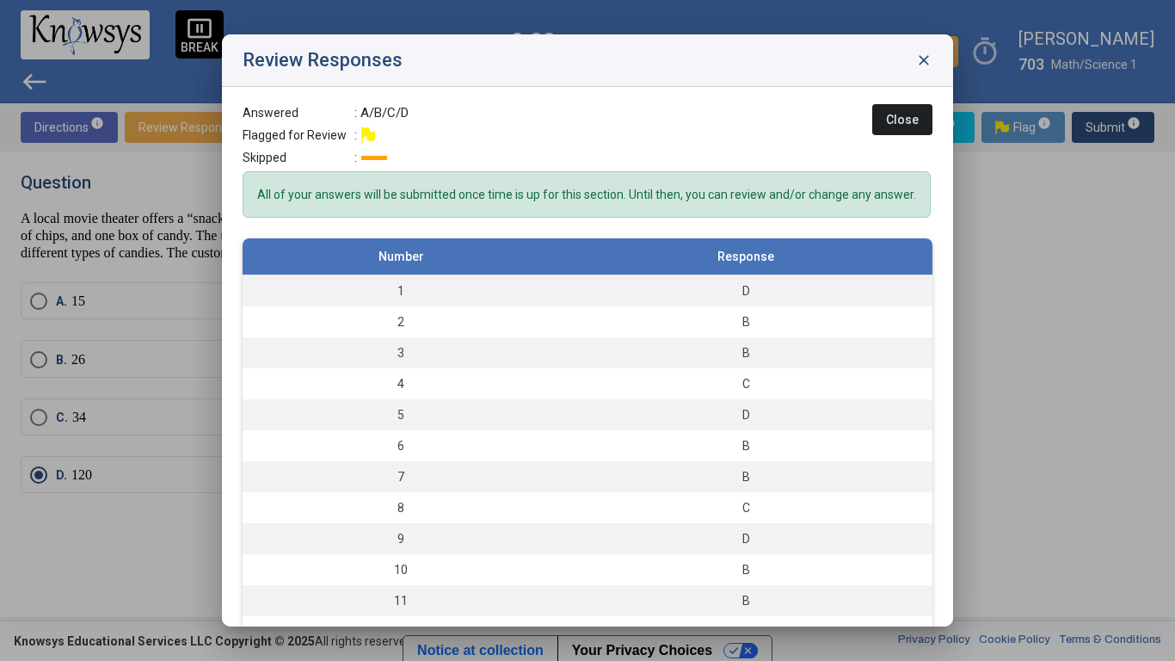
click at [884, 119] on button "Close" at bounding box center [902, 119] width 60 height 31
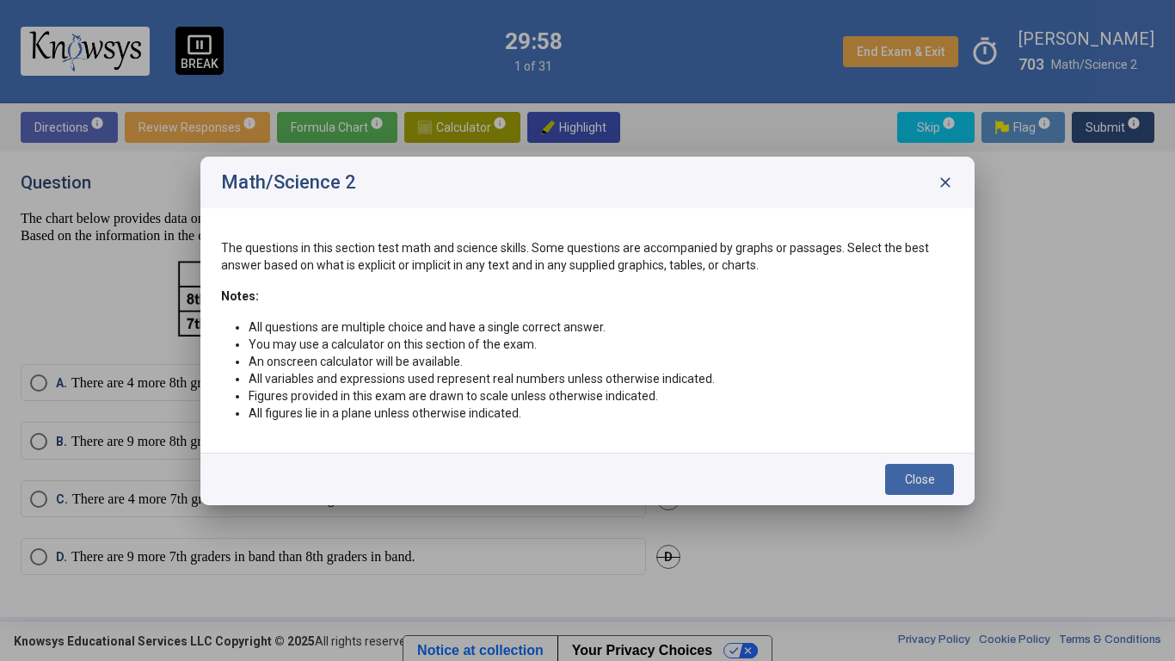
click at [905, 478] on span "Close" at bounding box center [920, 479] width 30 height 14
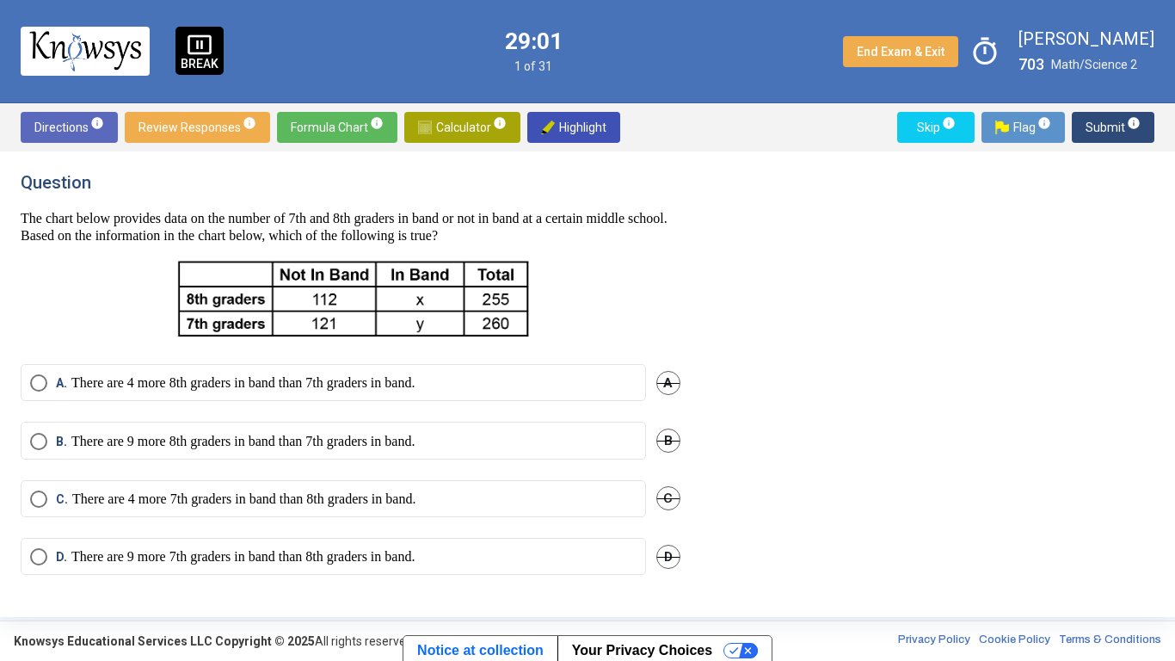
click at [158, 379] on p "There are 4 more 8th graders in band than 7th graders in band." at bounding box center [242, 382] width 343 height 17
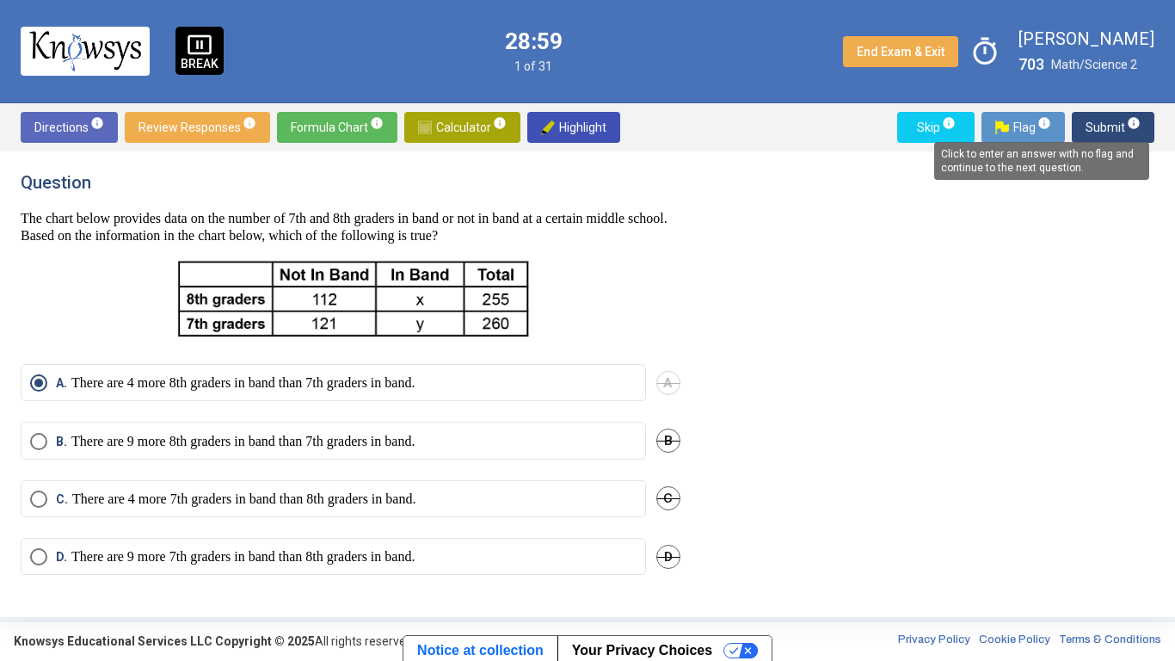
click at [1131, 122] on span "info" at bounding box center [1134, 123] width 14 height 14
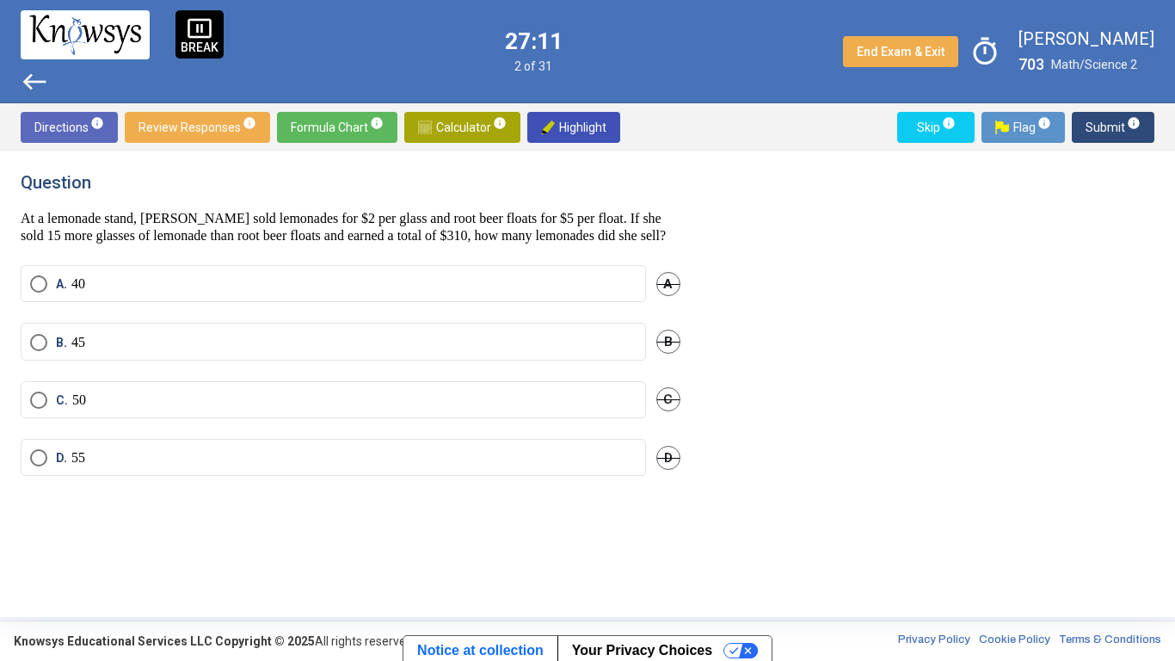
click at [102, 466] on label "D. 55" at bounding box center [333, 457] width 607 height 17
click at [1116, 139] on span "Submit info" at bounding box center [1113, 127] width 55 height 31
click at [1111, 131] on span "Submit info" at bounding box center [1113, 127] width 55 height 31
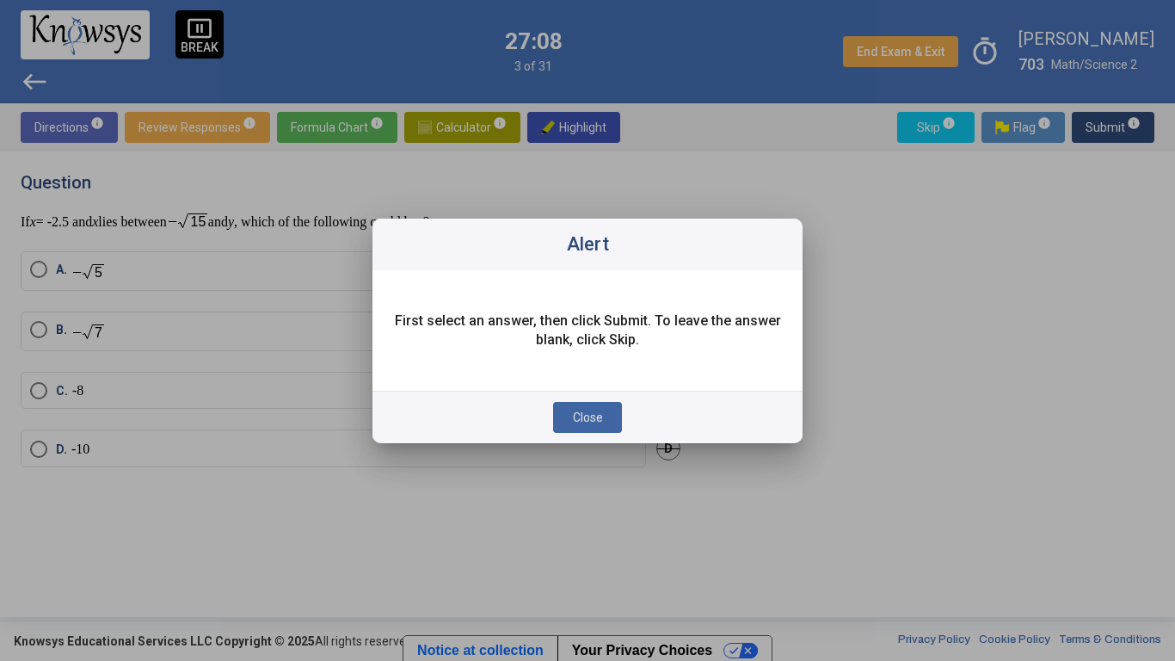
click at [579, 406] on button "Close" at bounding box center [587, 417] width 69 height 31
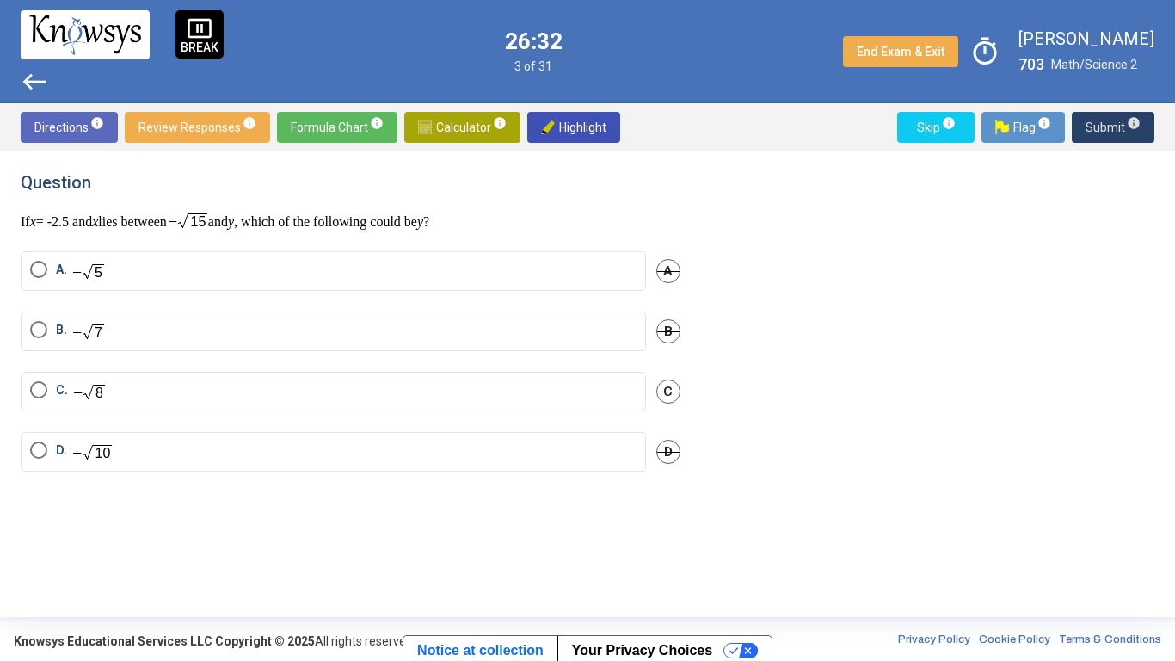
click at [79, 262] on img "Select an option" at bounding box center [88, 271] width 34 height 20
click at [179, 331] on label "B." at bounding box center [333, 331] width 607 height 21
click at [1102, 127] on span "Submit info" at bounding box center [1113, 127] width 55 height 31
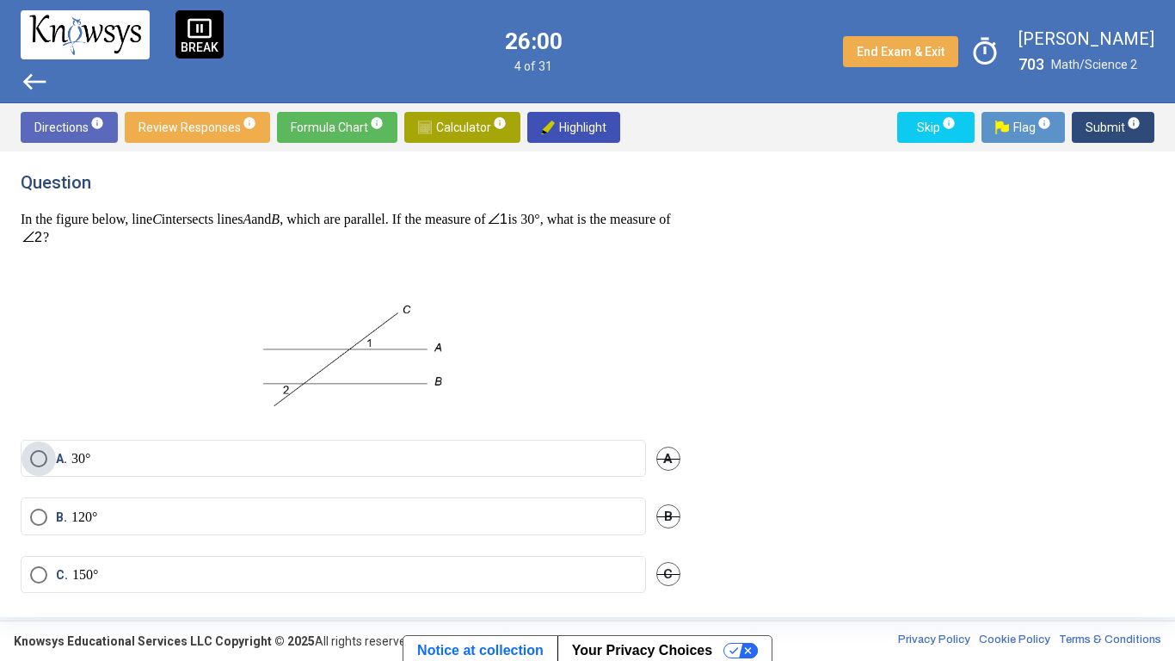
click at [268, 450] on label "A. 30°" at bounding box center [333, 458] width 607 height 17
click at [1124, 130] on span "Submit info" at bounding box center [1113, 127] width 55 height 31
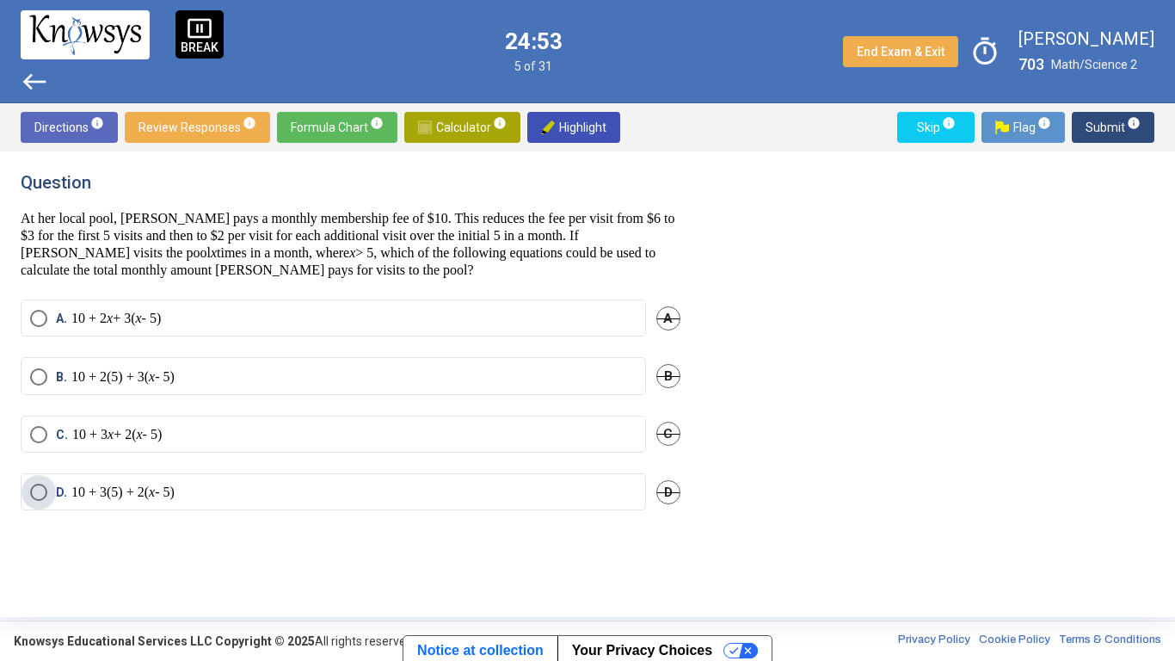
click at [174, 496] on p "10 + 3(5) + 2( x - 5)" at bounding box center [122, 492] width 103 height 17
click at [1125, 133] on span "Submit info" at bounding box center [1113, 127] width 55 height 31
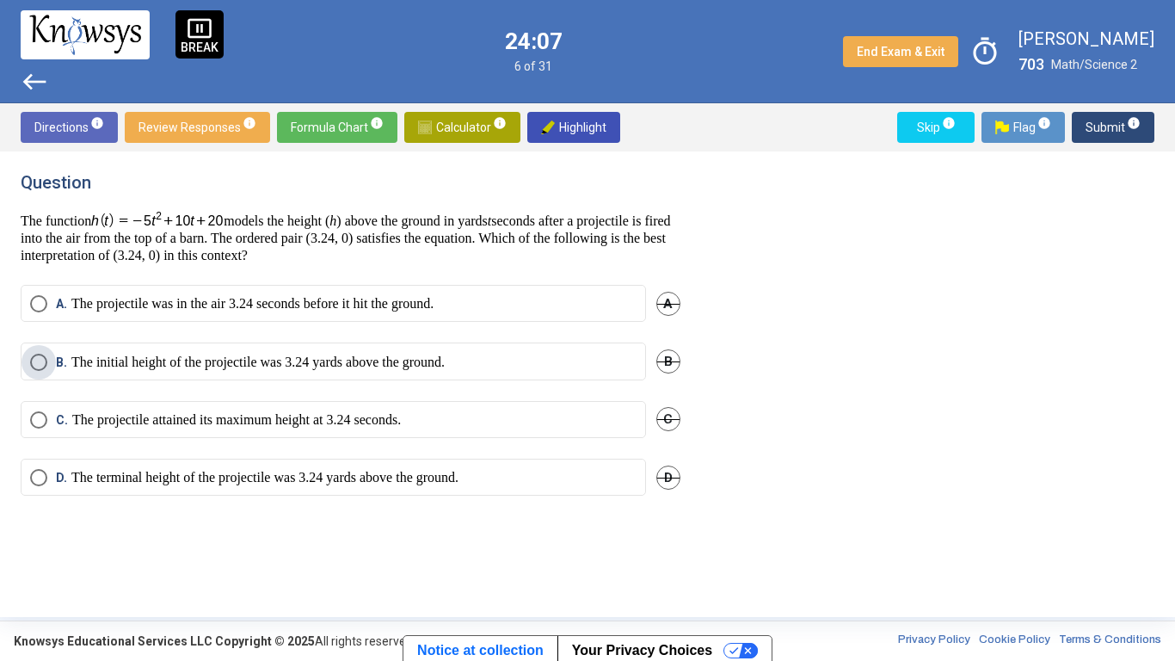
click at [268, 360] on p "The initial height of the projectile was 3.24 yards above the ground." at bounding box center [257, 362] width 373 height 17
click at [1102, 135] on span "Submit info" at bounding box center [1113, 127] width 55 height 31
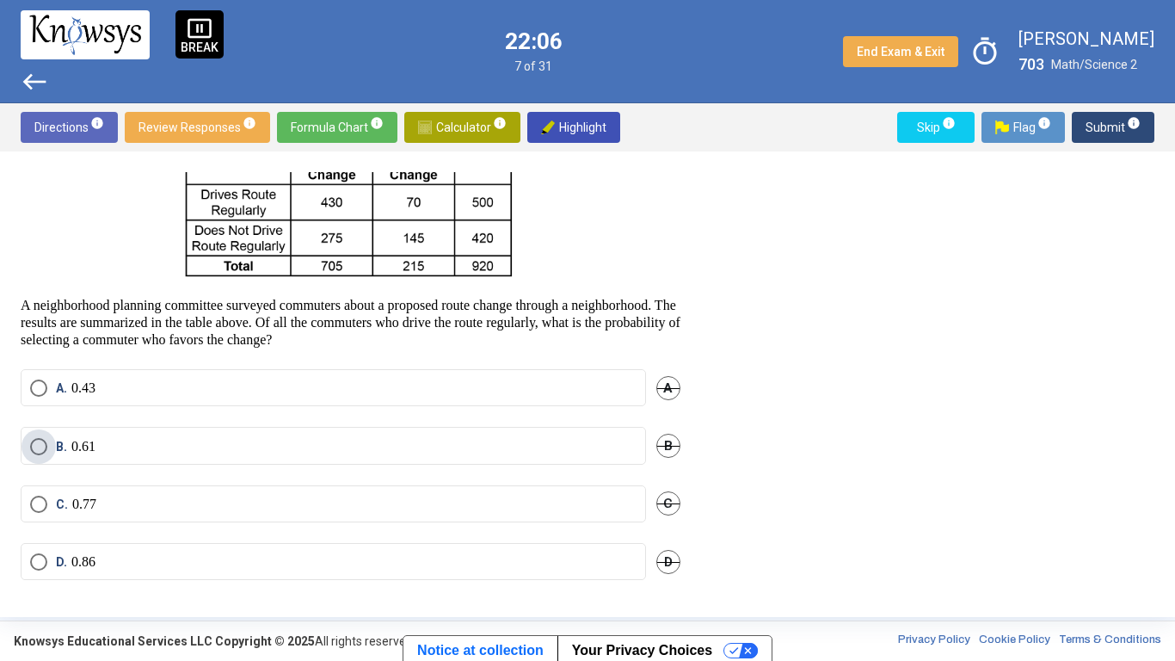
scroll to position [92, 0]
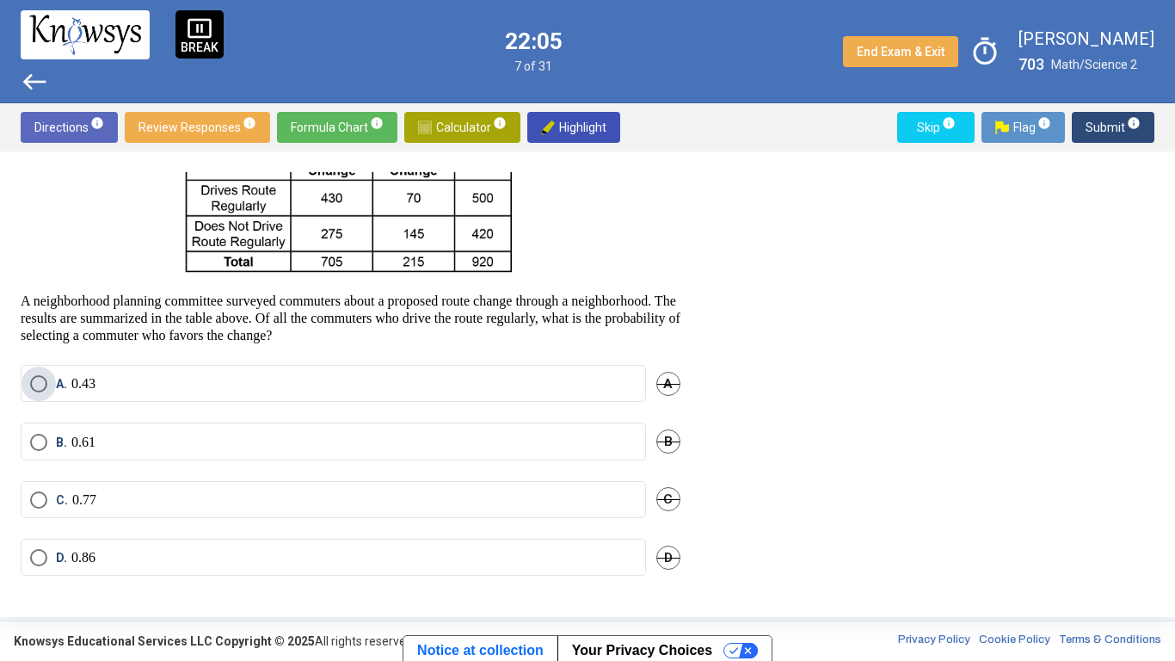
click at [71, 383] on p "0.43" at bounding box center [83, 383] width 24 height 17
click at [1119, 121] on span "Submit info" at bounding box center [1113, 127] width 55 height 31
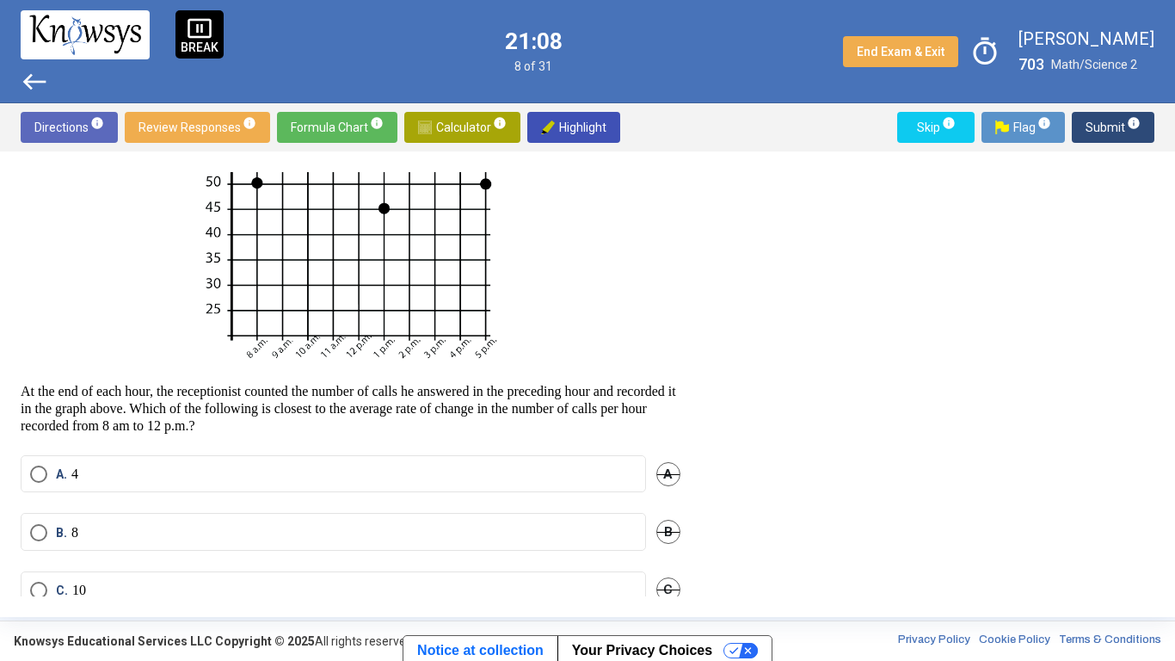
scroll to position [355, 0]
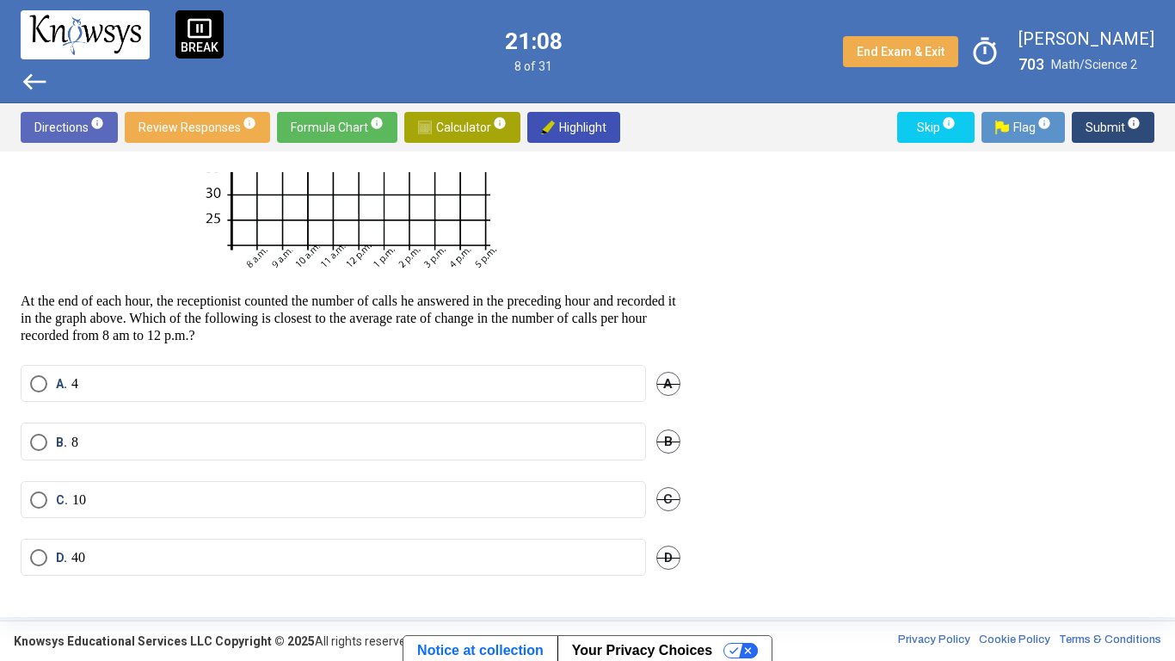
click at [72, 503] on p "10" at bounding box center [79, 499] width 14 height 17
click at [1120, 127] on span "Submit info" at bounding box center [1113, 127] width 55 height 31
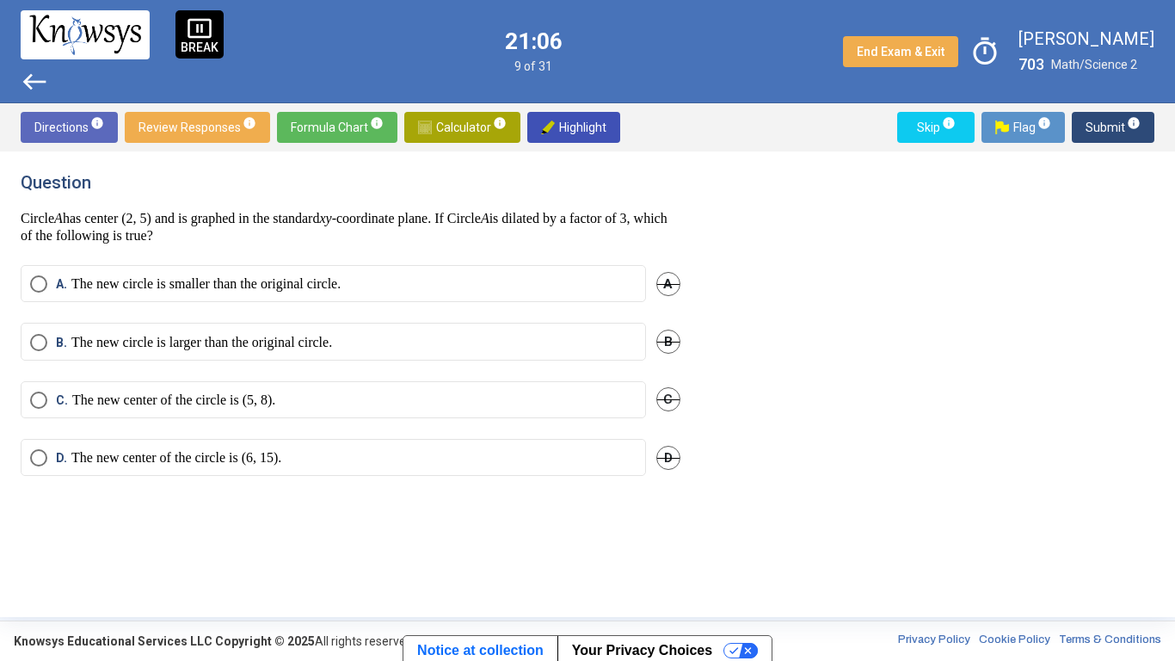
scroll to position [0, 0]
click at [116, 406] on p "The new center of the circle is (5, 8)." at bounding box center [173, 400] width 203 height 17
click at [1103, 131] on span "Submit info" at bounding box center [1113, 127] width 55 height 31
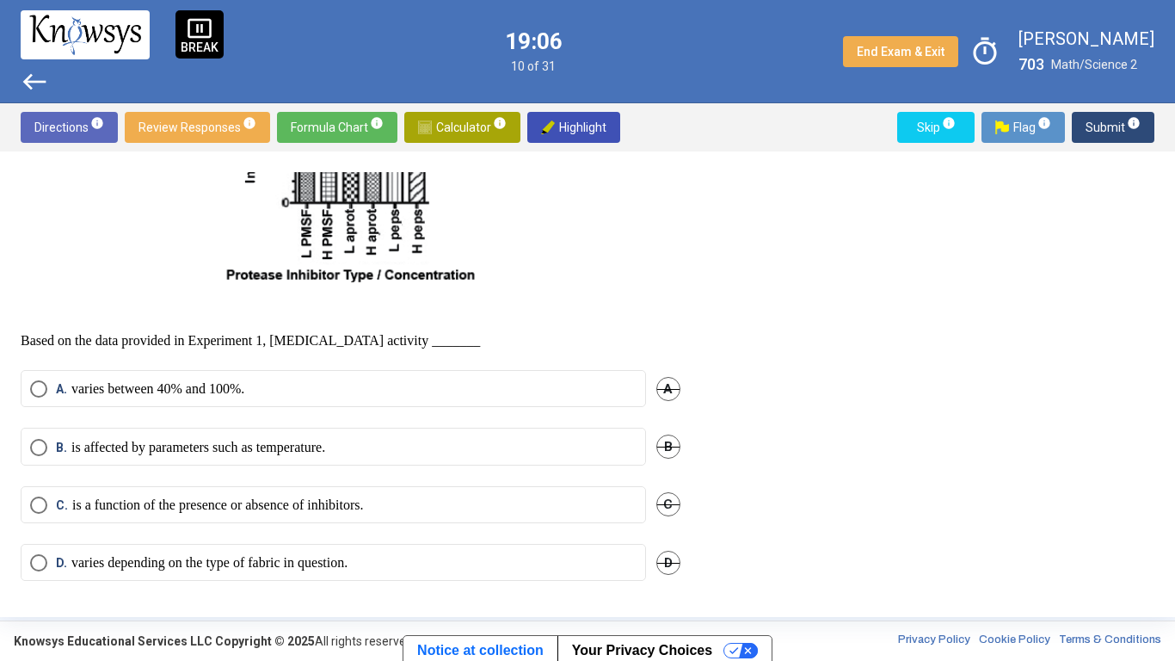
scroll to position [998, 0]
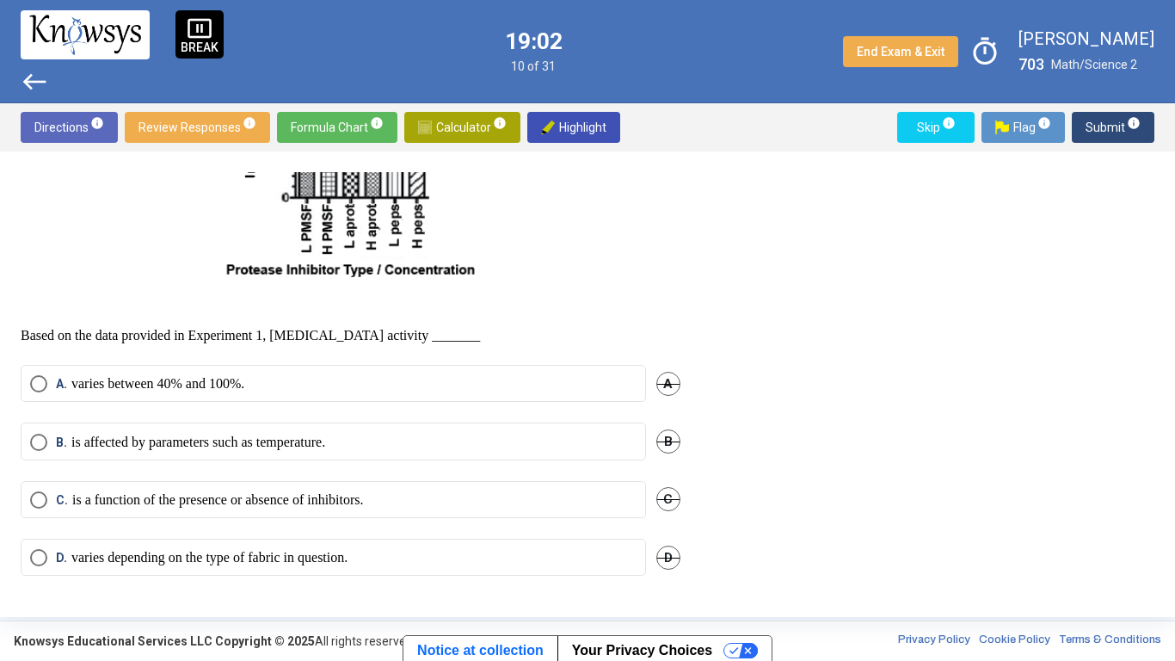
click at [147, 515] on p "varies depending on the type of fabric in question." at bounding box center [209, 557] width 276 height 17
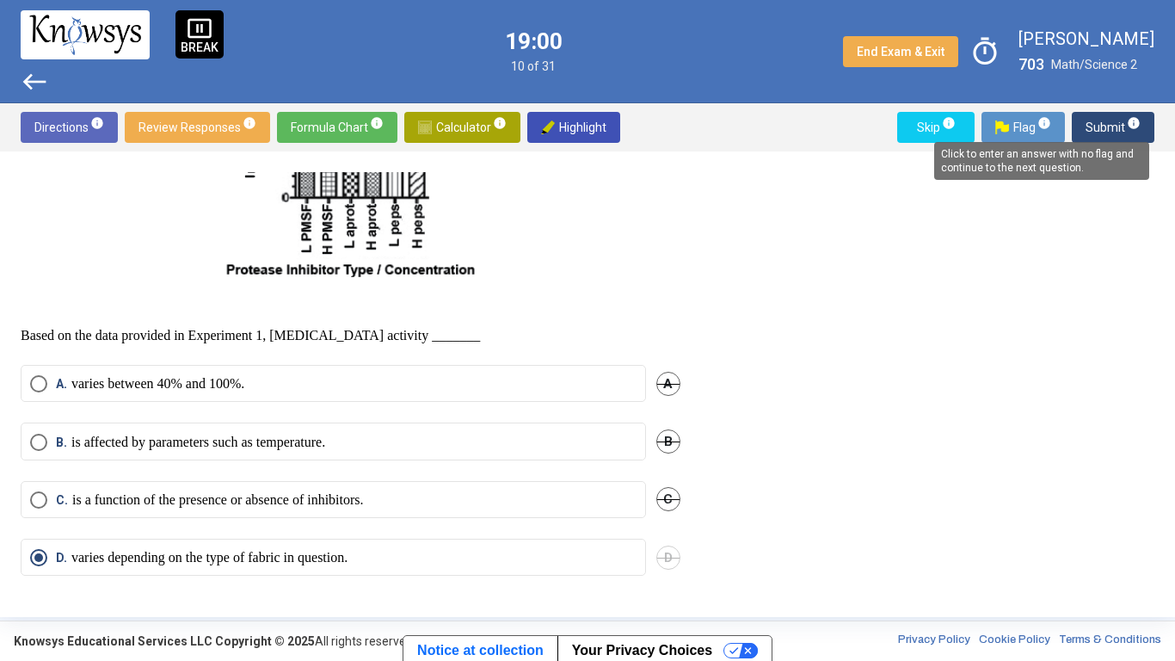
click at [1127, 126] on span "info" at bounding box center [1134, 123] width 14 height 14
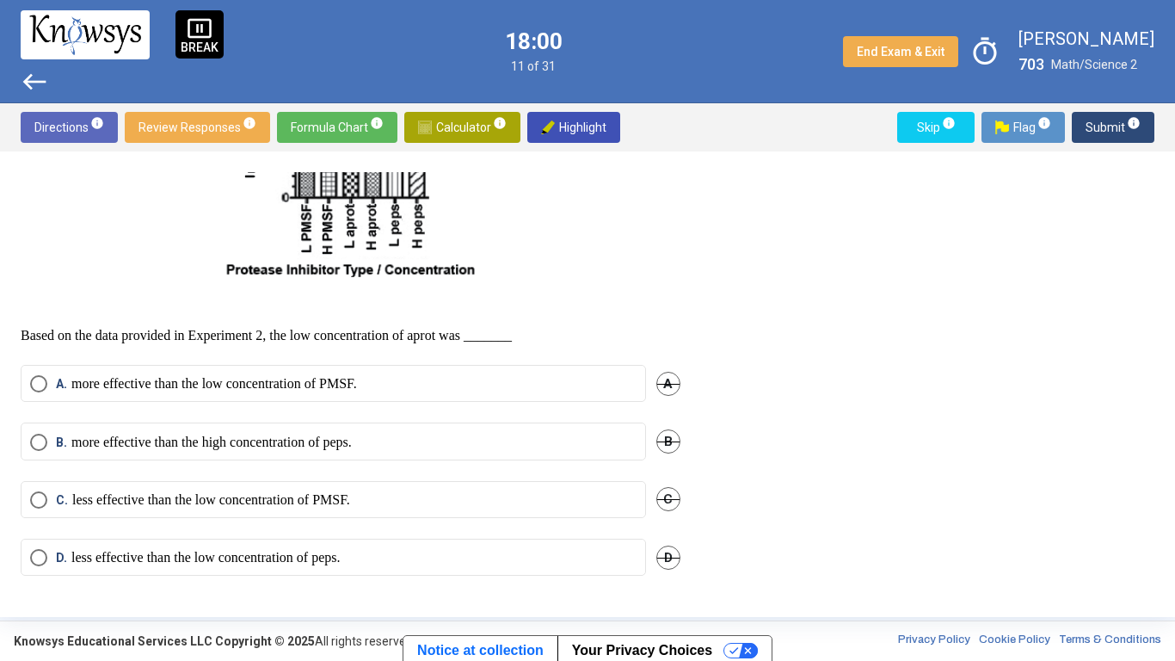
scroll to position [948, 0]
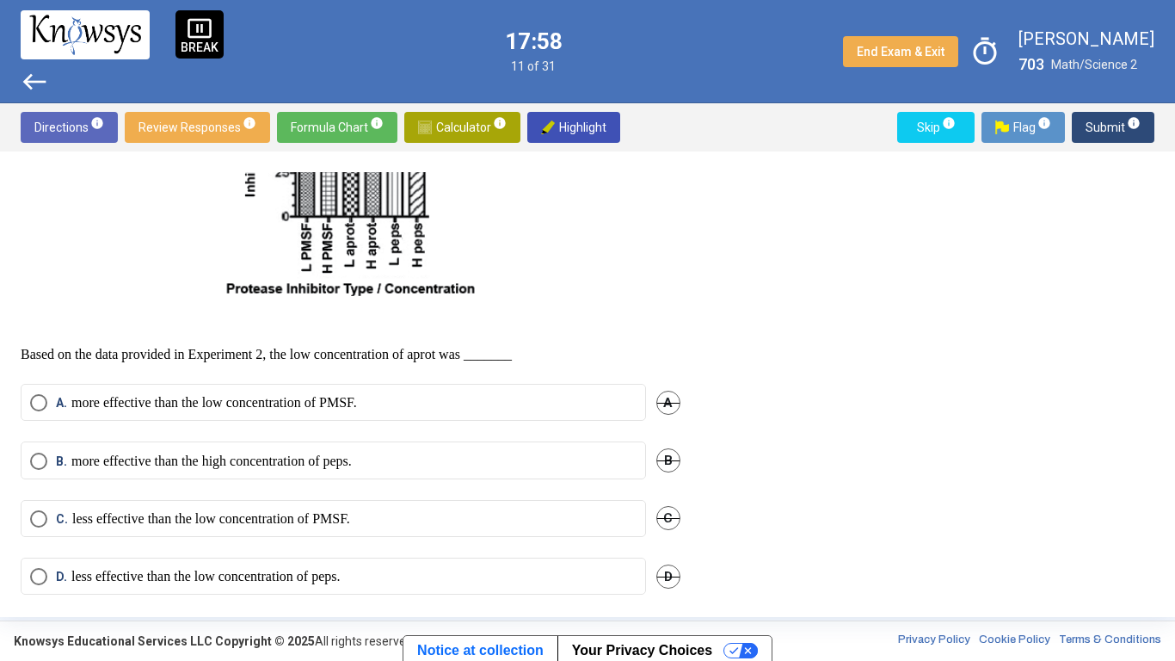
click at [147, 515] on p "less effective than the low concentration of PMSF." at bounding box center [211, 518] width 278 height 17
click at [1094, 125] on span "Submit info" at bounding box center [1113, 127] width 55 height 31
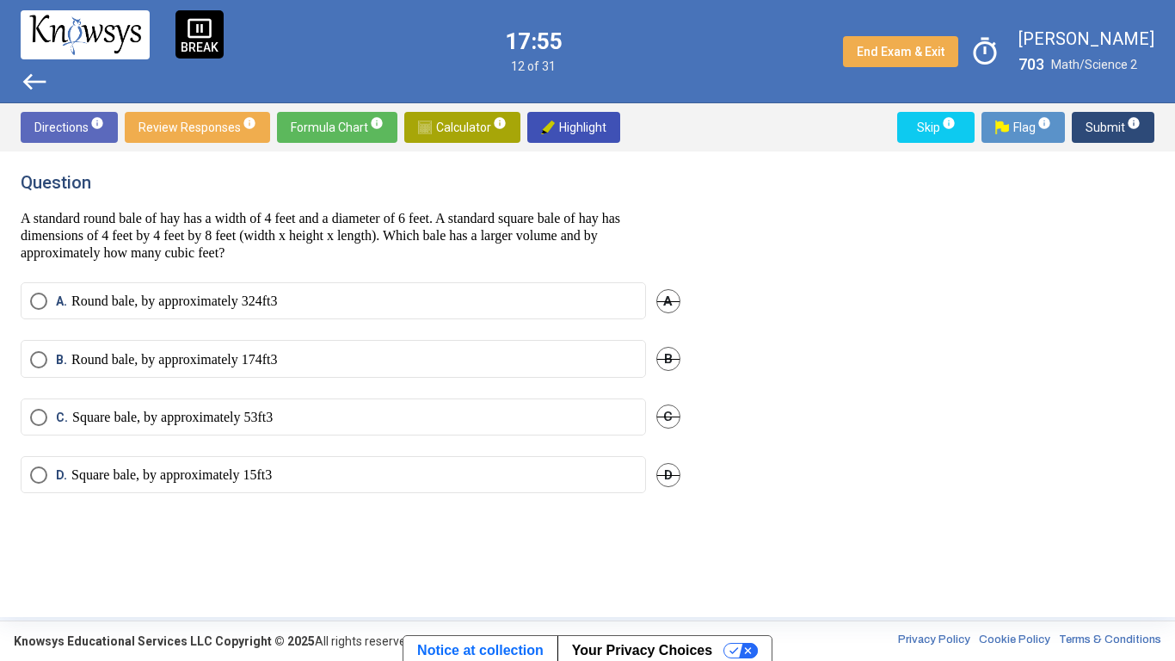
scroll to position [0, 0]
click at [364, 470] on label "D. Square bale, by approximately 15" at bounding box center [333, 480] width 607 height 20
click at [1119, 122] on span "Submit info" at bounding box center [1113, 127] width 55 height 31
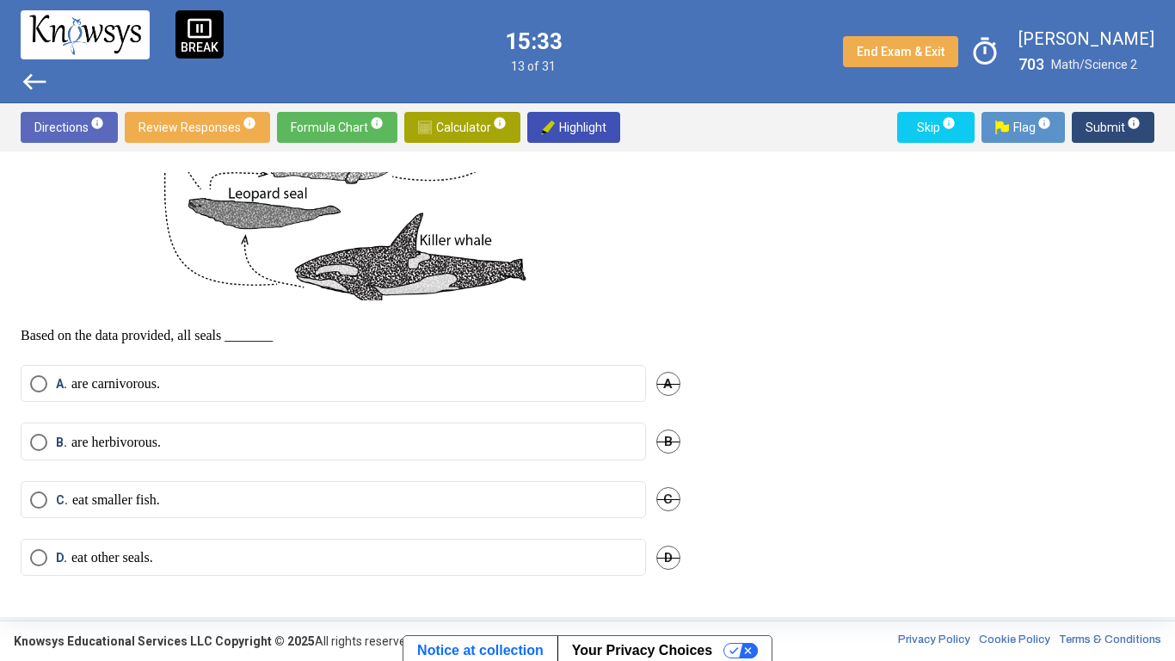
scroll to position [711, 0]
click at [155, 396] on mat-radio-button "A. are carnivorous." at bounding box center [334, 383] width 626 height 37
click at [149, 401] on mat-radio-button "A. are carnivorous." at bounding box center [334, 383] width 626 height 37
click at [43, 392] on span "Select an option" at bounding box center [38, 383] width 17 height 17
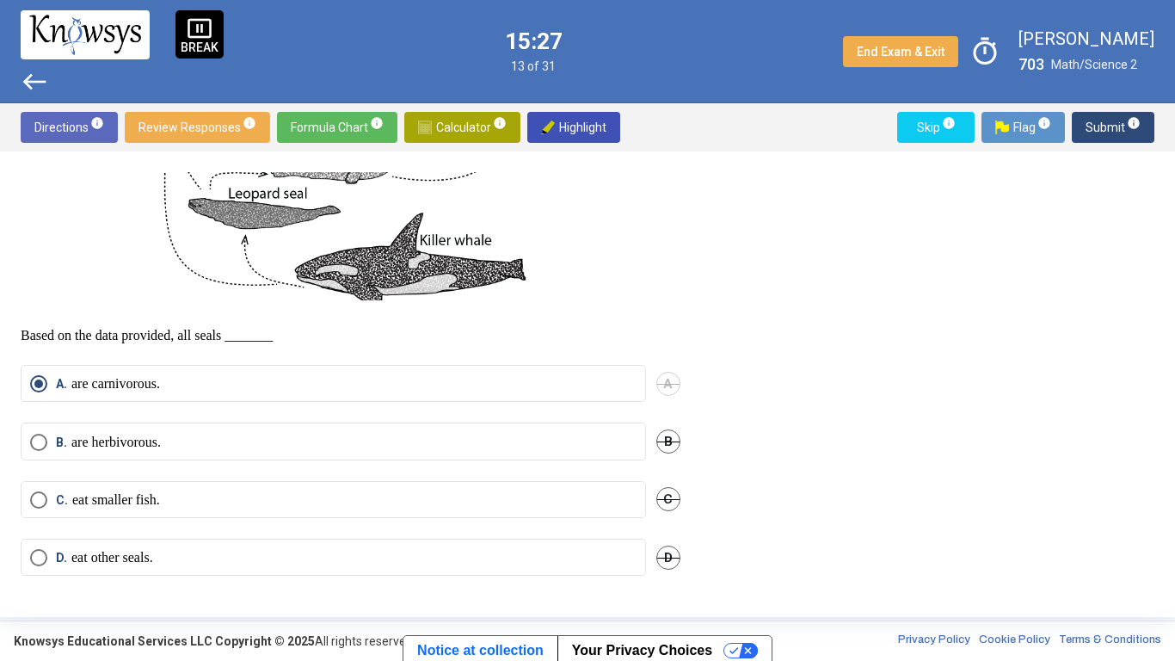
click at [1135, 126] on span "info" at bounding box center [1134, 123] width 14 height 14
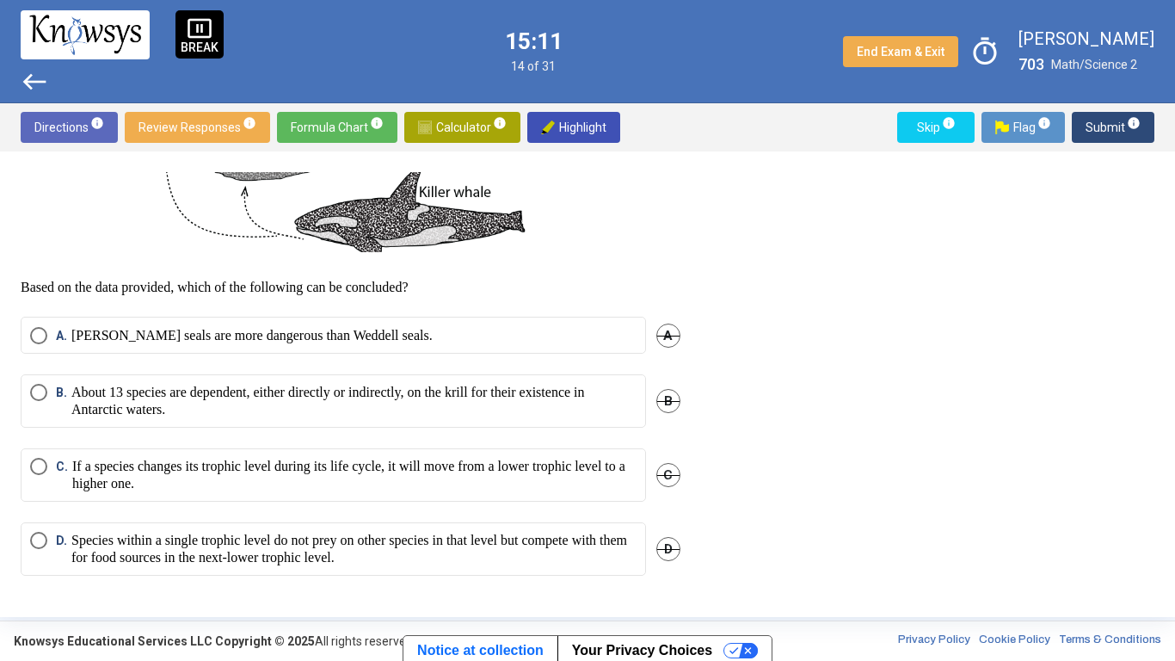
scroll to position [789, 0]
click at [232, 337] on p "[PERSON_NAME] seals are more dangerous than Weddell seals." at bounding box center [251, 335] width 361 height 17
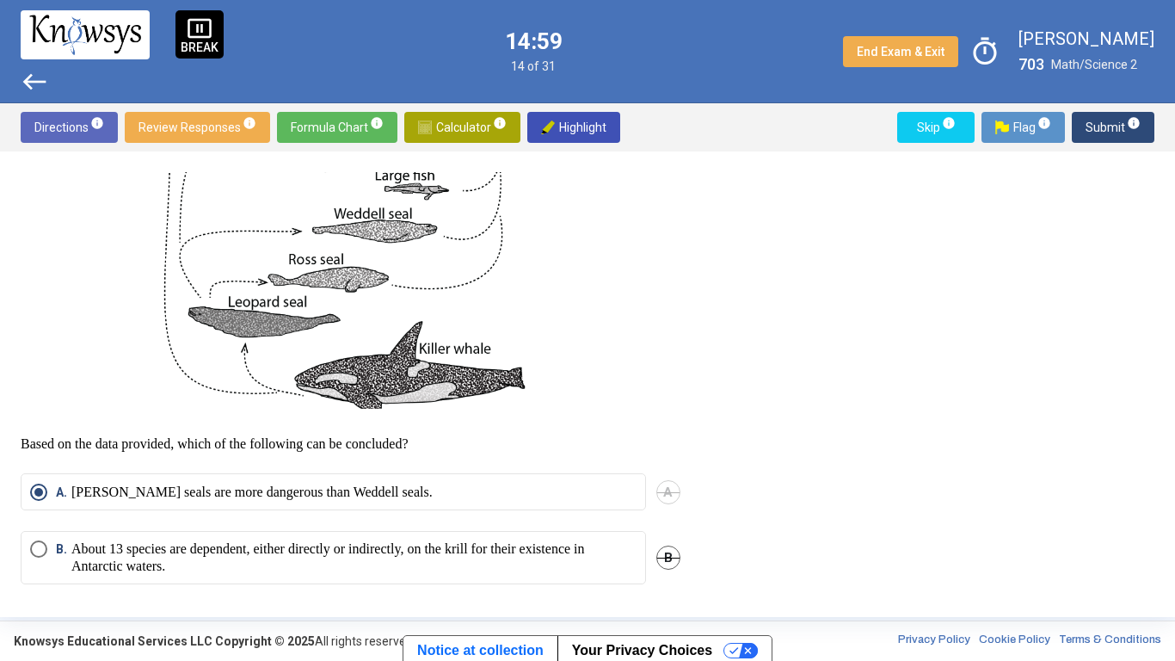
scroll to position [595, 0]
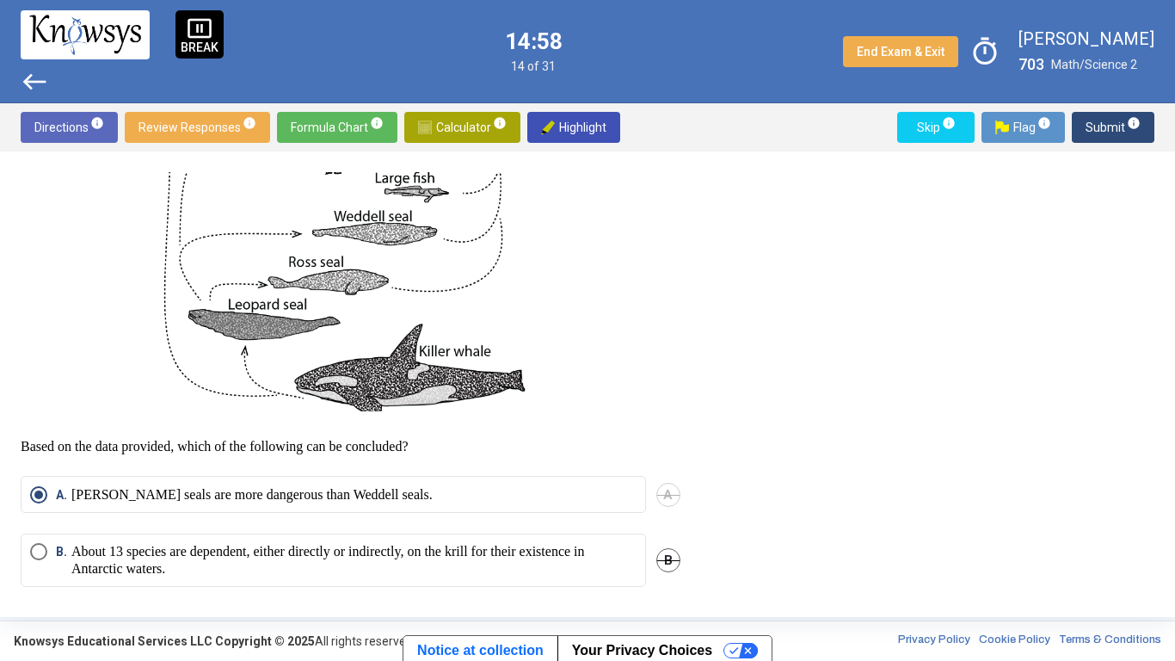
click at [1129, 127] on span "info" at bounding box center [1134, 123] width 14 height 14
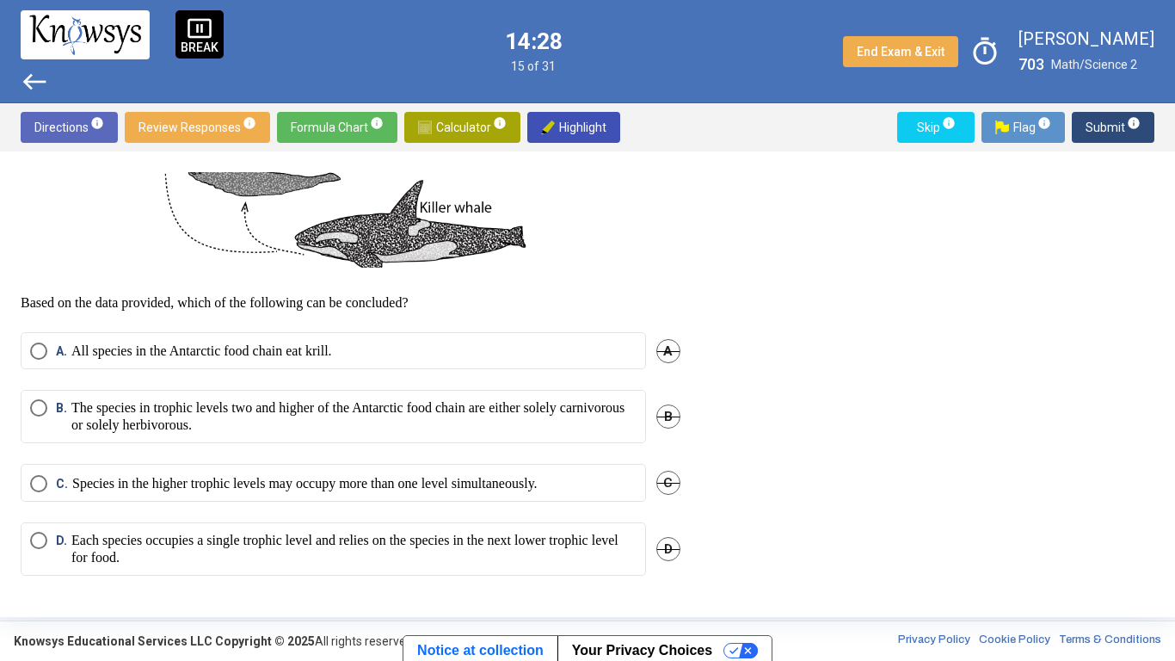
scroll to position [791, 0]
click at [447, 515] on p "Each species occupies a single trophic level and relies on the species in the n…" at bounding box center [353, 549] width 565 height 34
click at [1095, 126] on span "Submit info" at bounding box center [1113, 127] width 55 height 31
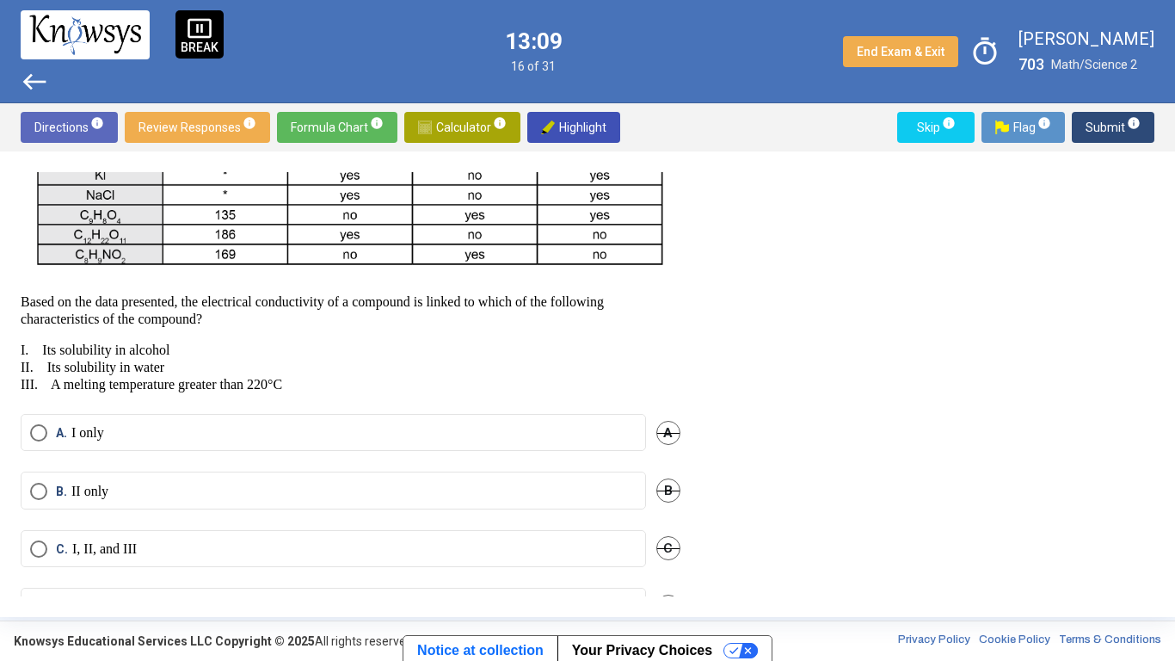
scroll to position [620, 0]
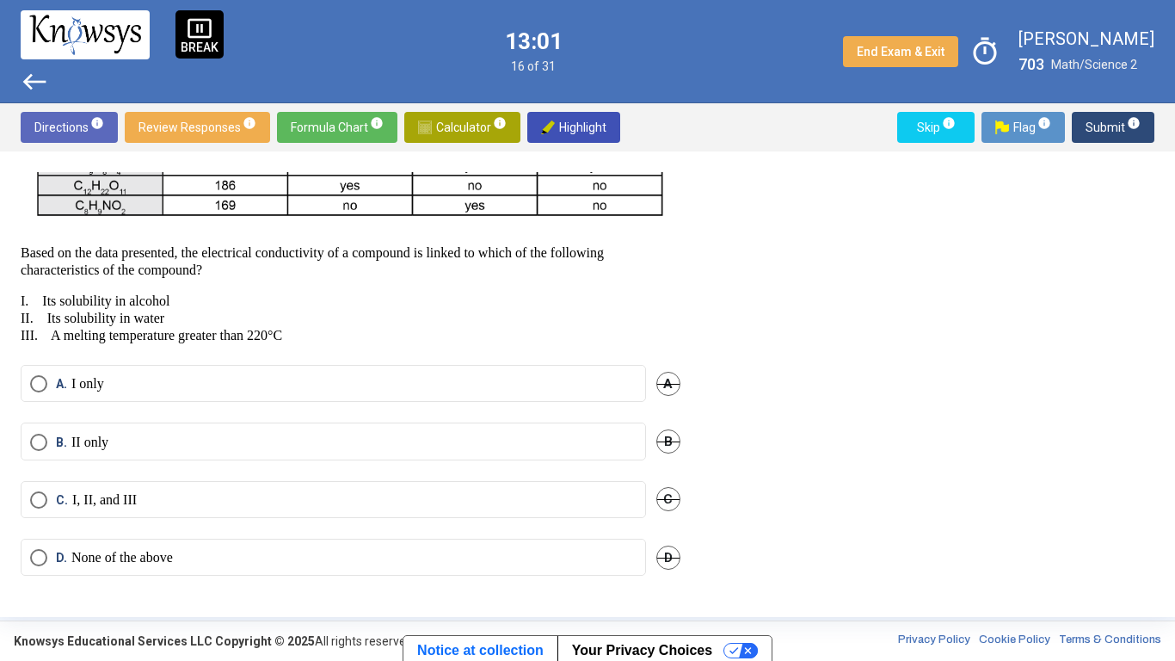
click at [170, 435] on label "B. II only" at bounding box center [333, 442] width 607 height 17
click at [1103, 127] on span "Submit info" at bounding box center [1113, 127] width 55 height 31
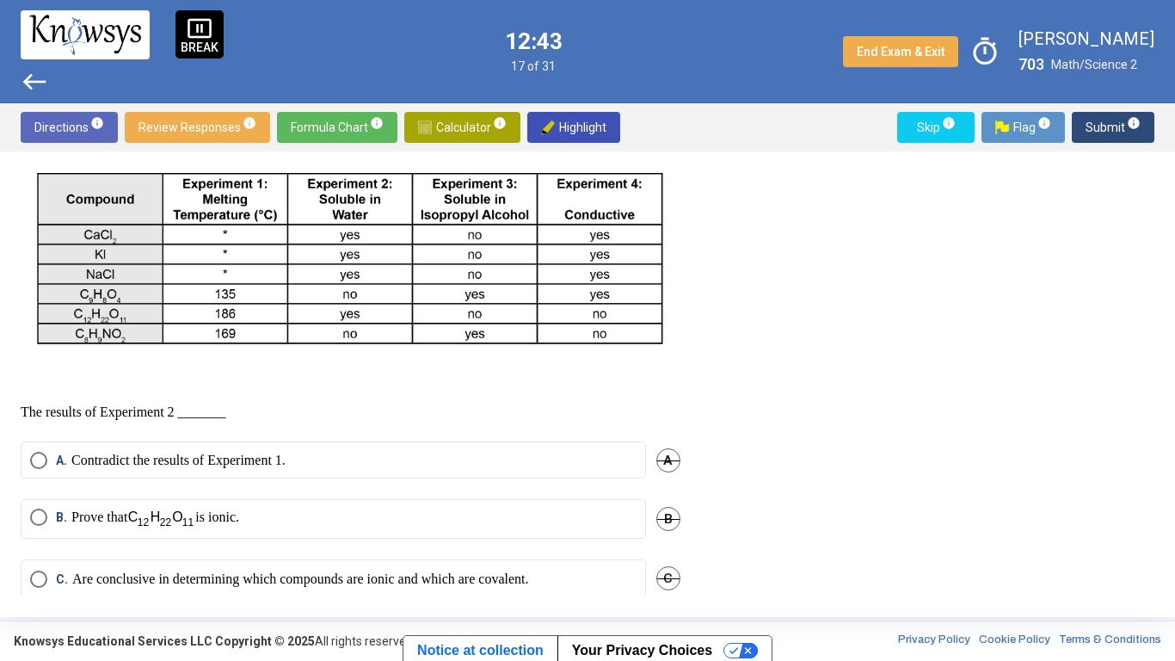
scroll to position [485, 0]
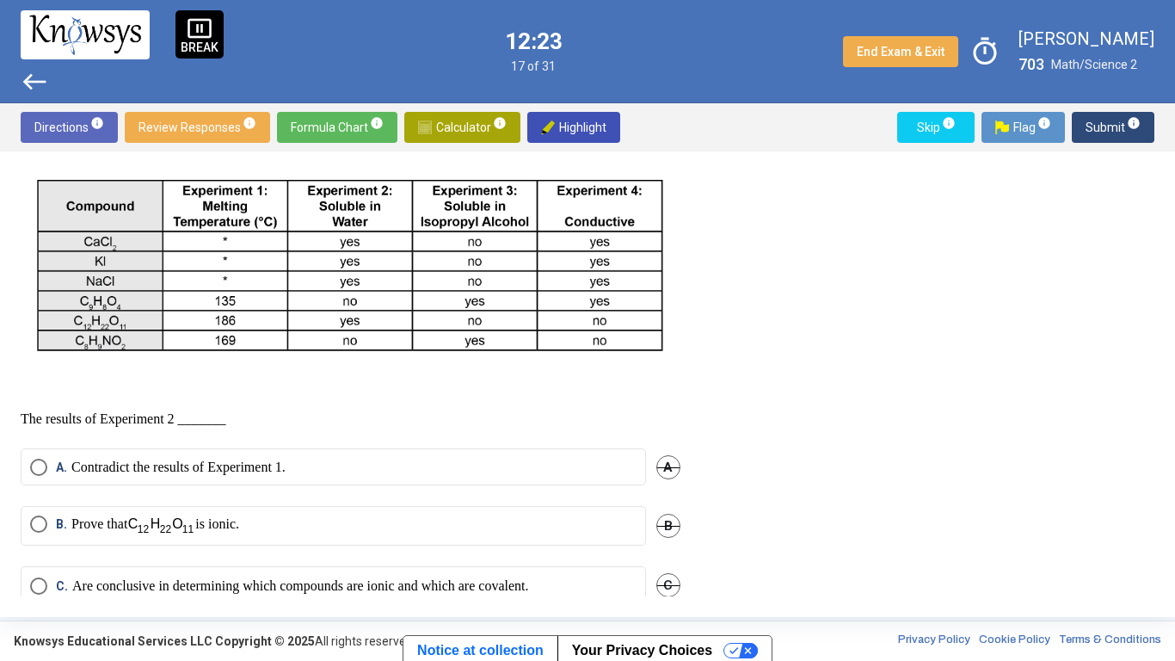
click at [161, 515] on img "Select an option" at bounding box center [161, 525] width 68 height 21
click at [1113, 131] on span "Submit info" at bounding box center [1113, 127] width 55 height 31
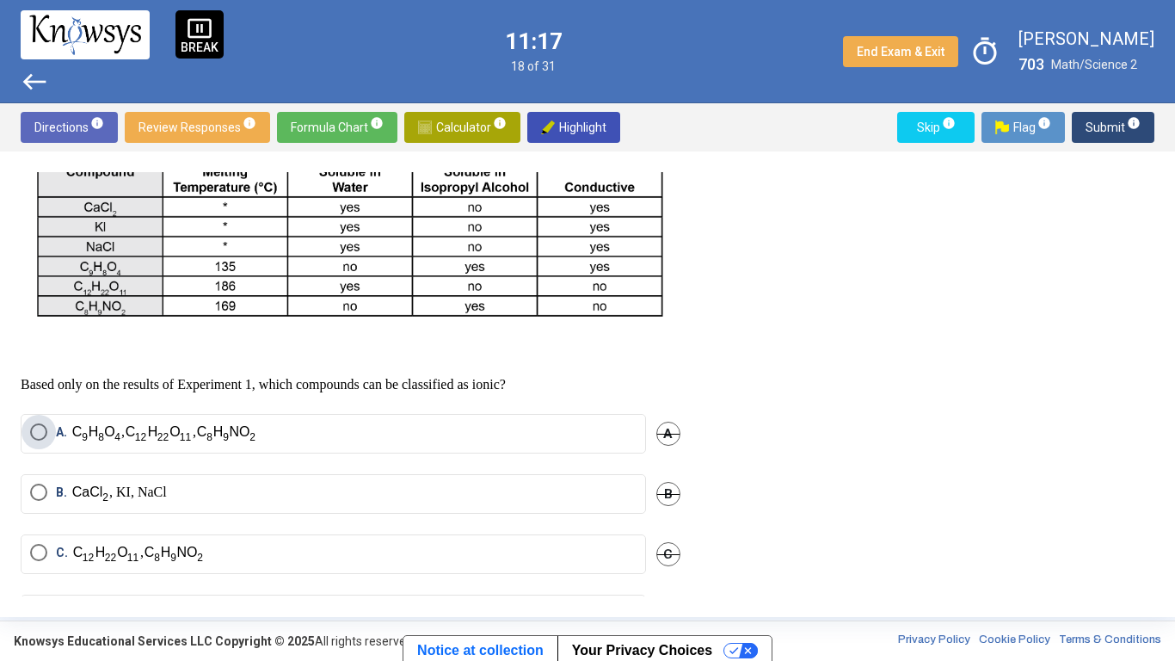
scroll to position [521, 0]
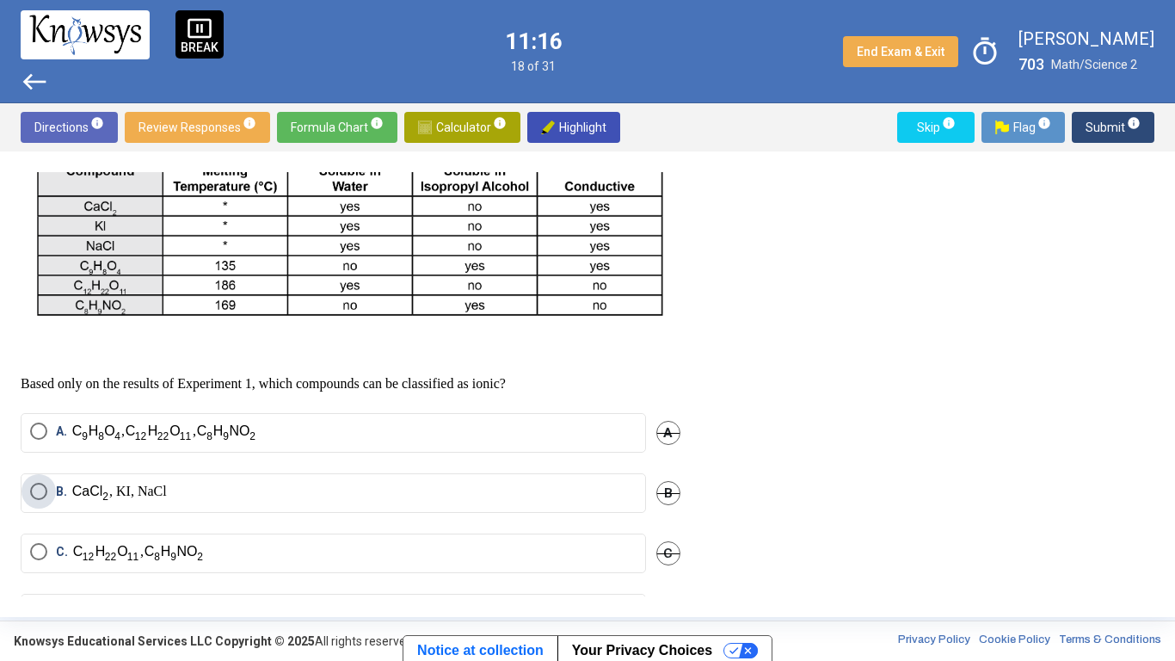
click at [103, 493] on img "Select an option" at bounding box center [90, 493] width 38 height 21
click at [1109, 137] on span "Submit info" at bounding box center [1113, 127] width 55 height 31
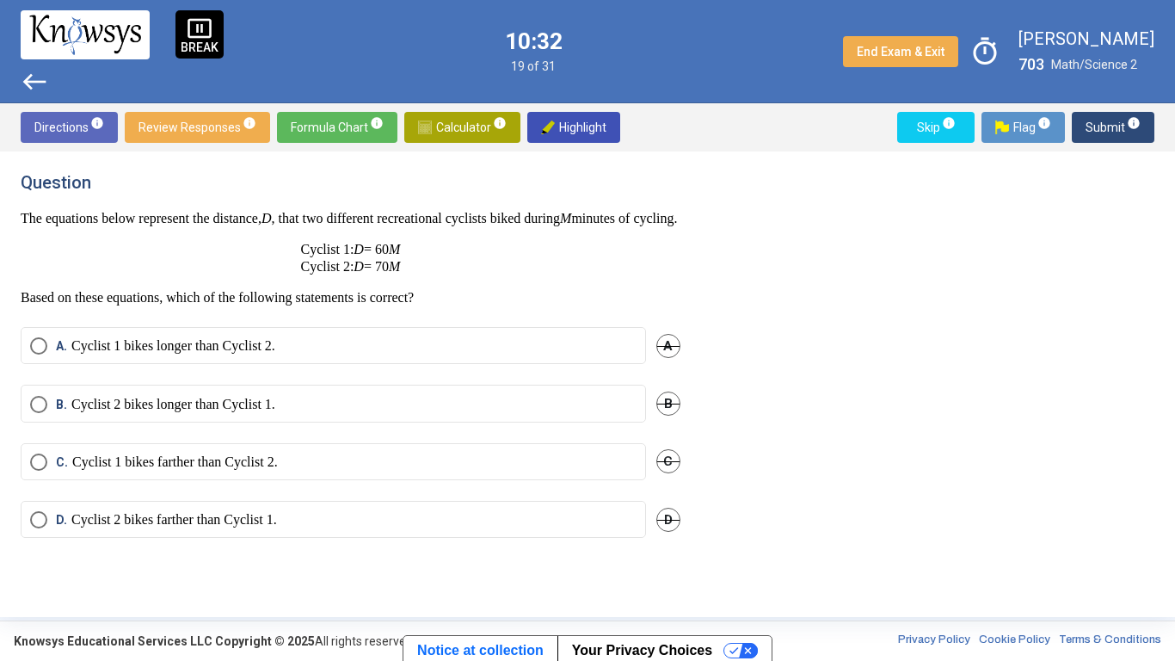
click at [103, 413] on p "Cyclist 2 bikes longer than Cyclist 1." at bounding box center [173, 404] width 204 height 17
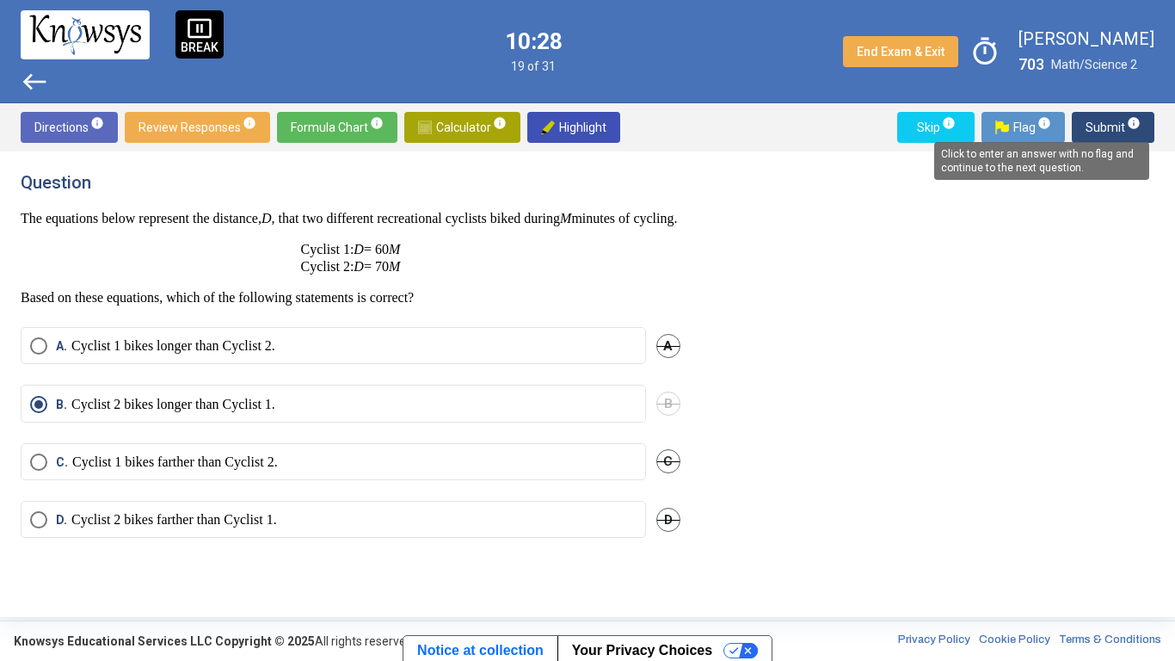
click at [1114, 130] on mat-tooltip-component "Click to enter an answer with no flag and continue to the next question." at bounding box center [1041, 161] width 239 height 62
click at [1105, 124] on span "Submit info" at bounding box center [1113, 127] width 55 height 31
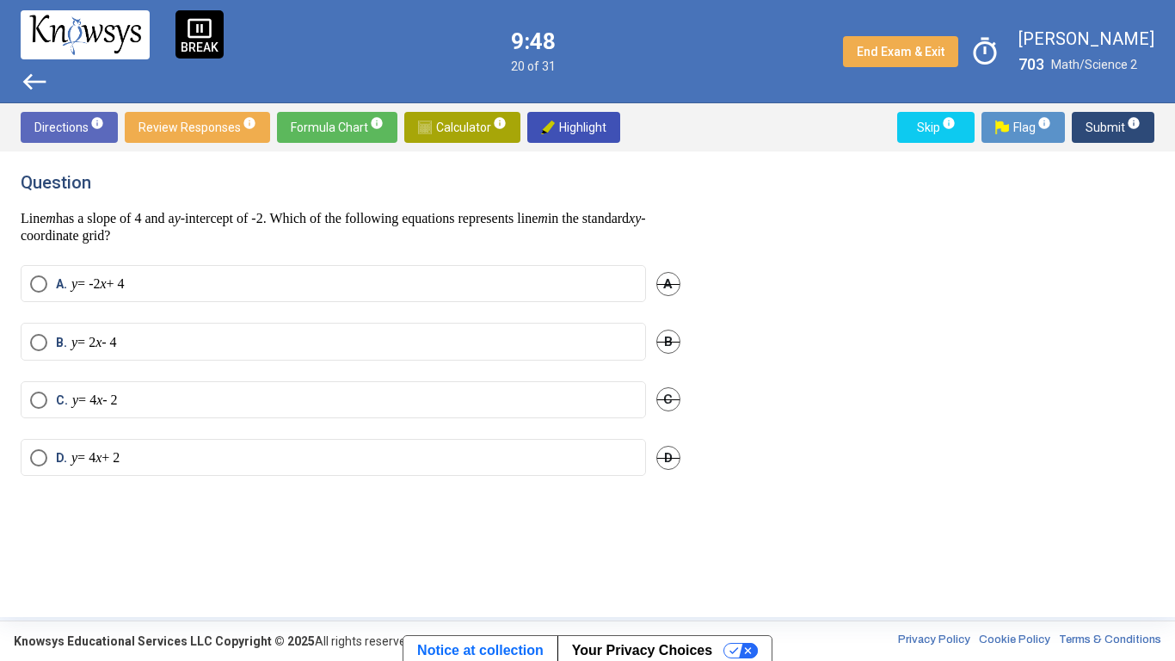
click at [112, 397] on p "y = 4 x - 2" at bounding box center [95, 400] width 46 height 17
click at [1101, 122] on span "Submit info" at bounding box center [1113, 127] width 55 height 31
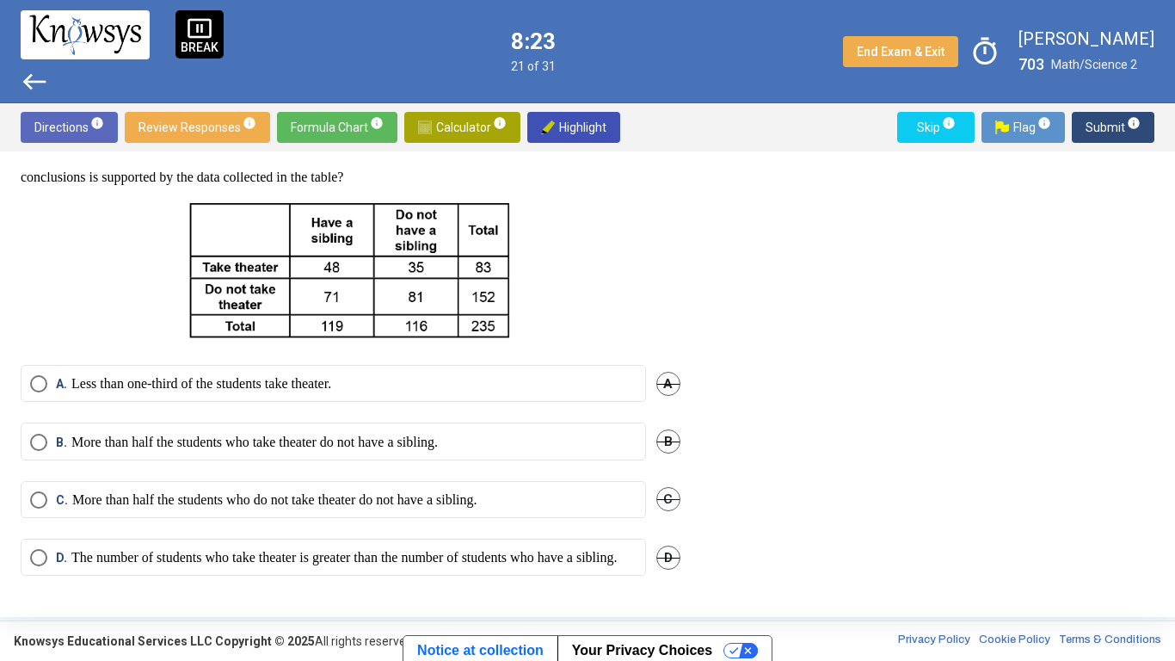
scroll to position [89, 0]
click at [285, 434] on p "More than half the students who take theater do not have a sibling." at bounding box center [254, 442] width 367 height 17
click at [449, 491] on p "More than half the students who do not take theater do not have a sibling." at bounding box center [274, 499] width 405 height 17
click at [1109, 125] on span "Submit info" at bounding box center [1113, 127] width 55 height 31
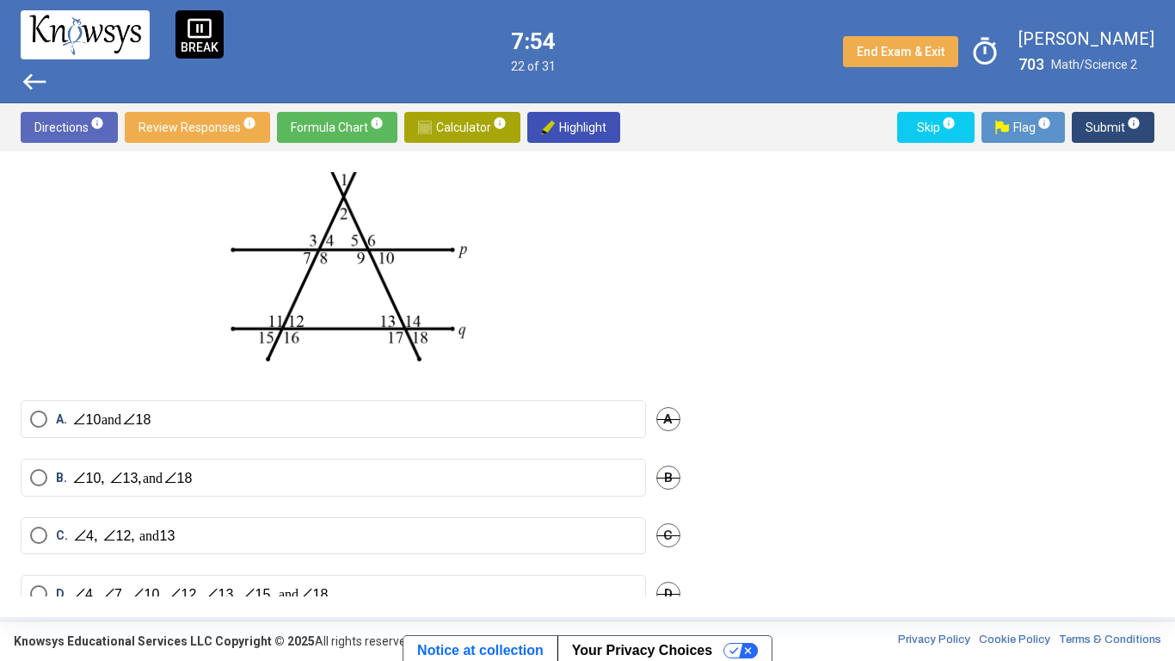
scroll to position [94, 0]
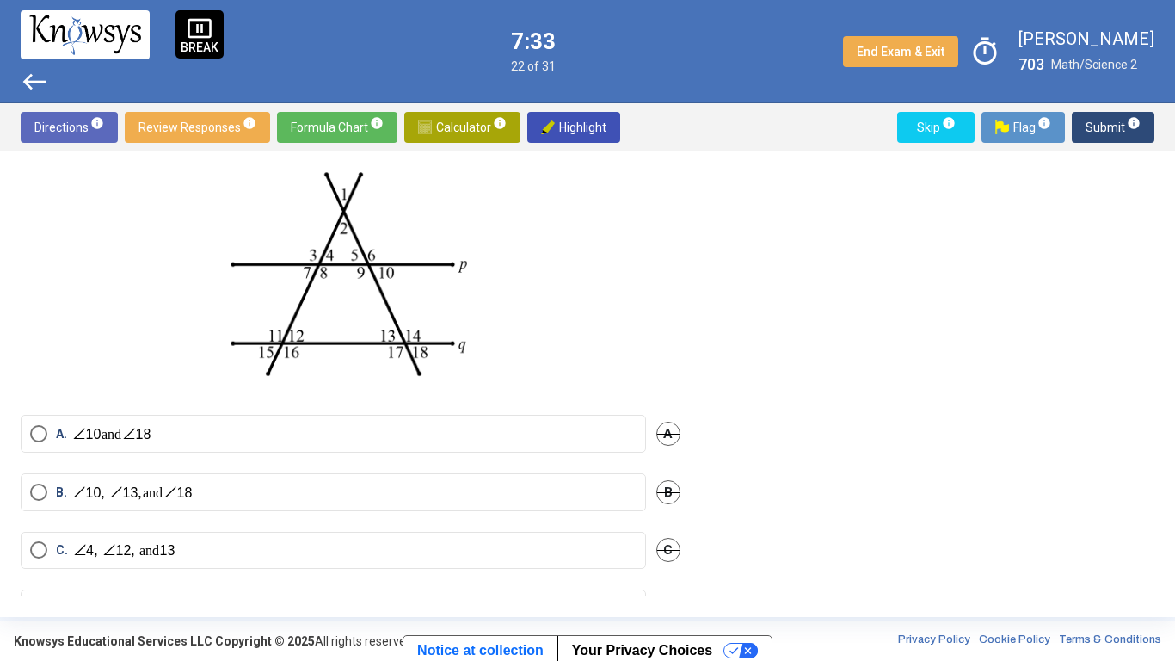
click at [365, 515] on label "C. and" at bounding box center [333, 550] width 607 height 18
click at [1105, 117] on span "Submit info" at bounding box center [1113, 127] width 55 height 31
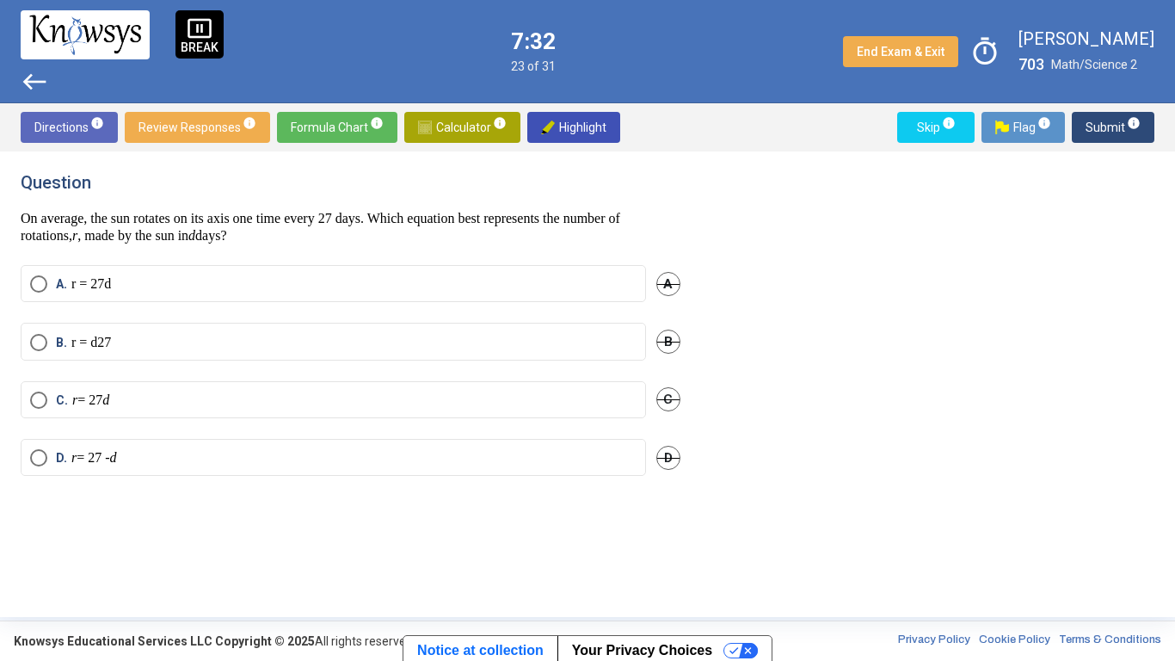
scroll to position [0, 0]
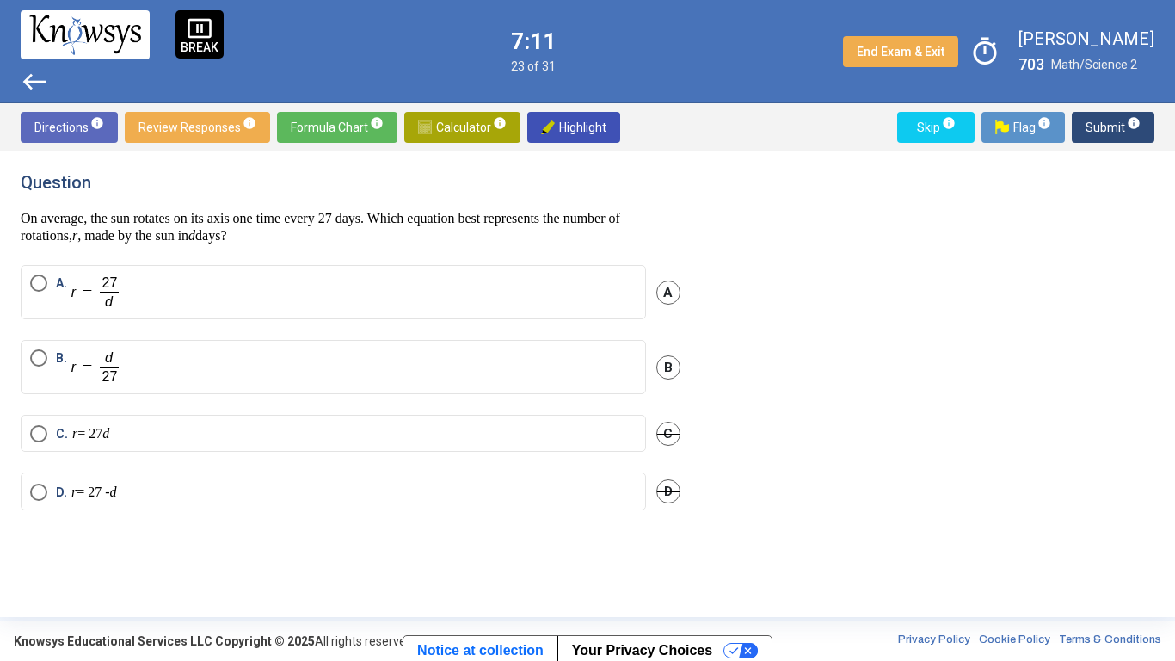
click at [111, 285] on img "Select an option" at bounding box center [96, 291] width 50 height 35
click at [1120, 133] on span "Submit info" at bounding box center [1113, 127] width 55 height 31
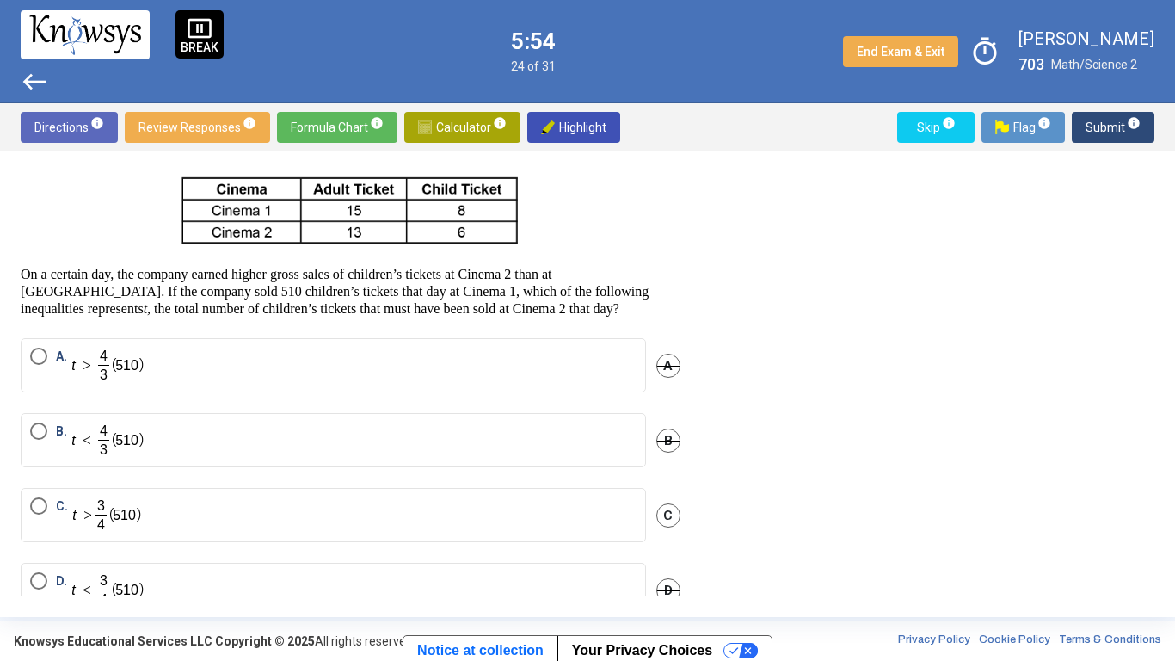
scroll to position [111, 0]
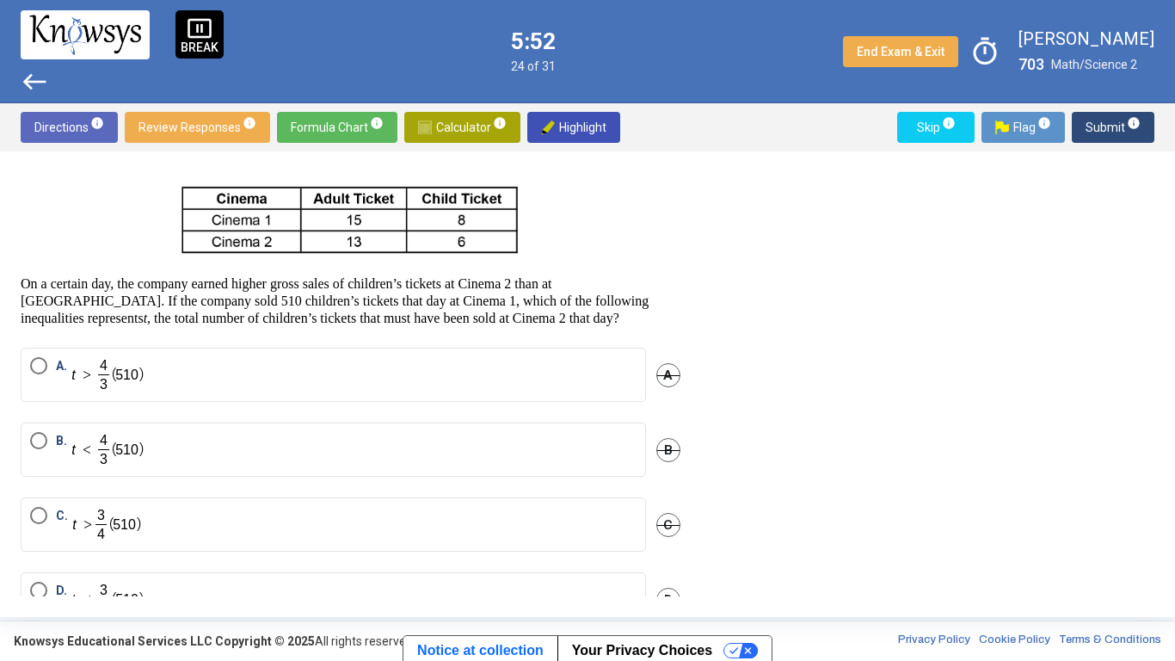
click at [114, 515] on img "Select an option" at bounding box center [106, 524] width 69 height 35
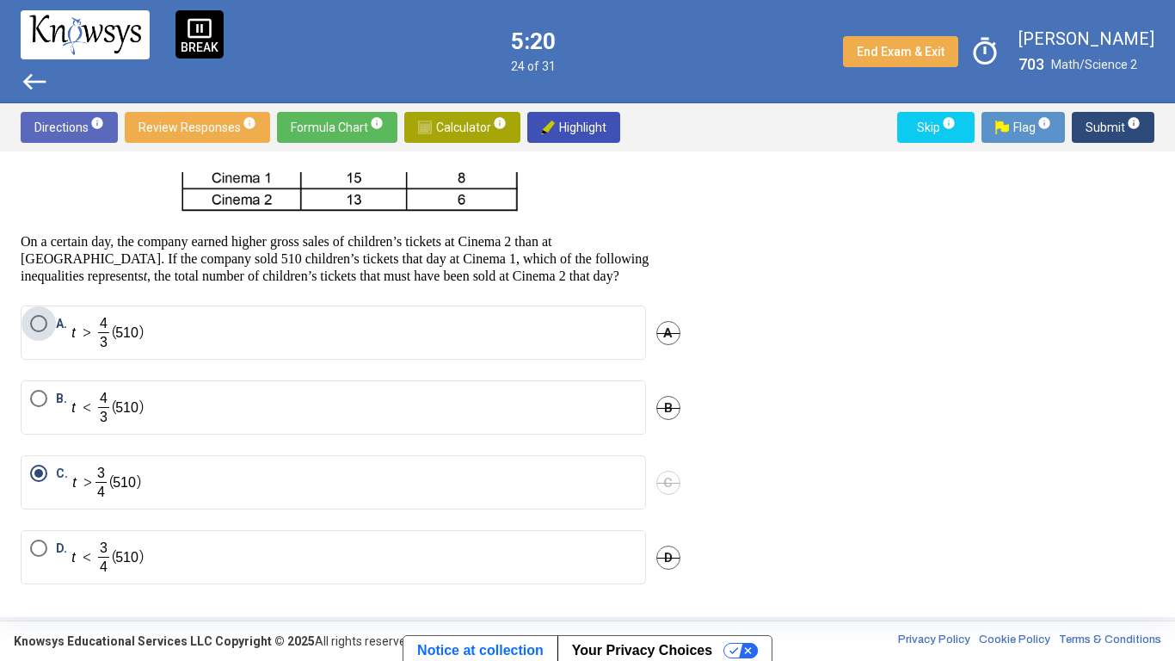
click at [375, 340] on label "A." at bounding box center [333, 332] width 607 height 35
click at [1107, 127] on span "Submit info" at bounding box center [1113, 127] width 55 height 31
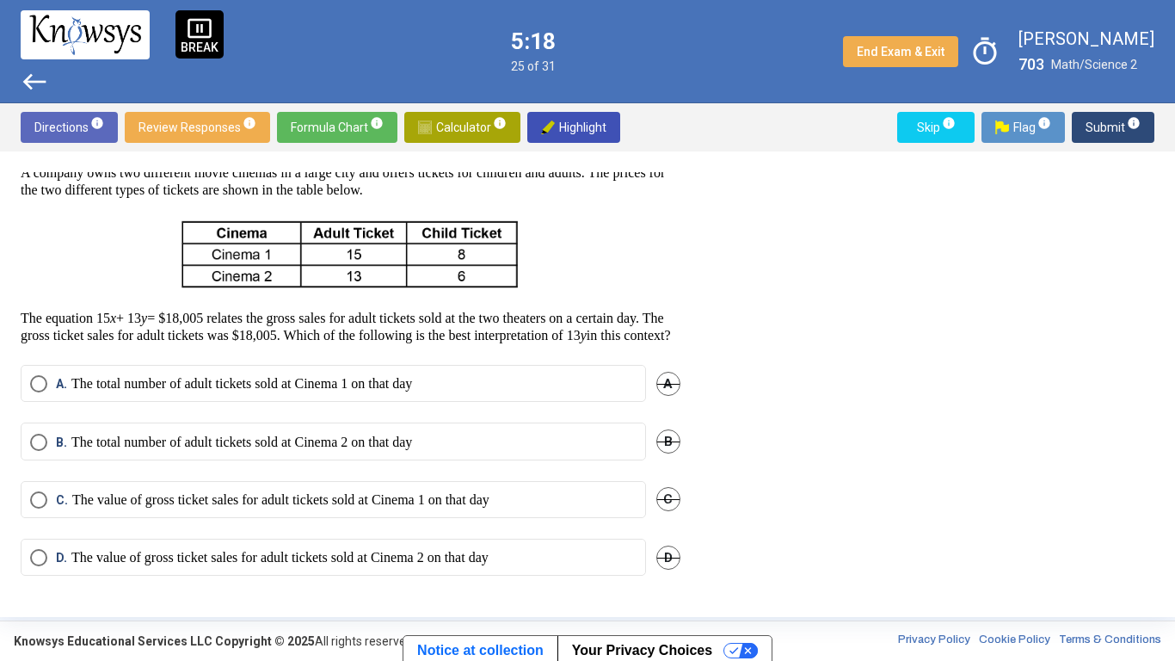
scroll to position [94, 0]
click at [119, 515] on p "The value of gross ticket sales for adult tickets sold at Cinema 2 on that day" at bounding box center [279, 557] width 417 height 17
click at [107, 515] on p "The value of gross ticket sales for adult tickets sold at Cinema 2 on that day" at bounding box center [279, 557] width 417 height 17
click at [87, 515] on p "The value of gross ticket sales for adult tickets sold at Cinema 2 on that day" at bounding box center [279, 557] width 417 height 17
click at [1113, 134] on span "Submit info" at bounding box center [1113, 127] width 55 height 31
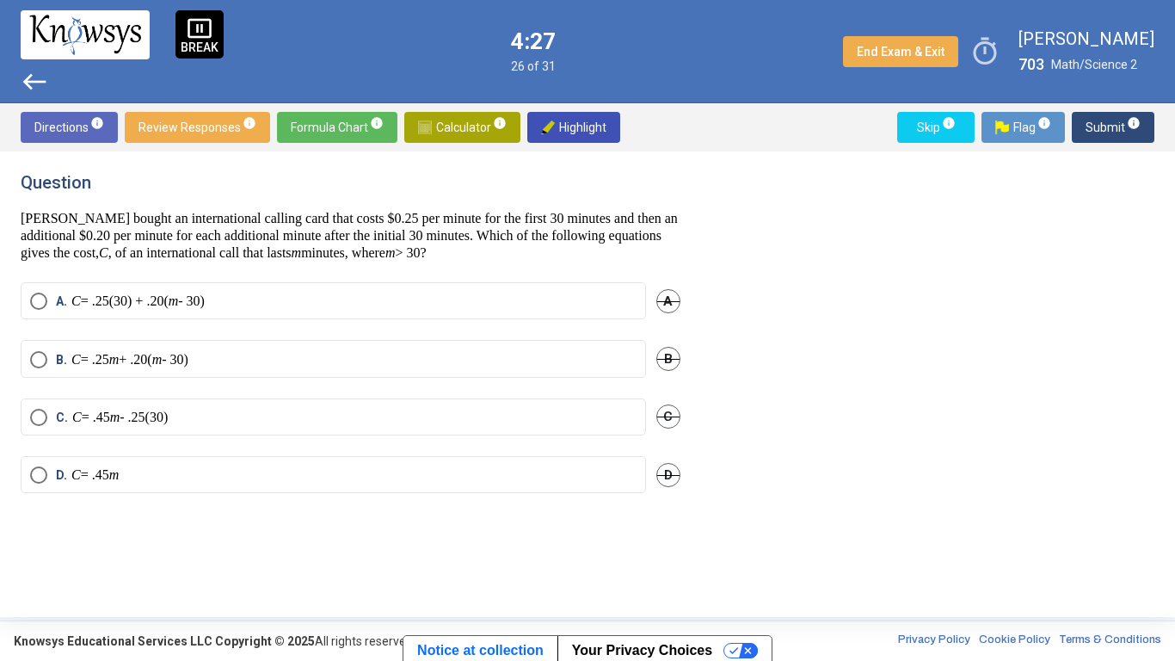
scroll to position [0, 0]
click at [306, 291] on mat-radio-button "A. C = .25(30) + .20( m - 30)" at bounding box center [334, 300] width 626 height 37
click at [298, 300] on label "A. C = .25(30) + .20( m - 30)" at bounding box center [333, 301] width 607 height 17
click at [1105, 120] on span "Submit info" at bounding box center [1113, 127] width 55 height 31
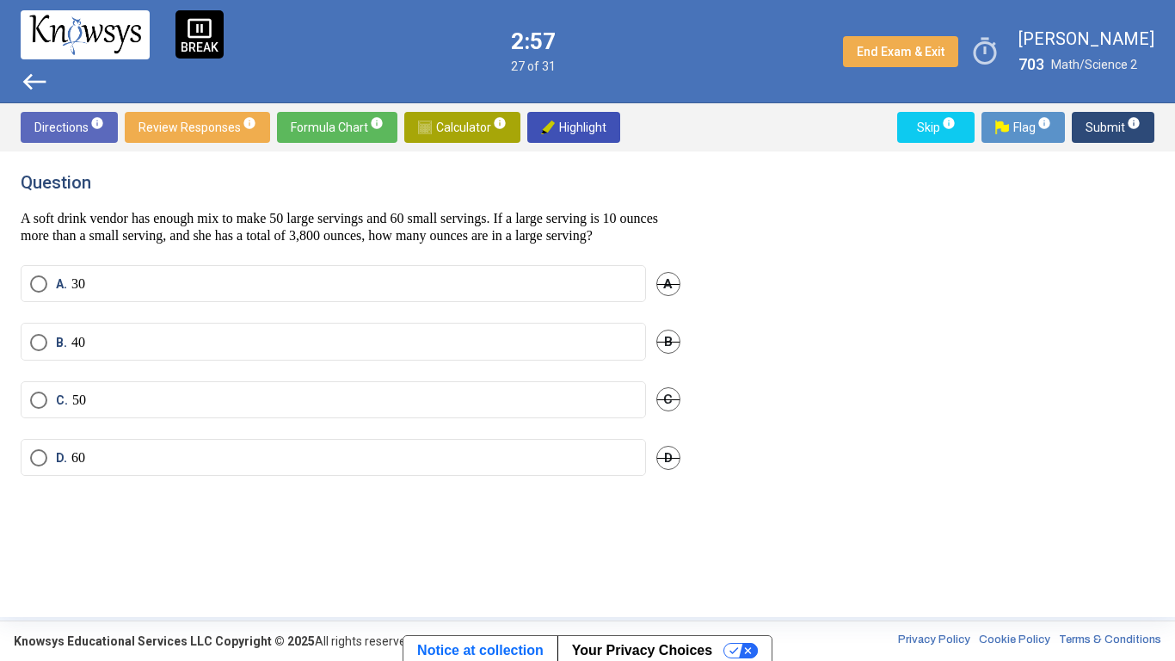
click at [301, 409] on label "C. 50" at bounding box center [333, 400] width 607 height 17
click at [1110, 131] on span "Submit info" at bounding box center [1113, 127] width 55 height 31
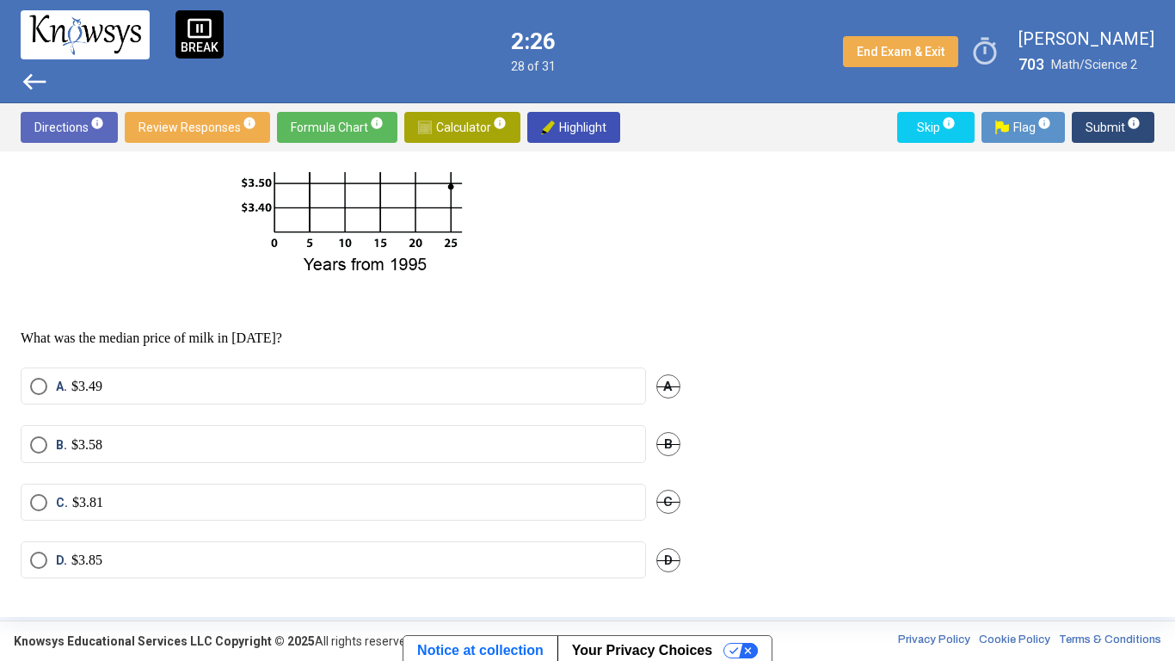
scroll to position [369, 0]
click at [157, 506] on label "C. $3.81" at bounding box center [333, 499] width 607 height 17
click at [1116, 128] on span "Submit info" at bounding box center [1113, 127] width 55 height 31
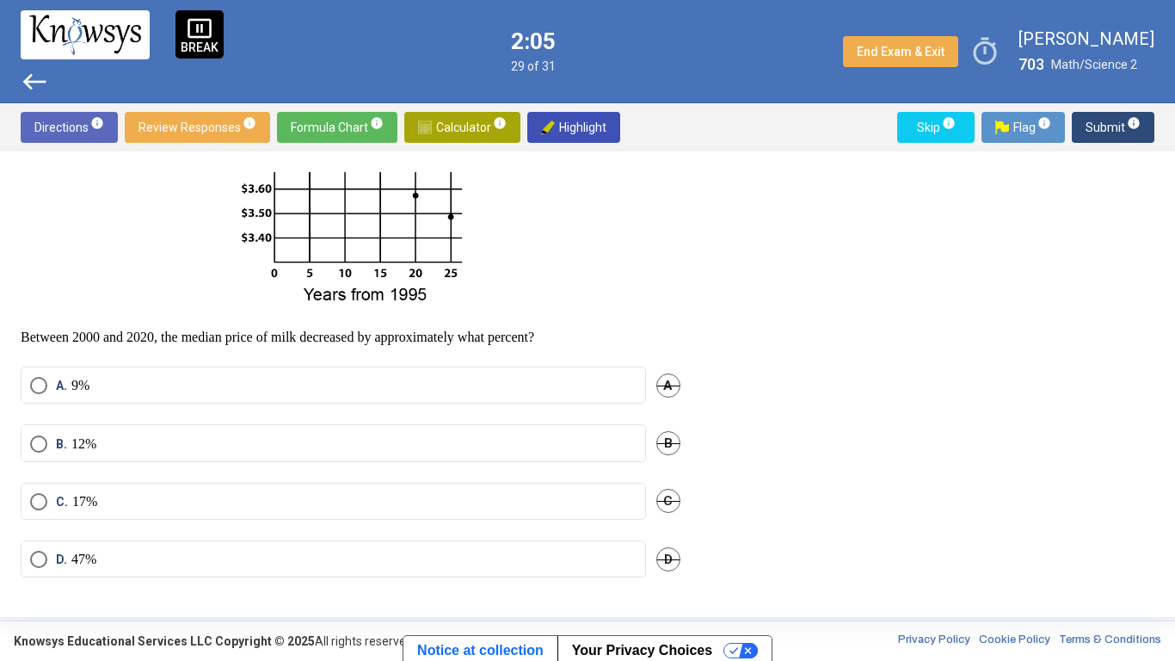
scroll to position [338, 0]
click at [123, 485] on mat-radio-button "C. 17%" at bounding box center [334, 499] width 626 height 37
click at [114, 496] on label "C. 17%" at bounding box center [333, 499] width 607 height 17
click at [1108, 139] on span "Submit info" at bounding box center [1113, 127] width 55 height 31
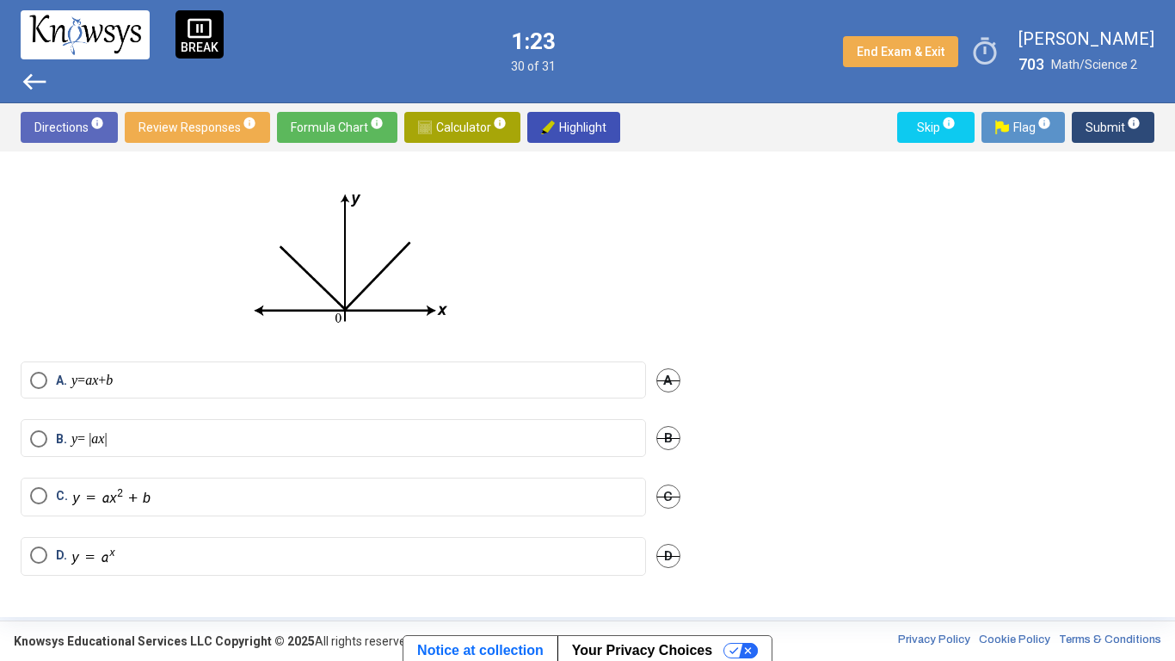
scroll to position [75, 0]
click at [105, 515] on img "Select an option" at bounding box center [93, 560] width 45 height 20
click at [1107, 121] on span "Submit info" at bounding box center [1113, 127] width 55 height 31
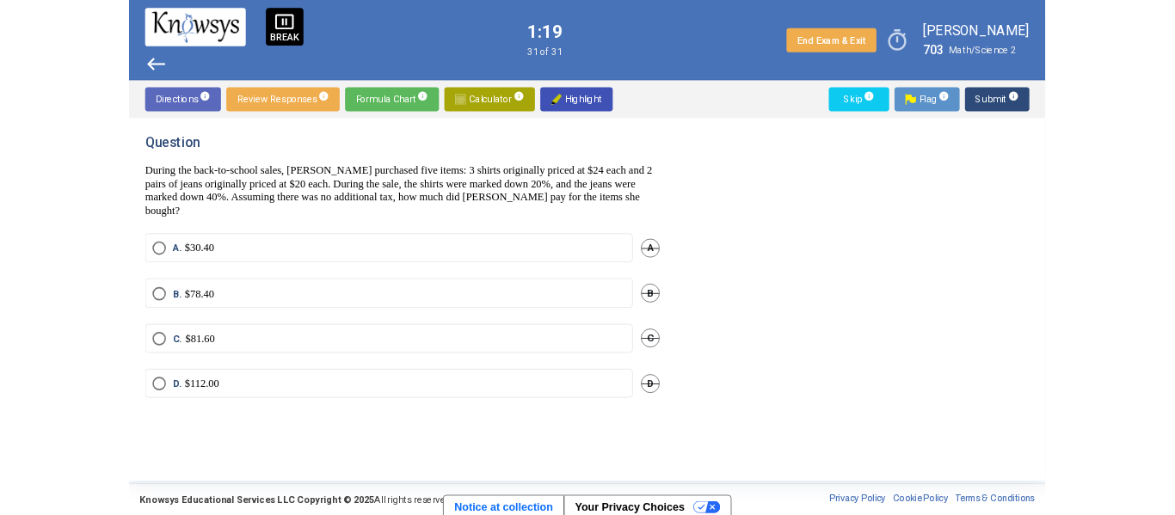
scroll to position [0, 0]
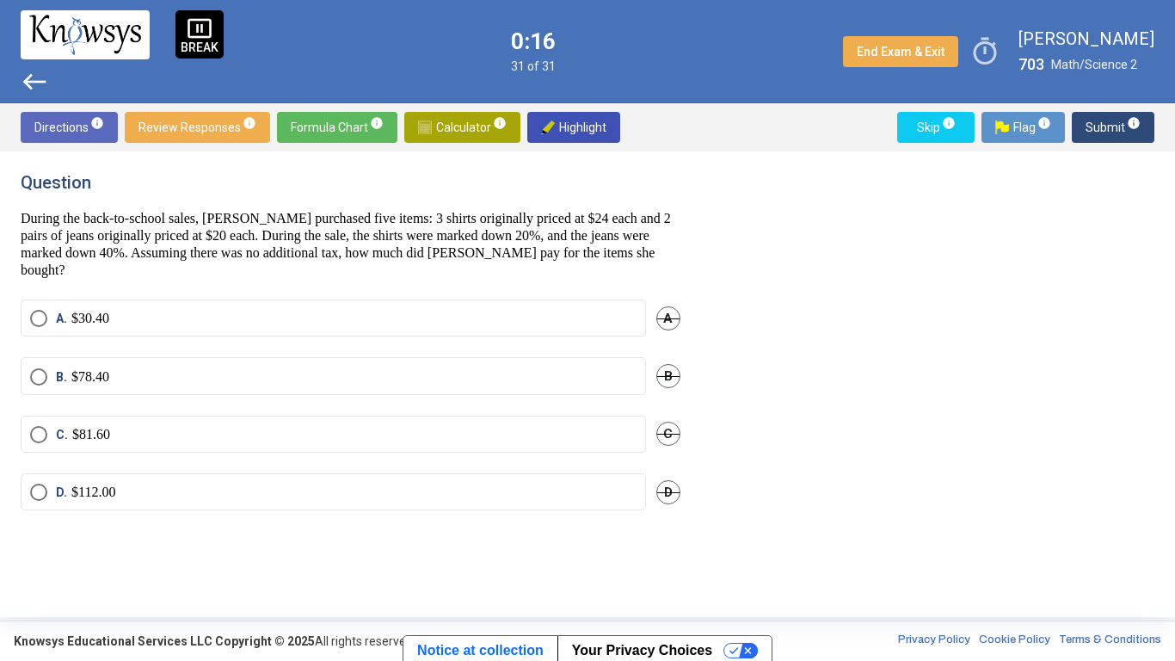
click at [353, 384] on label "B. $78.40" at bounding box center [333, 376] width 607 height 17
click at [1107, 130] on span "Submit info" at bounding box center [1113, 127] width 55 height 31
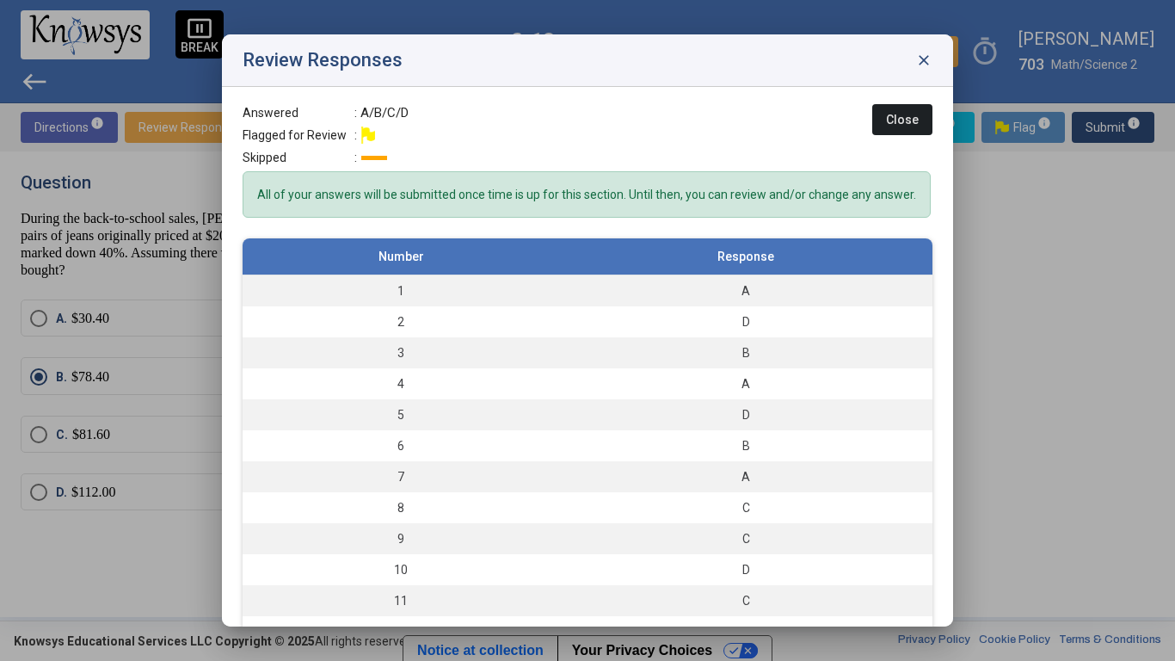
click at [916, 56] on span "close" at bounding box center [924, 60] width 17 height 17
